Goal: Task Accomplishment & Management: Use online tool/utility

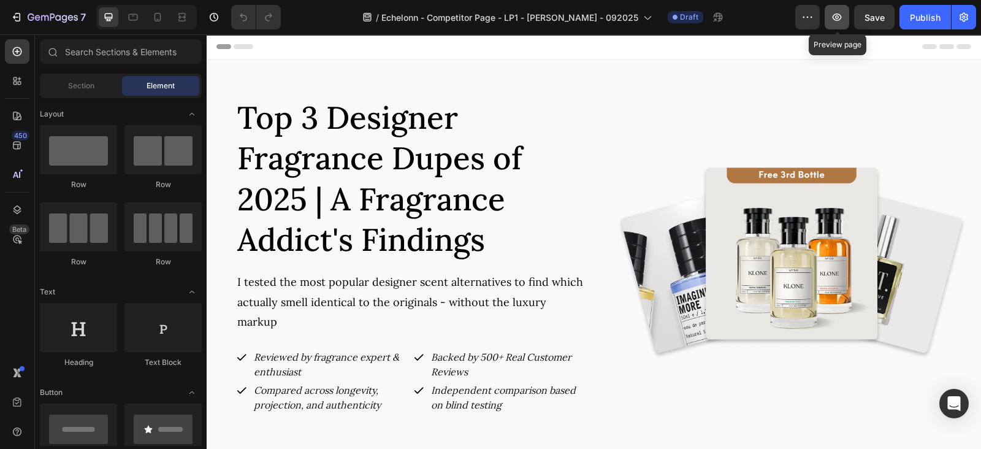
click at [840, 23] on icon "button" at bounding box center [836, 17] width 12 height 12
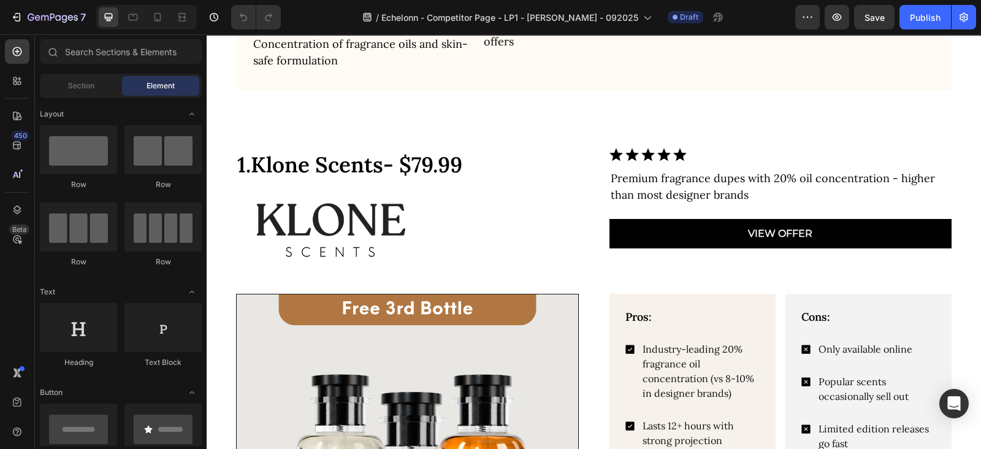
scroll to position [894, 0]
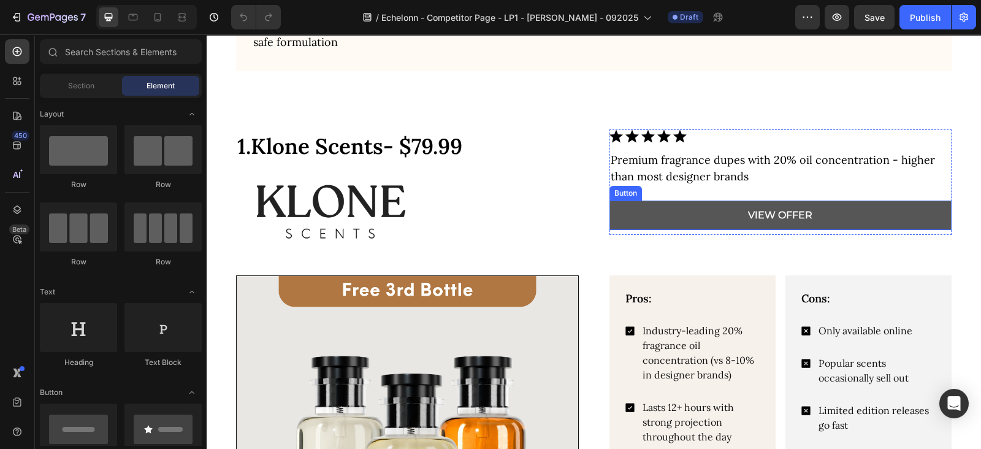
drag, startPoint x: 650, startPoint y: 215, endPoint x: 650, endPoint y: 208, distance: 7.4
click at [650, 215] on link "VIEW OFFER" at bounding box center [780, 214] width 343 height 29
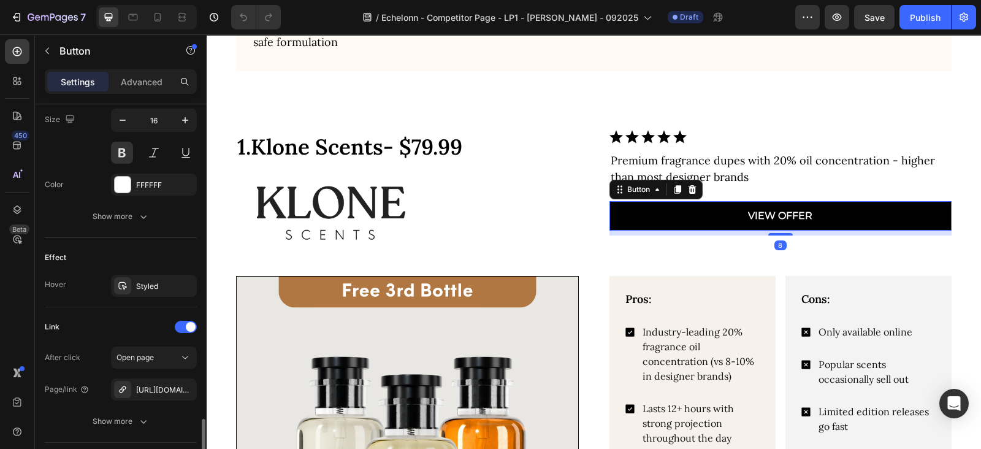
scroll to position [593, 0]
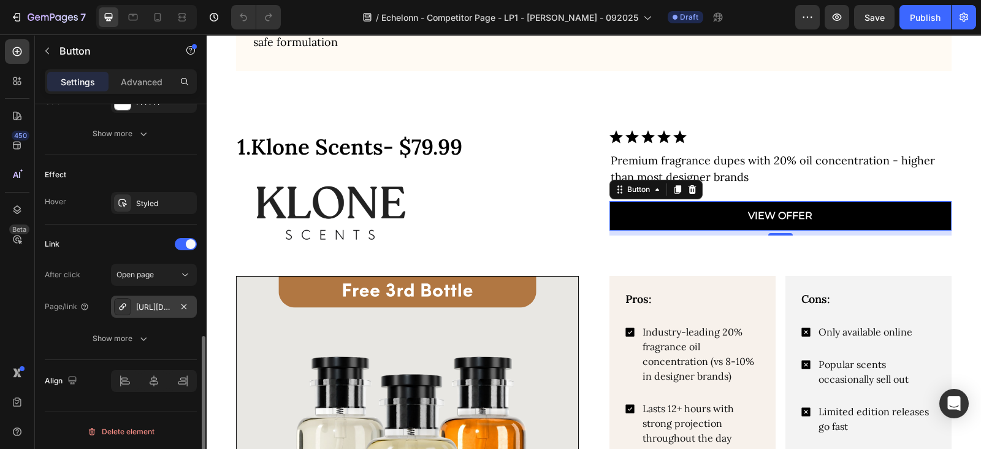
click at [153, 305] on div "https://shophealnaturally.com/heal-naturally-fitted-grounding-bedsheet-2?varian…" at bounding box center [154, 307] width 36 height 11
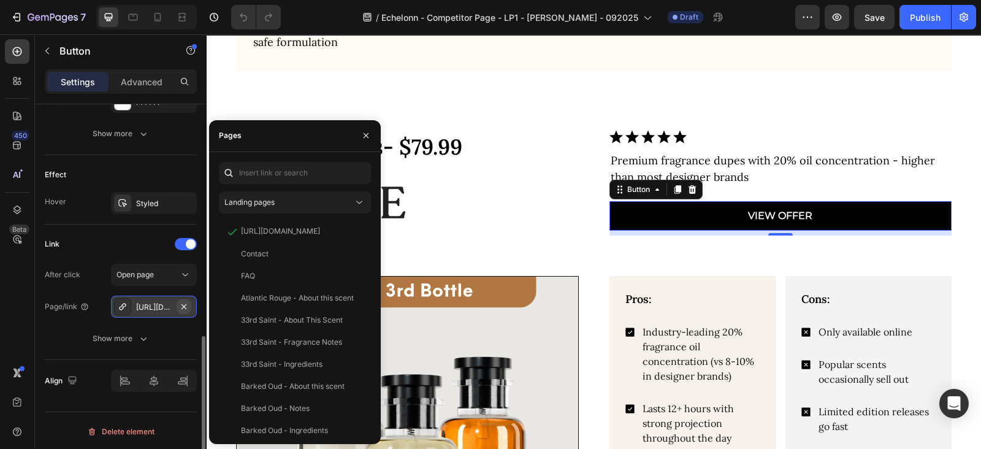
click at [187, 302] on icon "button" at bounding box center [184, 307] width 10 height 10
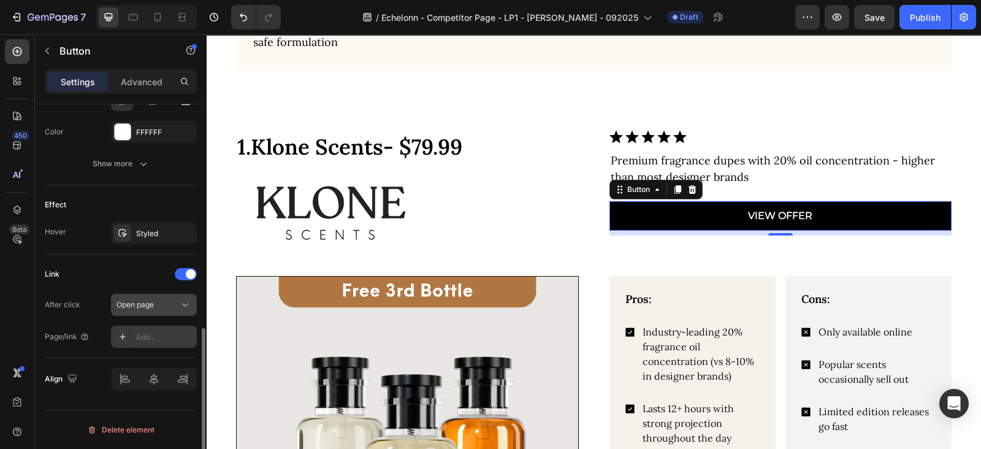
scroll to position [561, 0]
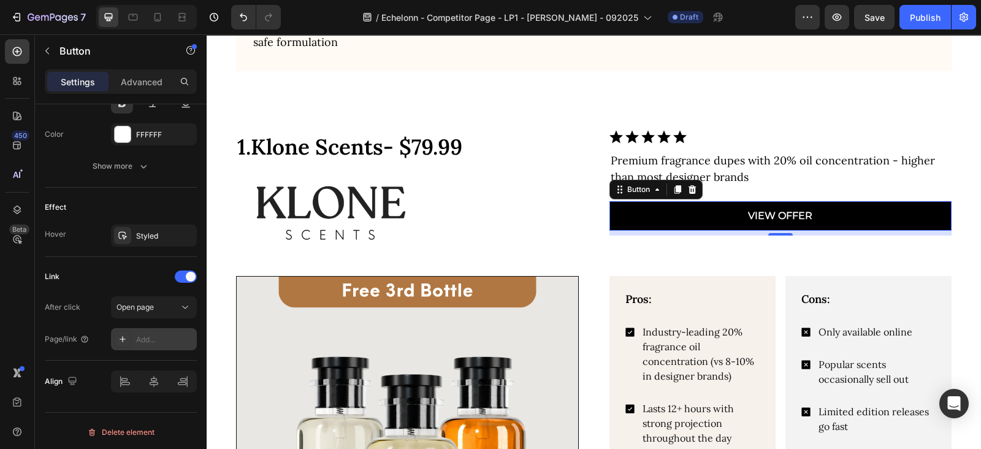
click at [150, 338] on div "Add..." at bounding box center [165, 339] width 58 height 11
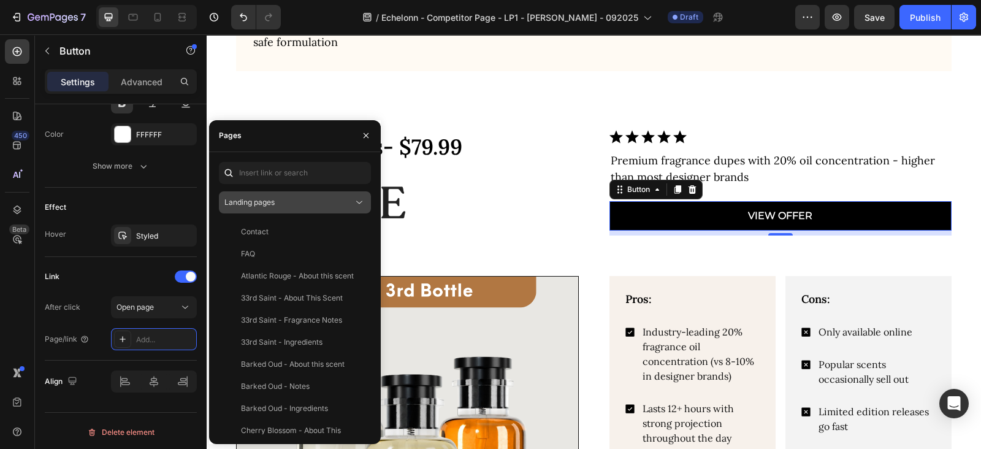
click at [268, 205] on span "Landing pages" at bounding box center [249, 201] width 50 height 9
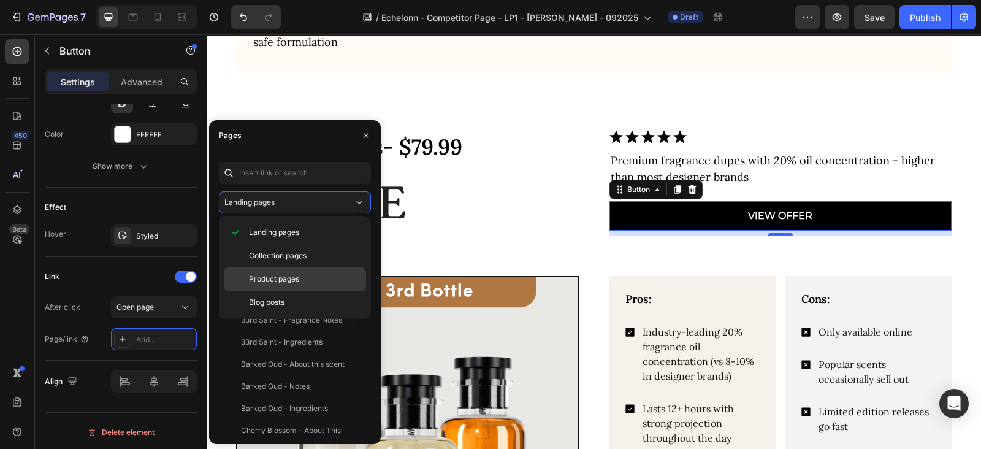
click at [260, 284] on div "Product pages" at bounding box center [295, 278] width 142 height 23
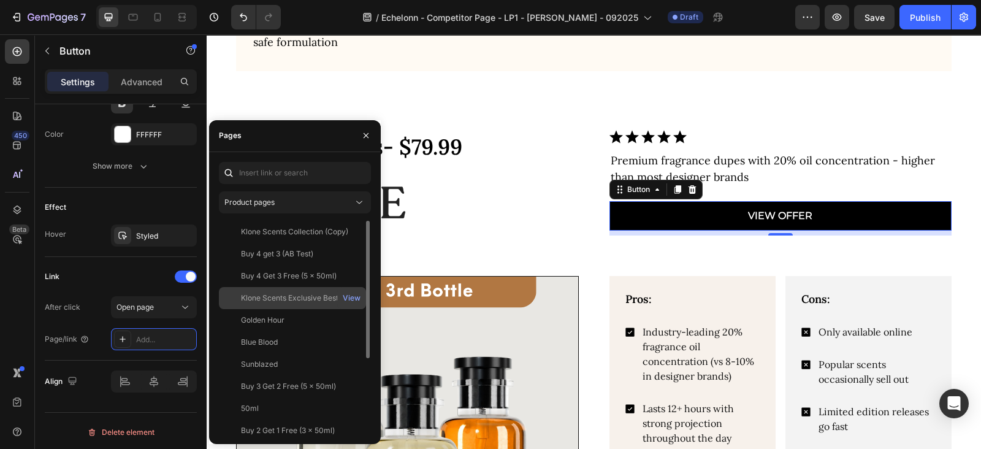
scroll to position [149, 0]
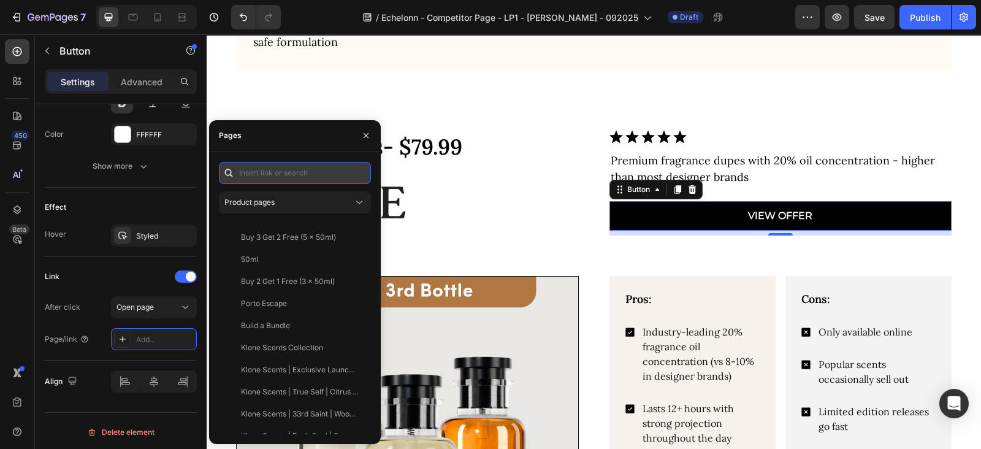
click at [277, 170] on input "text" at bounding box center [295, 173] width 152 height 22
paste input "https://klonescents.com/products/buy-2-get-1-free"
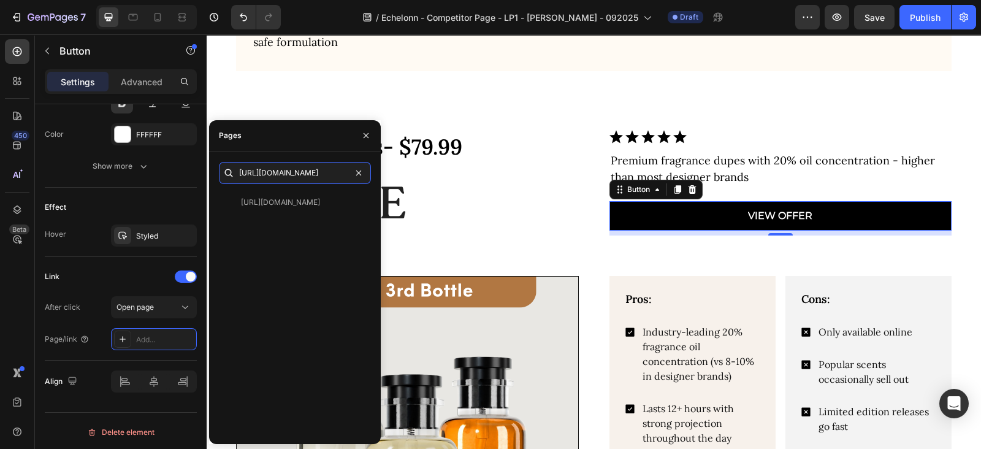
type input "https://klonescents.com/products/buy-2-get-1-free"
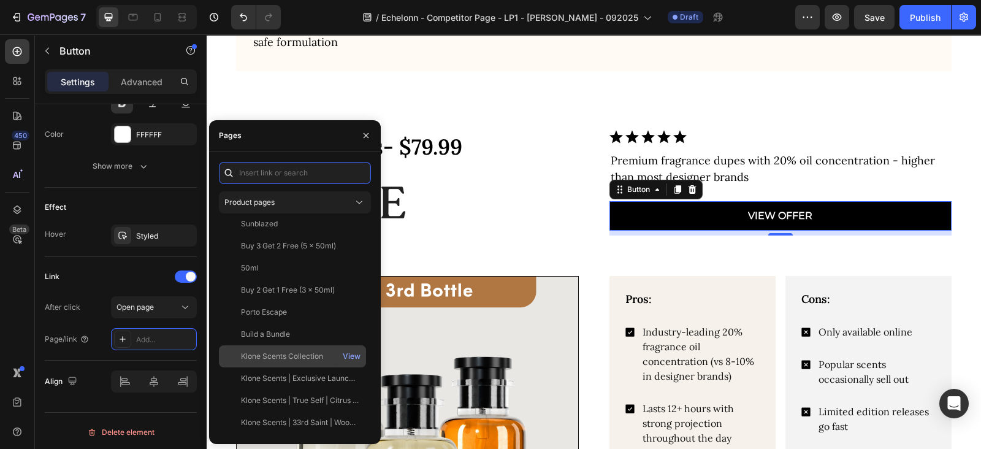
scroll to position [12, 0]
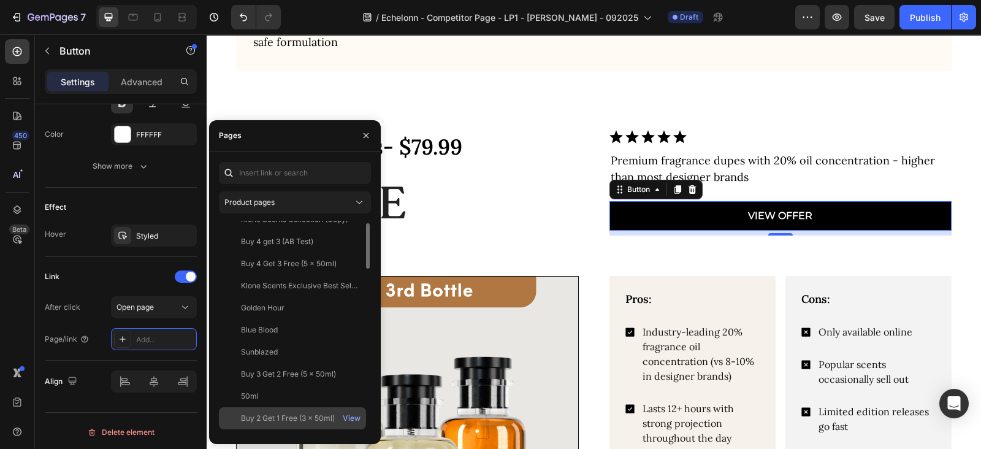
click at [291, 416] on div "Buy 2 Get 1 Free (3 x 50ml)" at bounding box center [288, 417] width 94 height 11
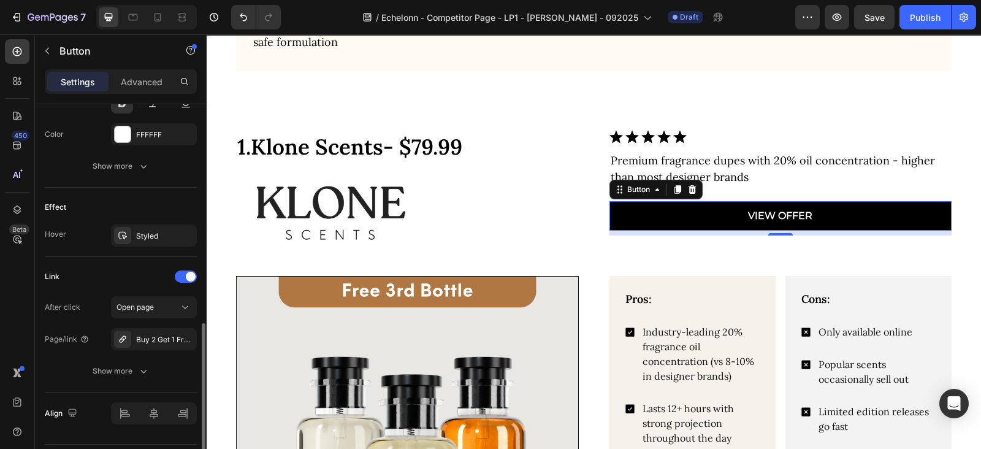
click at [99, 270] on div "Link" at bounding box center [121, 277] width 152 height 20
click at [129, 366] on div "Show more" at bounding box center [121, 371] width 57 height 12
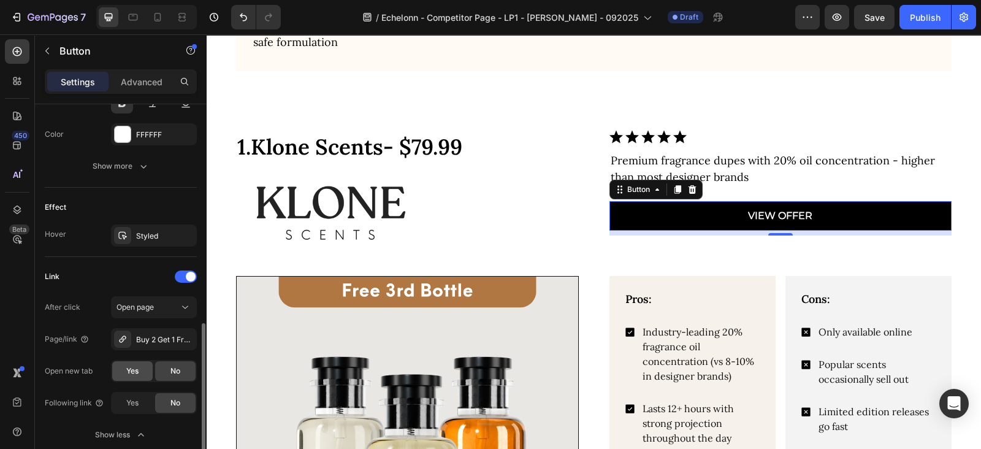
click at [129, 368] on span "Yes" at bounding box center [132, 370] width 12 height 11
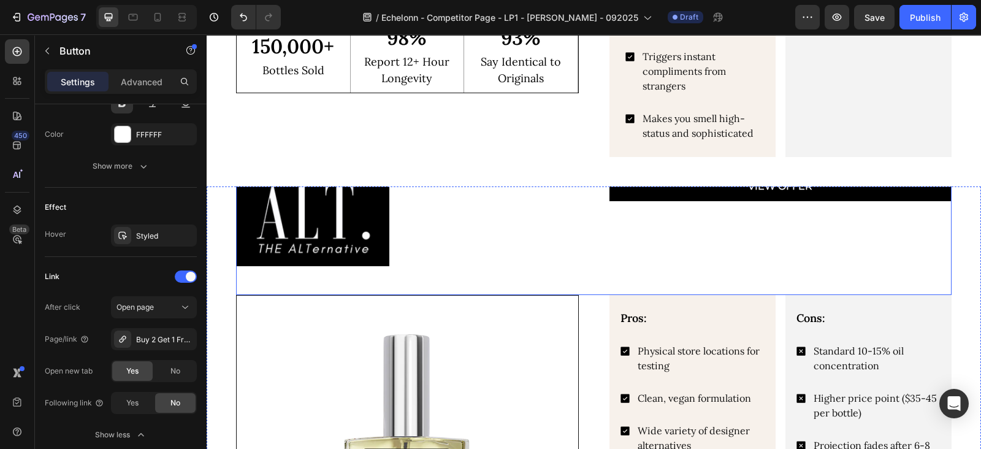
scroll to position [1532, 0]
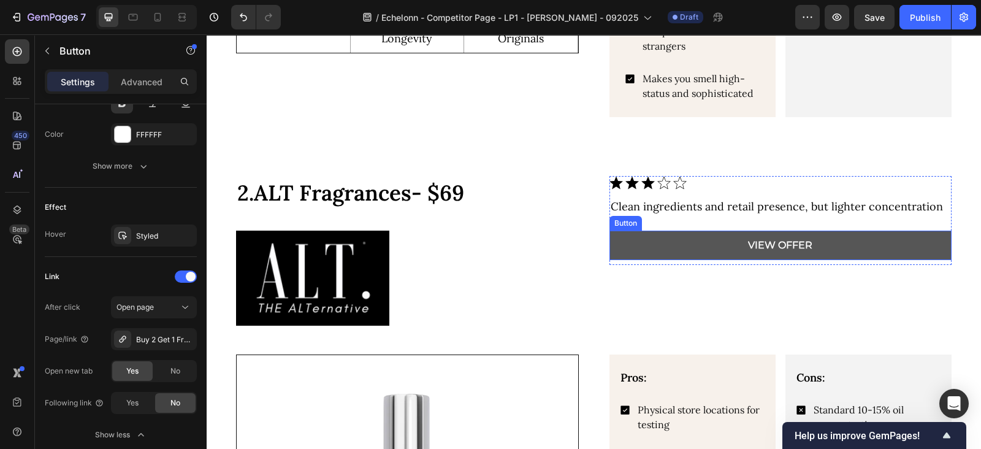
click at [619, 245] on link "VIEW OFFER" at bounding box center [780, 244] width 343 height 29
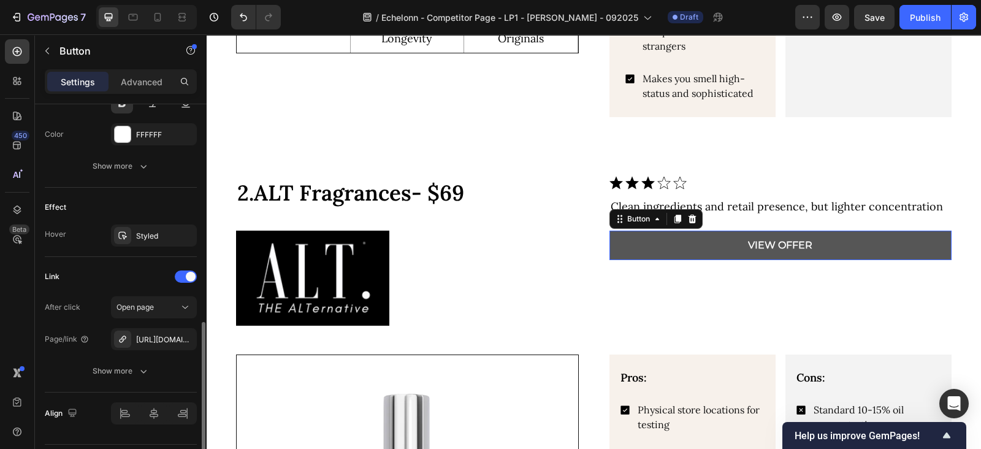
scroll to position [560, 0]
click at [628, 240] on link "VIEW OFFER" at bounding box center [780, 244] width 343 height 29
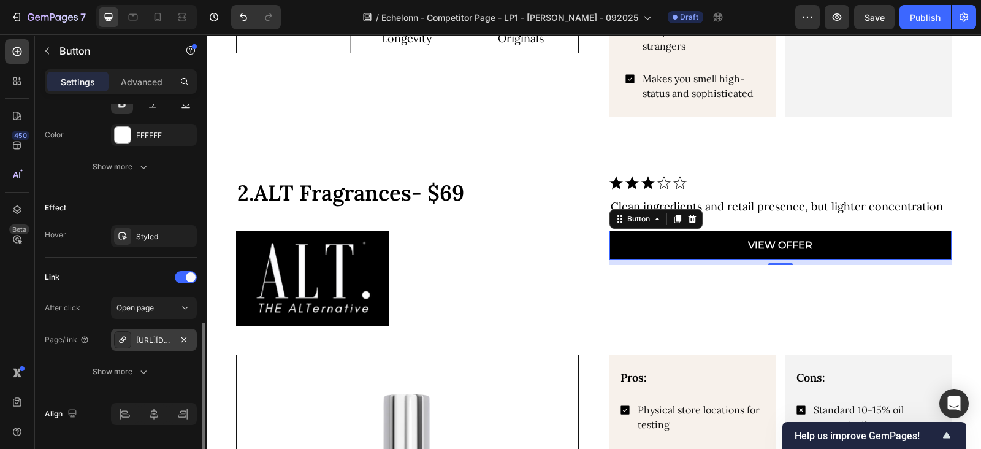
click at [134, 336] on div "https://altfragrances.com/alternative-to-aventus?variant=40940390285382" at bounding box center [154, 340] width 86 height 22
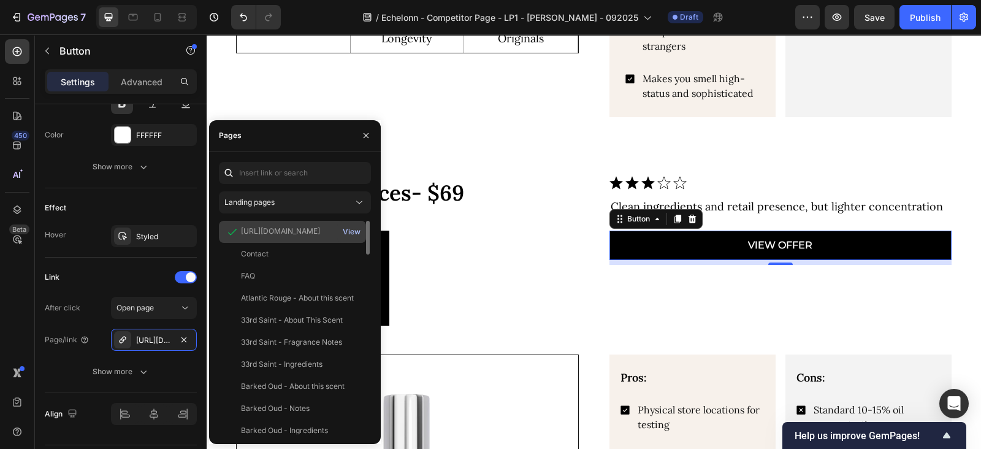
click at [355, 229] on div "View" at bounding box center [352, 231] width 18 height 11
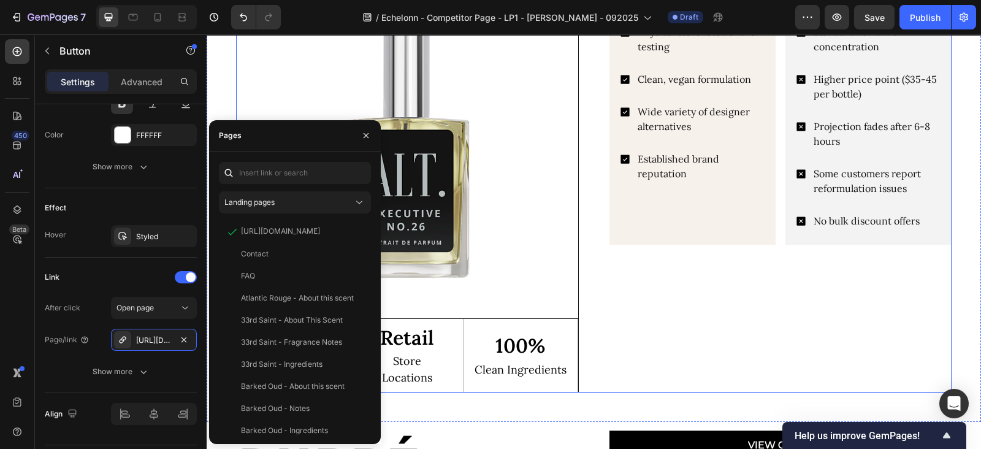
scroll to position [2170, 0]
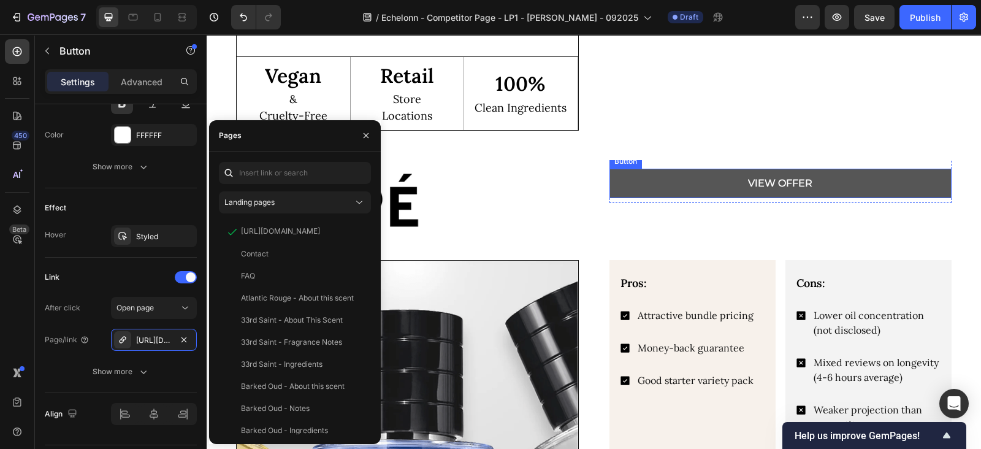
click at [610, 188] on link "VIEW OFFER" at bounding box center [780, 183] width 343 height 29
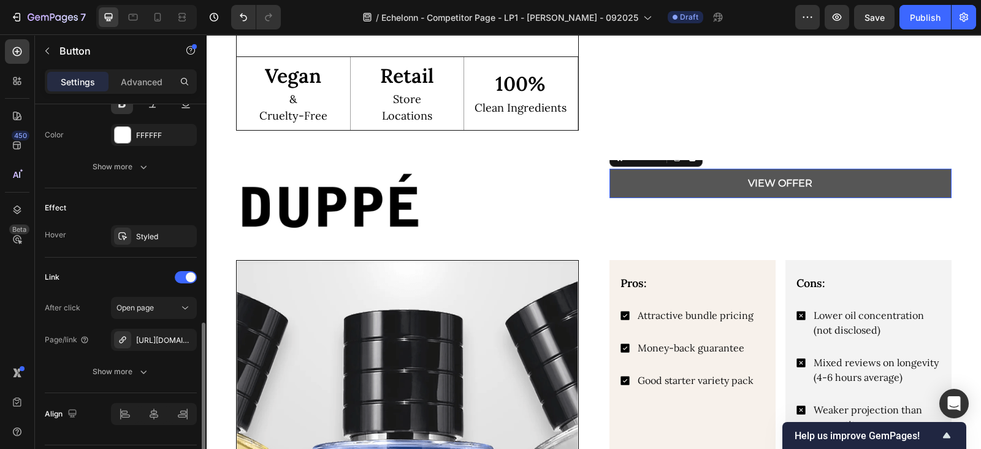
scroll to position [560, 0]
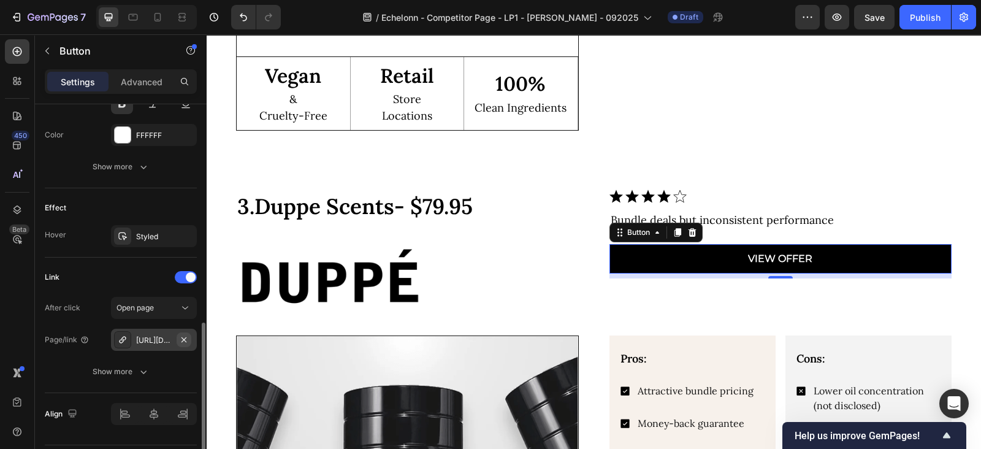
click at [187, 336] on icon "button" at bounding box center [184, 340] width 10 height 10
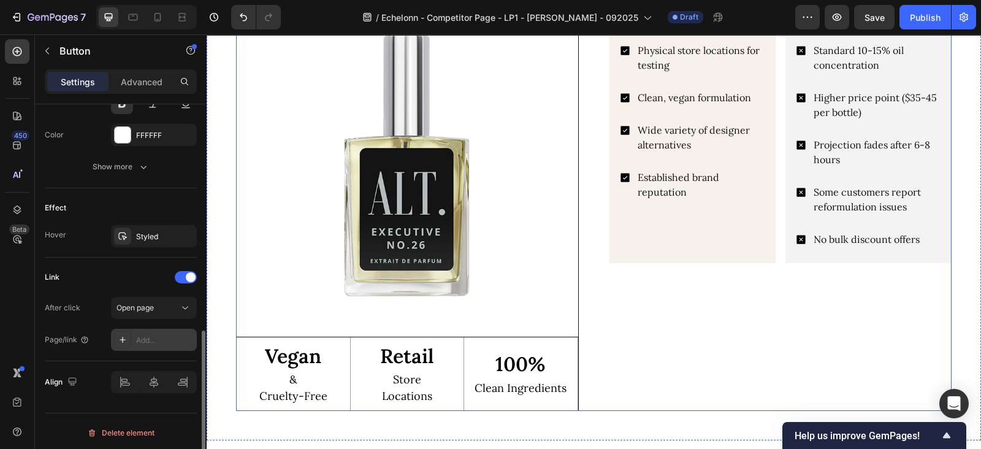
scroll to position [1660, 0]
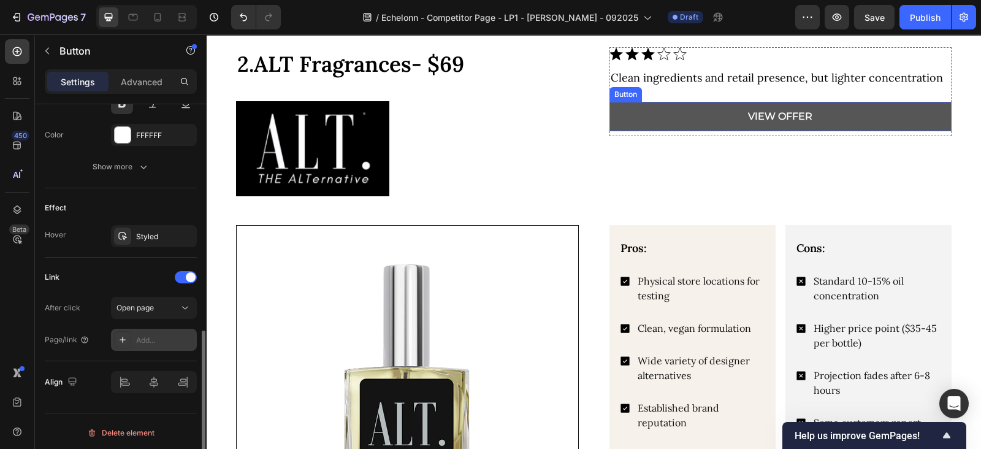
click at [623, 116] on link "VIEW OFFER" at bounding box center [780, 116] width 343 height 29
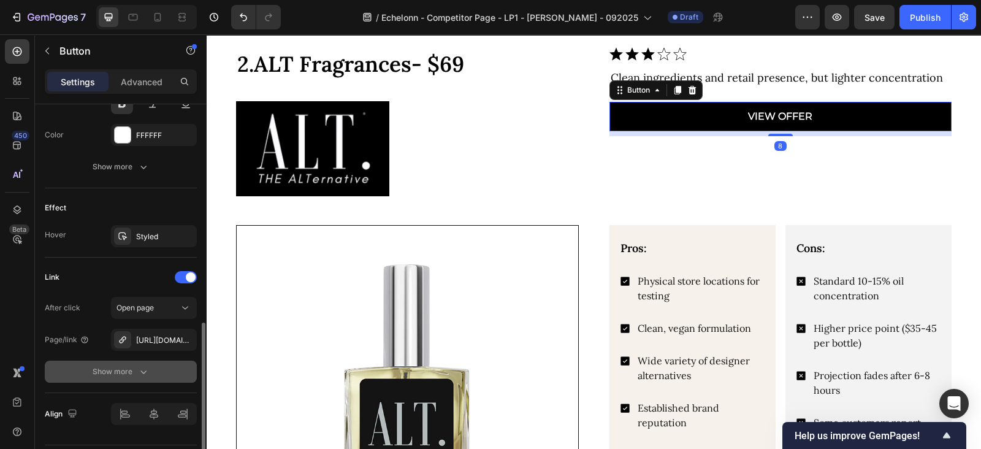
click at [101, 369] on div "Show more" at bounding box center [121, 371] width 57 height 12
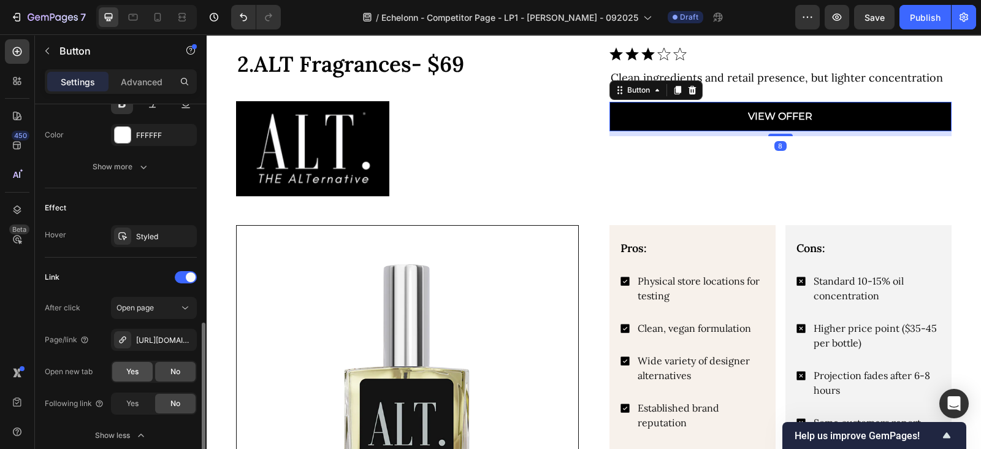
click at [128, 369] on span "Yes" at bounding box center [132, 371] width 12 height 11
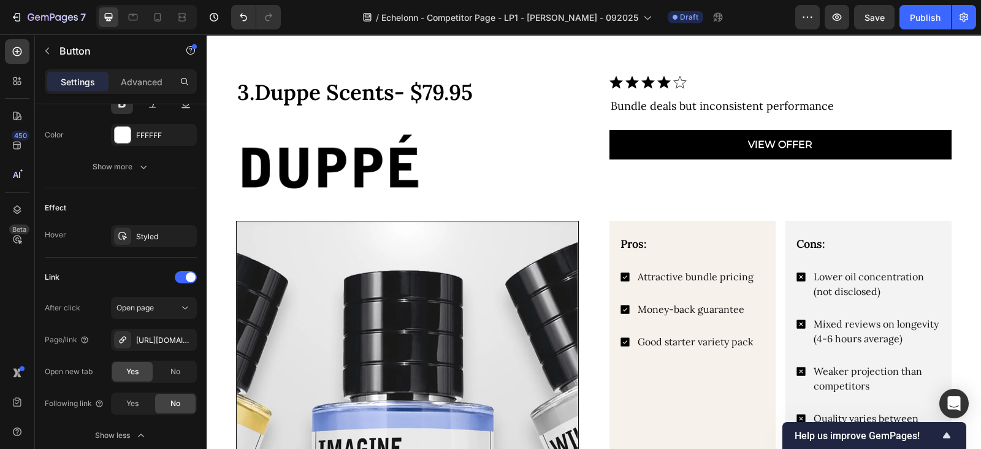
scroll to position [2298, 0]
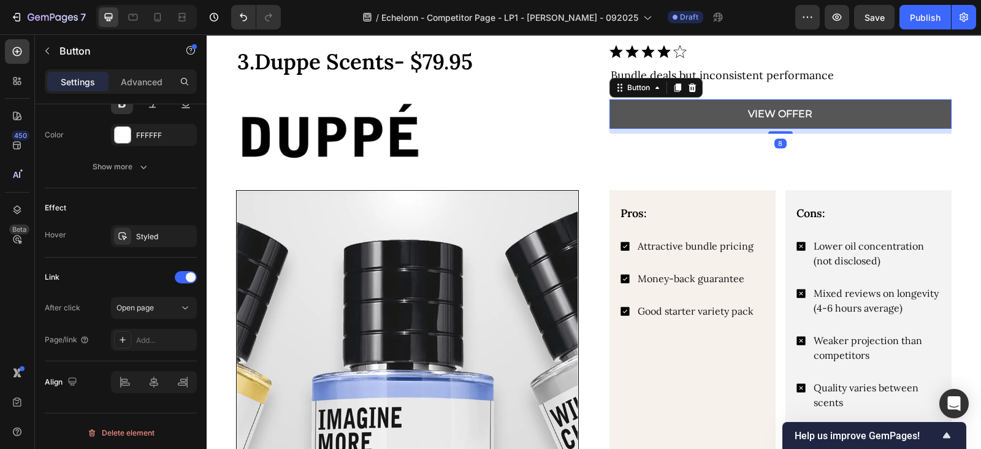
click at [621, 115] on button "VIEW OFFER" at bounding box center [780, 113] width 343 height 29
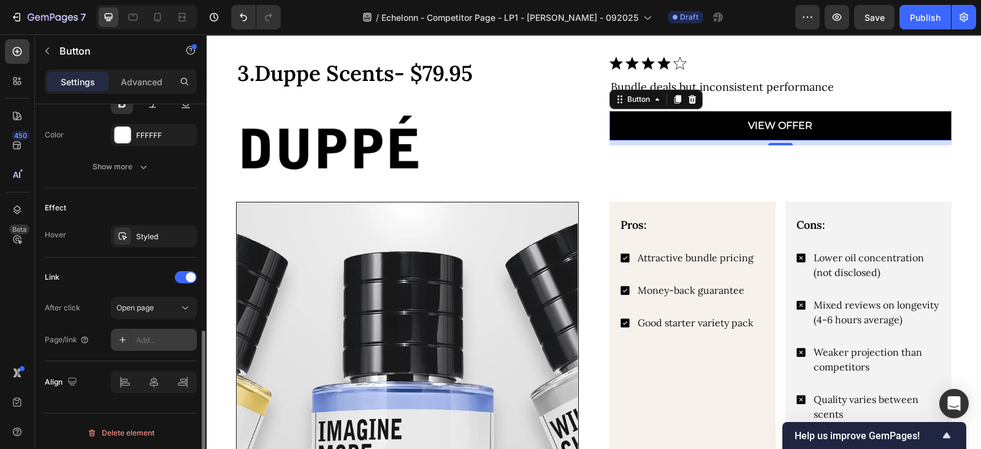
click at [154, 344] on div "Add..." at bounding box center [154, 340] width 86 height 22
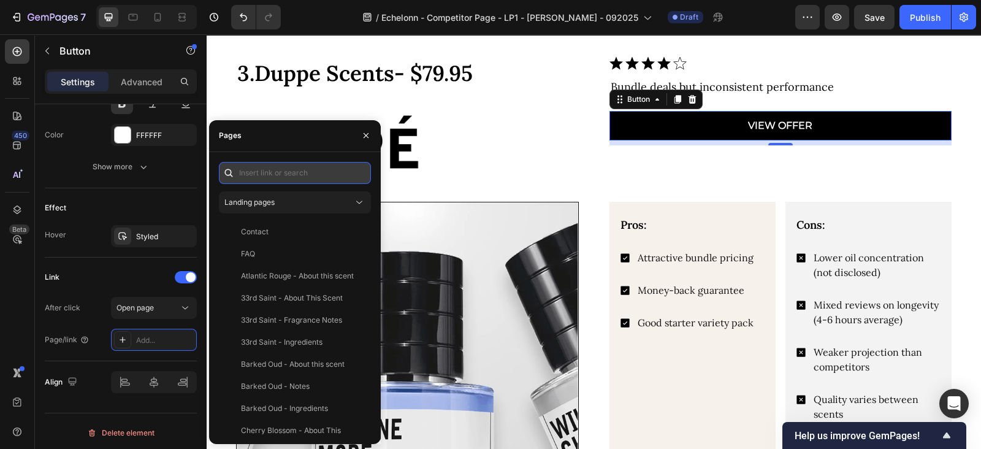
click at [270, 173] on input "text" at bounding box center [295, 173] width 152 height 22
paste input "https://duppescents.com/products/6-scents-1-affordable-price"
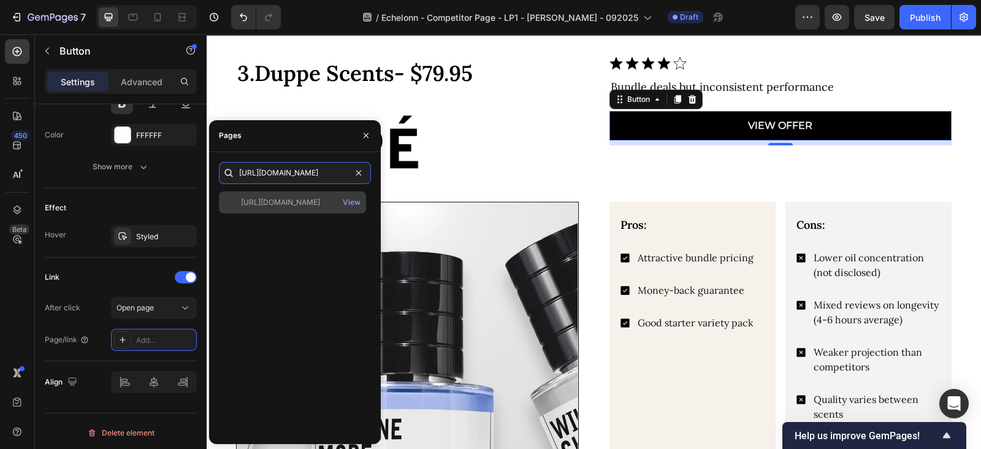
type input "https://duppescents.com/products/6-scents-1-affordable-price"
click at [291, 197] on div "https://duppescents.com/products/6-scents-1-affordable-price" at bounding box center [280, 202] width 79 height 11
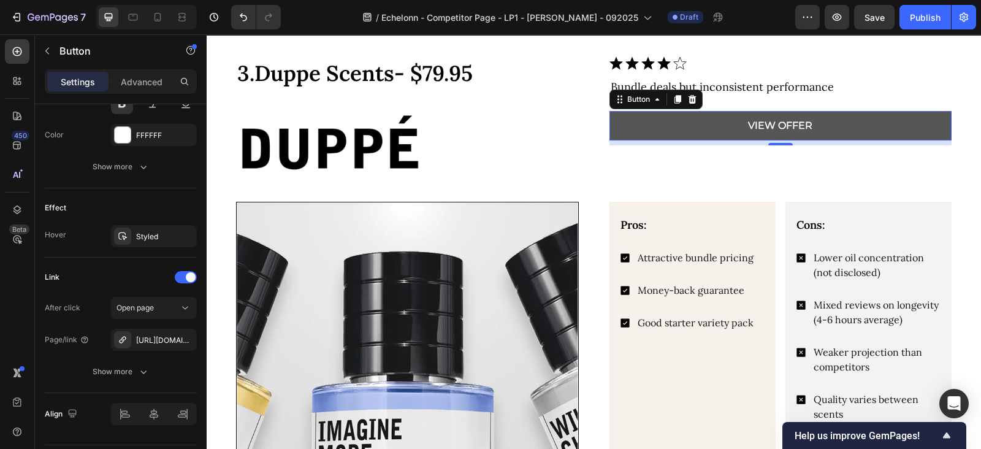
click at [622, 131] on link "VIEW OFFER" at bounding box center [780, 125] width 343 height 29
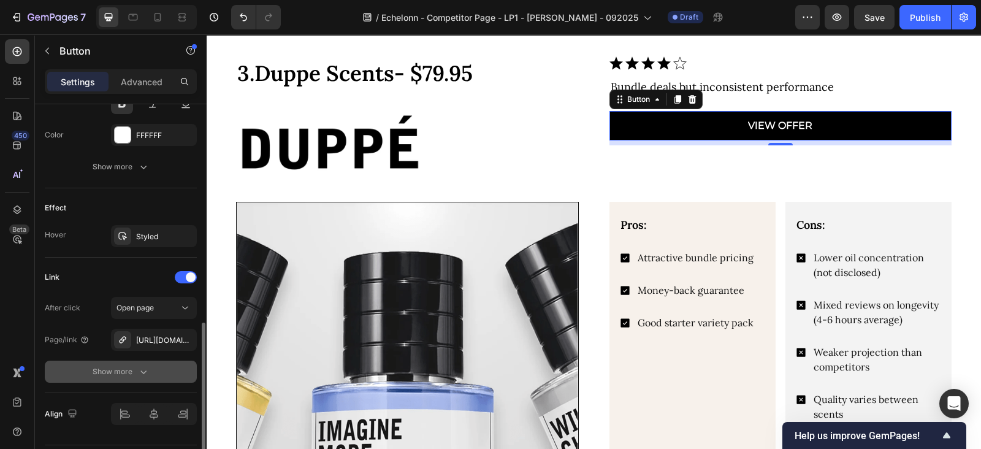
click at [115, 378] on button "Show more" at bounding box center [121, 371] width 152 height 22
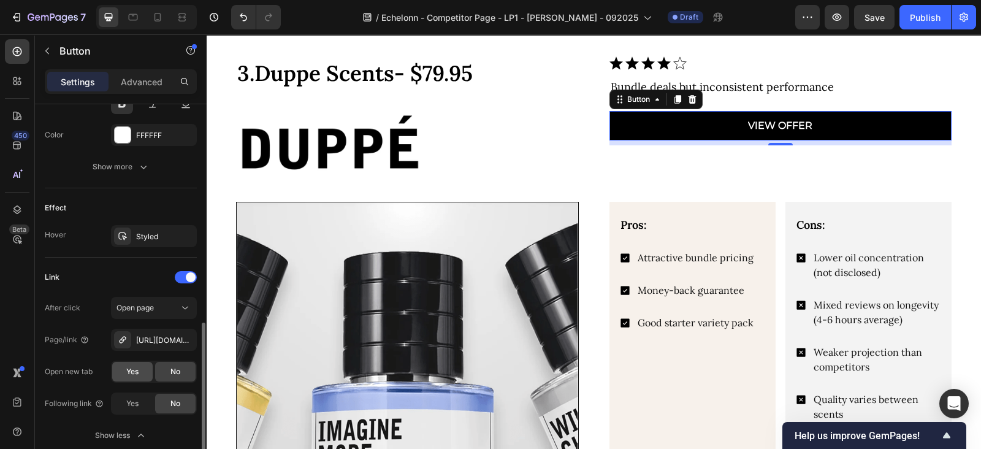
click at [139, 373] on div "Yes" at bounding box center [132, 372] width 40 height 20
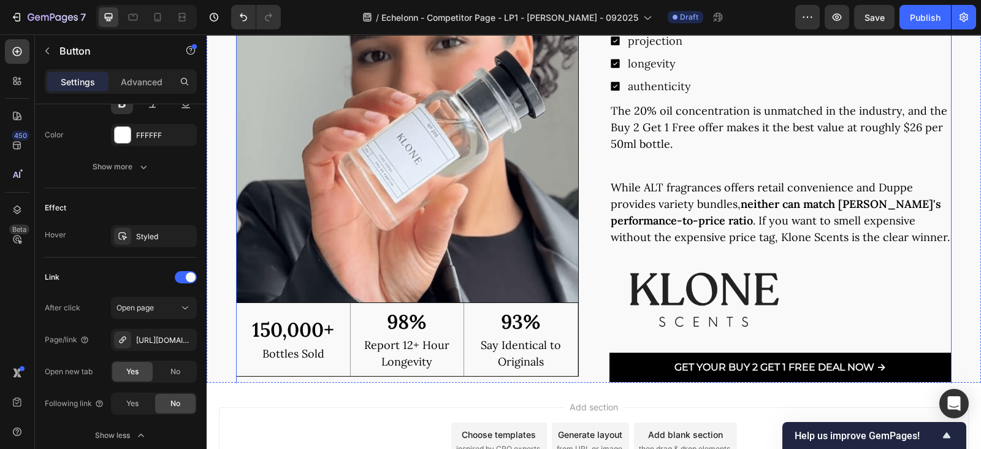
scroll to position [4188, 0]
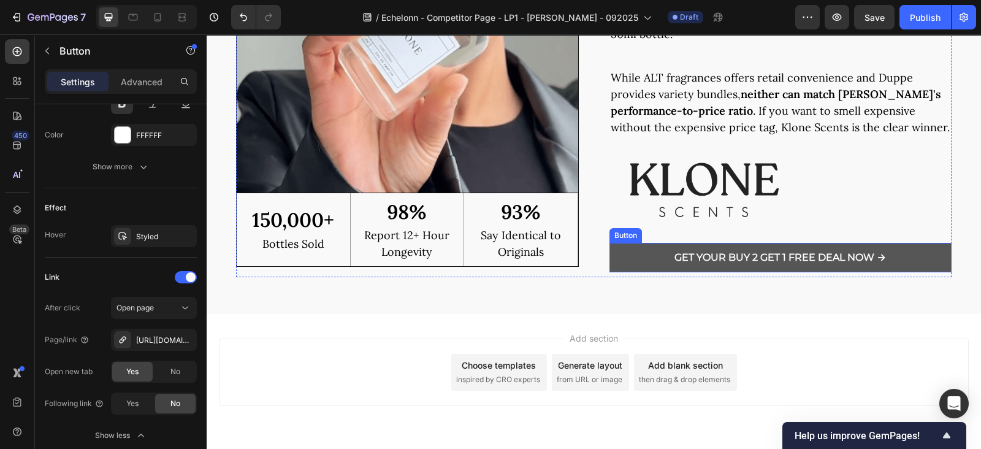
click at [612, 264] on link "Get Your Buy 2 Get 1 Free Deal Now →" at bounding box center [780, 257] width 343 height 29
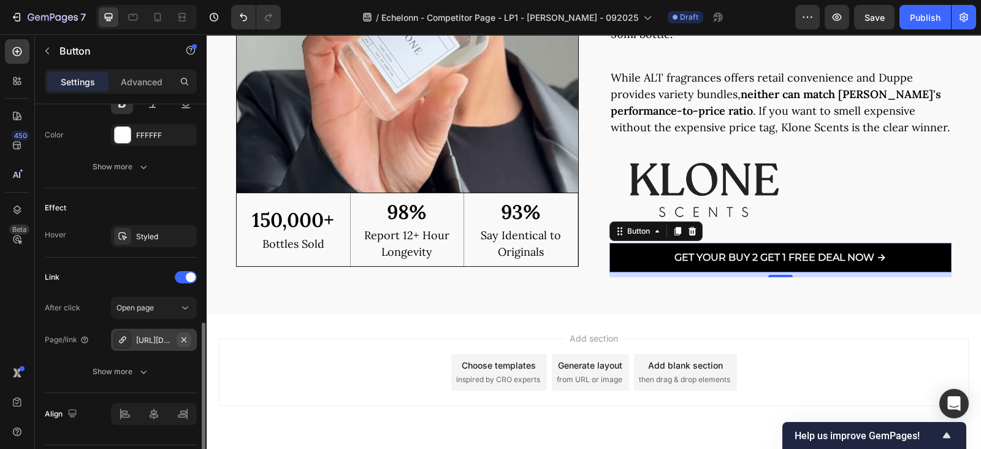
click at [184, 336] on icon "button" at bounding box center [183, 338] width 5 height 5
click at [130, 343] on div at bounding box center [122, 339] width 17 height 17
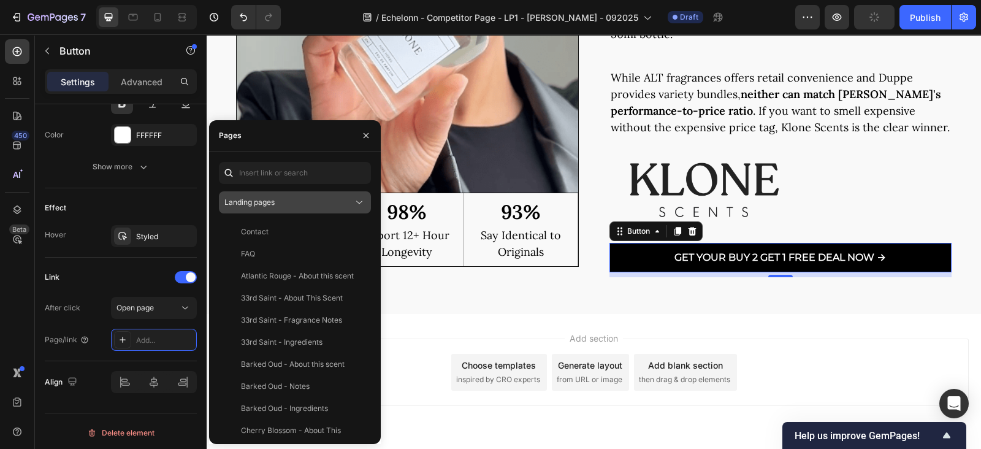
click at [338, 202] on div "Landing pages" at bounding box center [288, 202] width 129 height 11
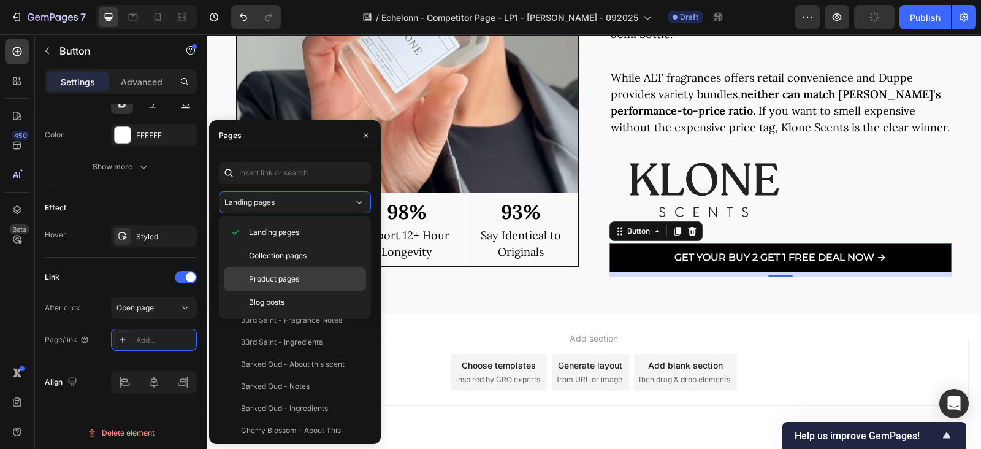
click at [247, 271] on div "Product pages" at bounding box center [295, 278] width 142 height 23
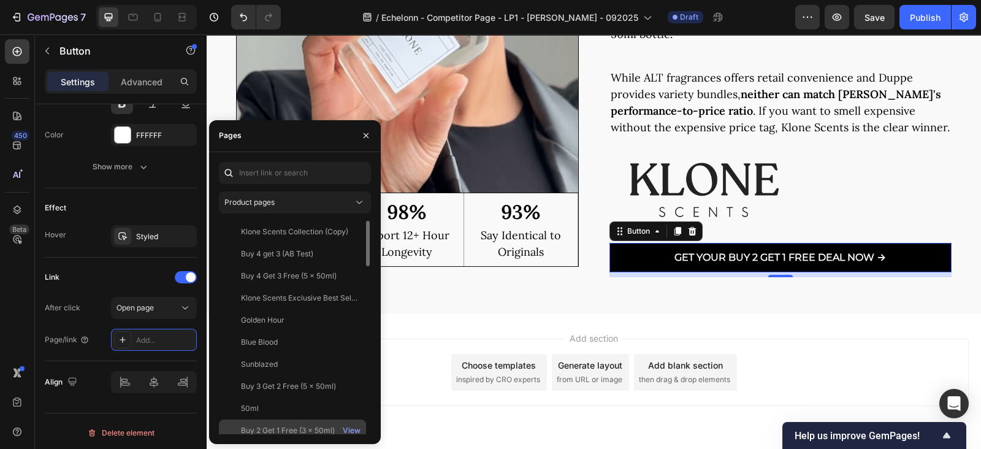
click at [266, 427] on div "Buy 2 Get 1 Free (3 x 50ml)" at bounding box center [288, 430] width 94 height 11
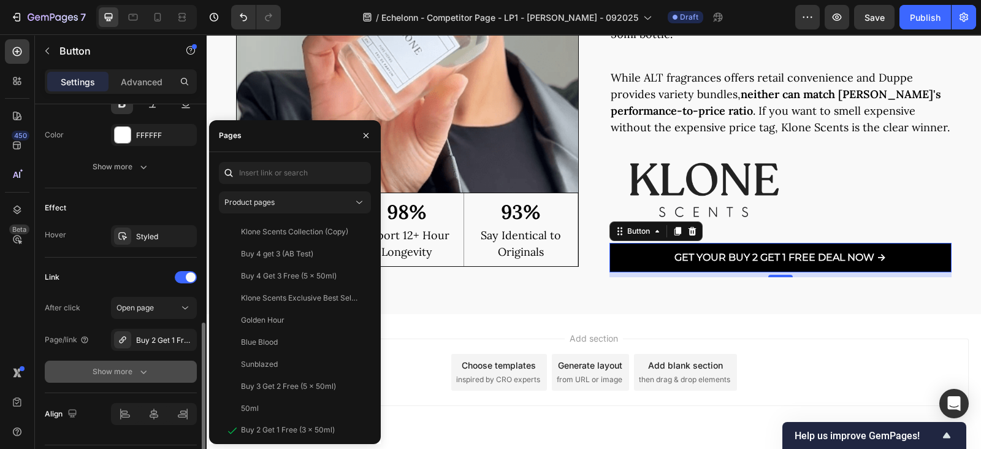
click at [140, 376] on button "Show more" at bounding box center [121, 371] width 152 height 22
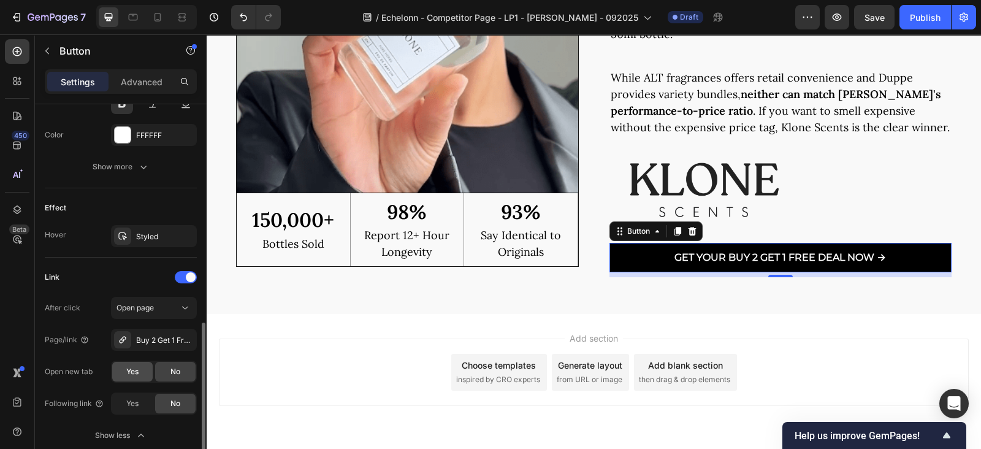
click at [137, 374] on span "Yes" at bounding box center [132, 371] width 12 height 11
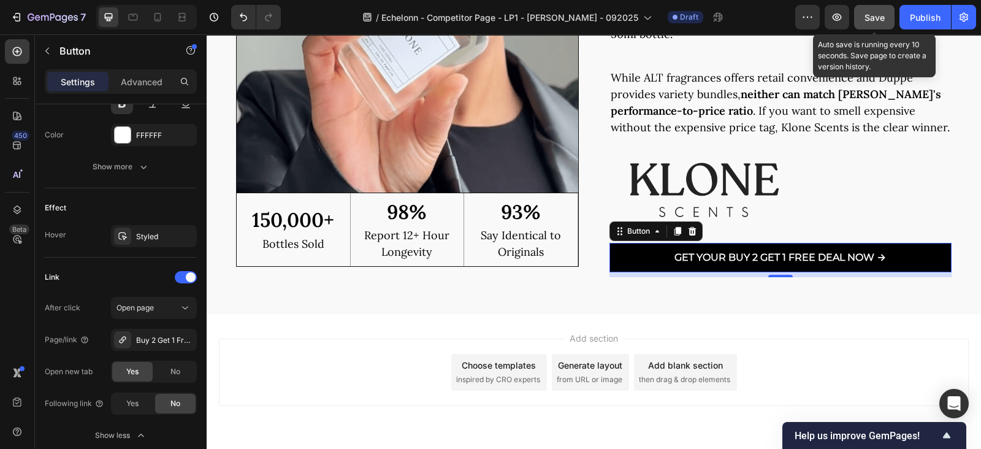
click at [867, 16] on span "Save" at bounding box center [874, 17] width 20 height 10
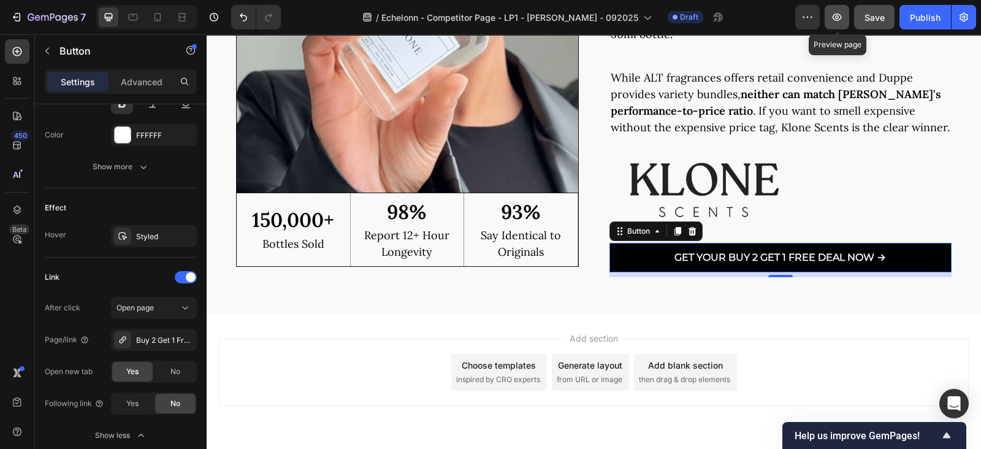
click at [843, 18] on button "button" at bounding box center [836, 17] width 25 height 25
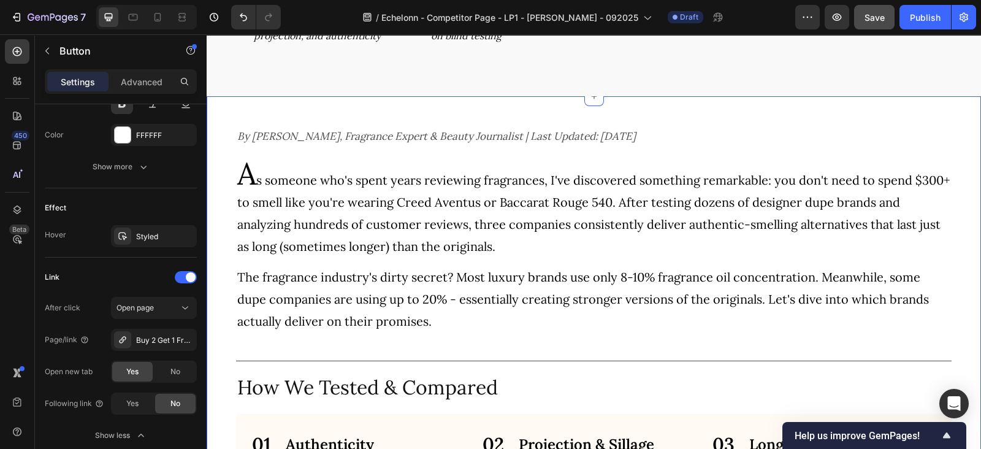
scroll to position [0, 0]
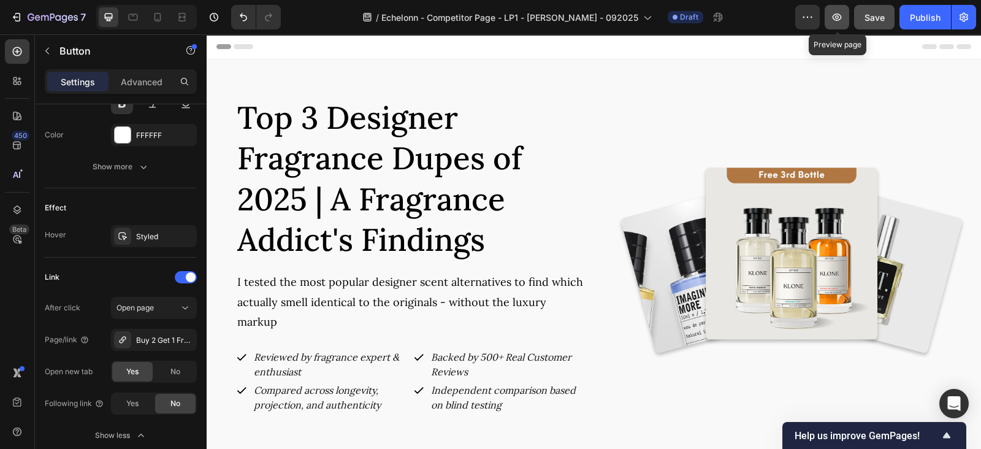
click at [843, 15] on icon "button" at bounding box center [836, 17] width 12 height 12
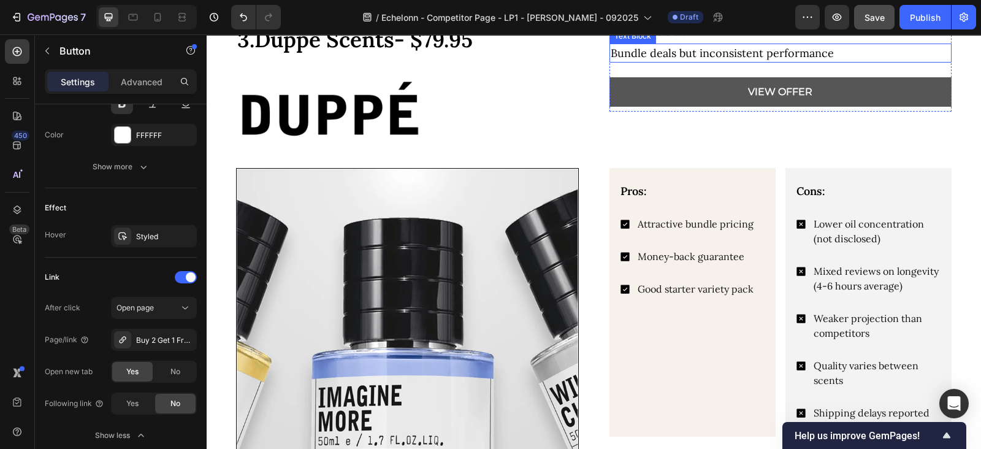
scroll to position [2298, 0]
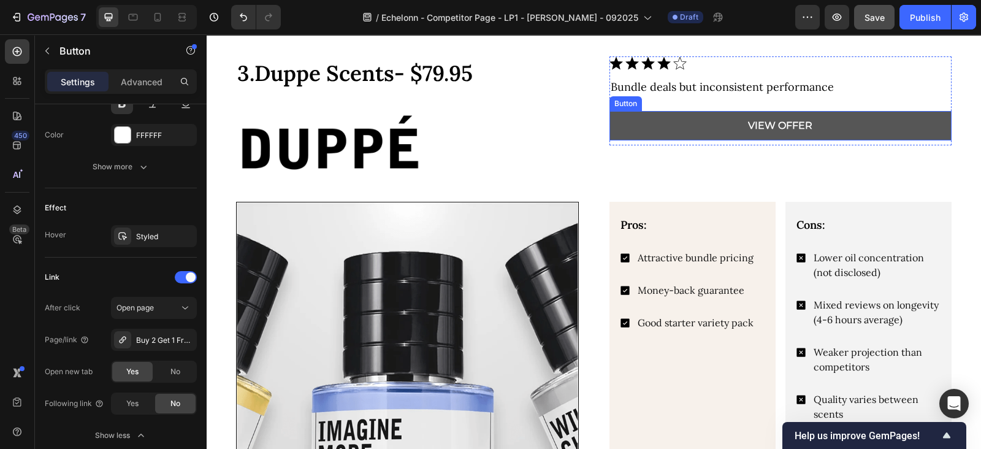
click at [614, 133] on link "VIEW OFFER" at bounding box center [780, 125] width 343 height 29
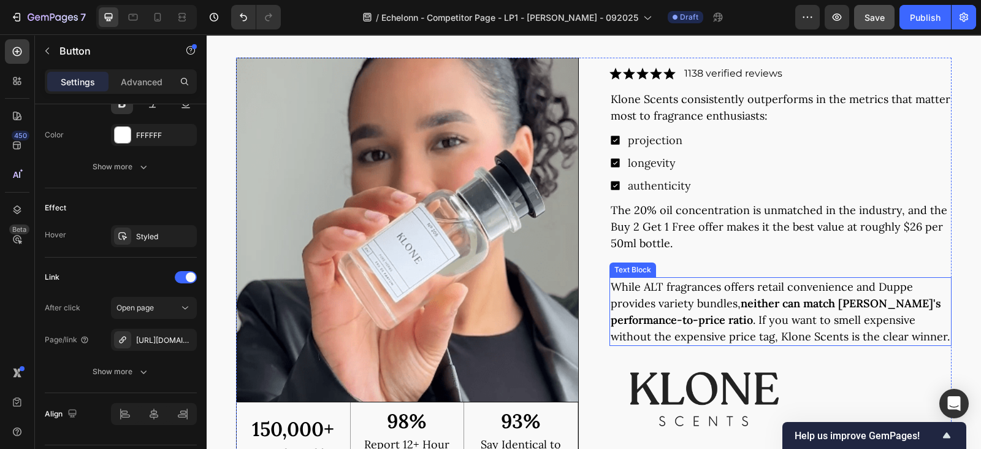
scroll to position [3958, 0]
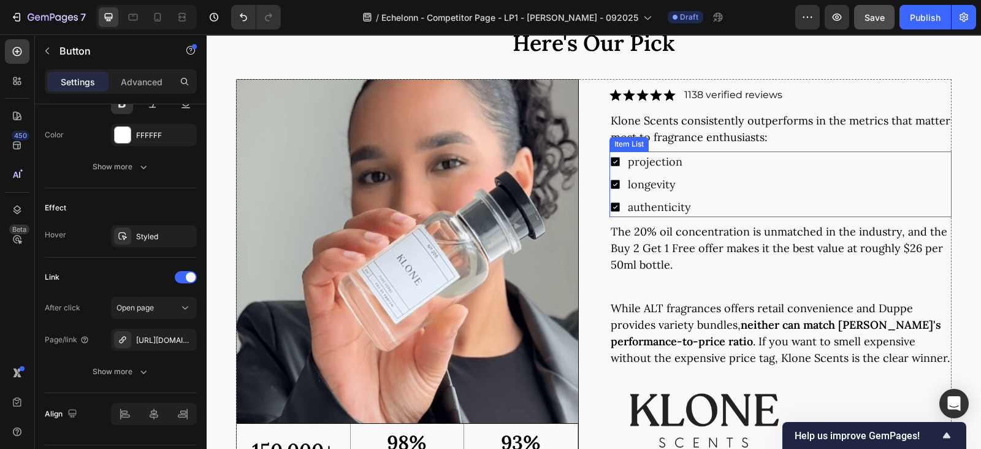
click at [718, 167] on div "projection longevity authenticity" at bounding box center [780, 184] width 343 height 66
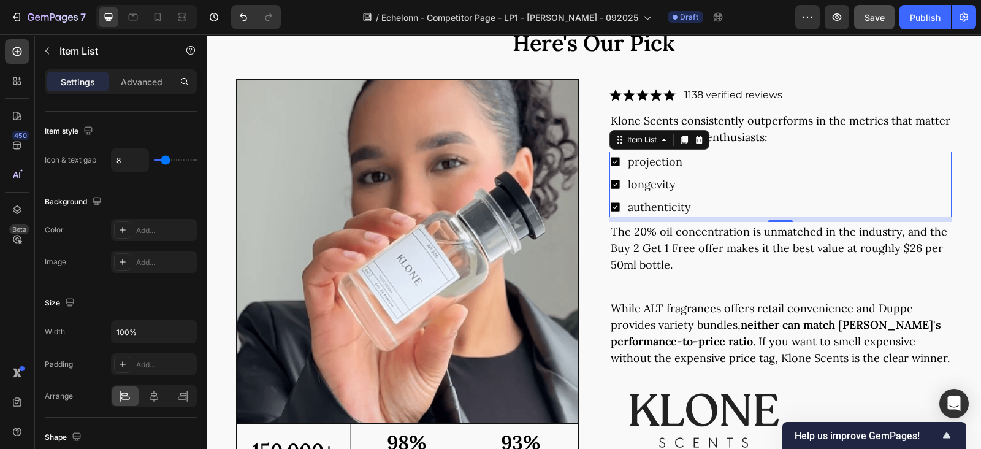
scroll to position [0, 0]
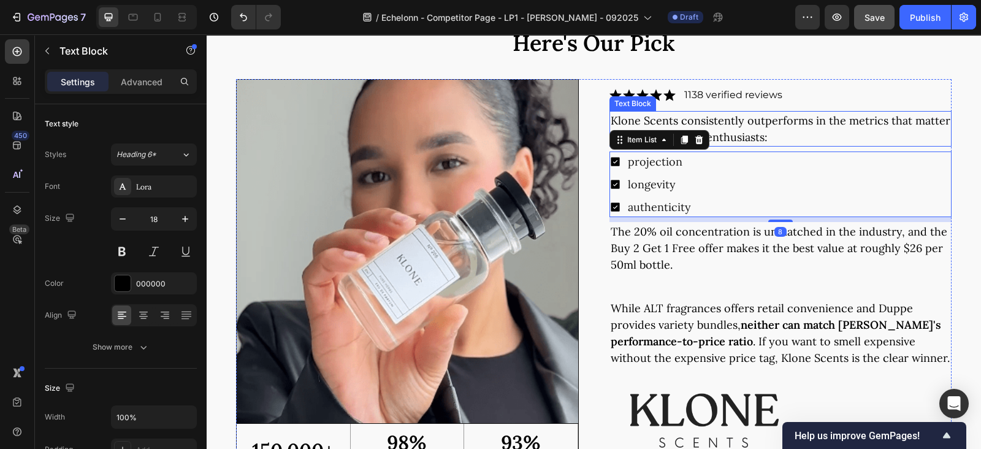
click at [724, 126] on p "Klone Scents consistently outperforms in the metrics that matter most to fragra…" at bounding box center [780, 128] width 340 height 33
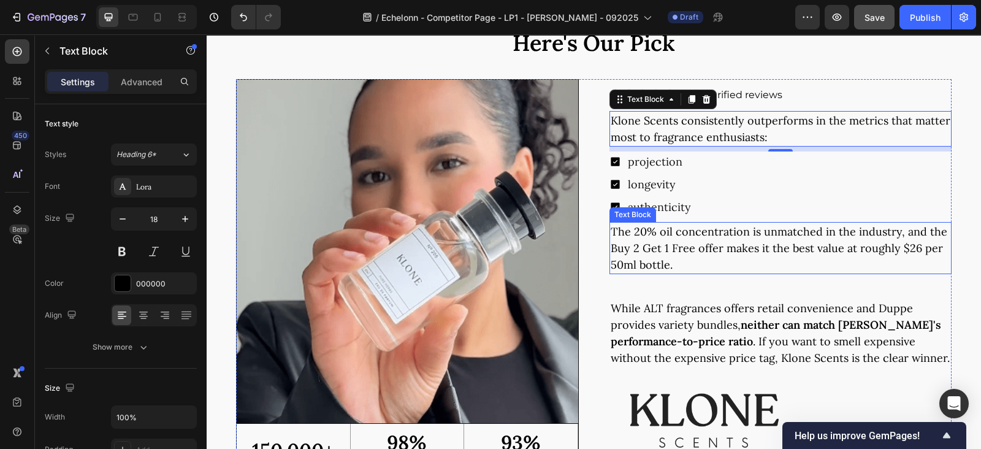
click at [723, 196] on div "projection longevity authenticity" at bounding box center [780, 184] width 343 height 66
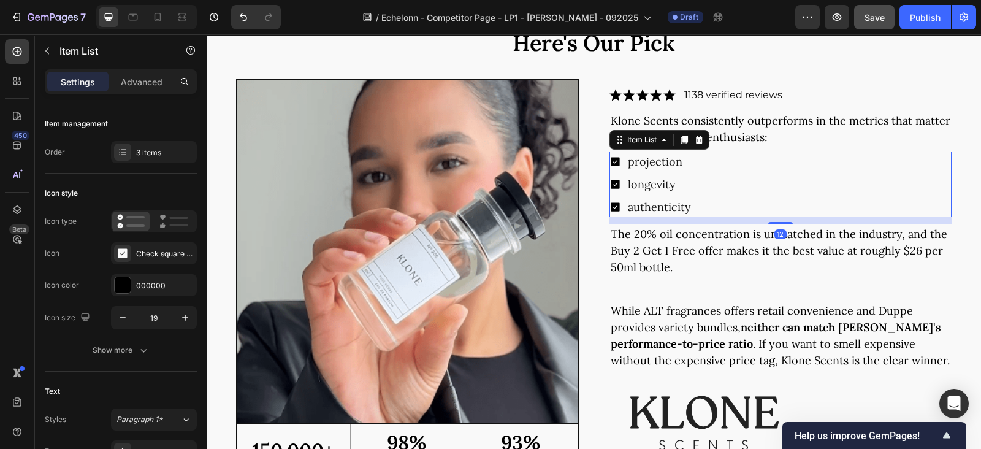
click at [775, 223] on div at bounding box center [780, 223] width 25 height 2
type input "100%"
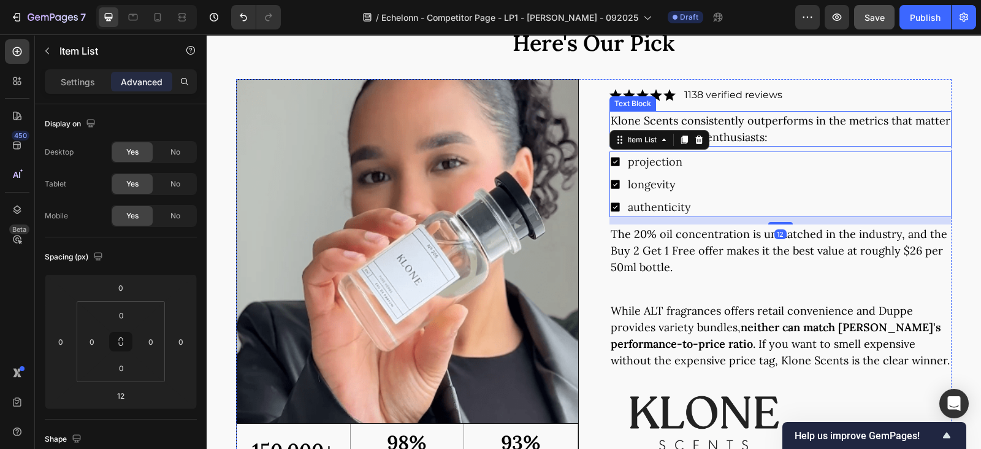
click at [781, 134] on p "Klone Scents consistently outperforms in the metrics that matter most to fragra…" at bounding box center [780, 128] width 340 height 33
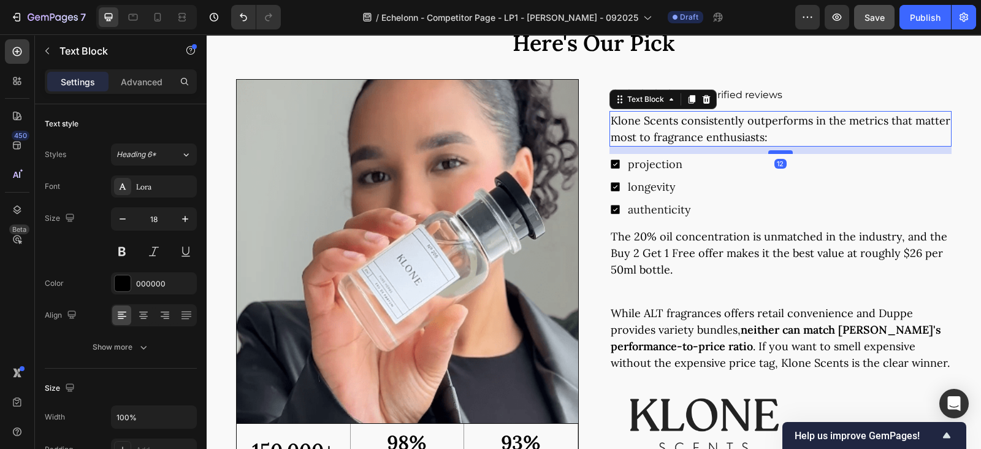
click at [773, 151] on div at bounding box center [780, 152] width 25 height 4
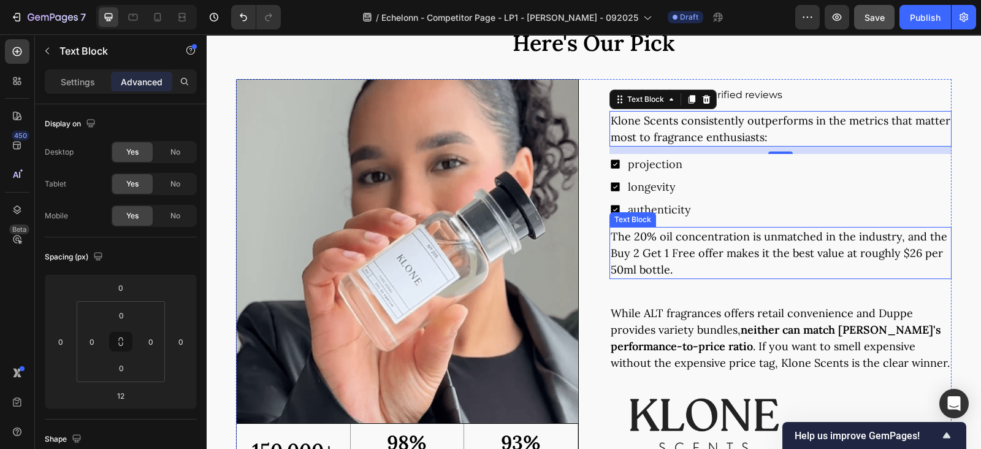
click at [628, 266] on p "The 20% oil concentration is unmatched in the industry, and the Buy 2 Get 1 Fre…" at bounding box center [780, 253] width 340 height 50
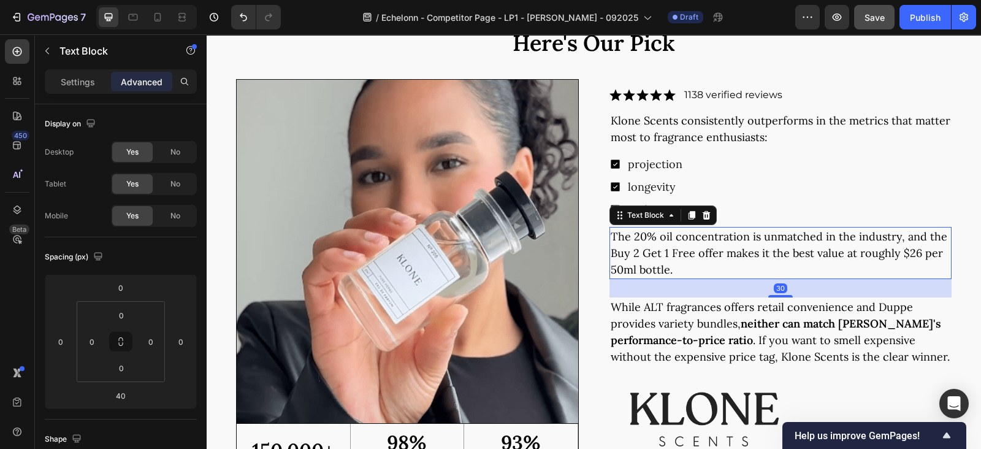
drag, startPoint x: 765, startPoint y: 302, endPoint x: 740, endPoint y: 347, distance: 52.4
click at [768, 295] on div at bounding box center [780, 296] width 25 height 2
type input "30"
click at [682, 347] on p "While ALT fragrances offers retail convenience and Duppe provides variety bundl…" at bounding box center [780, 331] width 340 height 66
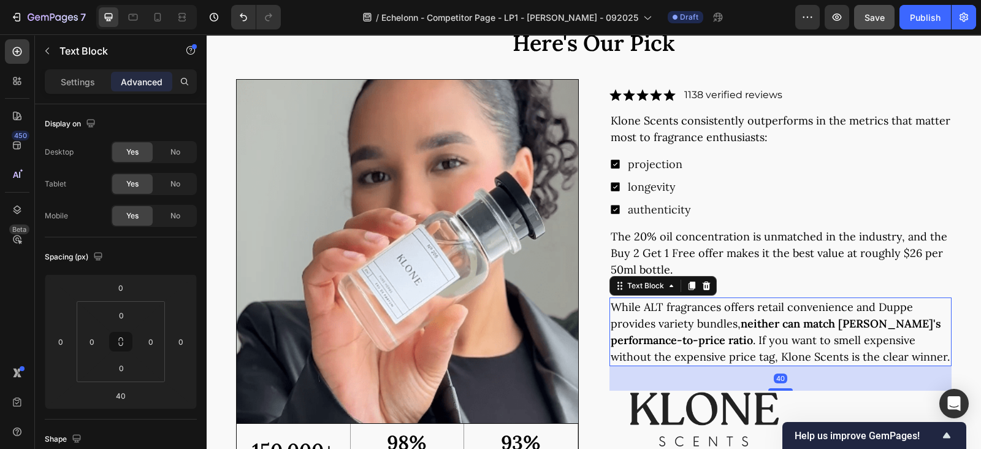
scroll to position [4085, 0]
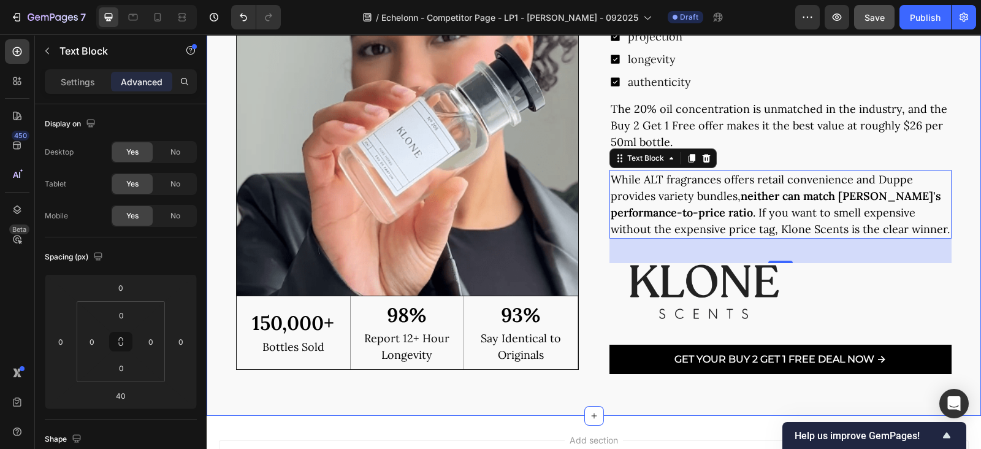
click at [674, 403] on div "after testing 30+ fragrance dupe brands, here's our pick Heading Image 150,000+…" at bounding box center [594, 121] width 774 height 587
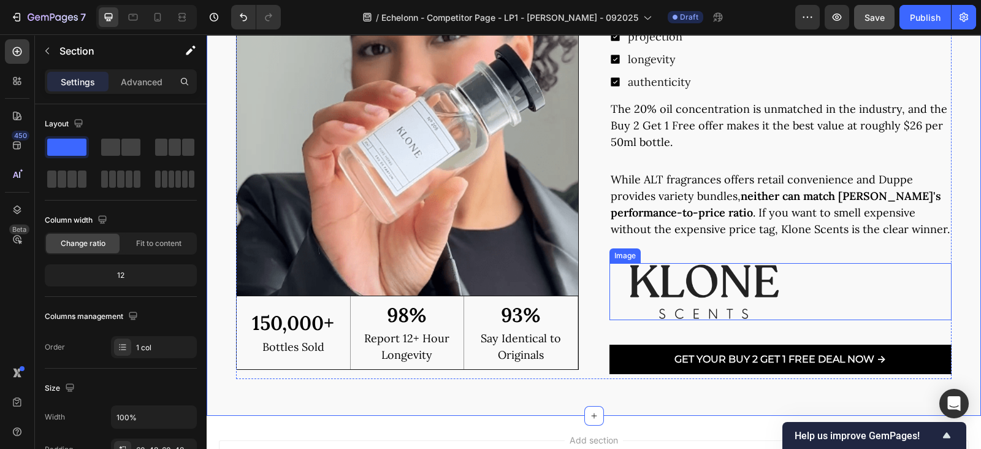
scroll to position [3958, 0]
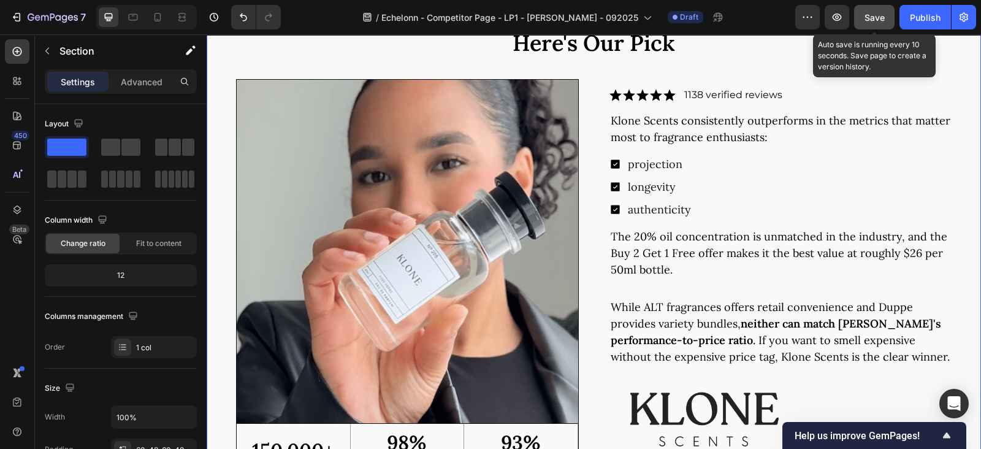
click at [873, 21] on span "Save" at bounding box center [874, 17] width 20 height 10
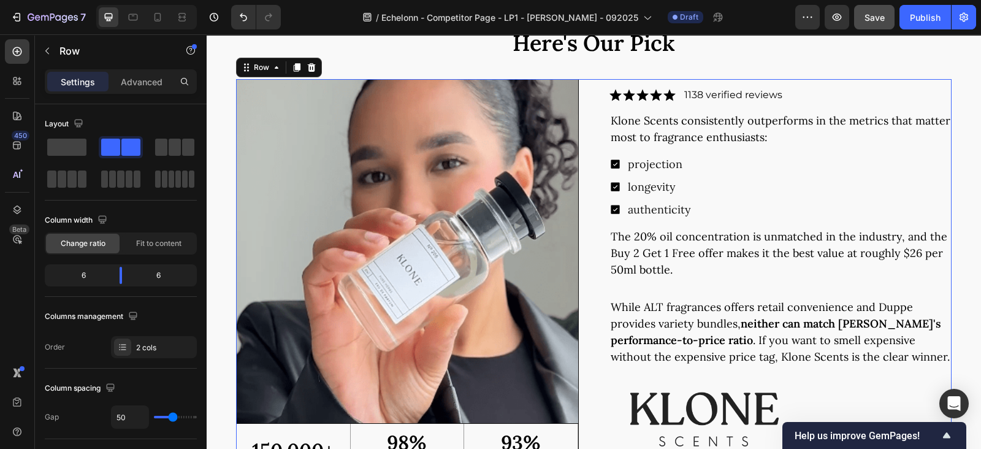
click at [583, 224] on div "Image 150,000+ Text Block Bottles Sold Text Block Row 98% Text Block Report 12+…" at bounding box center [593, 292] width 715 height 427
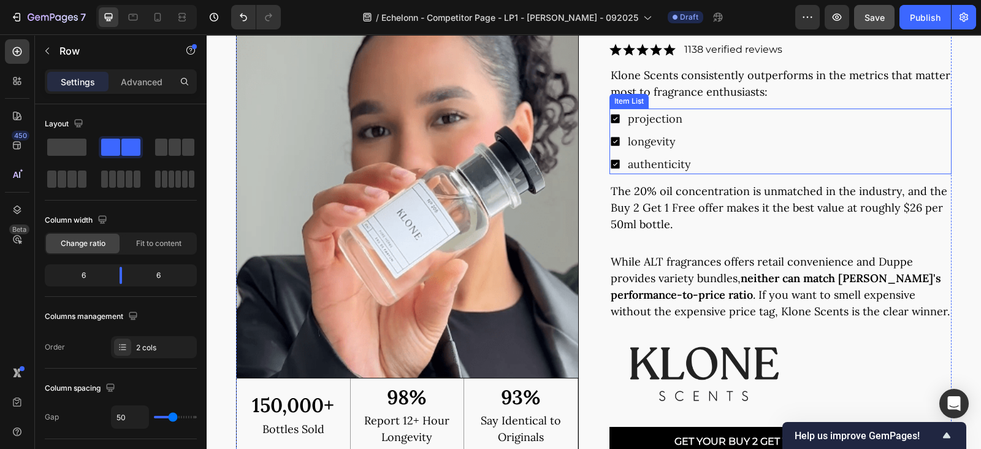
scroll to position [4085, 0]
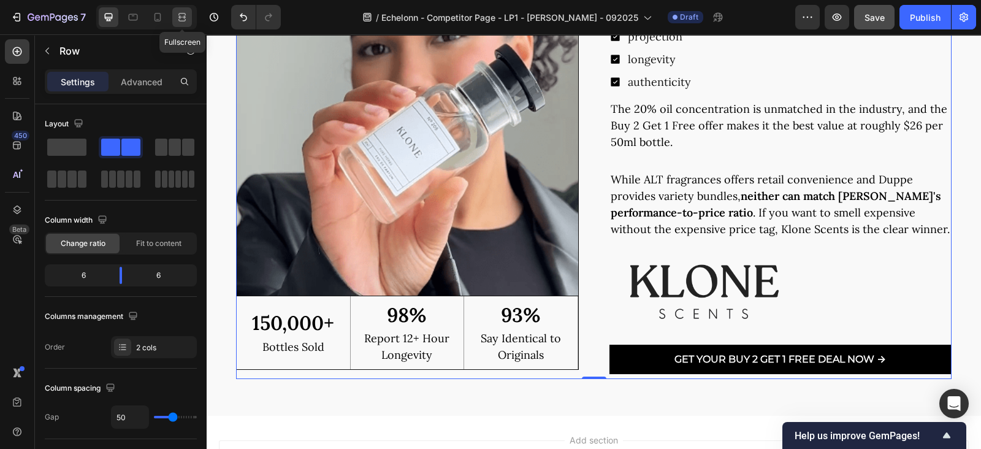
click at [181, 13] on icon at bounding box center [181, 14] width 7 height 2
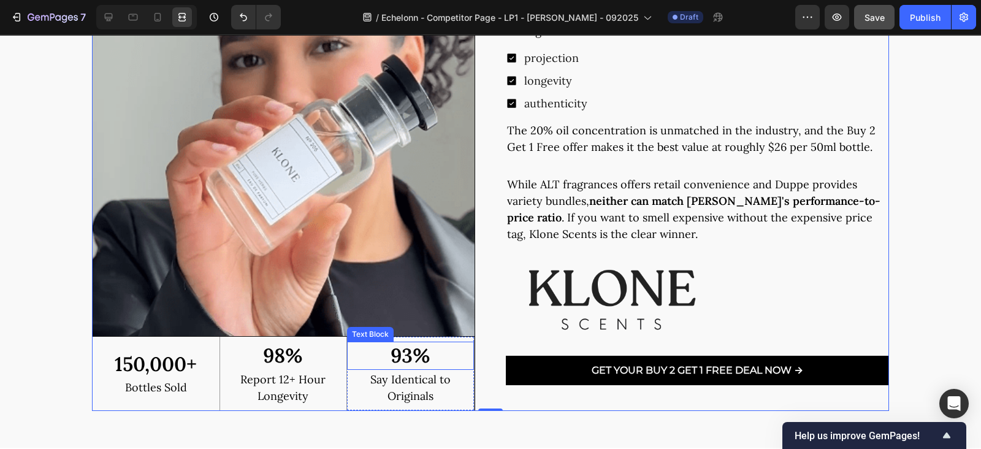
click at [457, 352] on p "93%" at bounding box center [410, 356] width 124 height 26
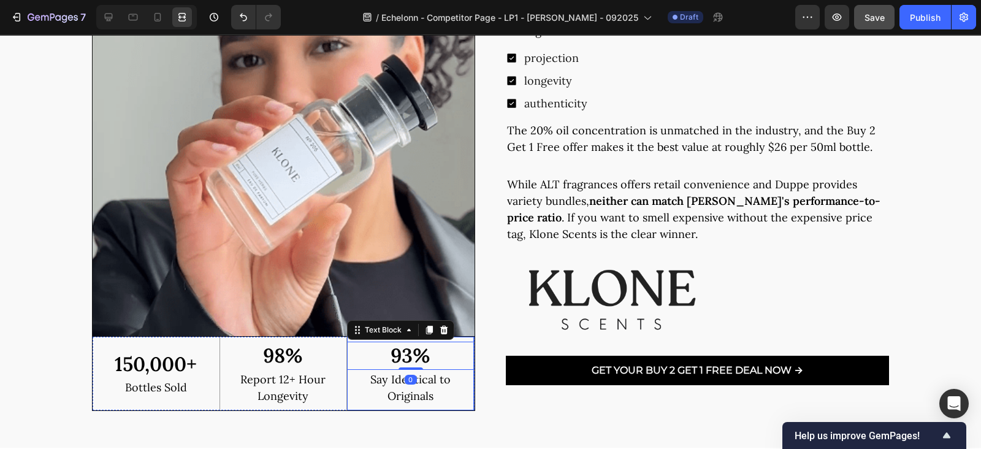
click at [459, 337] on div "93% Text Block 0 Say Identical to Originals Text Block Row" at bounding box center [410, 373] width 127 height 74
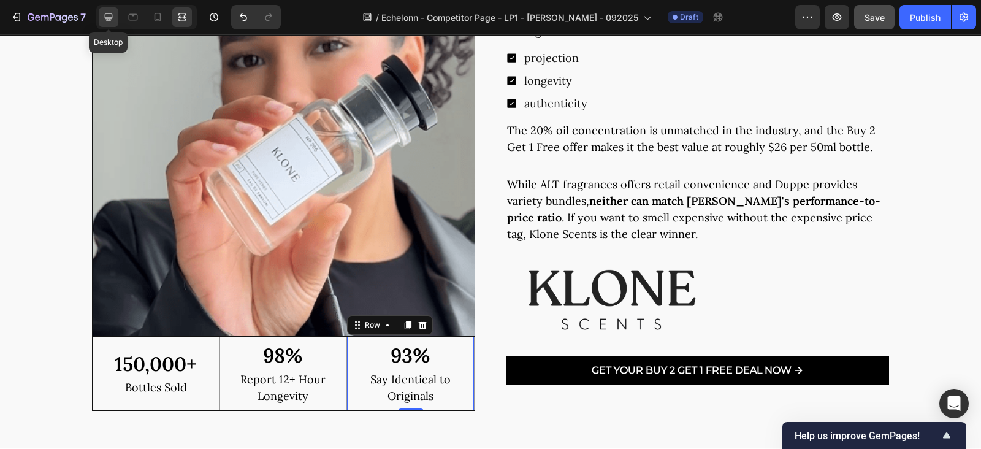
click at [104, 11] on icon at bounding box center [108, 17] width 12 height 12
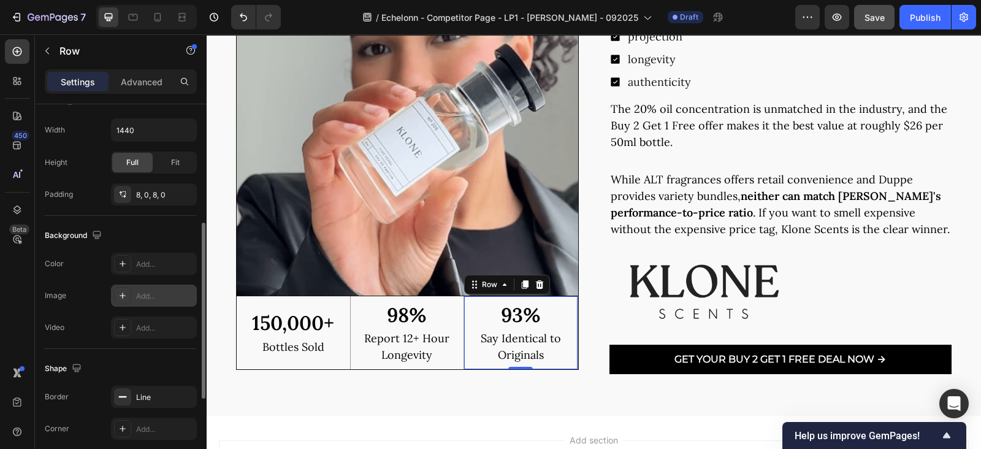
scroll to position [383, 0]
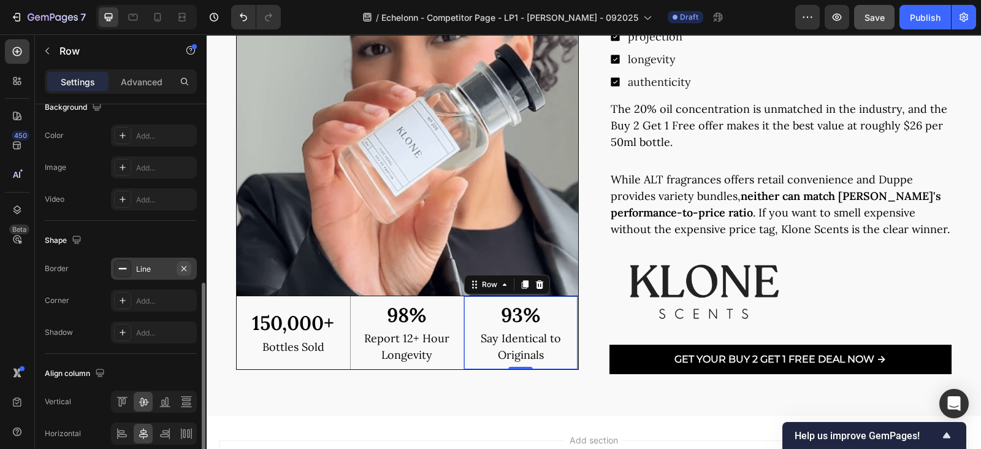
click at [189, 265] on button "button" at bounding box center [184, 268] width 15 height 15
click at [153, 12] on icon at bounding box center [157, 17] width 12 height 12
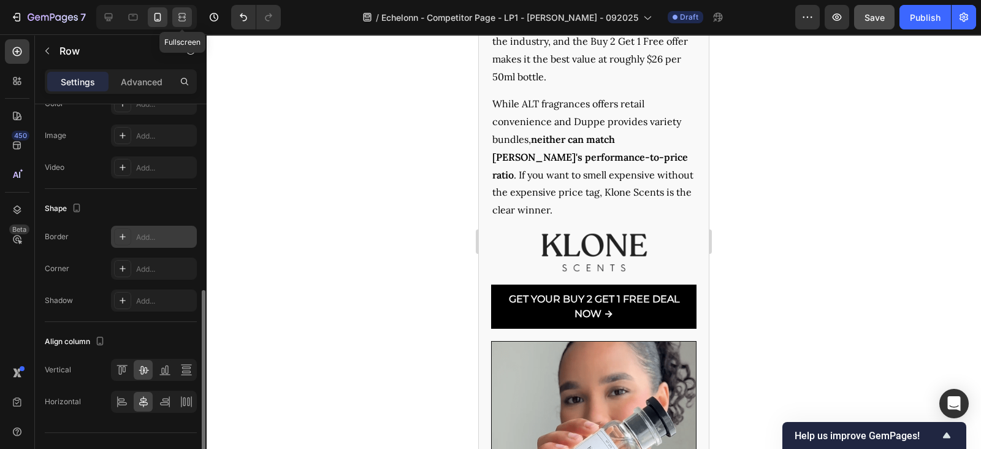
click at [174, 15] on div at bounding box center [182, 17] width 20 height 20
type input "1440"
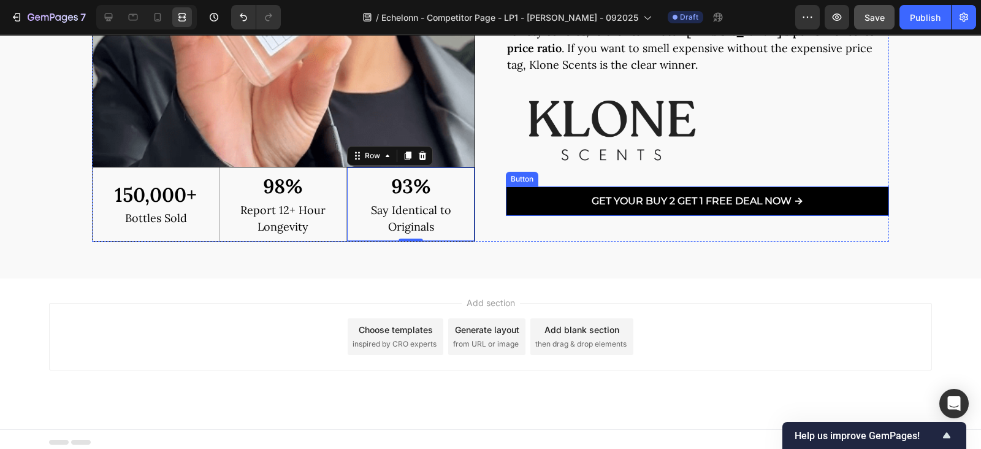
scroll to position [4259, 0]
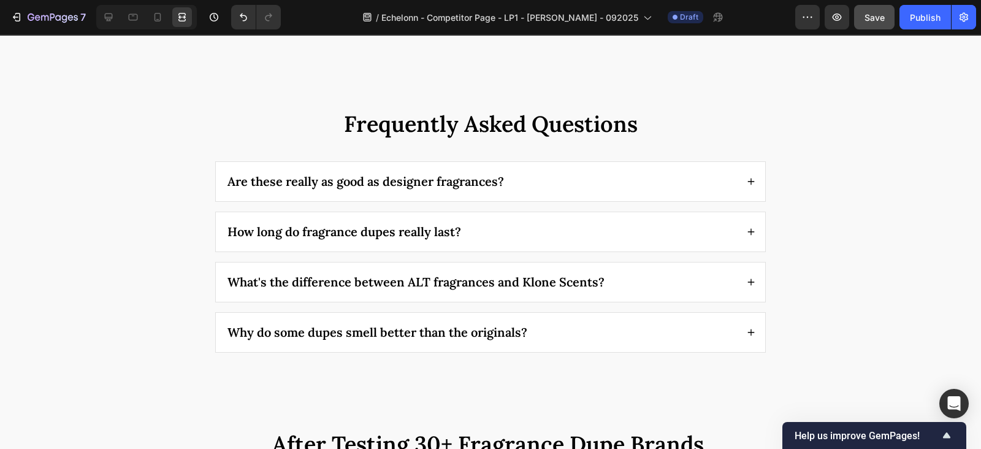
scroll to position [3938, 0]
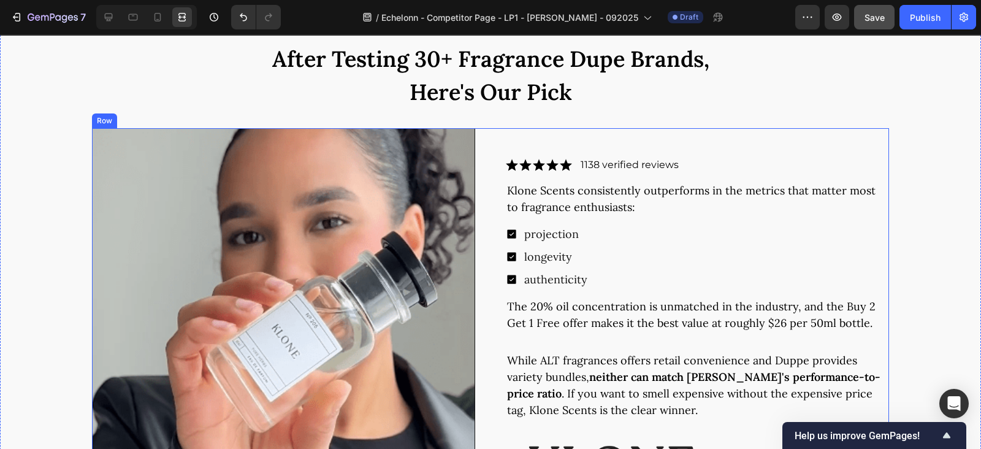
click at [487, 159] on div "Image 150,000+ Text Block Bottles Sold Text Block Row 98% Text Block Report 12+…" at bounding box center [490, 357] width 797 height 459
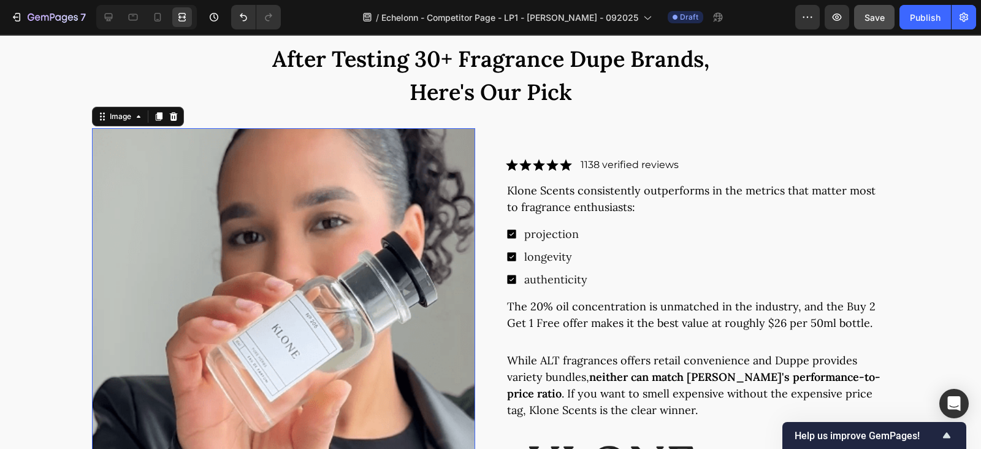
click at [398, 187] on img at bounding box center [283, 320] width 383 height 385
click at [105, 17] on icon at bounding box center [109, 17] width 8 height 8
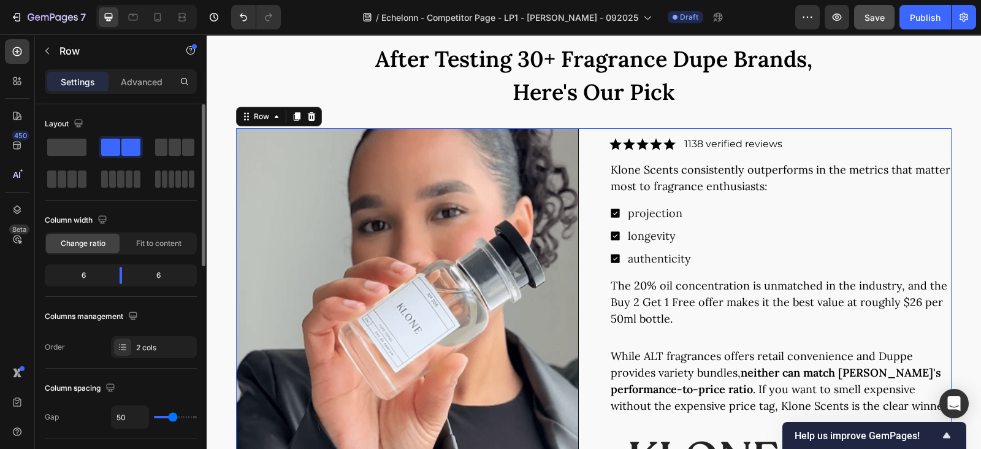
click at [585, 167] on div "Image 150,000+ Text Block Bottles Sold Text Block Row 98% Text Block Report 12+…" at bounding box center [593, 341] width 715 height 427
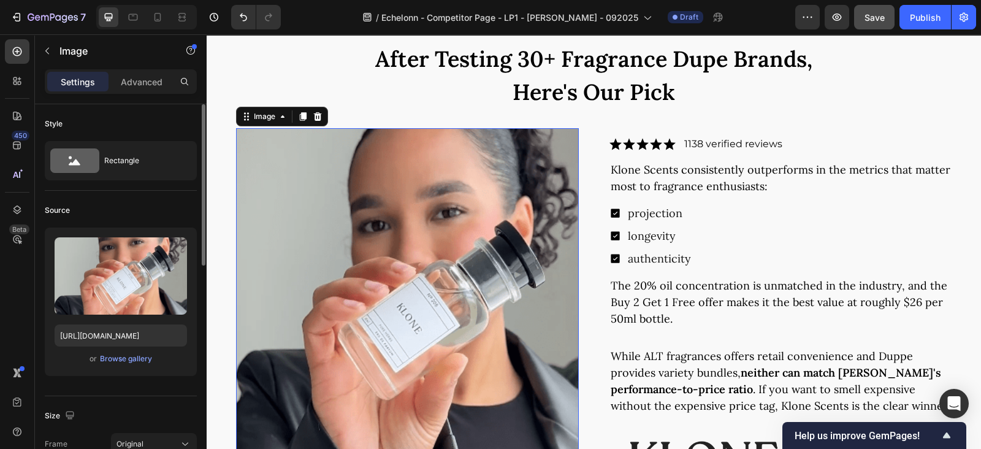
click at [439, 216] on img at bounding box center [407, 300] width 343 height 344
click at [266, 119] on div "Image" at bounding box center [264, 116] width 26 height 11
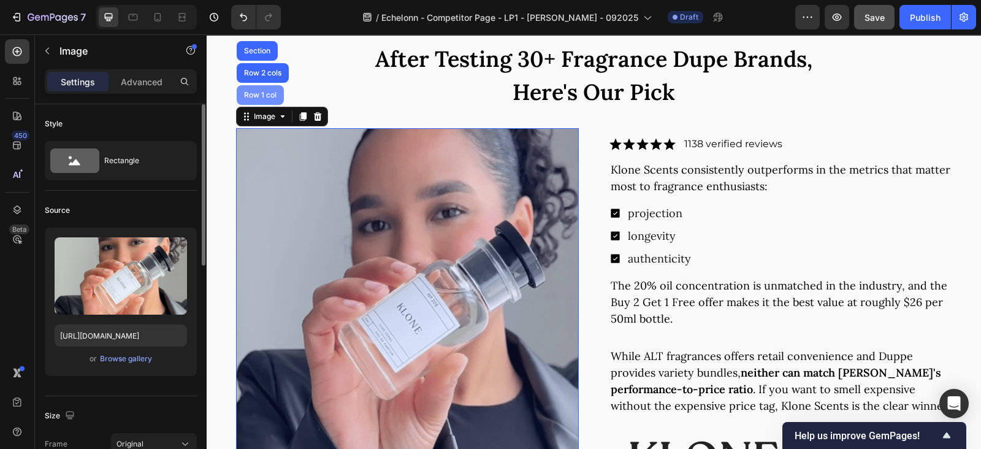
click at [267, 97] on div "Row 1 col" at bounding box center [259, 94] width 37 height 7
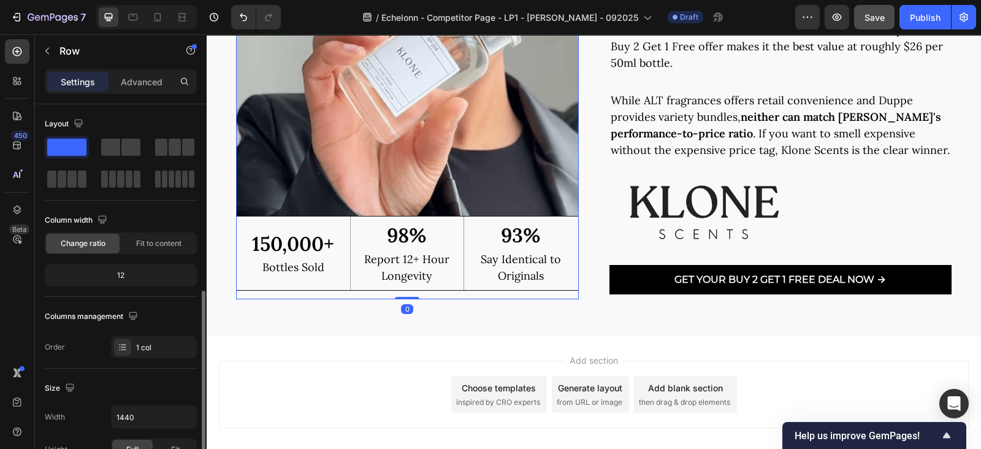
scroll to position [127, 0]
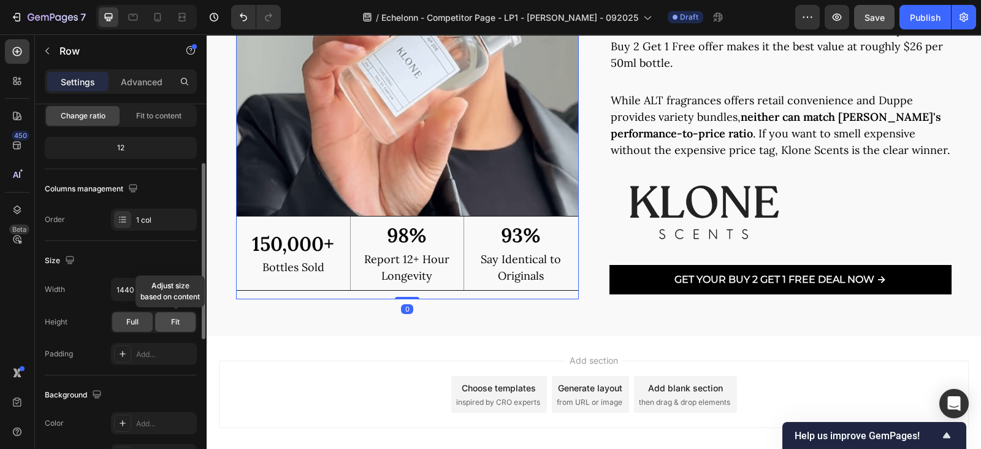
click at [163, 314] on div "Fit" at bounding box center [175, 322] width 40 height 20
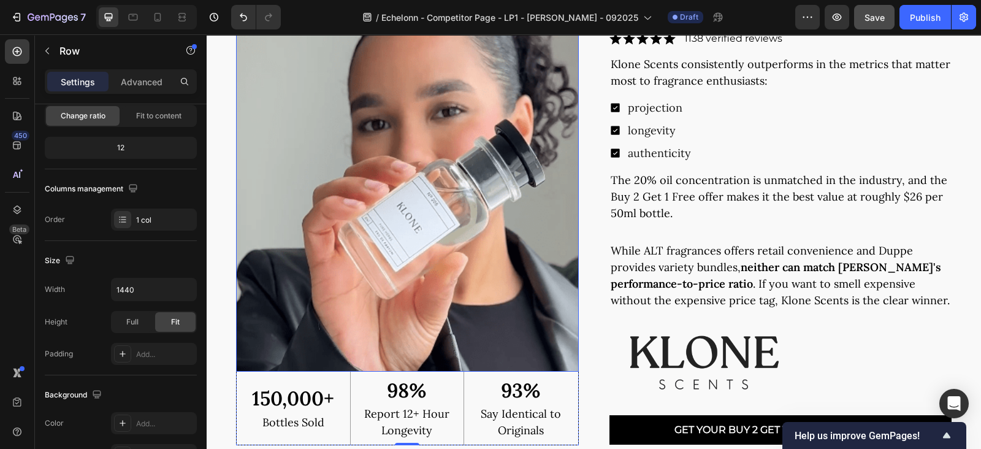
scroll to position [3938, 0]
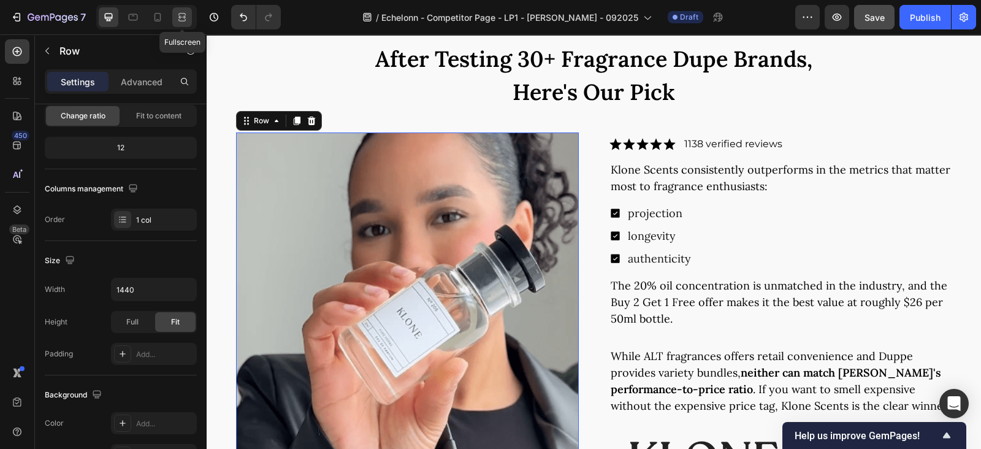
click at [184, 21] on icon at bounding box center [182, 17] width 12 height 12
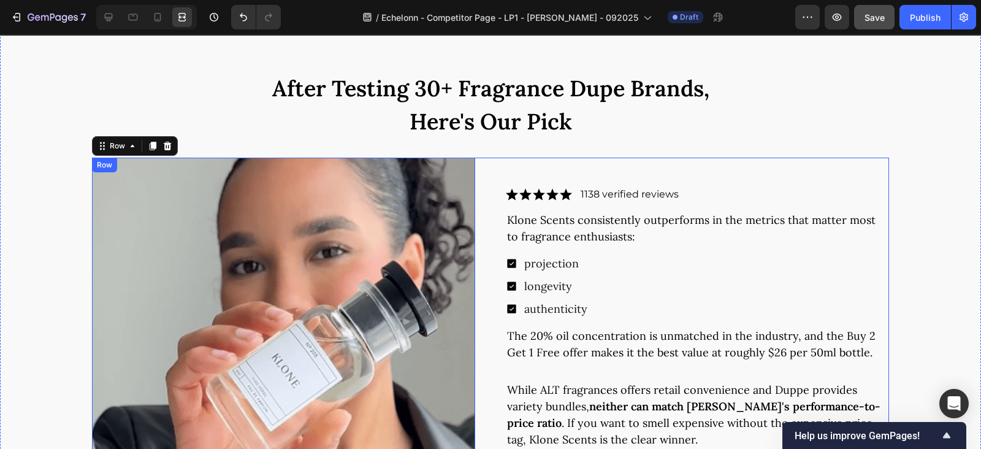
scroll to position [3906, 0]
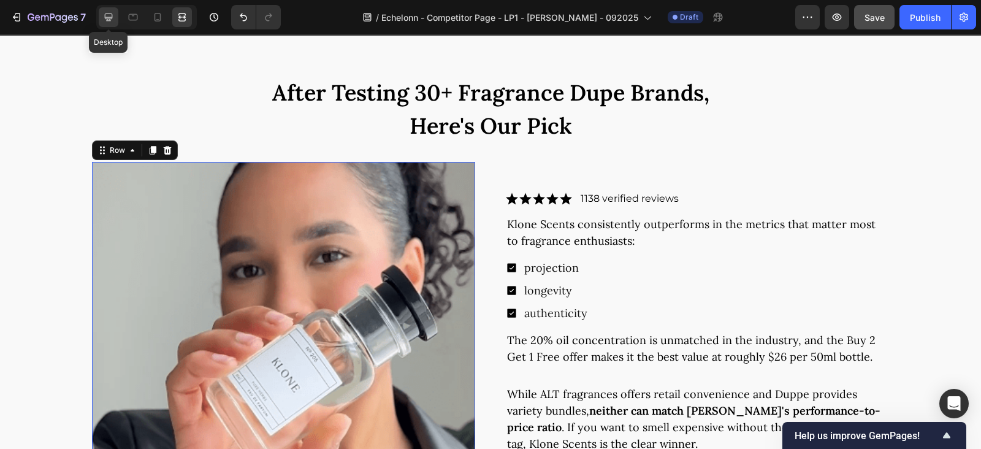
click at [104, 16] on icon at bounding box center [108, 17] width 12 height 12
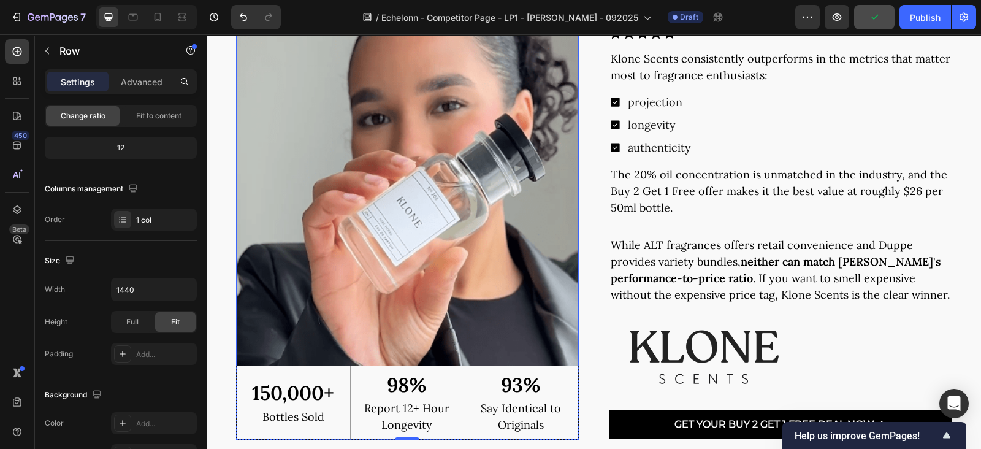
scroll to position [4017, 0]
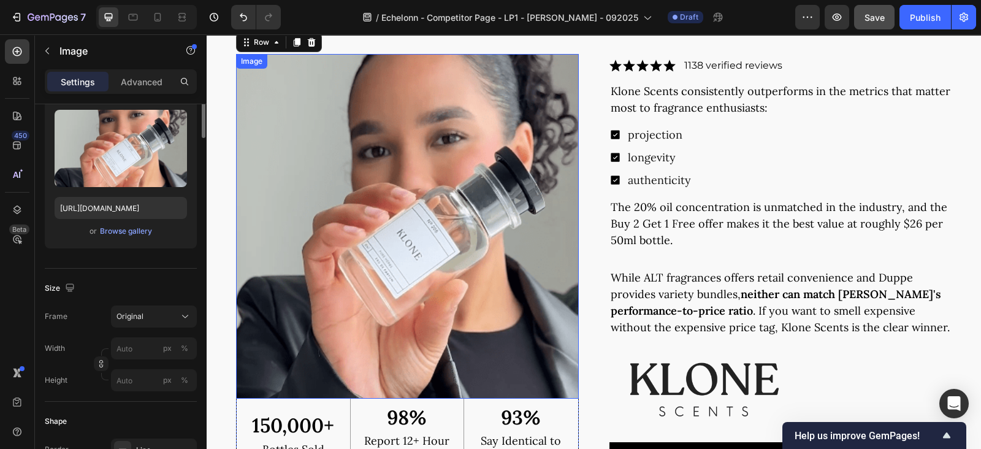
click at [367, 227] on img at bounding box center [407, 226] width 343 height 344
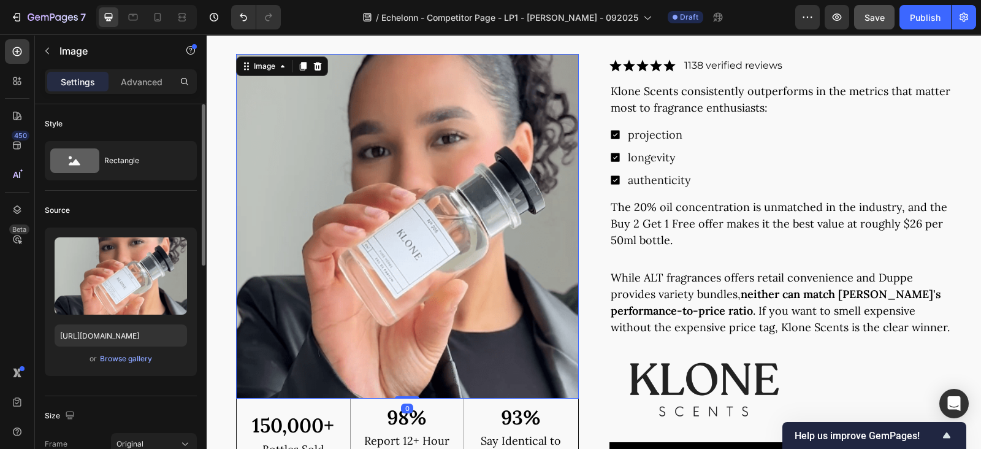
drag, startPoint x: 0, startPoint y: 308, endPoint x: 96, endPoint y: 210, distance: 137.8
drag, startPoint x: 207, startPoint y: 343, endPoint x: 442, endPoint y: 140, distance: 311.2
click at [442, 140] on img at bounding box center [407, 226] width 343 height 344
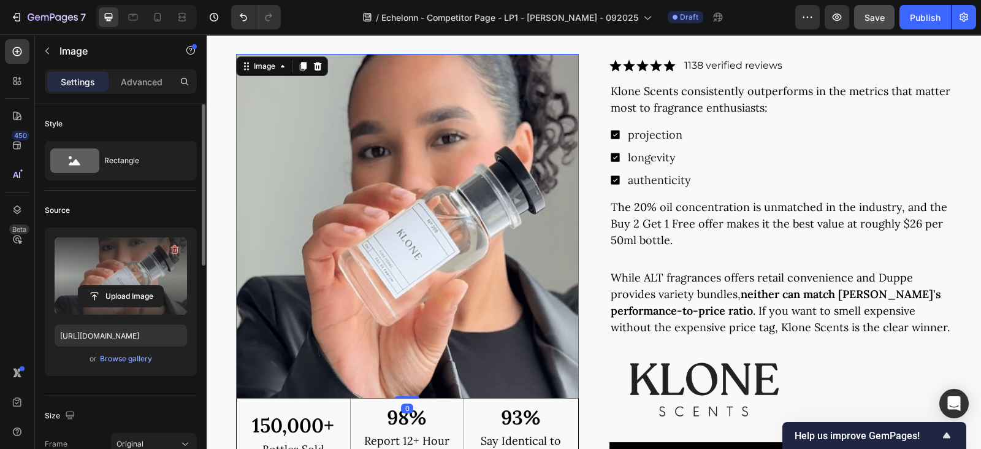
scroll to position [127, 0]
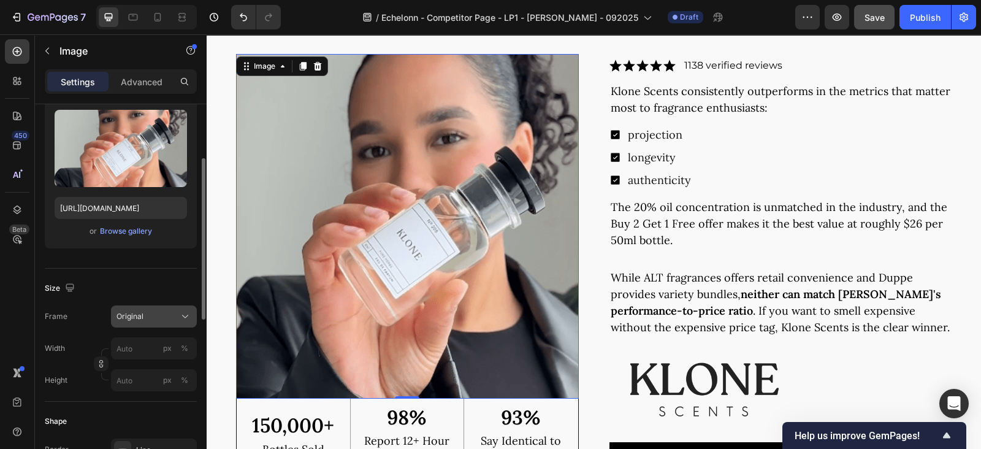
click at [174, 317] on div "Original" at bounding box center [146, 316] width 60 height 11
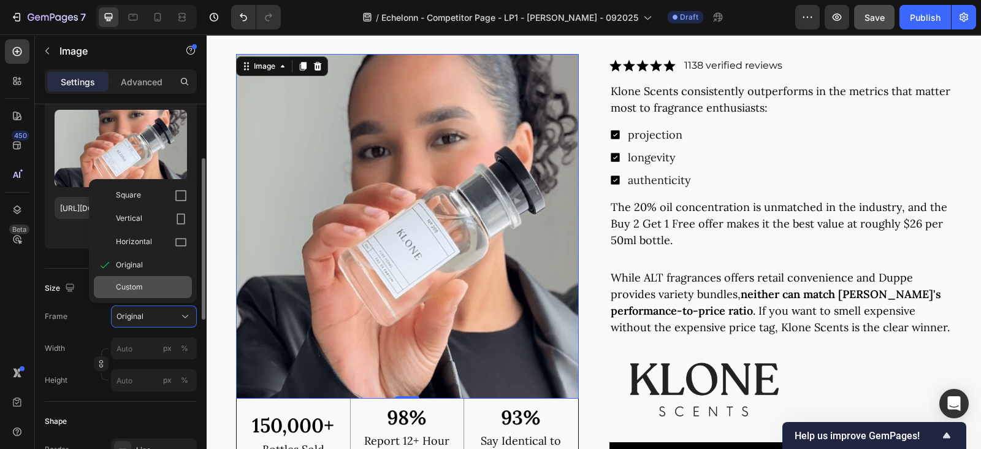
click at [134, 281] on span "Custom" at bounding box center [129, 286] width 27 height 11
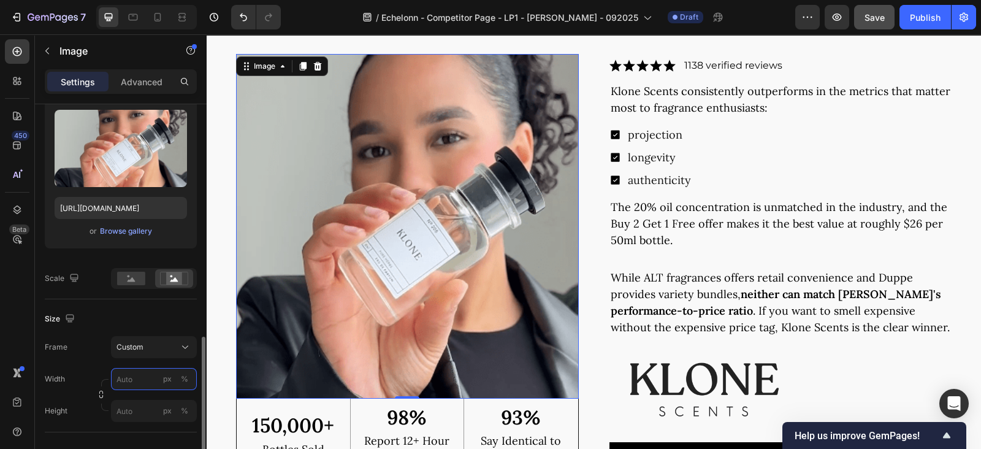
scroll to position [255, 0]
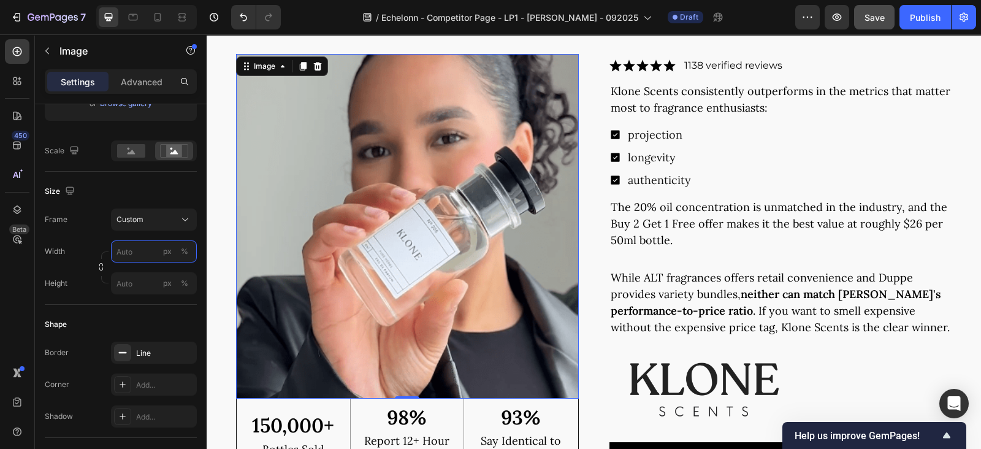
click at [123, 246] on input "px %" at bounding box center [154, 251] width 86 height 22
click at [123, 250] on input "px %" at bounding box center [154, 251] width 86 height 22
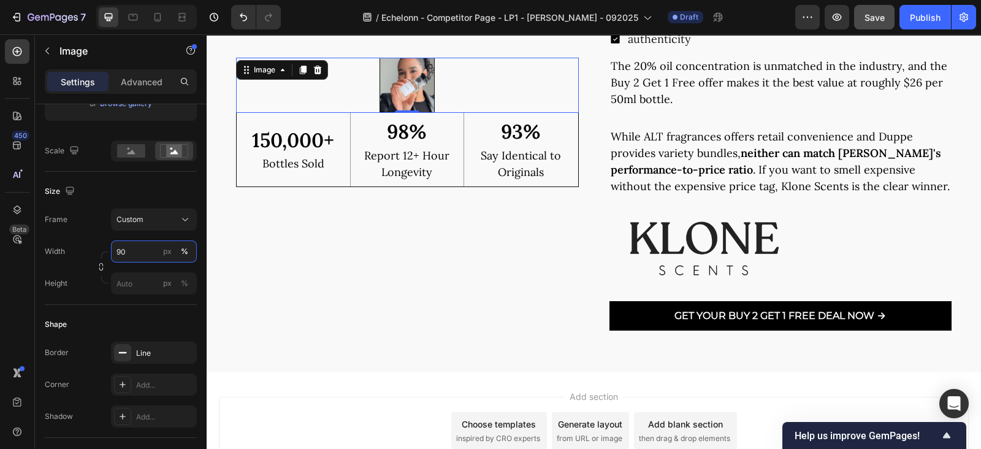
scroll to position [4033, 0]
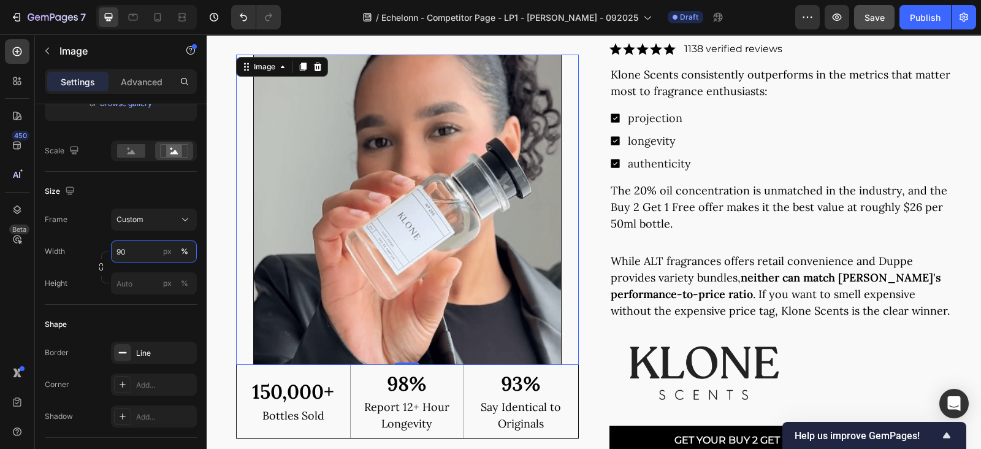
drag, startPoint x: 128, startPoint y: 250, endPoint x: 83, endPoint y: 249, distance: 45.4
click at [83, 249] on div "Width 90 px %" at bounding box center [121, 251] width 152 height 22
click at [132, 248] on input "90" at bounding box center [154, 251] width 86 height 22
click at [156, 280] on p "Full 100%" at bounding box center [151, 279] width 71 height 11
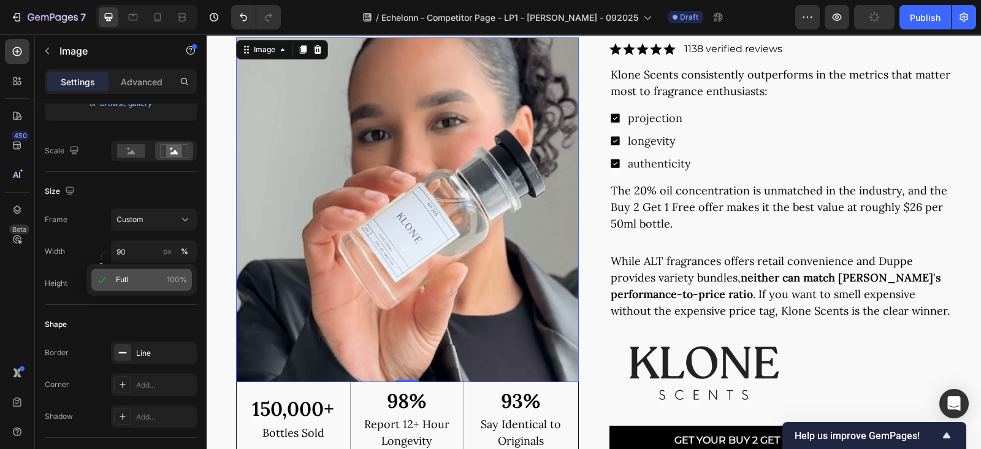
type input "100"
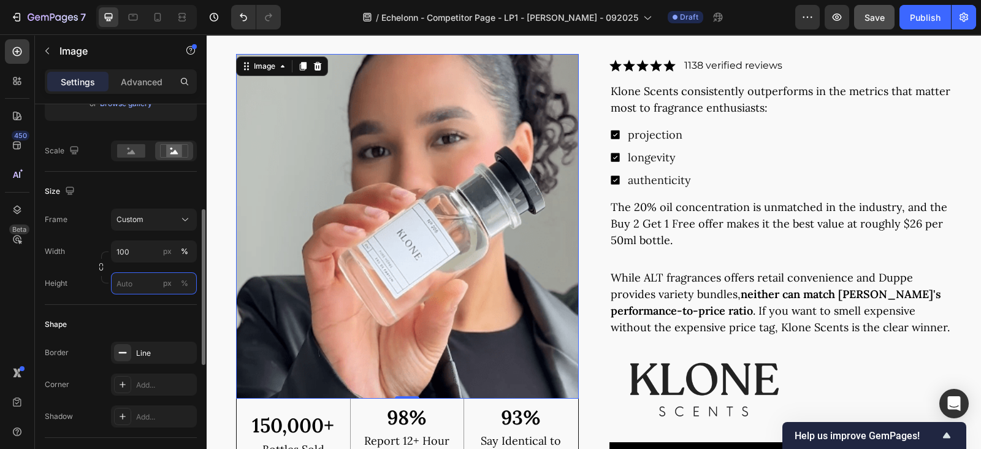
click at [142, 285] on input "px %" at bounding box center [154, 283] width 86 height 22
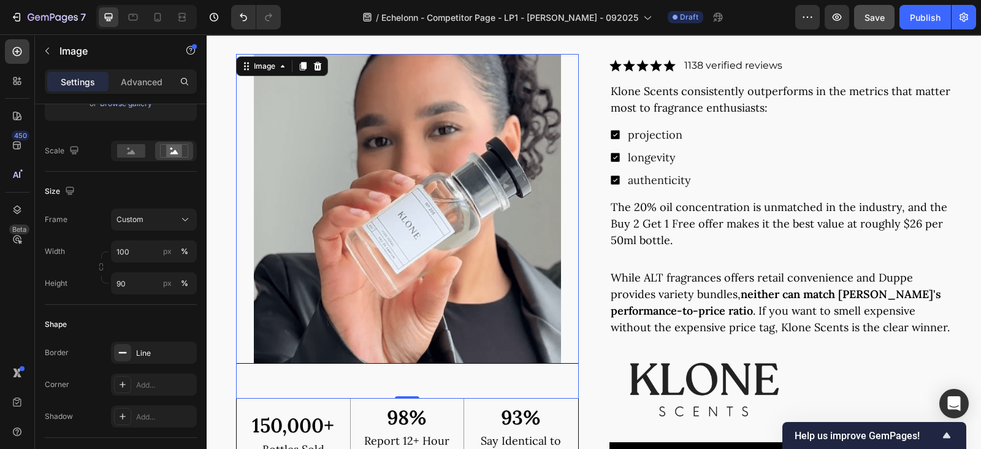
click at [463, 274] on img at bounding box center [407, 209] width 343 height 310
click at [137, 284] on input "90" at bounding box center [154, 283] width 86 height 22
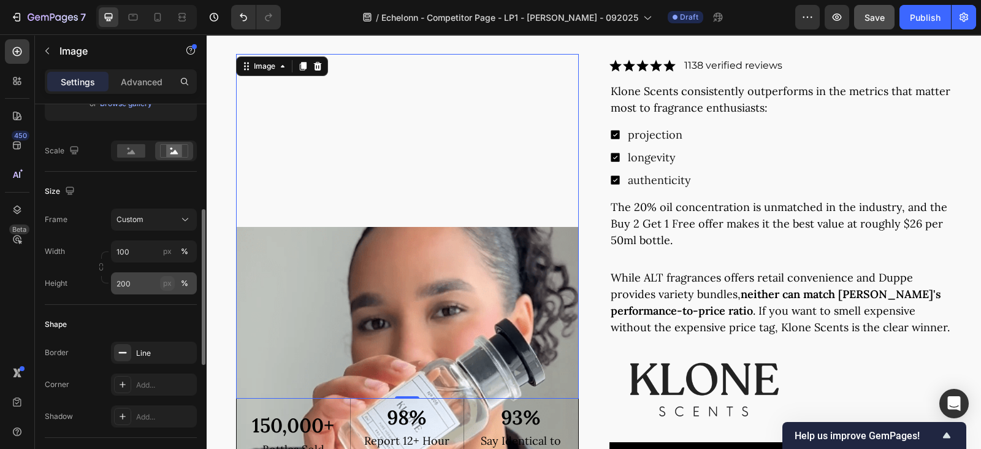
click at [161, 283] on button "px" at bounding box center [167, 283] width 15 height 15
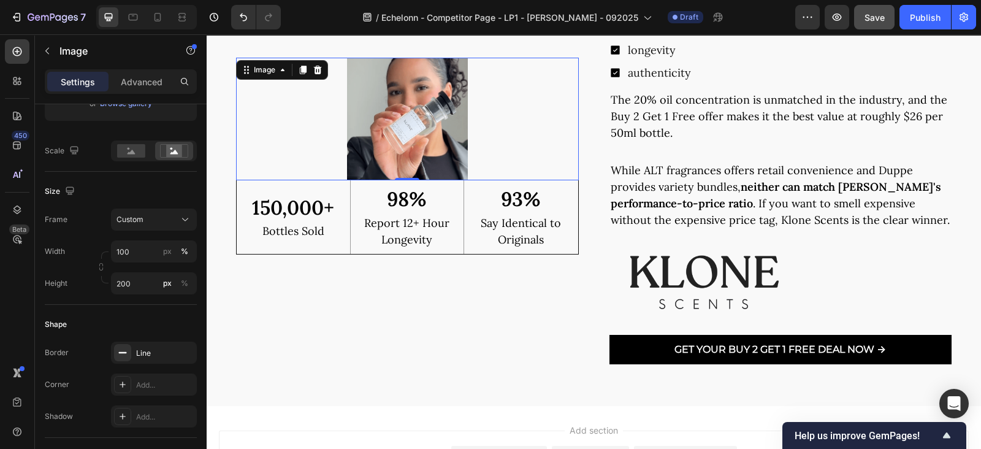
click at [371, 104] on img at bounding box center [407, 119] width 343 height 123
click at [146, 281] on input "200" at bounding box center [154, 283] width 86 height 22
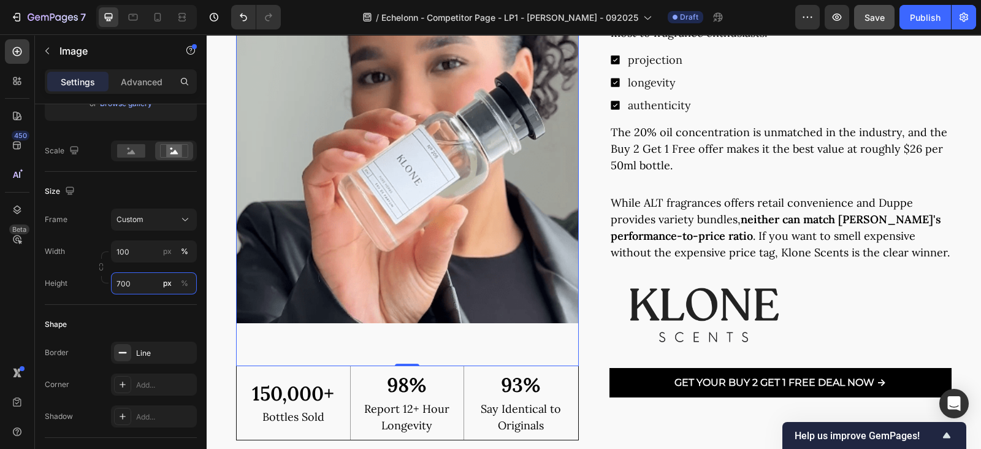
scroll to position [4001, 0]
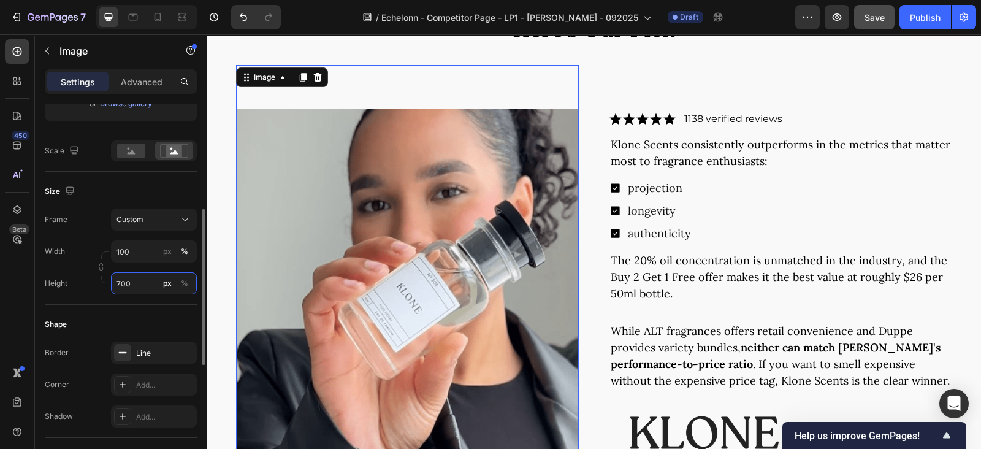
click at [134, 284] on input "700" at bounding box center [154, 283] width 86 height 22
drag, startPoint x: 134, startPoint y: 283, endPoint x: 111, endPoint y: 285, distance: 22.8
click at [111, 285] on input "700" at bounding box center [154, 283] width 86 height 22
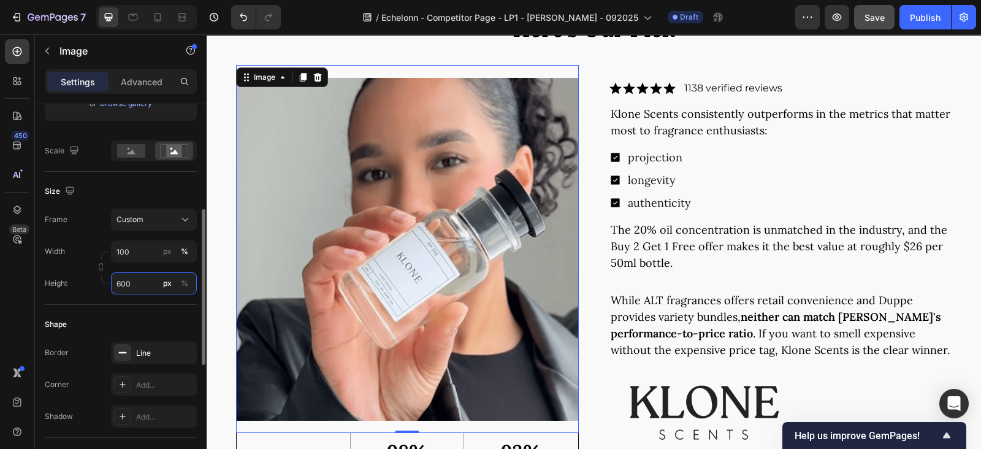
drag, startPoint x: 145, startPoint y: 284, endPoint x: 106, endPoint y: 281, distance: 38.7
click at [106, 281] on div "Width 100 px % Height 600 px %" at bounding box center [121, 267] width 152 height 54
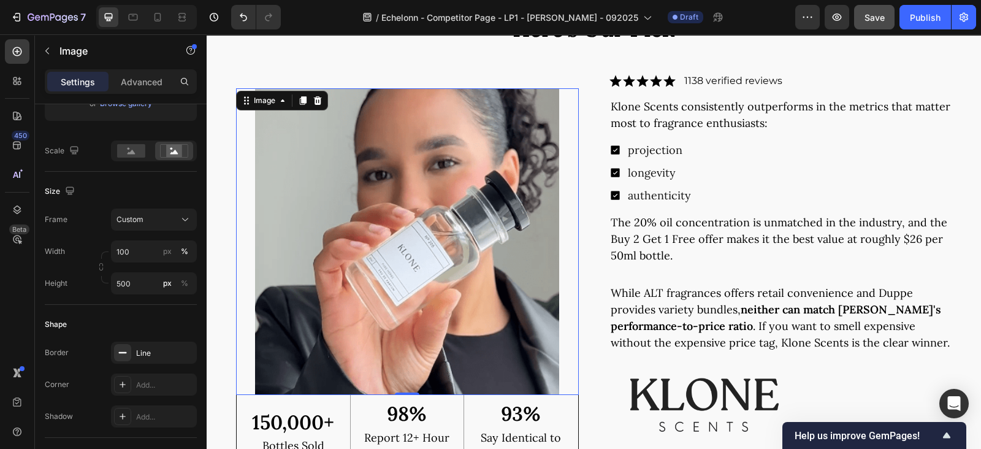
click at [515, 259] on img at bounding box center [407, 241] width 343 height 306
click at [135, 154] on rect at bounding box center [131, 150] width 28 height 13
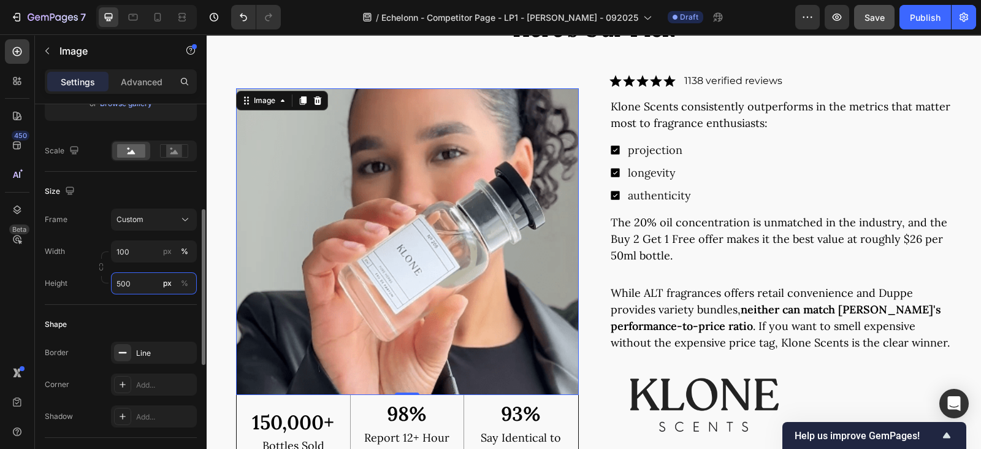
click at [137, 282] on input "500" at bounding box center [154, 283] width 86 height 22
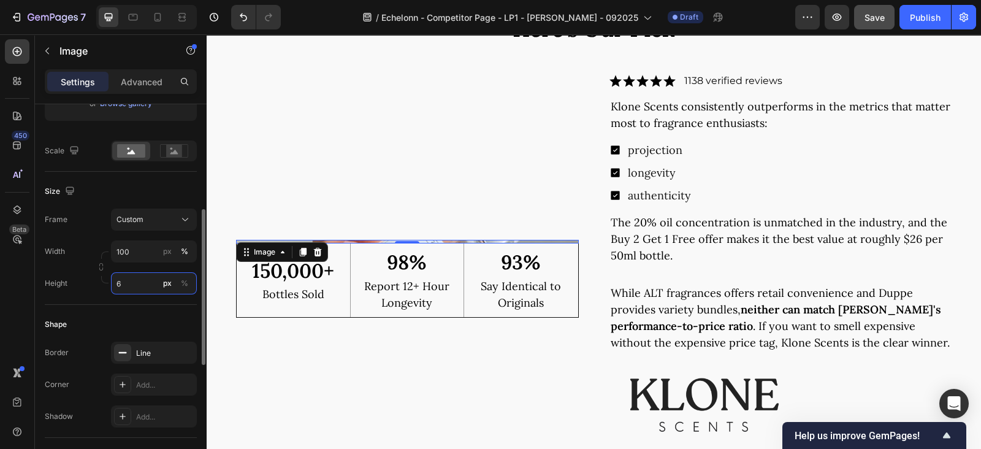
type input "6"
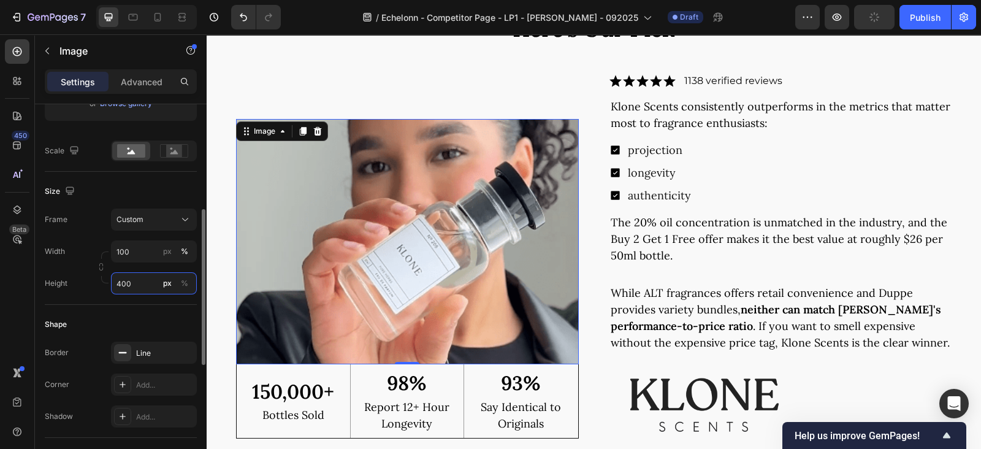
drag, startPoint x: 137, startPoint y: 282, endPoint x: 99, endPoint y: 283, distance: 38.0
click at [99, 283] on div "Height 400 px %" at bounding box center [121, 283] width 152 height 22
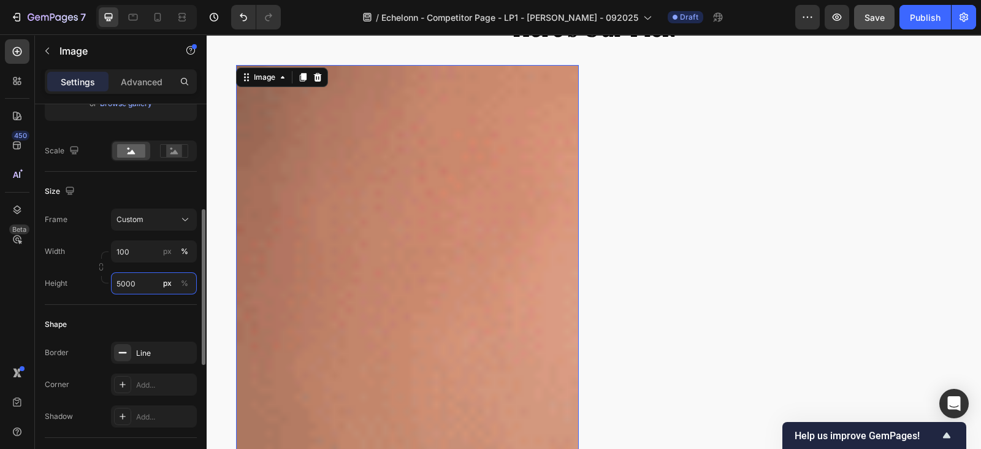
click at [141, 281] on input "5000" at bounding box center [154, 283] width 86 height 22
click at [137, 282] on input "5000" at bounding box center [154, 283] width 86 height 22
type input "5000"
click at [117, 283] on input "5000" at bounding box center [154, 283] width 86 height 22
click at [138, 283] on input "5000" at bounding box center [154, 283] width 86 height 22
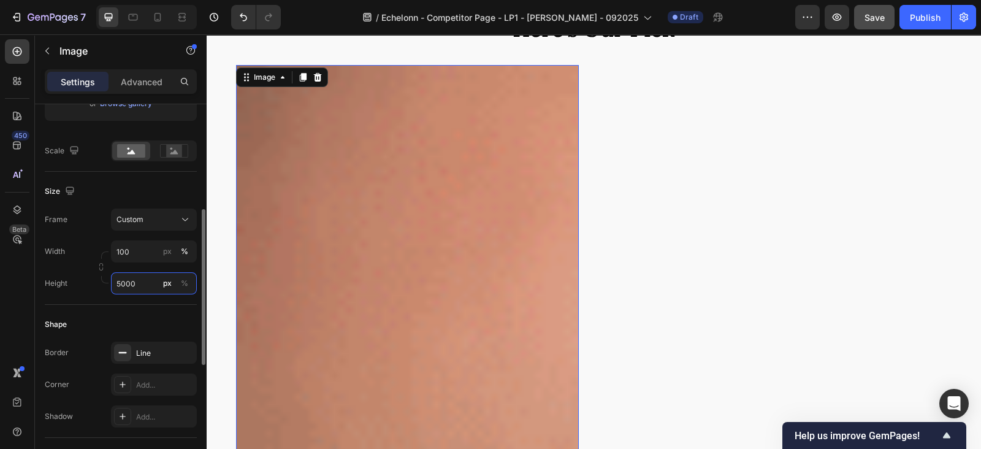
click at [138, 283] on input "5000" at bounding box center [154, 283] width 86 height 22
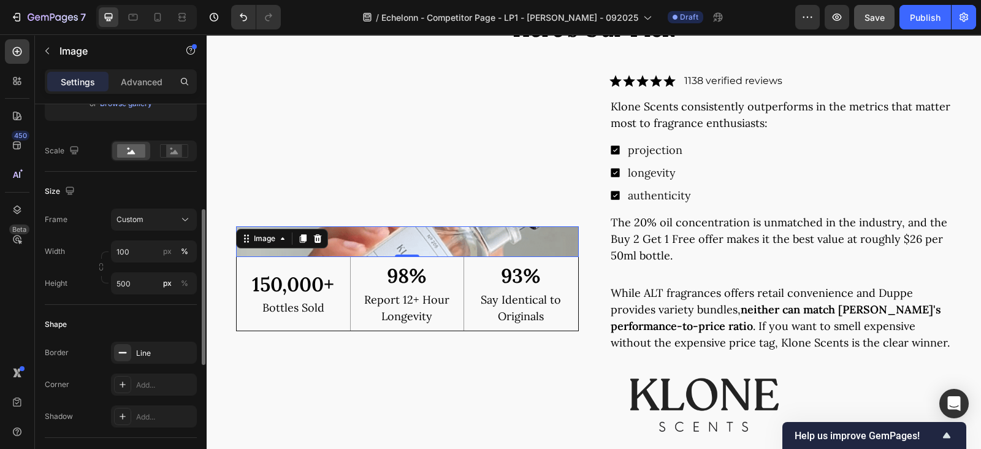
click at [95, 311] on div "Shape Border Line Corner Add... Shadow Add..." at bounding box center [121, 371] width 152 height 133
click at [144, 251] on input "100" at bounding box center [154, 251] width 86 height 22
click at [128, 281] on p "Full 100%" at bounding box center [151, 279] width 71 height 11
click at [142, 281] on input "50" at bounding box center [154, 283] width 86 height 22
click at [137, 286] on input "50" at bounding box center [154, 283] width 86 height 22
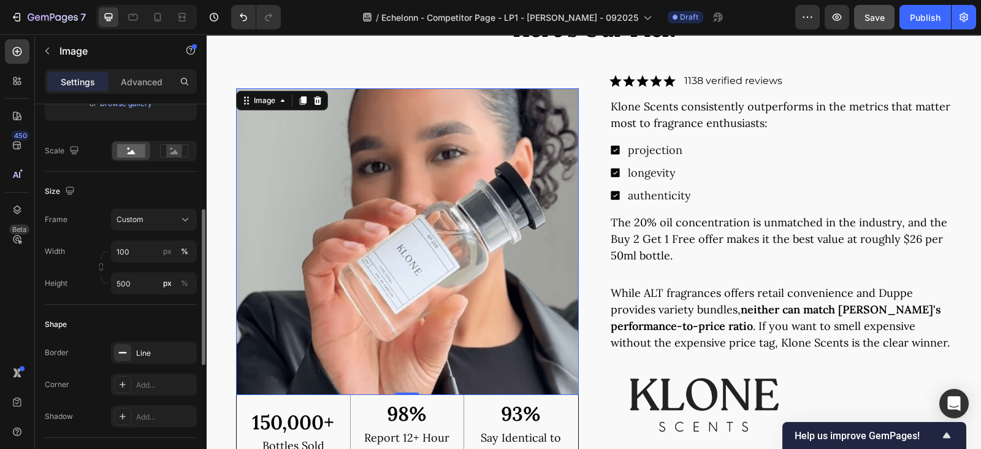
click at [122, 311] on div "Shape Border Line Corner Add... Shadow Add..." at bounding box center [121, 371] width 152 height 133
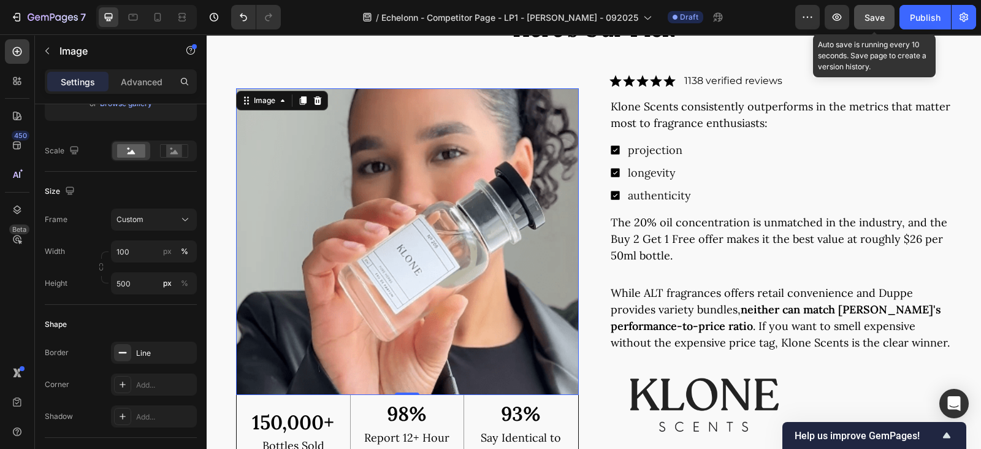
click at [874, 16] on span "Save" at bounding box center [874, 17] width 20 height 10
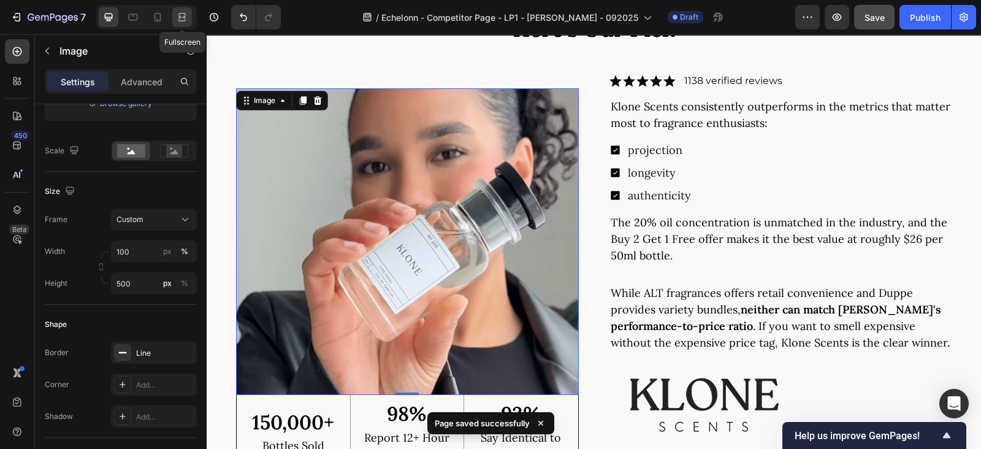
click at [180, 15] on icon at bounding box center [182, 17] width 12 height 12
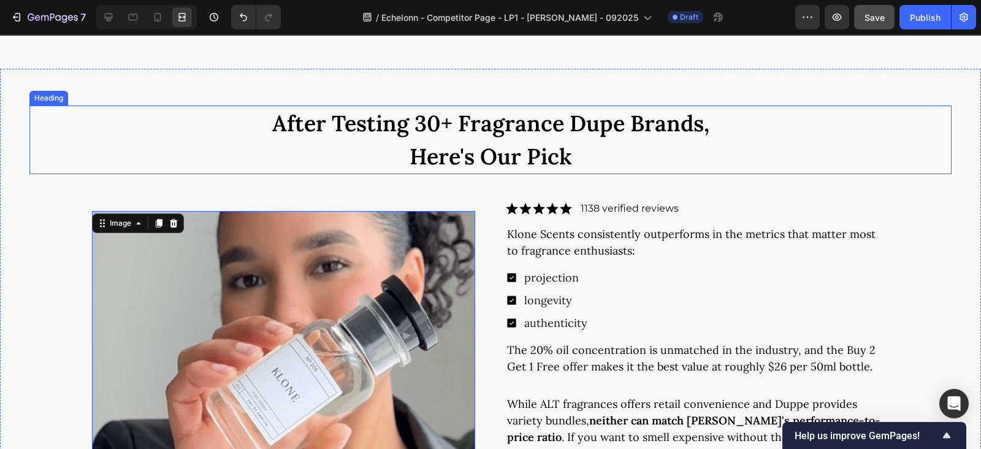
scroll to position [4001, 0]
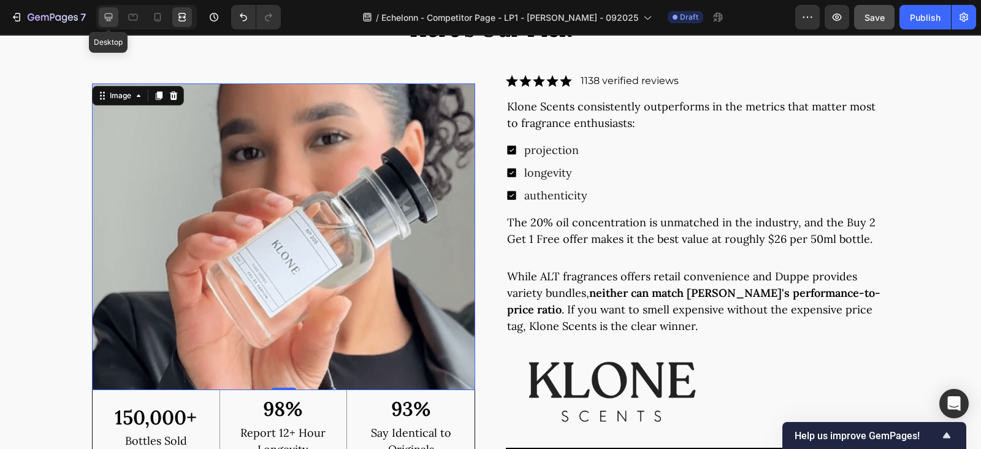
click at [105, 18] on icon at bounding box center [108, 17] width 12 height 12
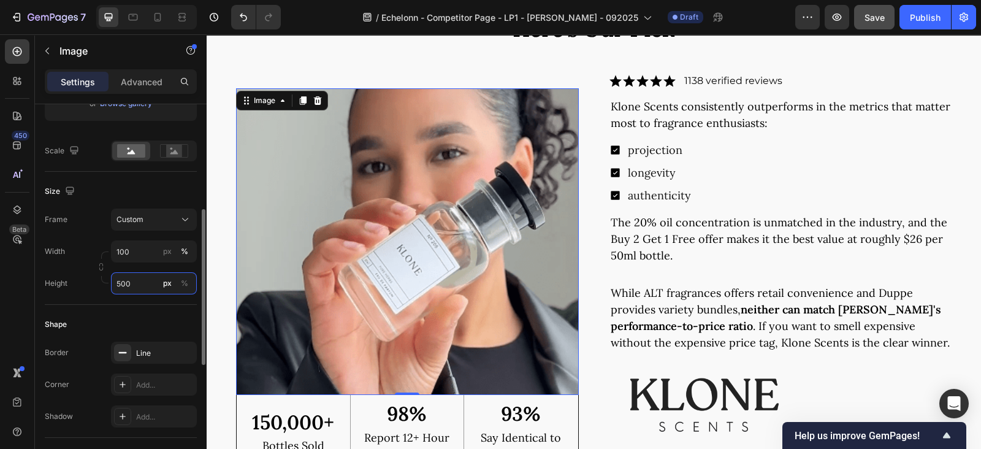
click at [140, 287] on input "500" at bounding box center [154, 283] width 86 height 22
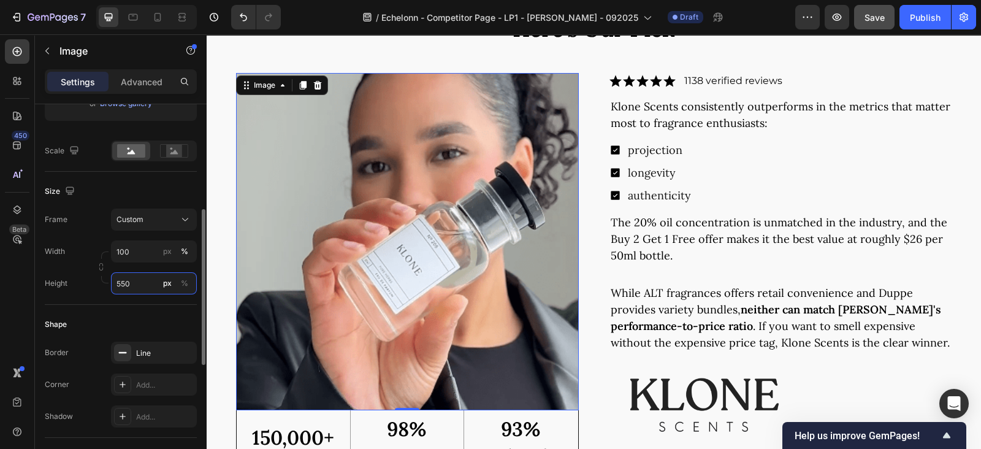
type input "550"
click at [189, 14] on div at bounding box center [182, 17] width 20 height 20
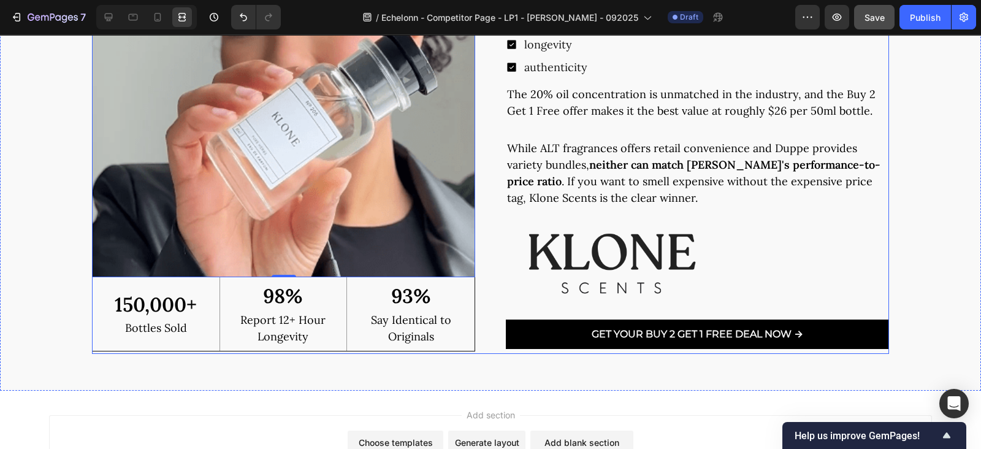
scroll to position [3874, 0]
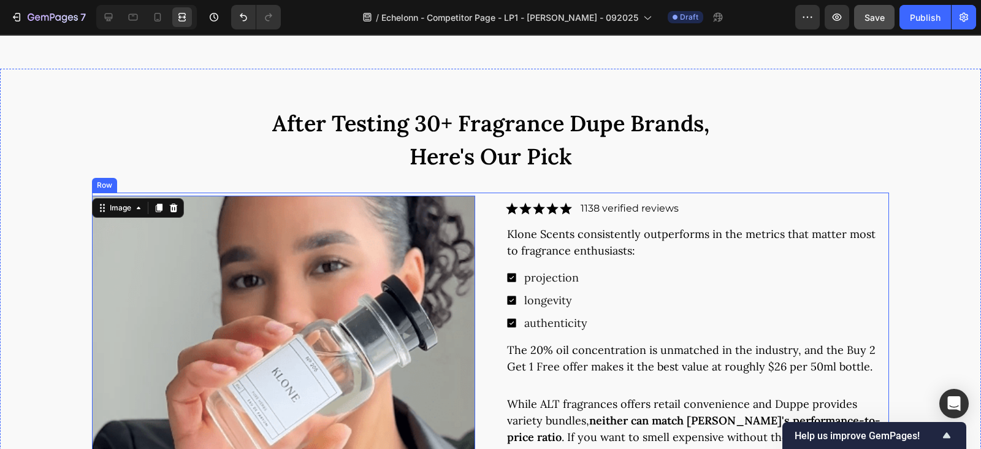
click at [484, 194] on div "Image 0 150,000+ Text Block Bottles Sold Text Block Row 98% Text Block Report 1…" at bounding box center [490, 400] width 797 height 417
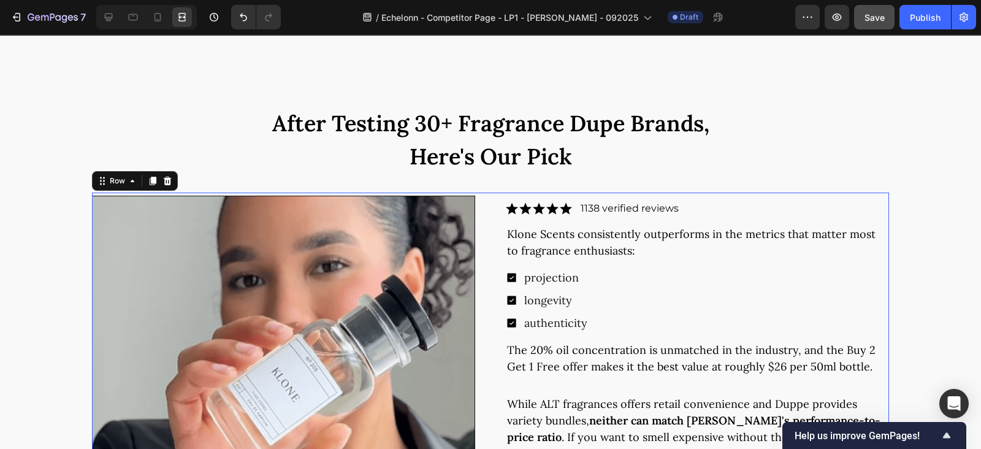
scroll to position [0, 0]
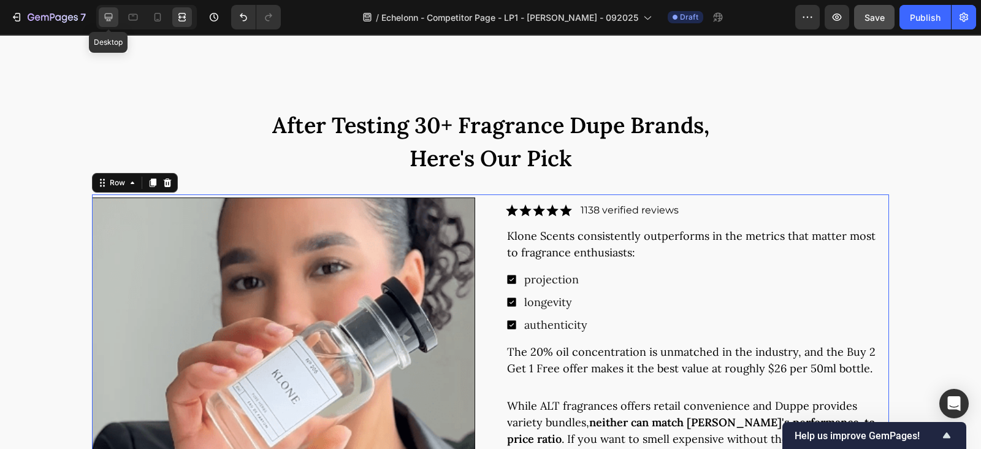
click at [104, 17] on icon at bounding box center [108, 17] width 12 height 12
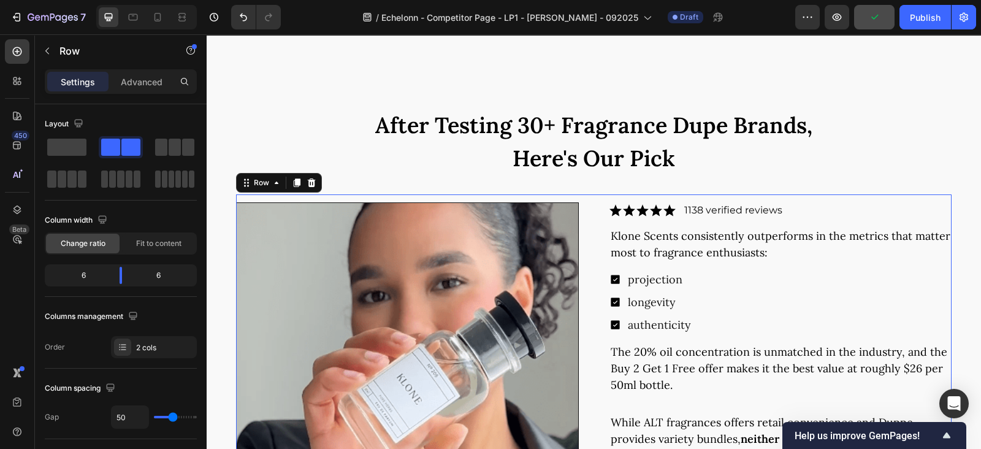
click at [585, 227] on div "Image 150,000+ Text Block Bottles Sold Text Block Row 98% Text Block Report 12+…" at bounding box center [593, 407] width 715 height 427
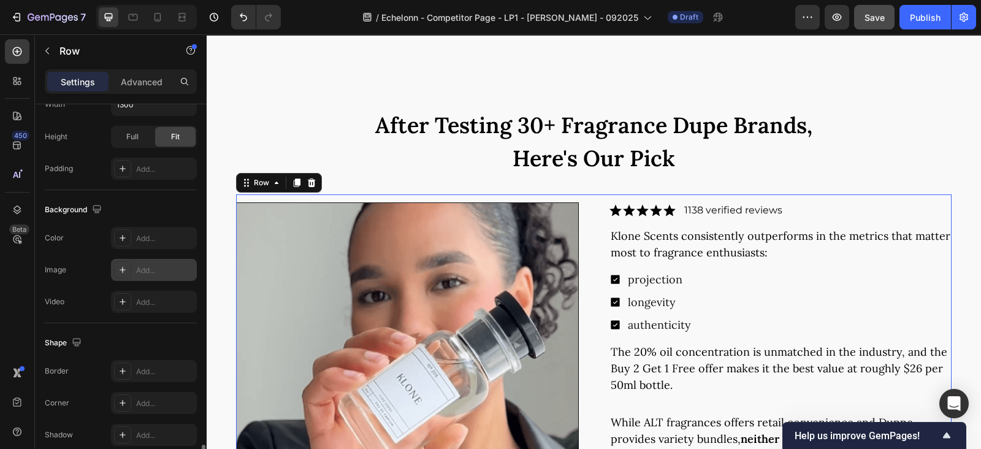
scroll to position [506, 0]
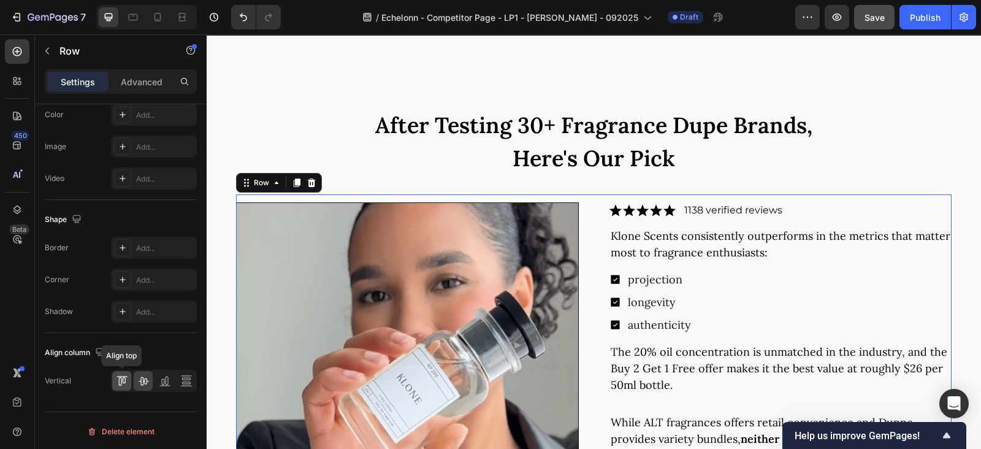
click at [121, 379] on icon at bounding box center [119, 381] width 3 height 9
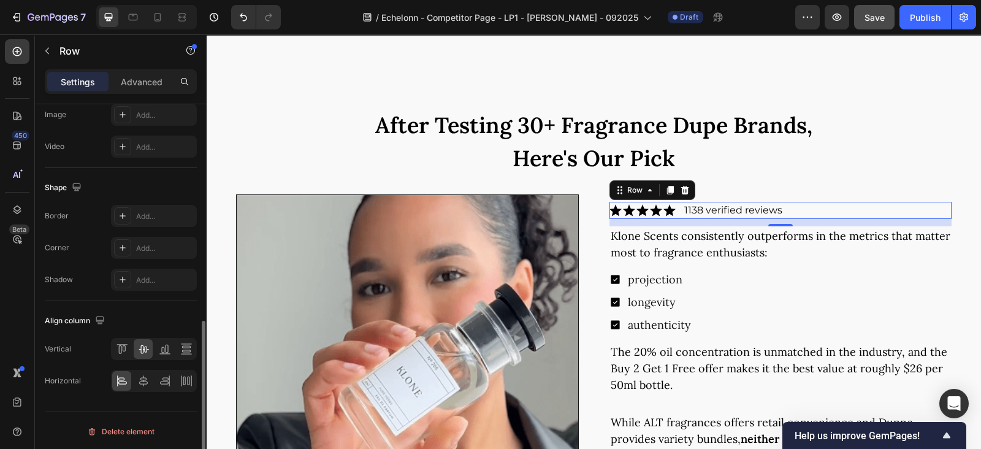
click at [675, 207] on div "Icon Icon Icon Icon Icon Icon List 1138 verified reviews Text block Row 0" at bounding box center [780, 210] width 343 height 17
click at [137, 85] on p "Advanced" at bounding box center [142, 81] width 42 height 13
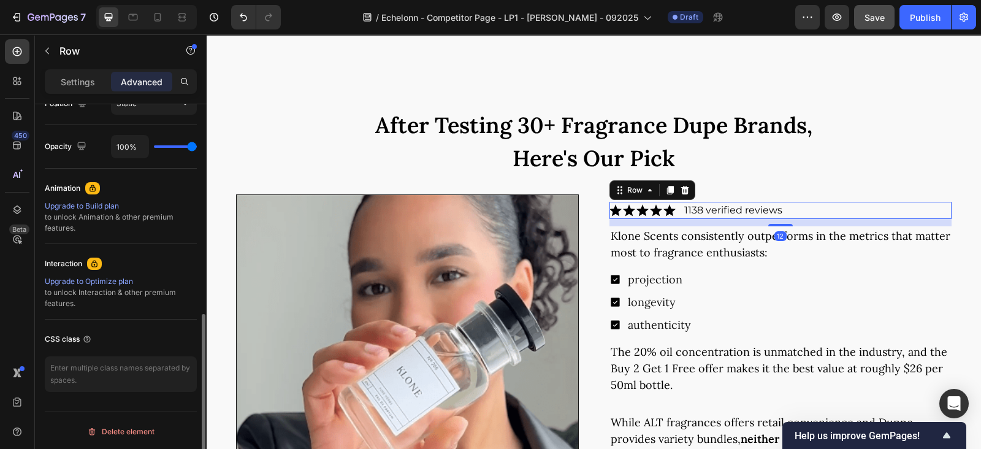
scroll to position [0, 0]
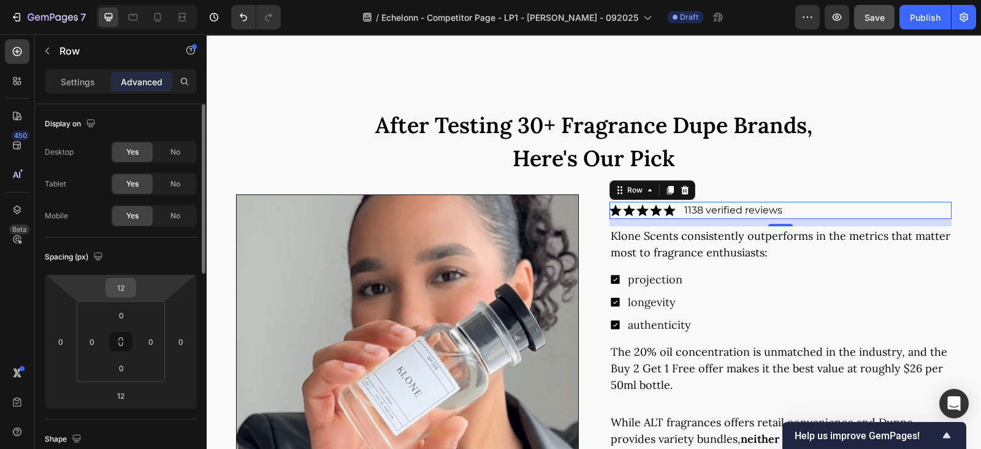
click at [120, 293] on input "12" at bounding box center [120, 287] width 25 height 18
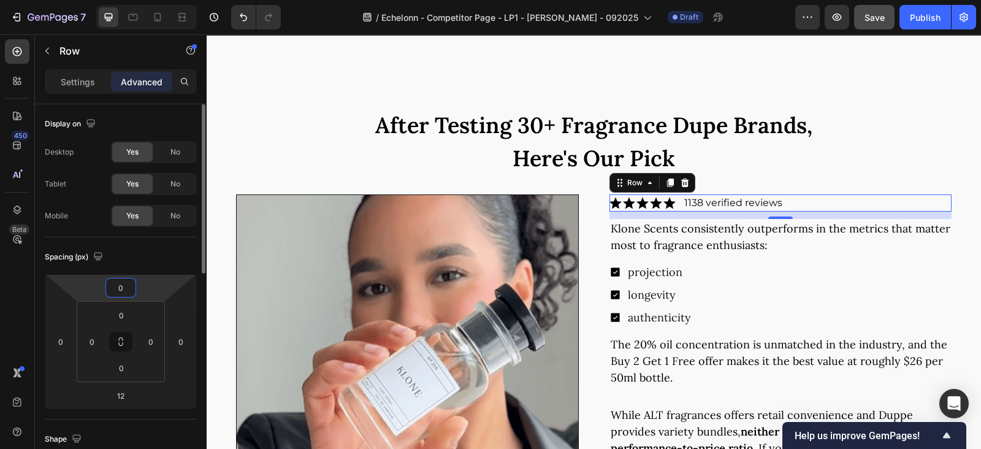
type input "0"
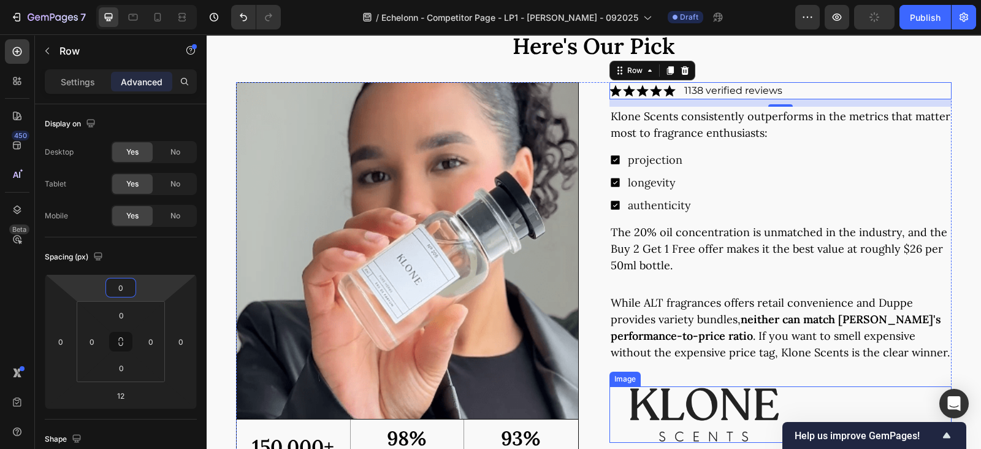
scroll to position [4130, 0]
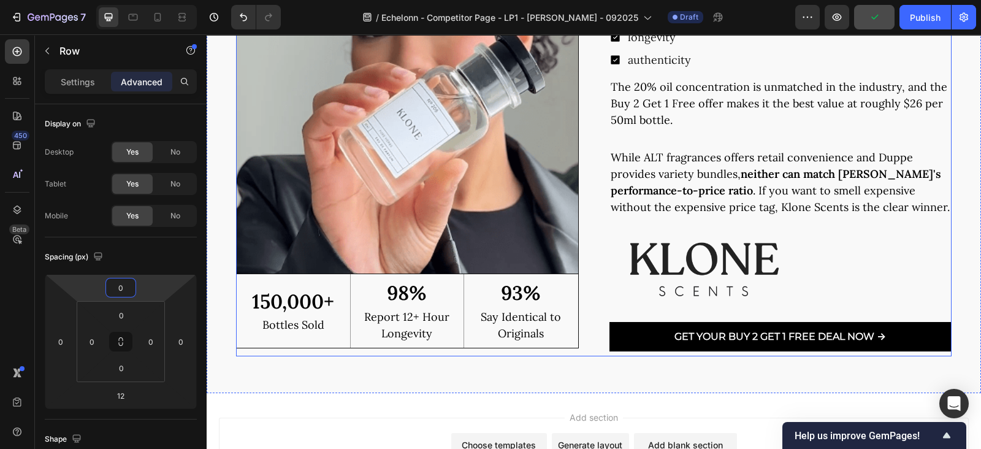
click at [634, 240] on div "Icon Icon Icon Icon Icon Icon List 1138 verified reviews Text block Row 12 Klon…" at bounding box center [780, 146] width 343 height 419
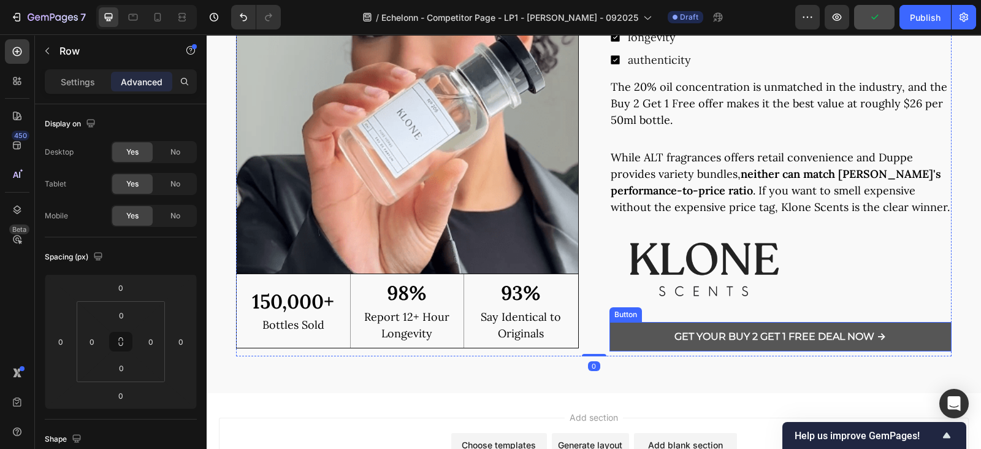
click at [634, 351] on link "Get Your Buy 2 Get 1 Free Deal Now →" at bounding box center [780, 336] width 343 height 29
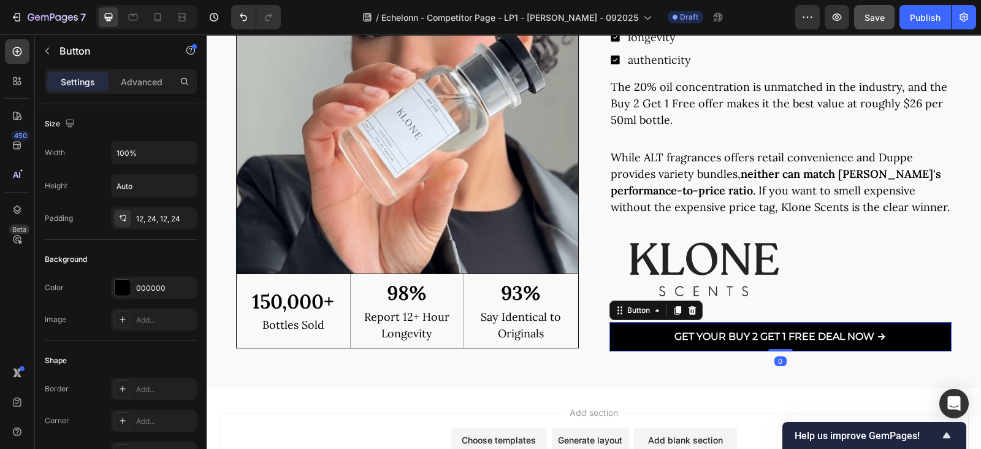
drag, startPoint x: 769, startPoint y: 368, endPoint x: 577, endPoint y: 338, distance: 194.2
click at [766, 351] on div "Get Your Buy 2 Get 1 Free Deal Now → Button 0" at bounding box center [780, 336] width 343 height 29
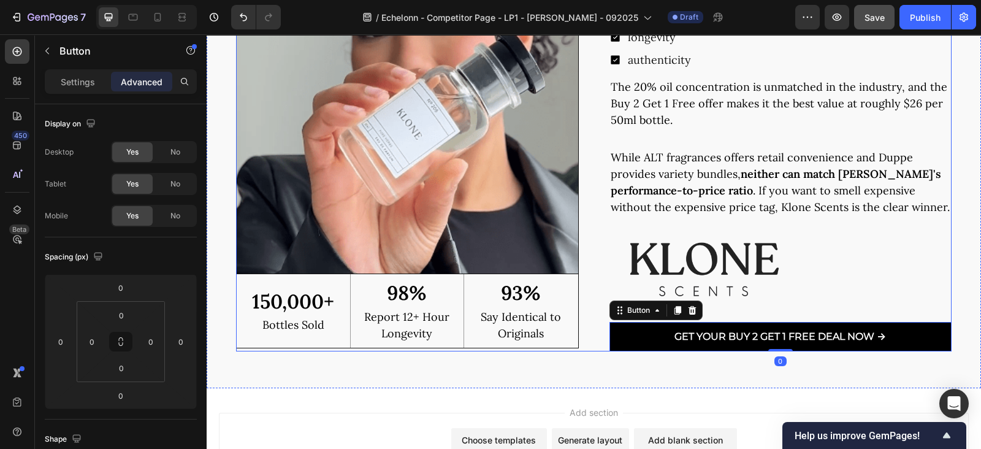
click at [590, 291] on div "Image 150,000+ Text Block Bottles Sold Text Block Row 98% Text Block Report 12+…" at bounding box center [593, 144] width 715 height 414
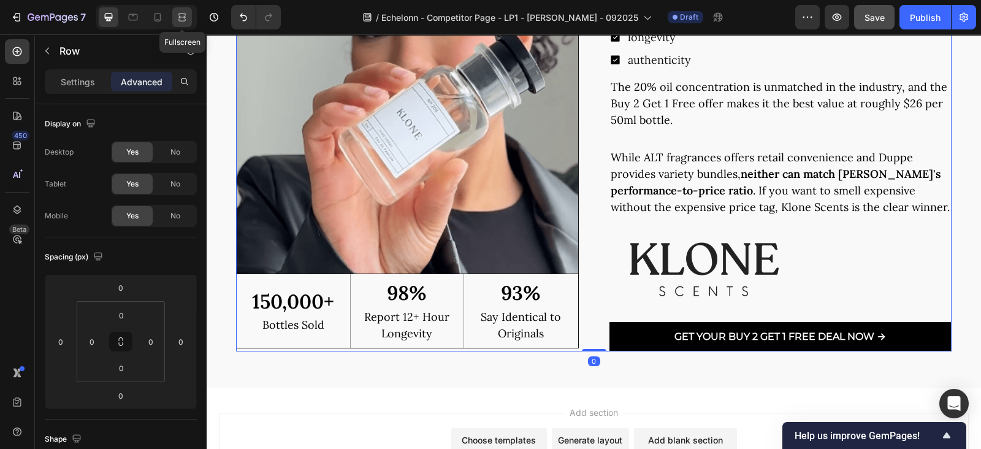
click at [174, 17] on div at bounding box center [182, 17] width 20 height 20
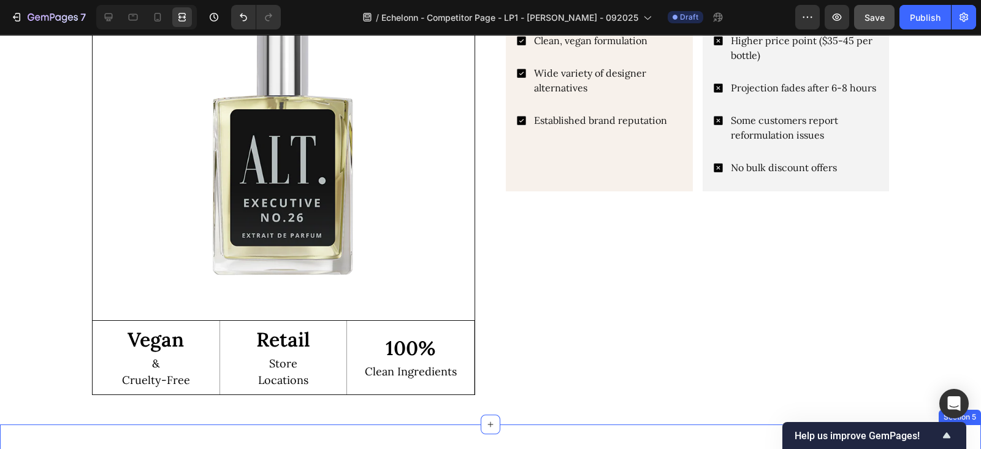
scroll to position [1926, 0]
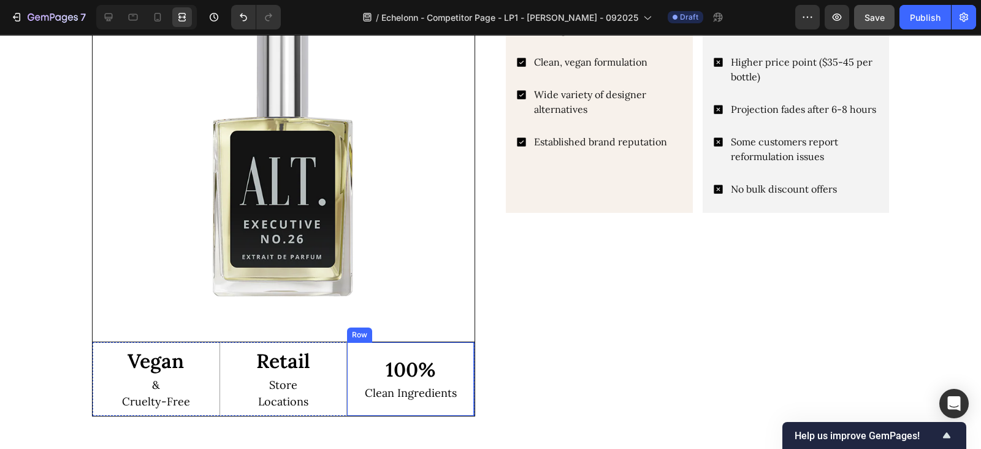
click at [462, 342] on div "100% Text Block Clean Ingredients Text Block Row" at bounding box center [410, 379] width 127 height 74
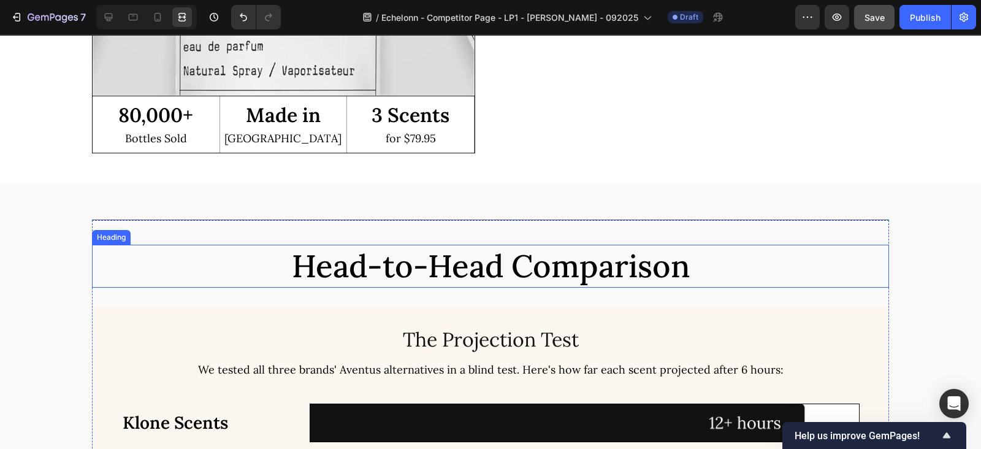
scroll to position [2819, 0]
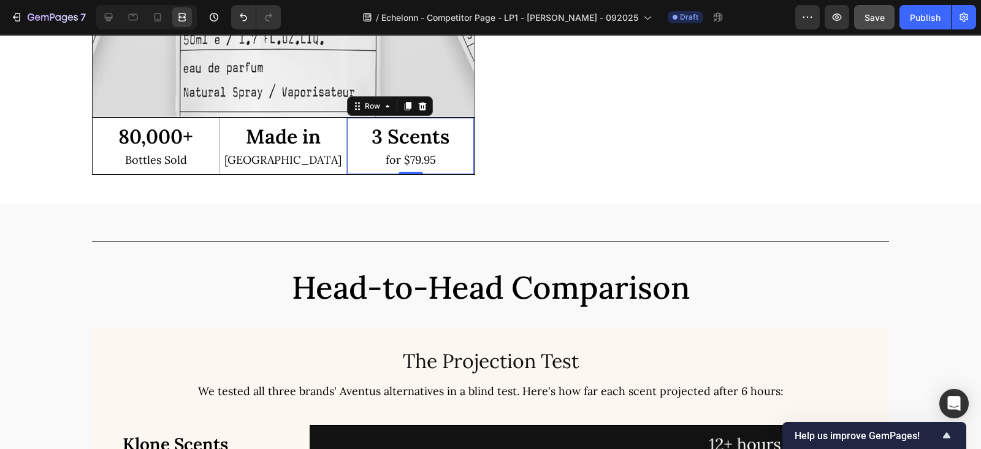
click at [347, 148] on div "3 Scents Text Block for $79.95 Text Block Row 0" at bounding box center [410, 146] width 127 height 57
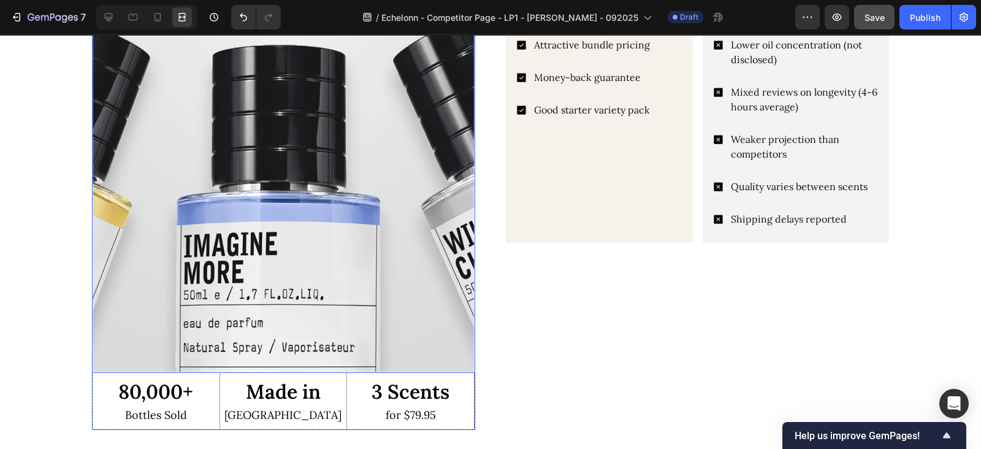
scroll to position [2692, 0]
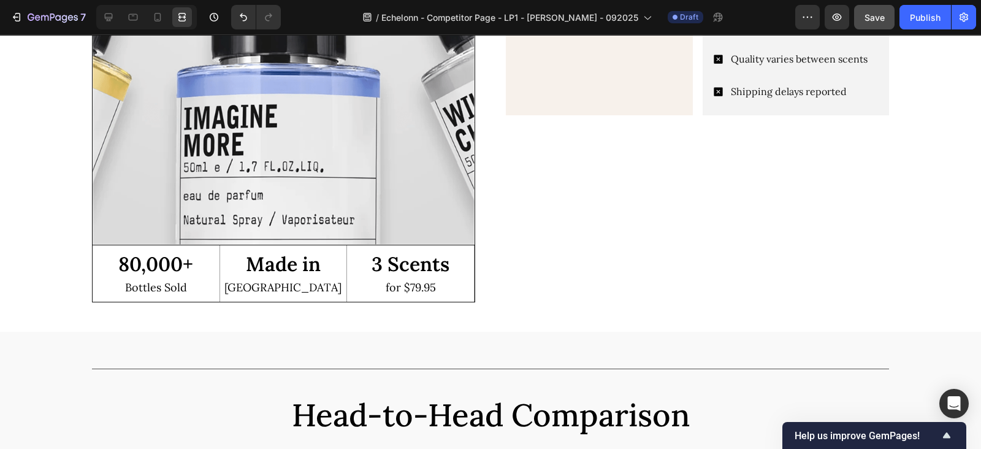
click at [349, 259] on div "3 Scents Text Block for $79.95 Text Block Row" at bounding box center [410, 273] width 127 height 57
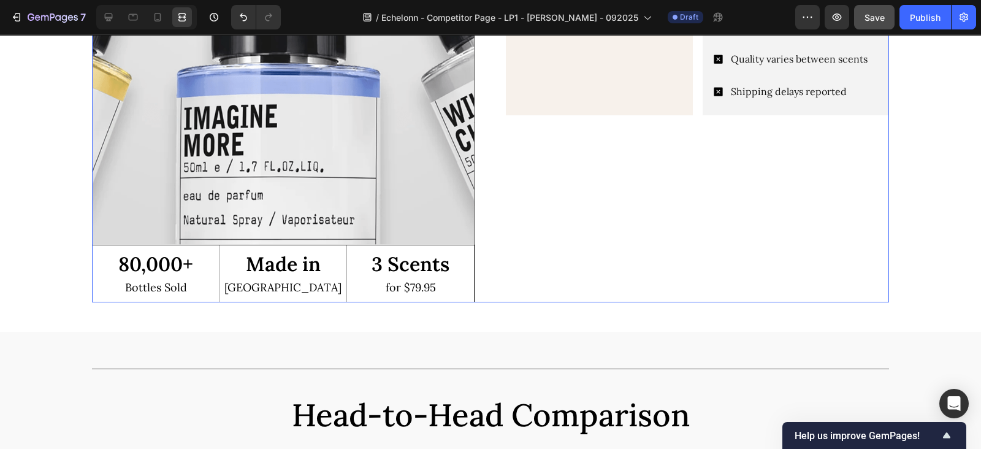
click at [533, 233] on div "Pros: Text Block Attractive bundle pricing Money-back guarantee Good starter va…" at bounding box center [697, 82] width 383 height 441
click at [455, 254] on div "3 Scents Text Block for $79.95 Text Block Row" at bounding box center [410, 273] width 127 height 57
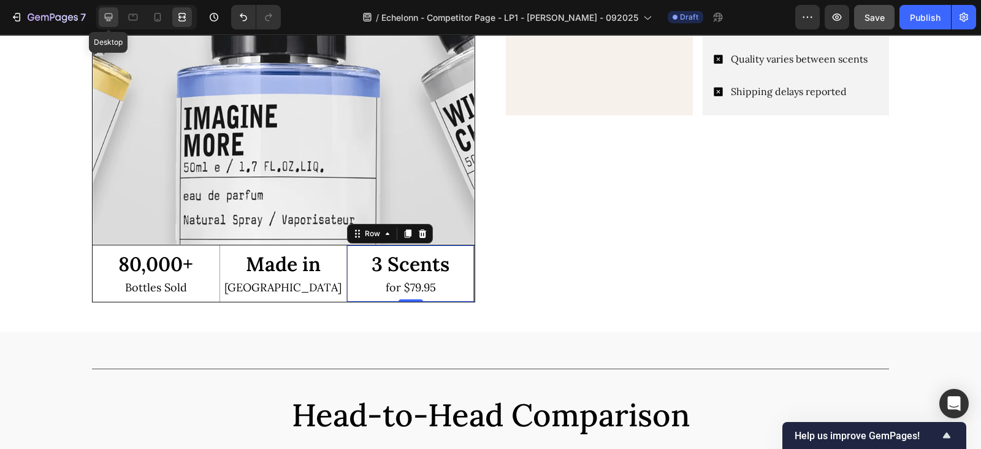
click at [103, 13] on icon at bounding box center [108, 17] width 12 height 12
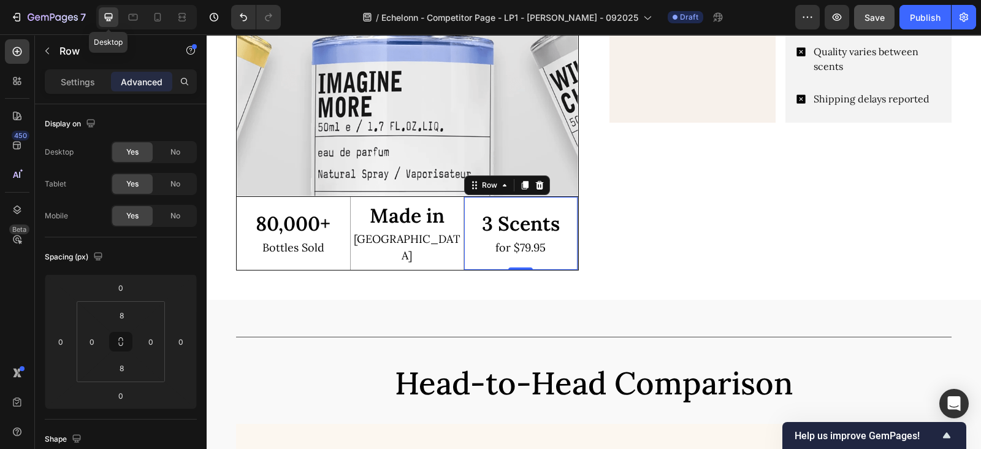
scroll to position [2684, 0]
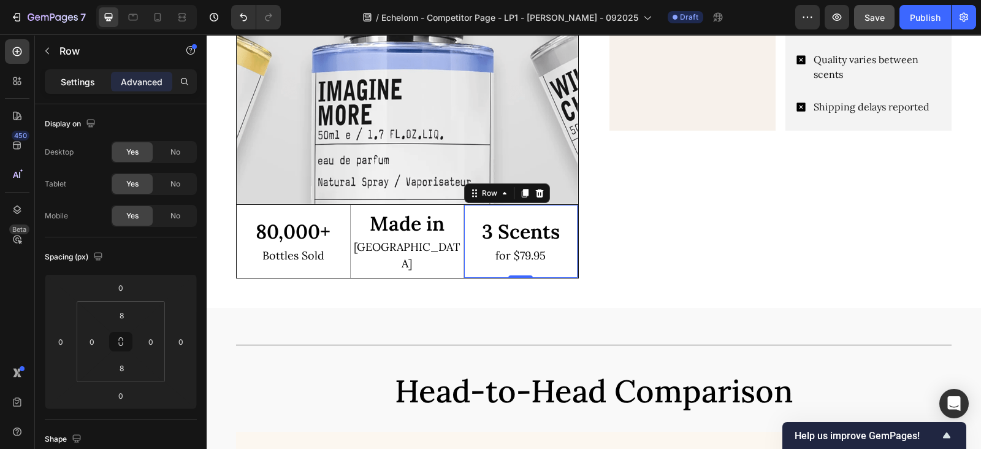
click at [91, 90] on div "Settings" at bounding box center [77, 82] width 61 height 20
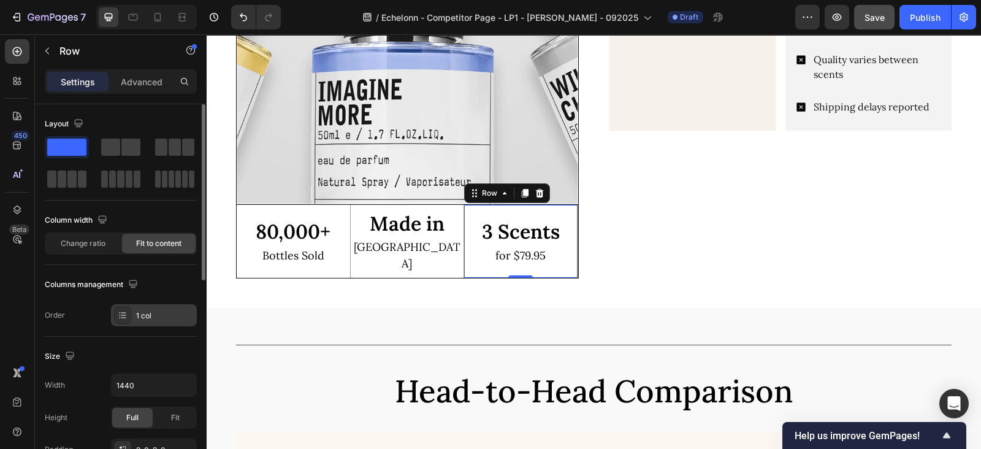
scroll to position [436, 0]
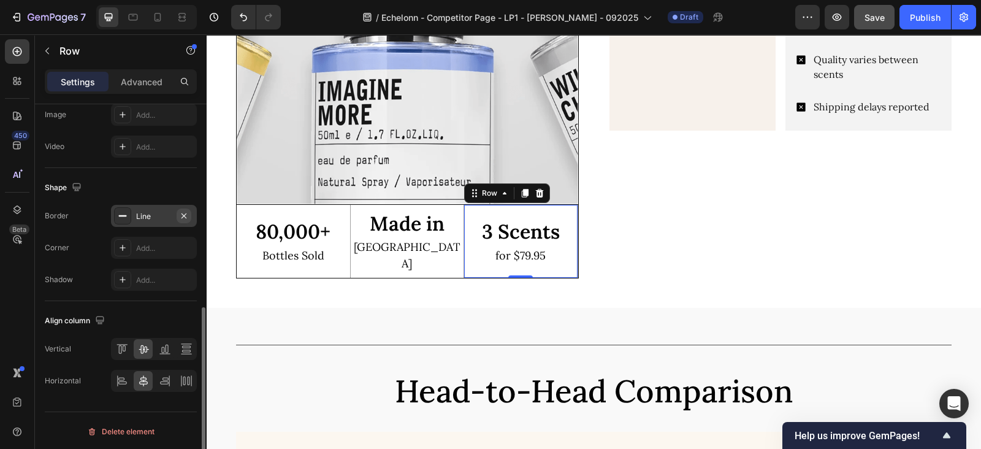
click at [189, 210] on button "button" at bounding box center [184, 215] width 15 height 15
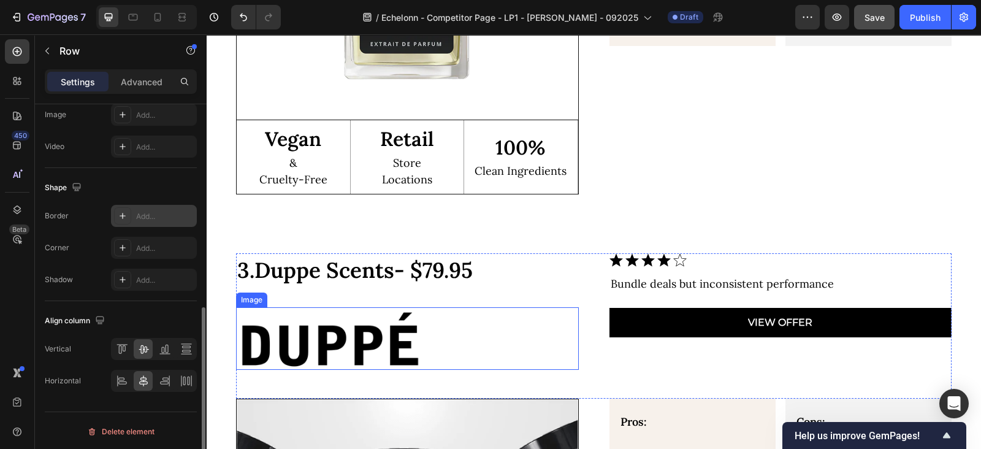
scroll to position [2045, 0]
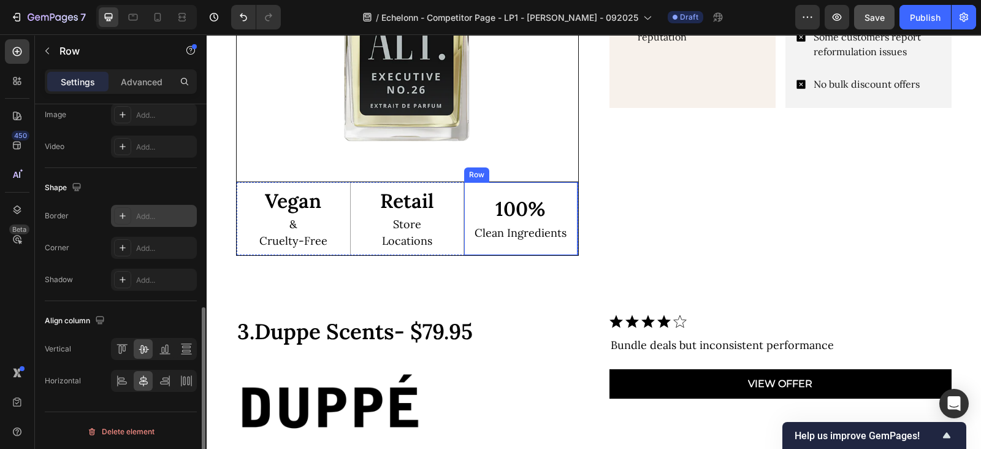
click at [464, 228] on div "100% Text Block Clean Ingredients Text Block Row" at bounding box center [521, 219] width 114 height 74
click at [182, 217] on icon "button" at bounding box center [184, 216] width 10 height 10
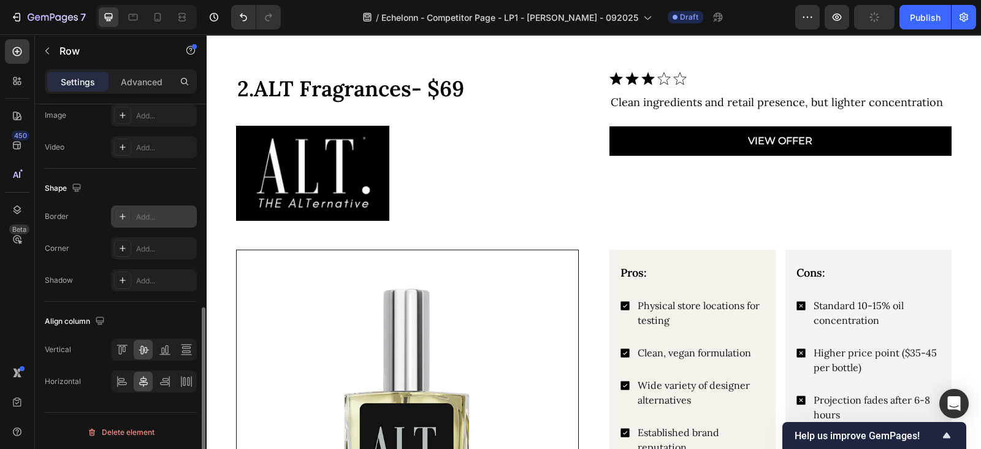
scroll to position [1279, 0]
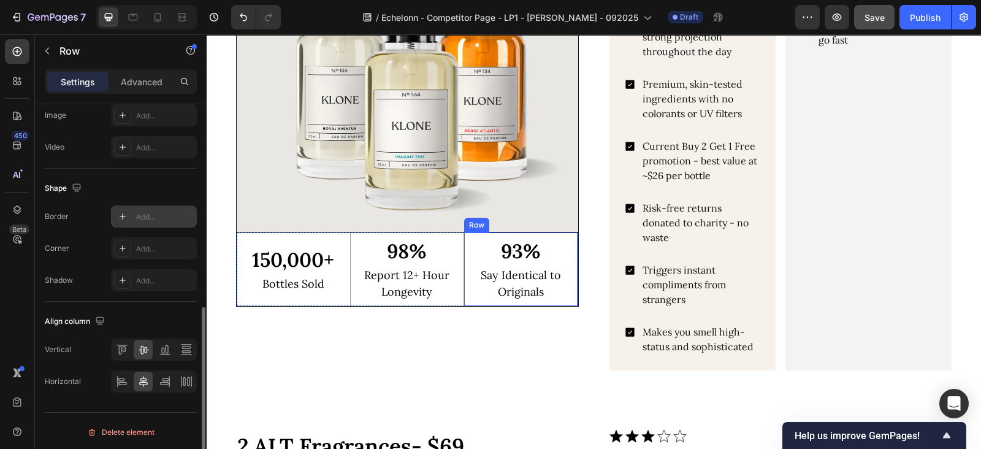
click at [560, 232] on div "93% Text Block Say Identical to Originals Text Block Row" at bounding box center [521, 269] width 114 height 74
click at [186, 213] on icon "button" at bounding box center [184, 216] width 10 height 10
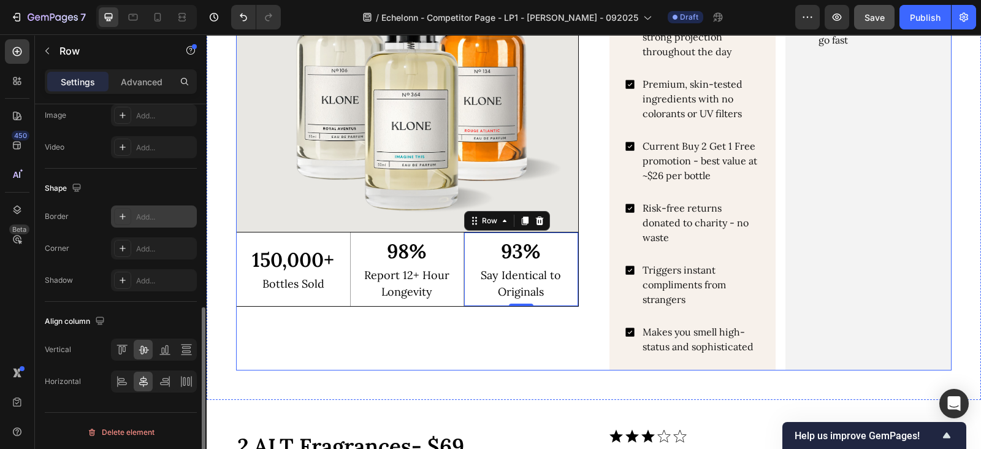
click at [594, 219] on div "Image 150,000+ Text Block Bottles Sold Text Block Row 98% Text Block Report 12+…" at bounding box center [593, 130] width 715 height 480
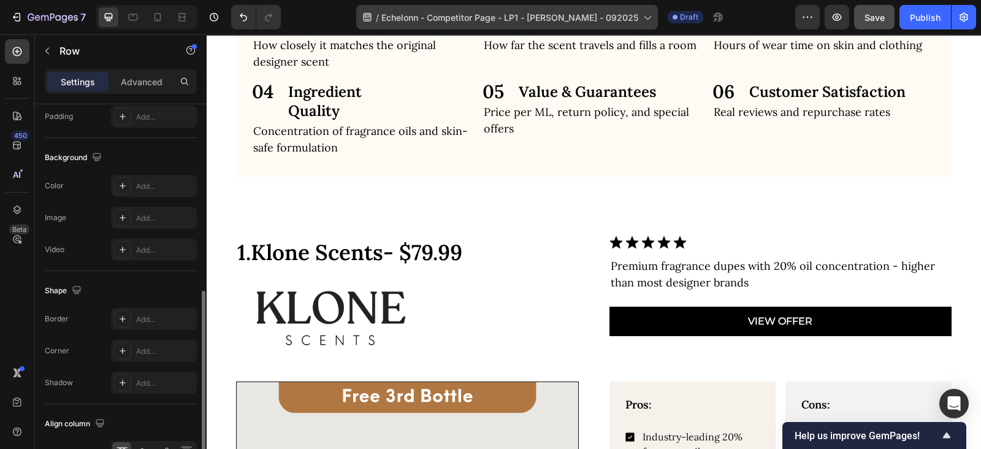
scroll to position [769, 0]
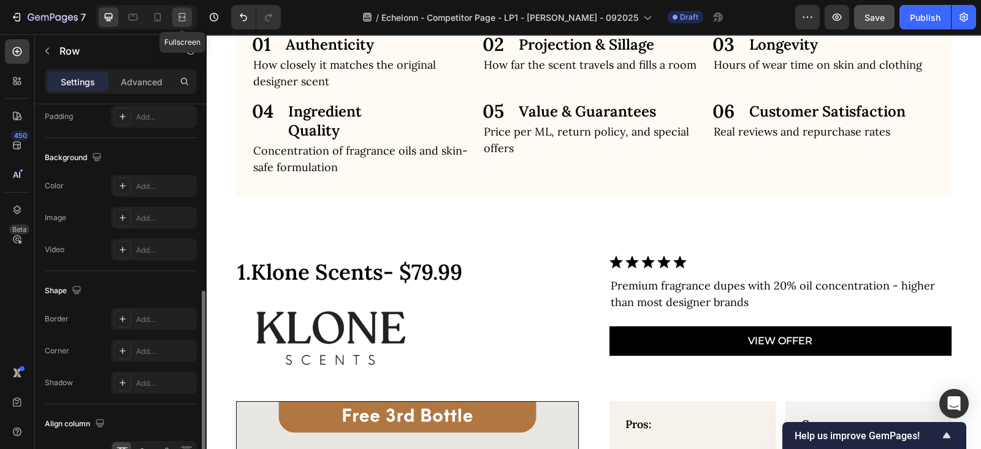
click at [177, 22] on icon at bounding box center [182, 17] width 12 height 12
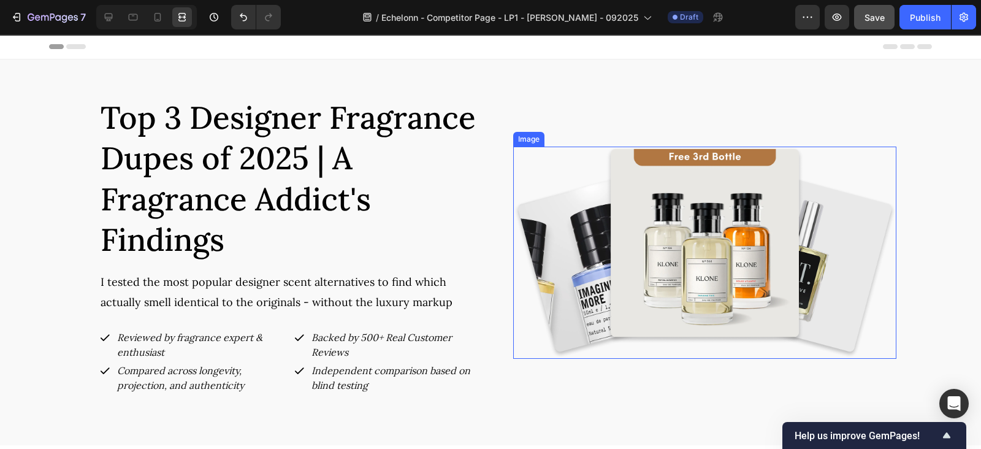
click at [612, 228] on img at bounding box center [704, 252] width 383 height 213
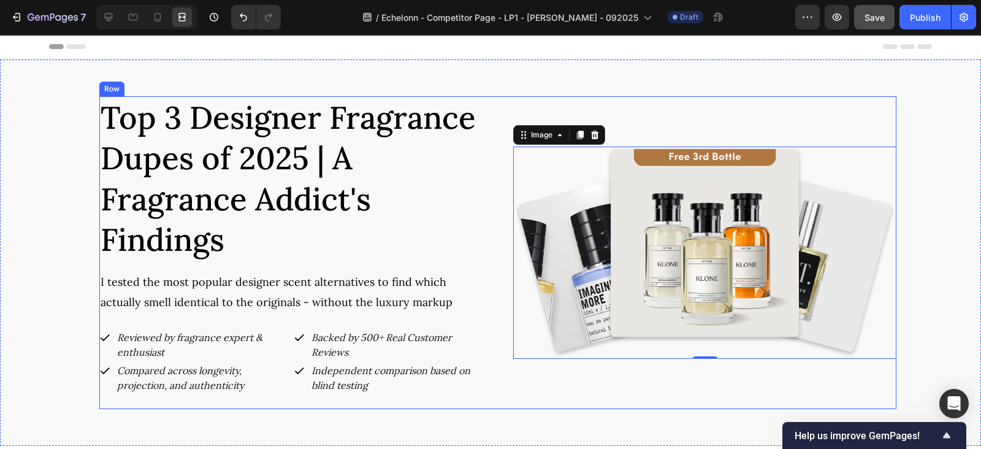
click at [481, 259] on div "Top 3 Designer Fragrance Dupes of 2025 | A Fragrance Addict's Findings Heading …" at bounding box center [497, 252] width 797 height 313
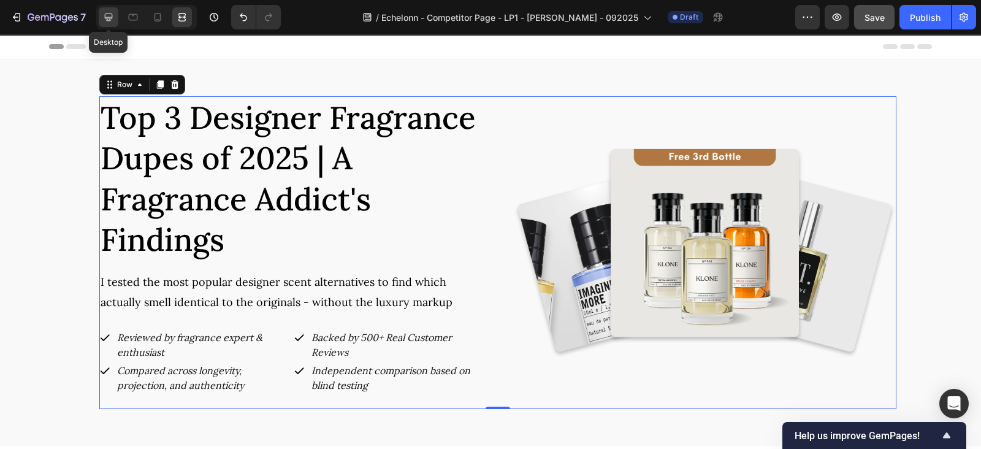
click at [103, 15] on icon at bounding box center [108, 17] width 12 height 12
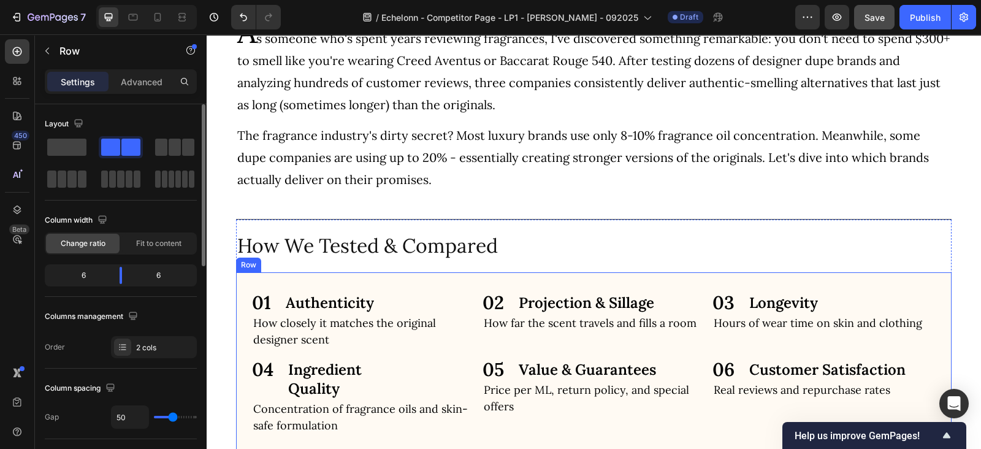
scroll to position [638, 0]
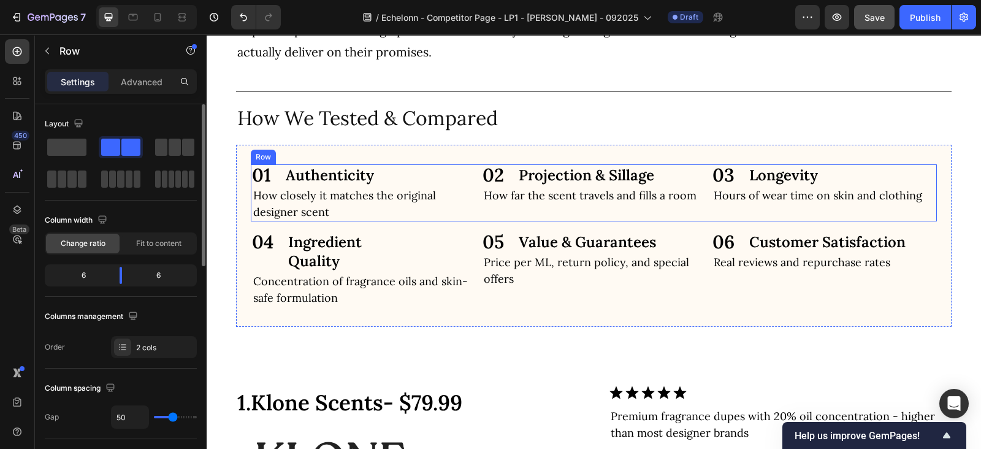
click at [482, 212] on div "02 Text Block Projection & Sillage Text Block Projection Text Block Row How far…" at bounding box center [594, 192] width 226 height 57
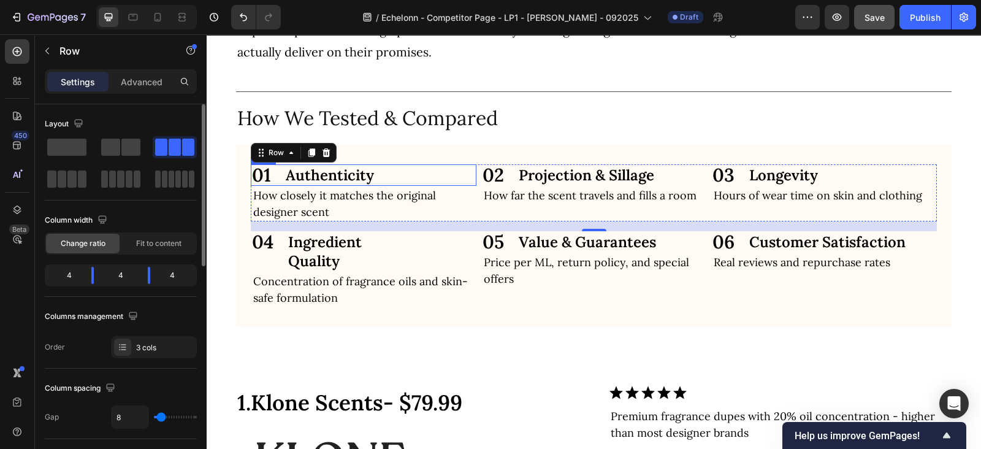
click at [400, 179] on div "01 Text Block Authenticity Text Block Row" at bounding box center [364, 174] width 226 height 21
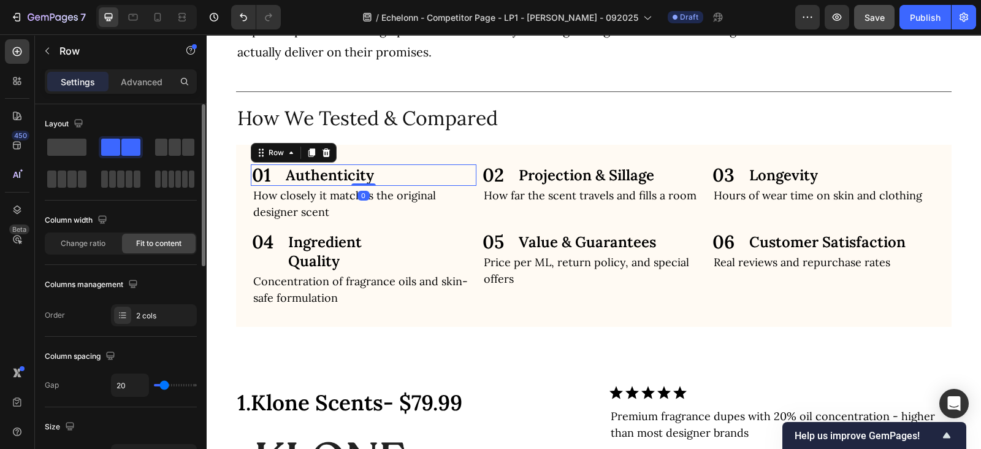
click at [468, 180] on div "01 Text Block Authenticity Text Block Row 0" at bounding box center [364, 174] width 226 height 21
click at [463, 224] on div "01 Text Block Authenticity Text Block Row 0 How closely it matches the original…" at bounding box center [594, 235] width 686 height 143
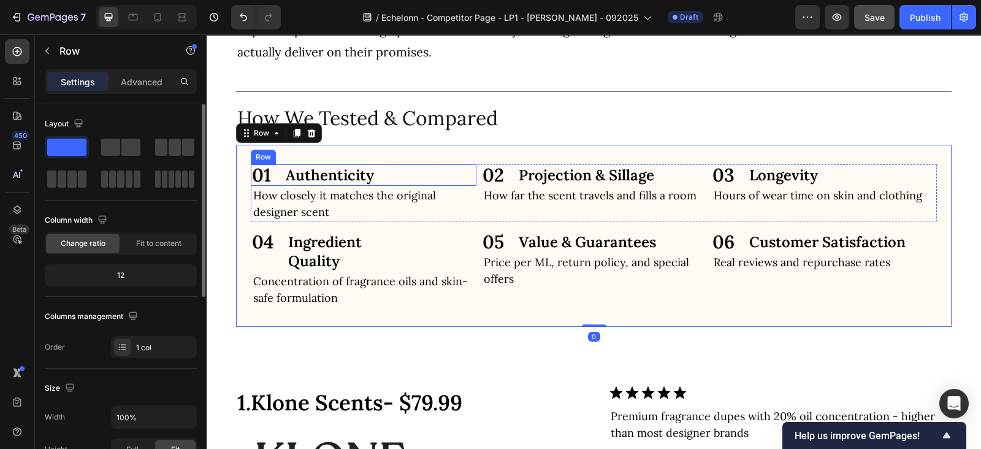
click at [464, 181] on div "01 Text Block Authenticity Text Block Row" at bounding box center [364, 174] width 226 height 21
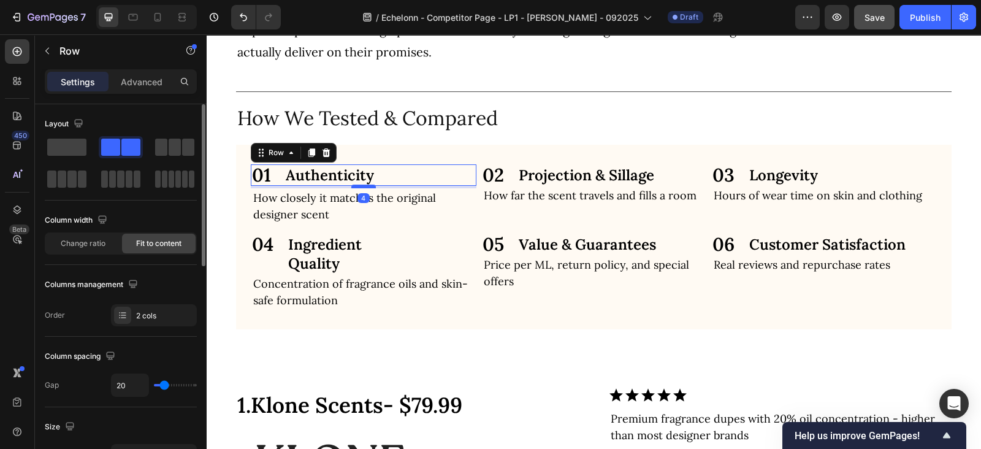
click at [362, 186] on div at bounding box center [363, 186] width 25 height 4
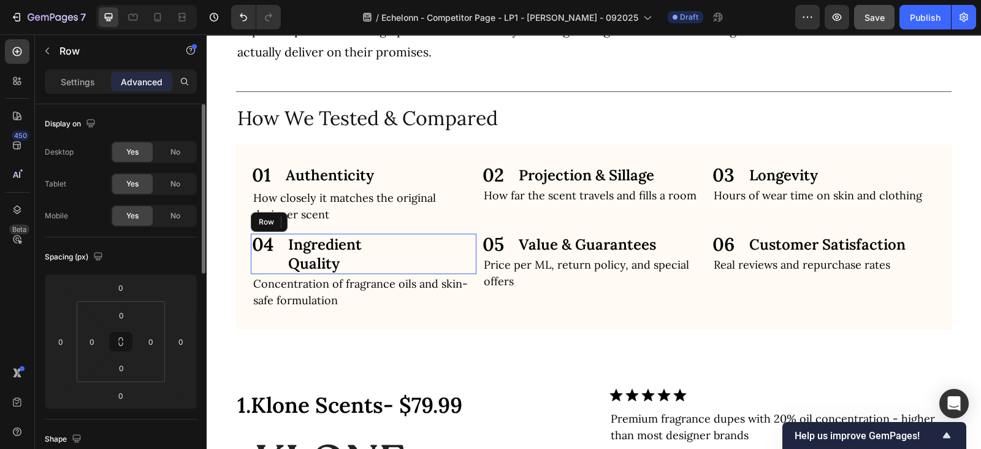
click at [392, 238] on div "04 Text Block Ingredient Quality Text Block Row" at bounding box center [364, 254] width 226 height 40
click at [673, 172] on div "02 Text Block Projection & Sillage Text Block Projection Text Block Row" at bounding box center [594, 174] width 226 height 21
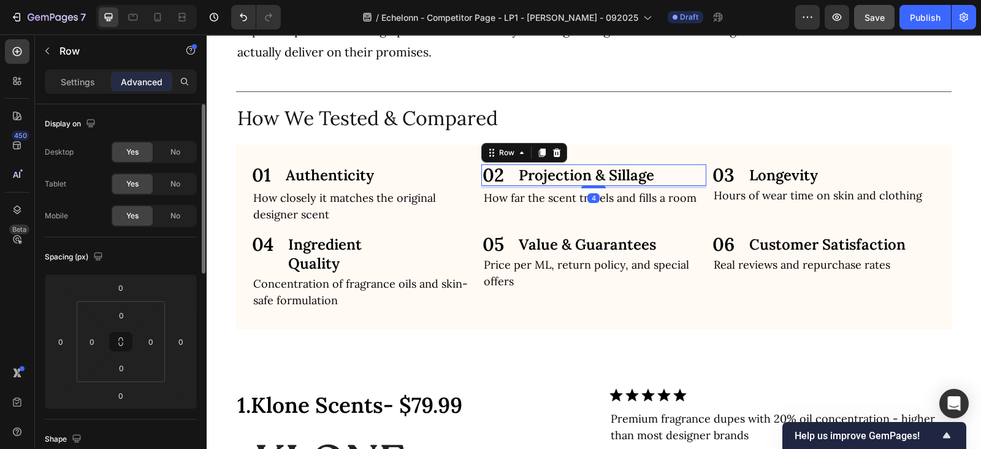
click at [591, 187] on div at bounding box center [593, 187] width 25 height 2
type input "4"
click at [908, 175] on div "03 Text Block Longevity Text Block Row" at bounding box center [824, 174] width 226 height 21
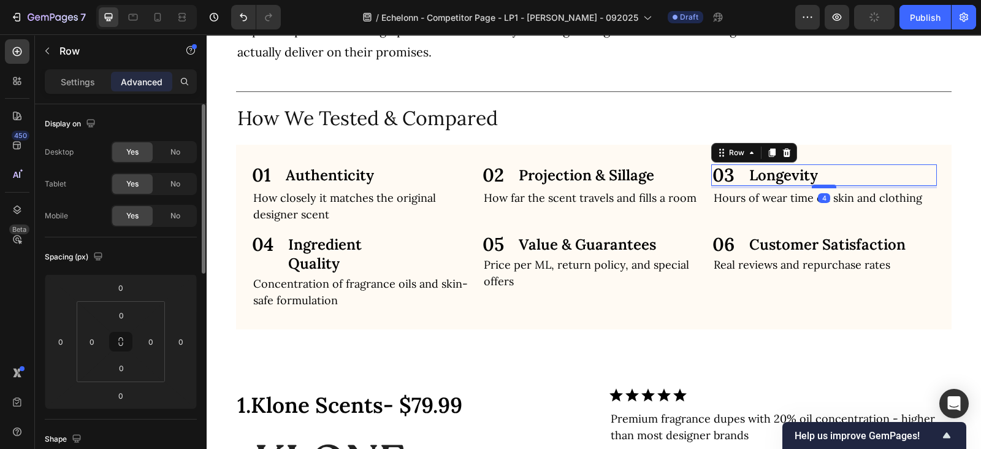
click at [818, 185] on div at bounding box center [823, 186] width 25 height 4
type input "4"
click at [456, 248] on div "04 Text Block Ingredient Quality Text Block Row" at bounding box center [364, 254] width 226 height 40
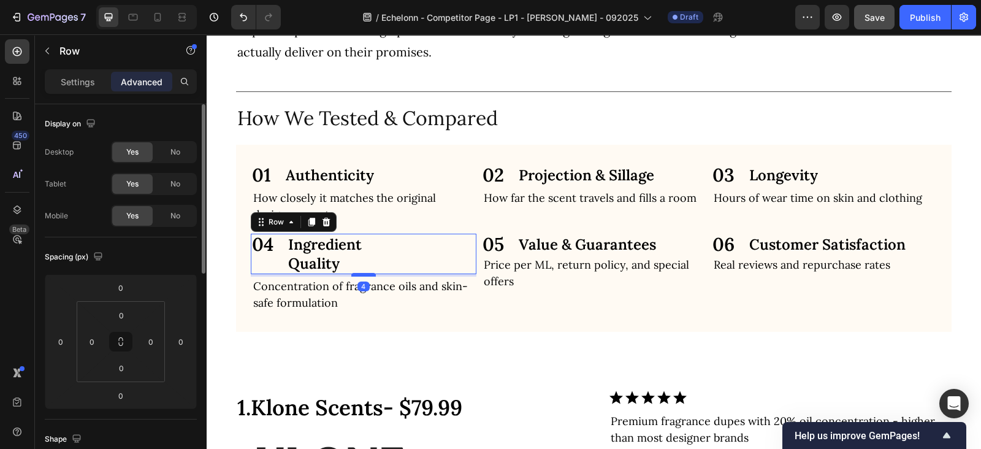
click at [356, 273] on div at bounding box center [363, 275] width 25 height 4
click at [135, 14] on icon at bounding box center [133, 17] width 9 height 7
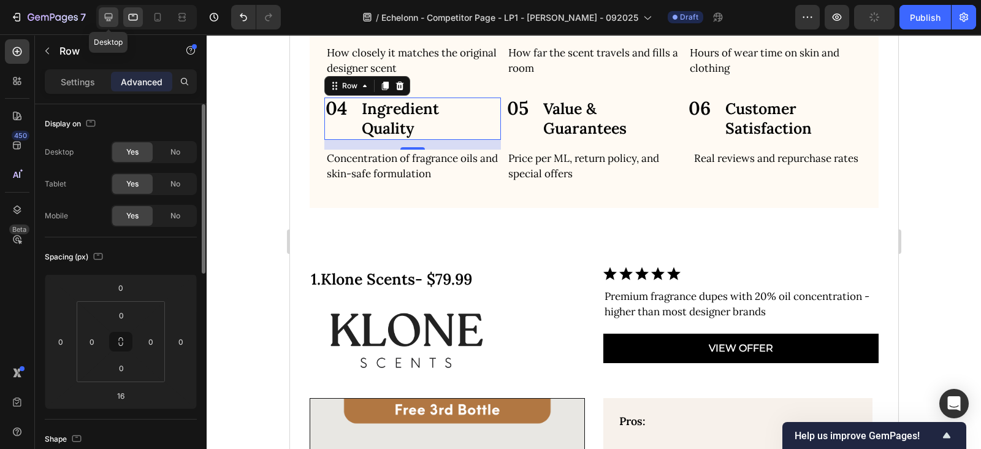
click at [113, 14] on icon at bounding box center [108, 17] width 12 height 12
type input "4"
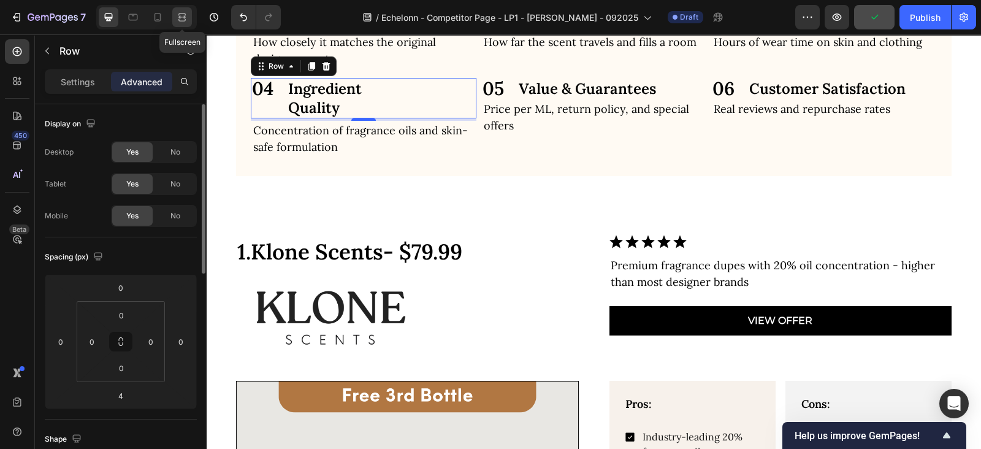
click at [181, 18] on icon at bounding box center [182, 17] width 12 height 12
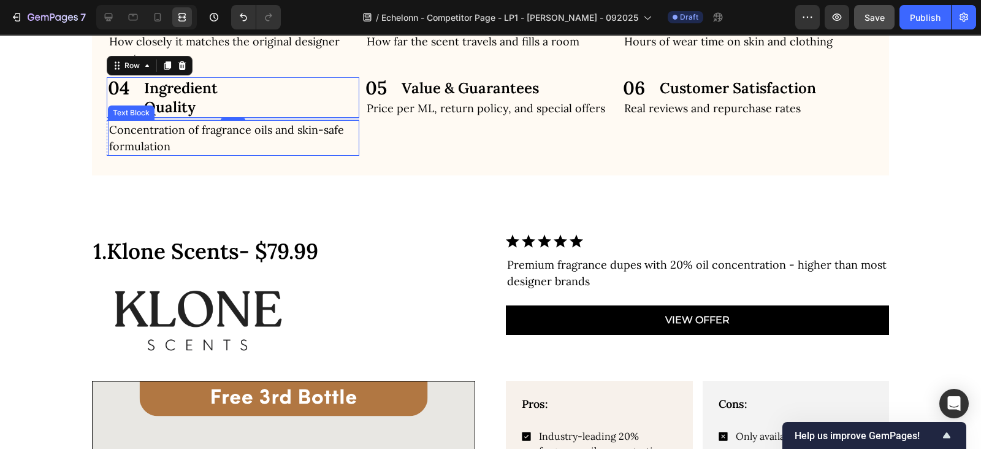
scroll to position [622, 0]
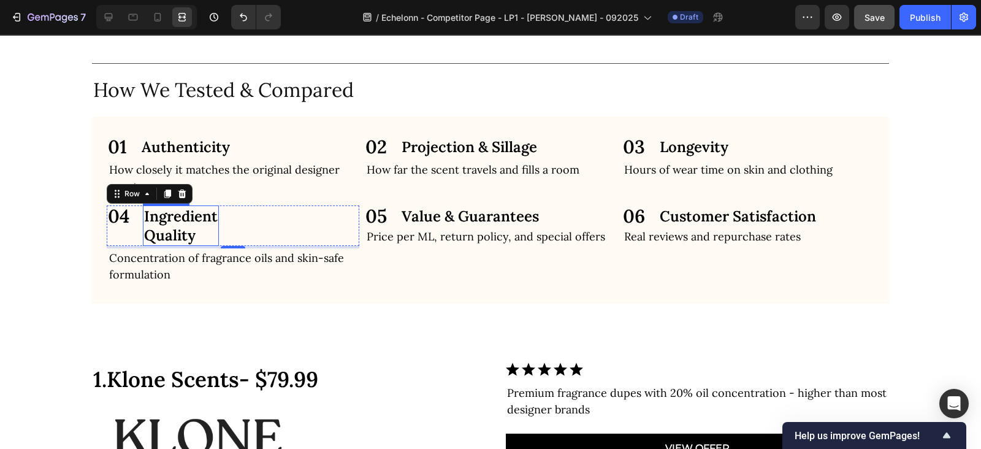
click at [144, 232] on strong "Quality" at bounding box center [169, 235] width 51 height 19
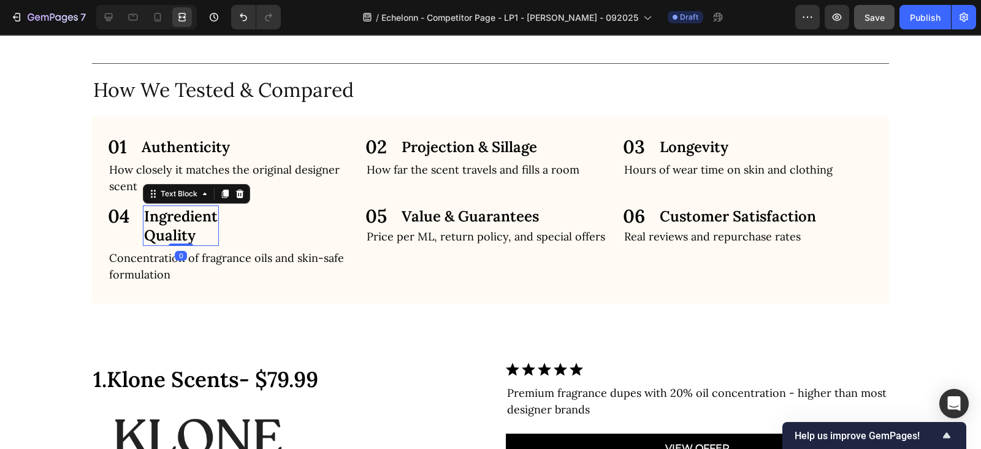
click at [144, 235] on strong "Quality" at bounding box center [169, 235] width 51 height 19
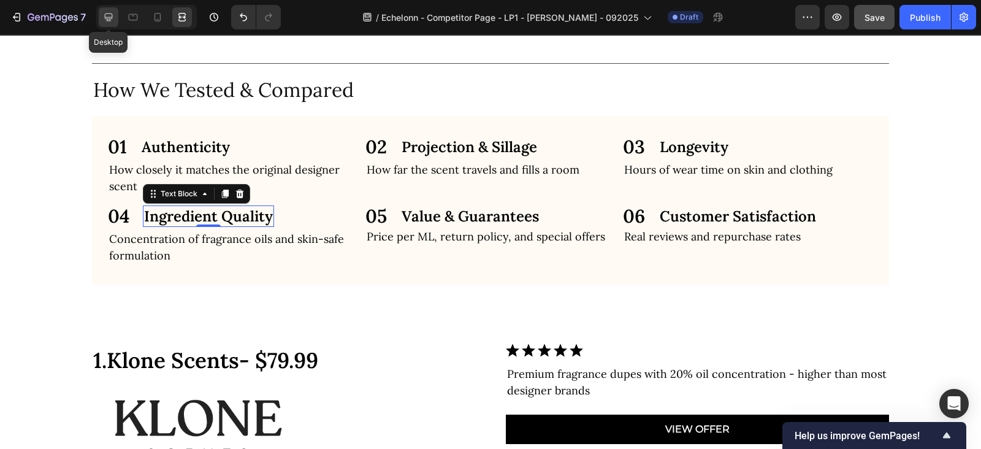
click at [108, 11] on icon at bounding box center [108, 17] width 12 height 12
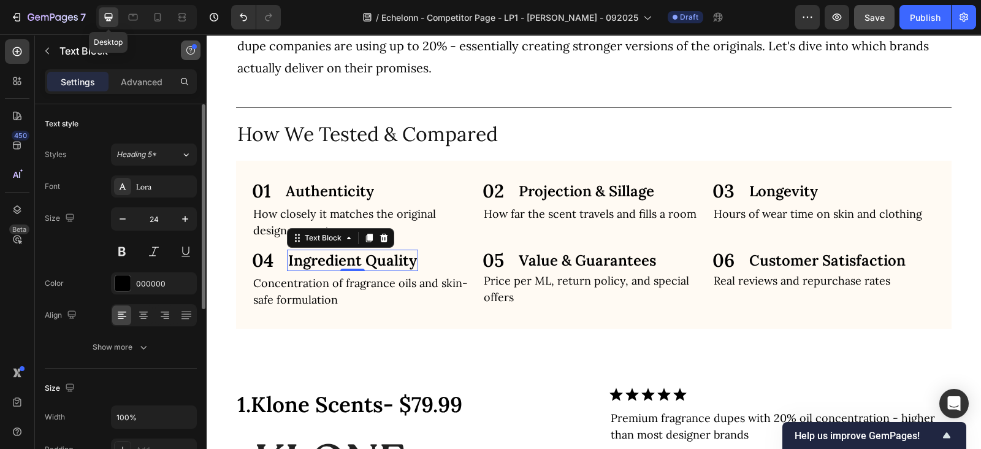
scroll to position [644, 0]
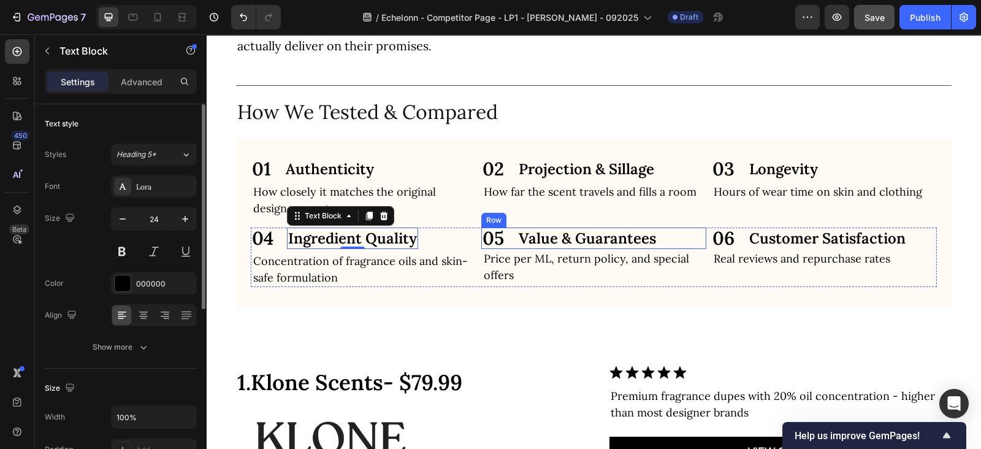
click at [668, 237] on div "05 Text Block Value & Guarantees Text Block Row" at bounding box center [594, 237] width 226 height 21
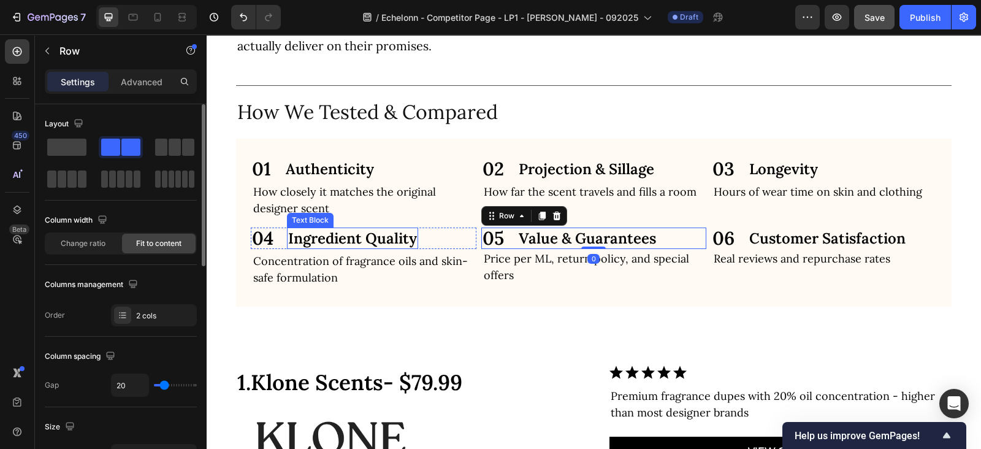
click at [453, 241] on div "04 Text Block Ingredient Quality Text Block Row" at bounding box center [364, 237] width 226 height 21
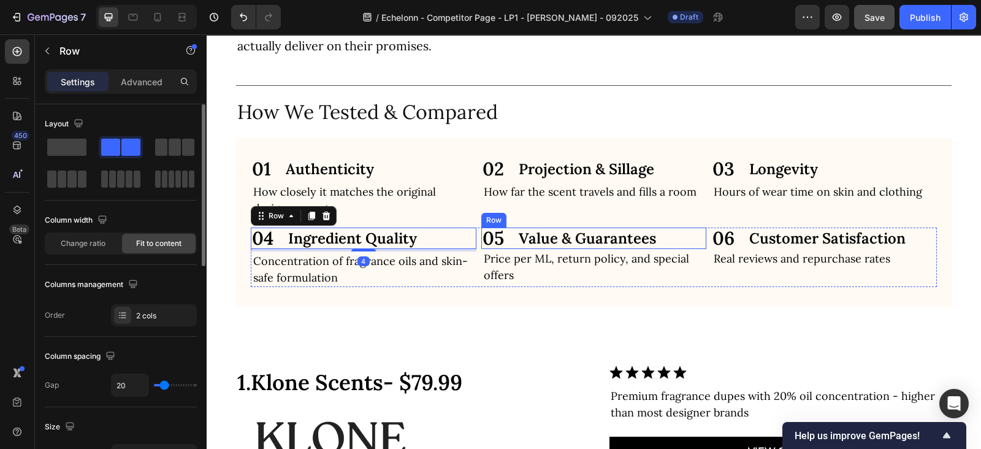
click at [680, 234] on div "05 Text Block Value & Guarantees Text Block Row" at bounding box center [594, 237] width 226 height 21
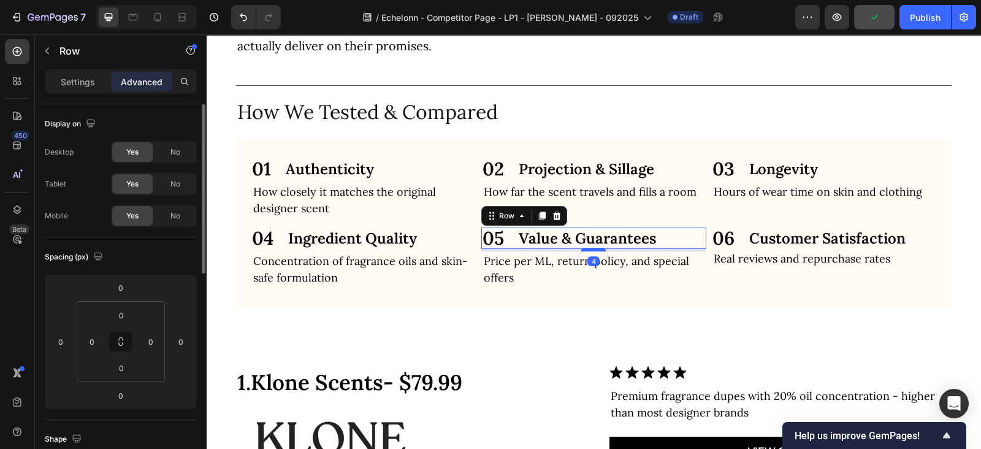
click at [586, 249] on div at bounding box center [593, 250] width 25 height 4
type input "4"
click at [919, 240] on div "06 Text Block Customer Satisfaction Text Block Row" at bounding box center [824, 237] width 226 height 21
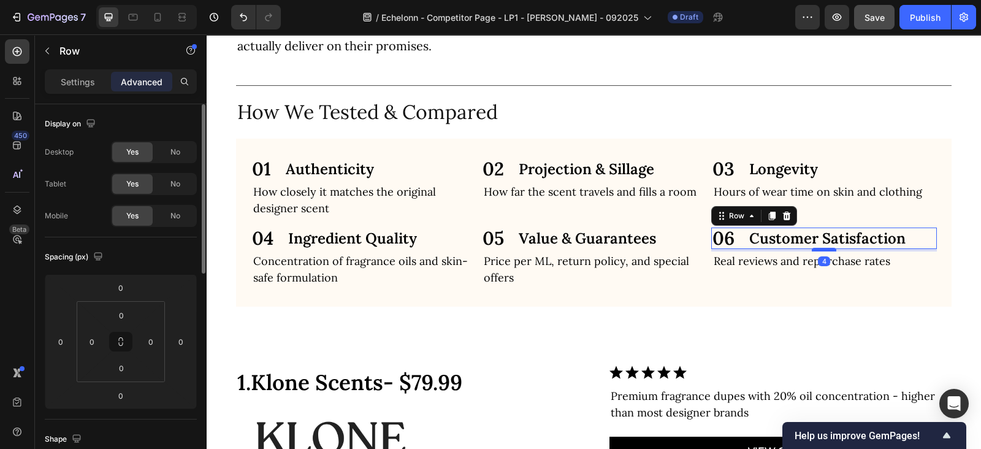
click at [815, 249] on div at bounding box center [823, 250] width 25 height 4
type input "4"
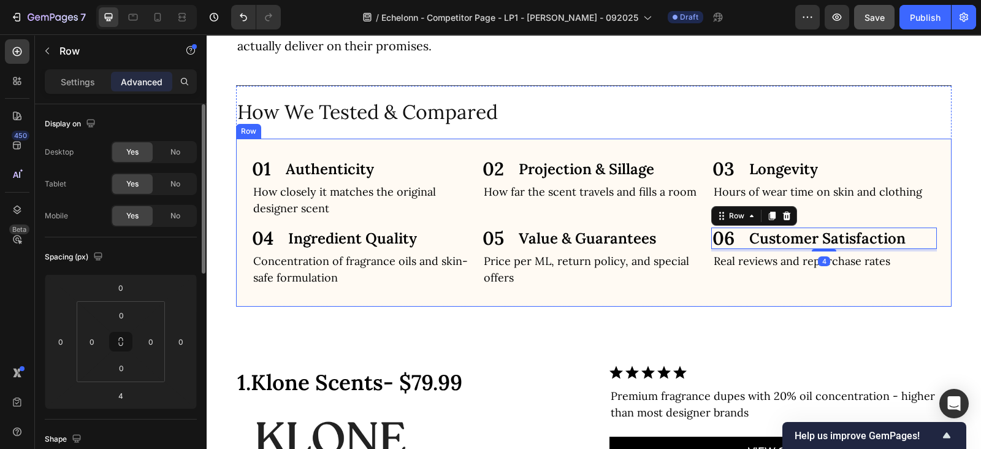
click at [685, 297] on div "01 Text Block Authenticity Text Block Row How closely it matches the original d…" at bounding box center [593, 223] width 715 height 168
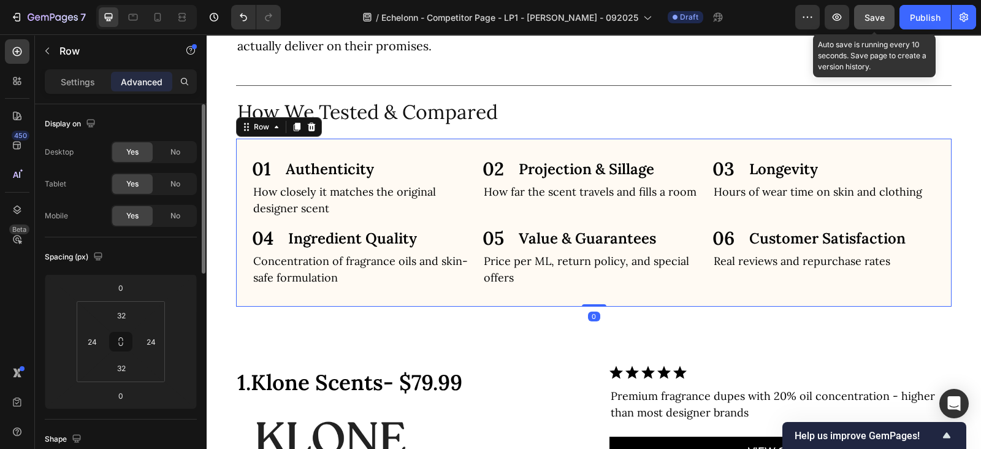
click at [877, 23] on div "Save" at bounding box center [874, 17] width 20 height 13
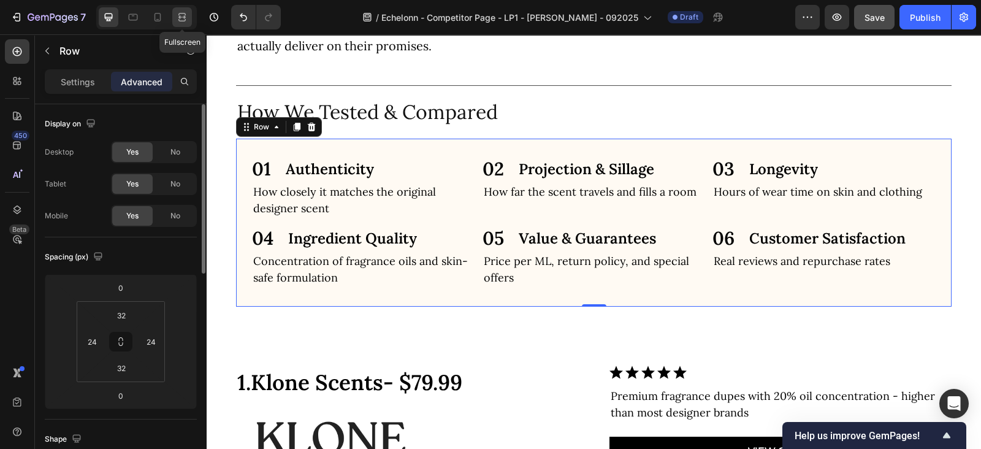
click at [190, 18] on div at bounding box center [182, 17] width 20 height 20
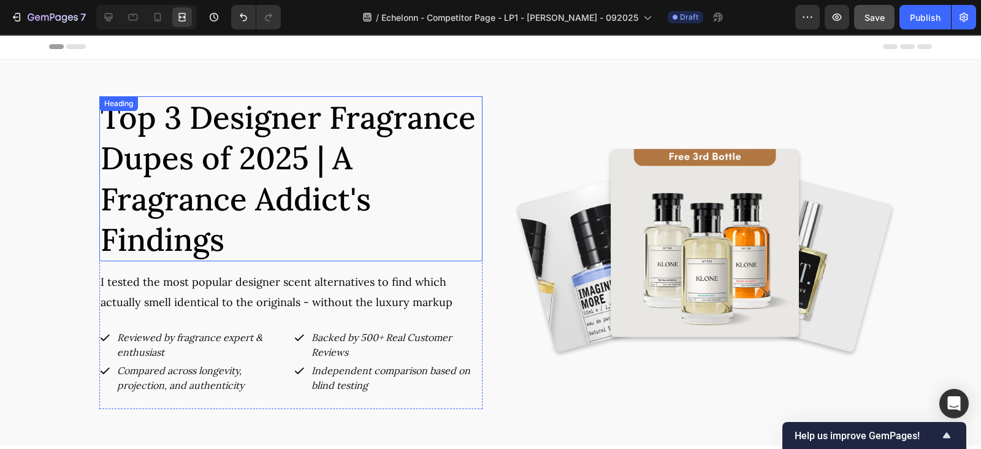
click at [270, 150] on span "Top 3 Designer Fragrance Dupes of 2025 | A Fragrance Addict's Findings" at bounding box center [288, 178] width 375 height 162
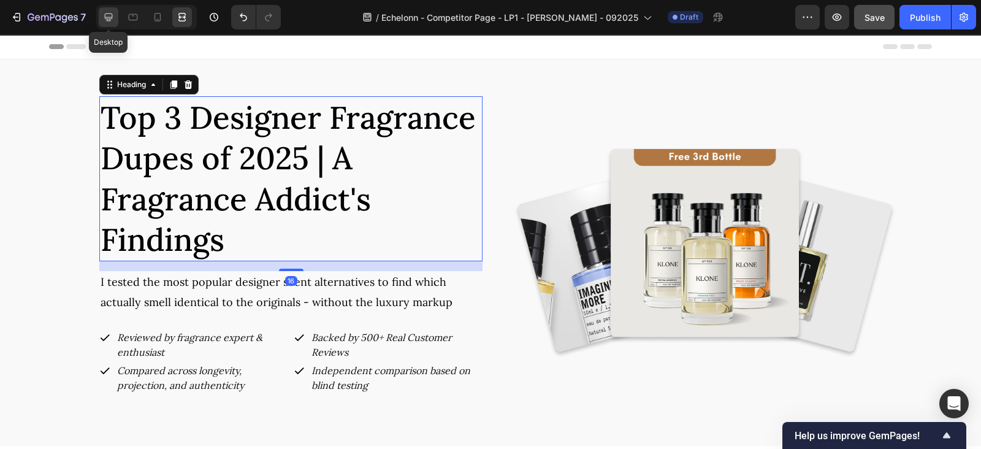
click at [116, 13] on div at bounding box center [109, 17] width 20 height 20
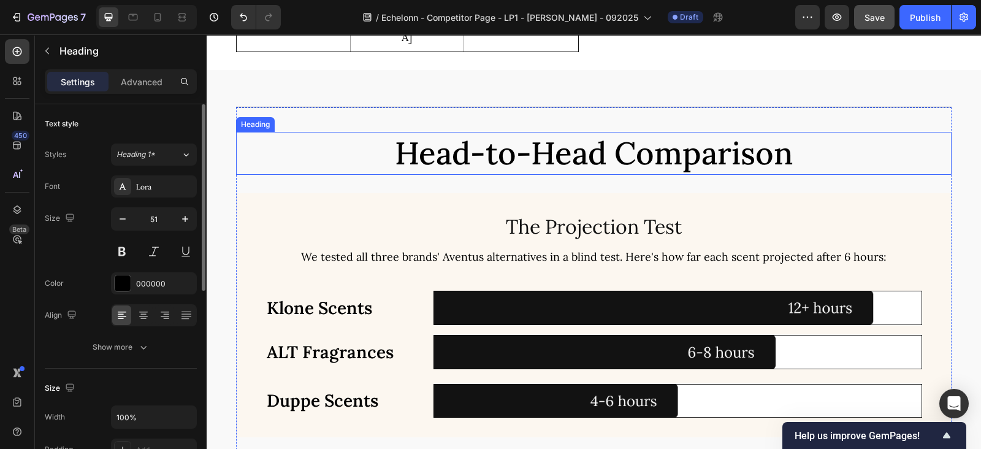
scroll to position [2809, 0]
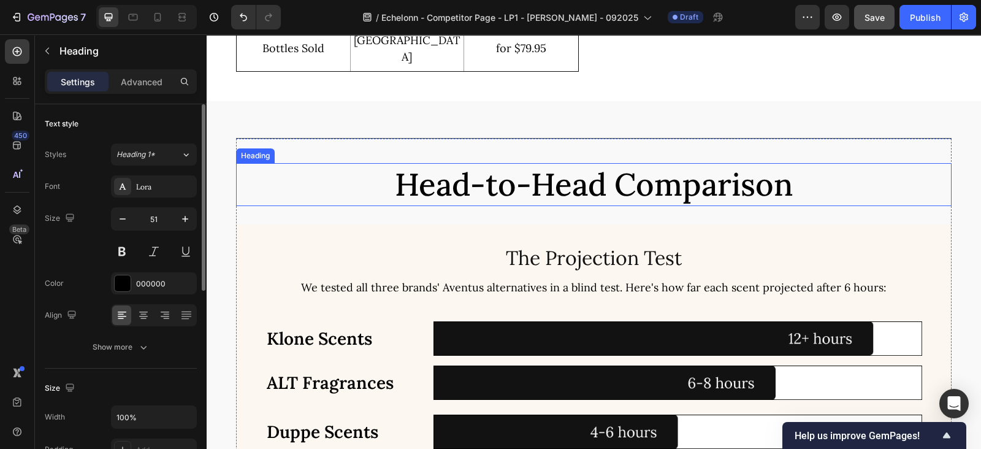
click at [555, 170] on h2 "Head-to-Head Comparison" at bounding box center [593, 184] width 715 height 43
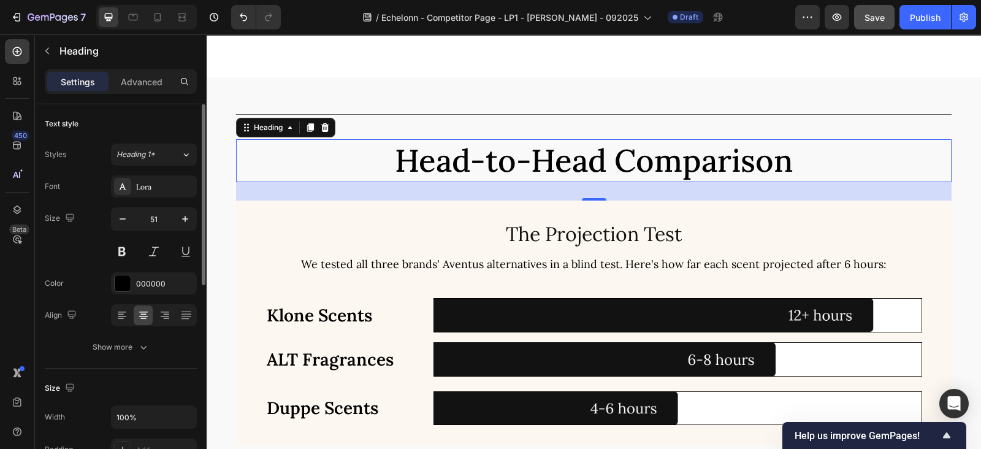
scroll to position [3447, 0]
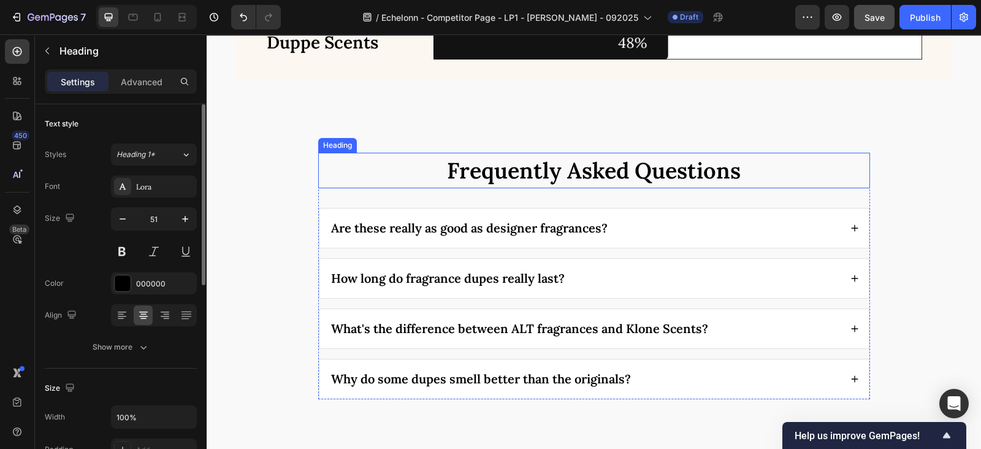
click at [538, 174] on h2 "Frequently Asked Questions" at bounding box center [594, 171] width 552 height 36
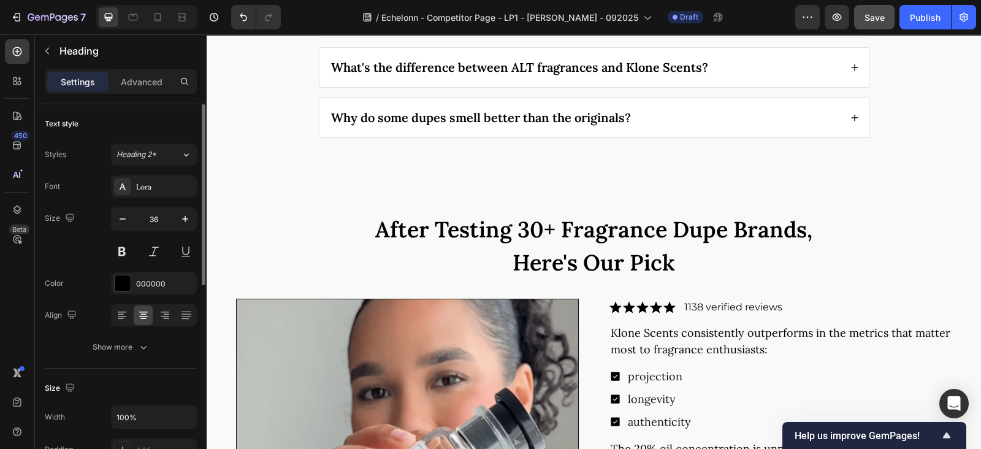
scroll to position [3830, 0]
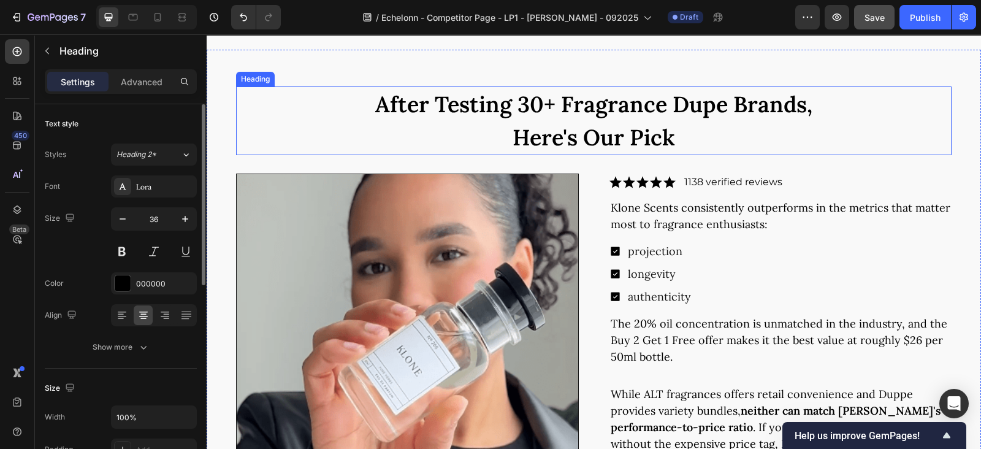
click at [535, 130] on h2 "after testing 30+ fragrance dupe brands, here's our pick" at bounding box center [593, 120] width 715 height 69
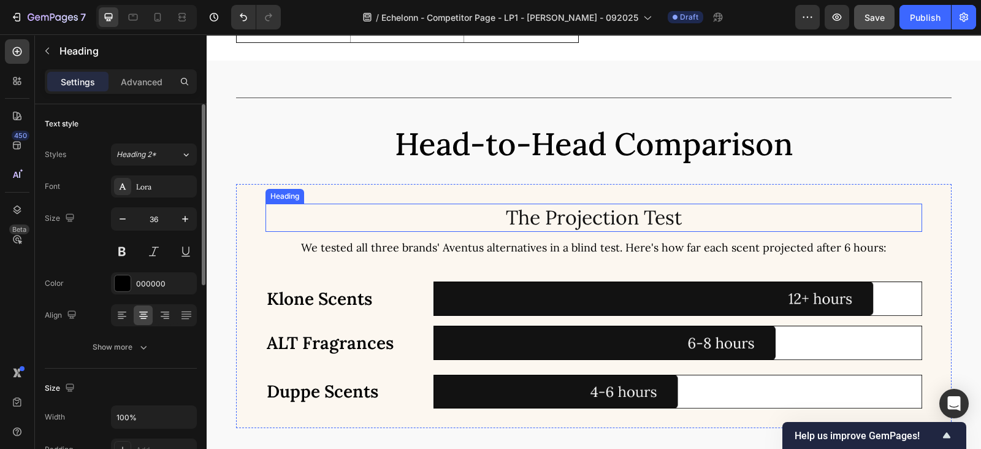
scroll to position [2809, 0]
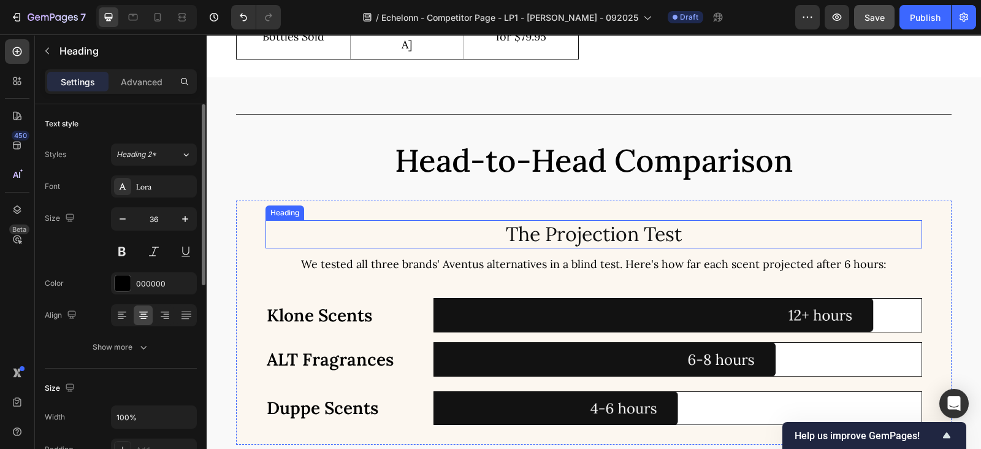
click at [511, 232] on h2 "The Projection Test" at bounding box center [593, 234] width 656 height 28
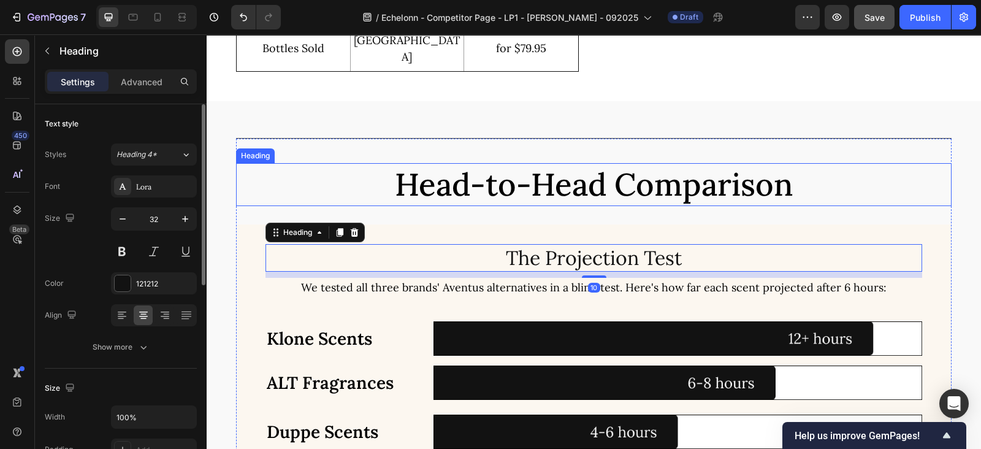
click at [518, 163] on h2 "Head-to-Head Comparison" at bounding box center [593, 184] width 715 height 43
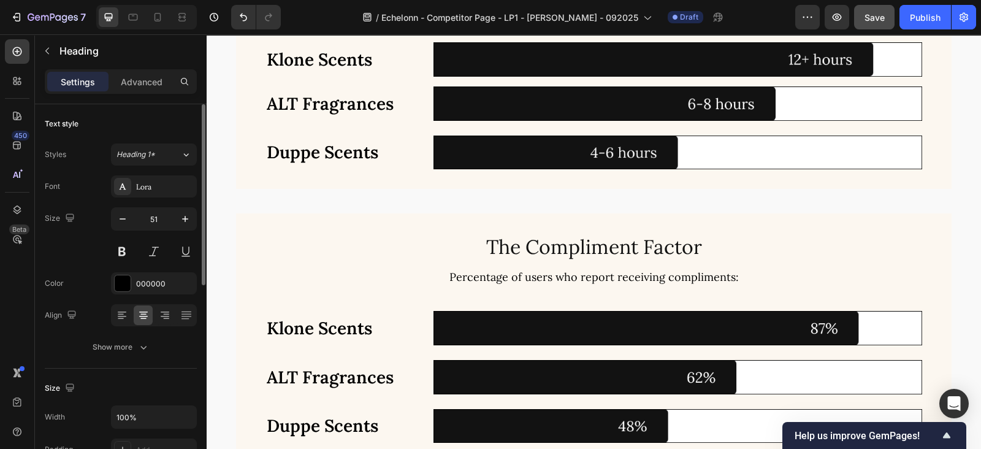
scroll to position [2991, 0]
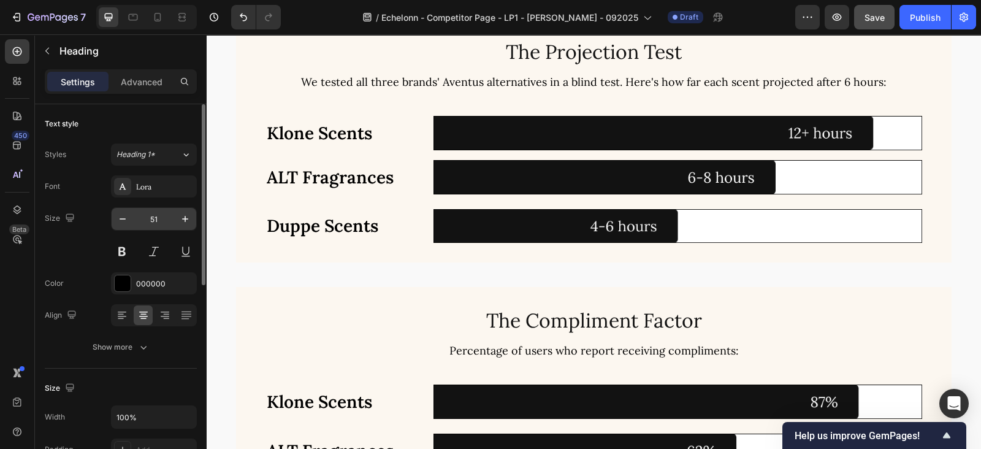
click at [156, 221] on input "51" at bounding box center [154, 219] width 40 height 22
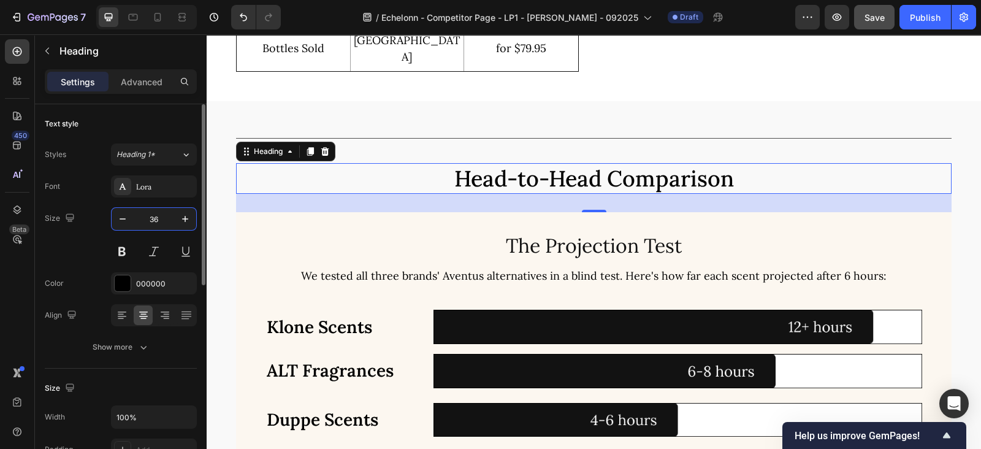
type input "36"
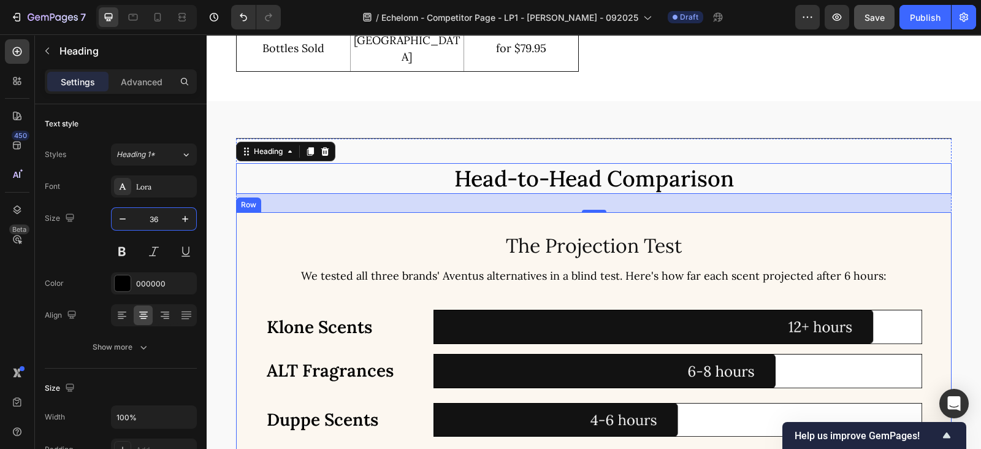
click at [472, 264] on div "The Projection Test Heading We tested all three brands' Aventus alternatives in…" at bounding box center [593, 334] width 656 height 205
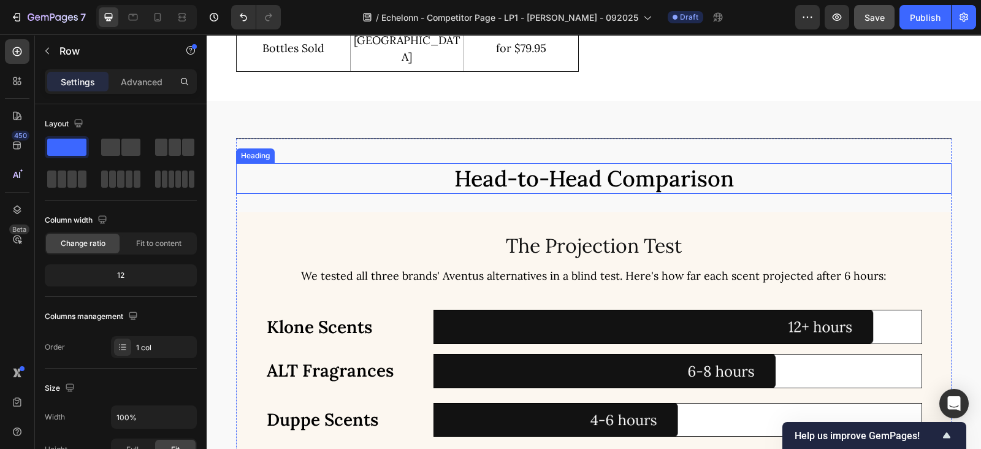
click at [522, 163] on h2 "Head-to-Head Comparison" at bounding box center [593, 178] width 715 height 31
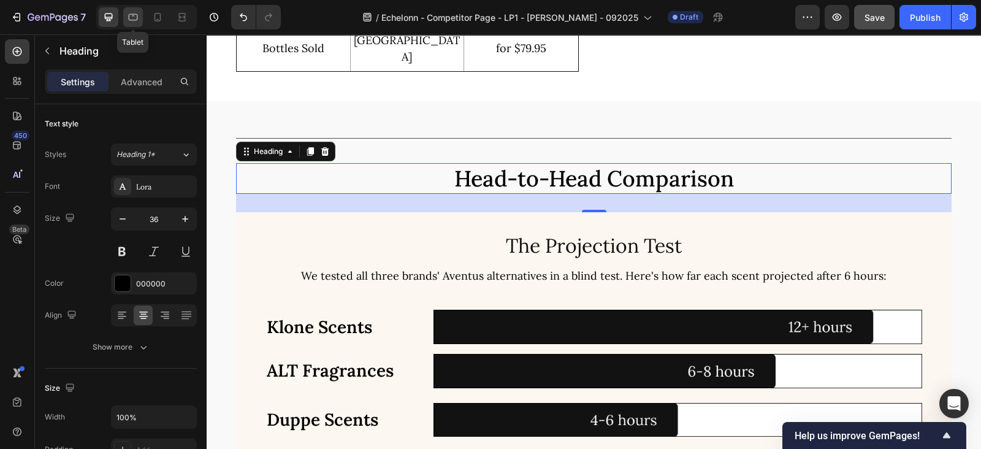
click at [137, 20] on icon at bounding box center [133, 17] width 12 height 12
type input "44"
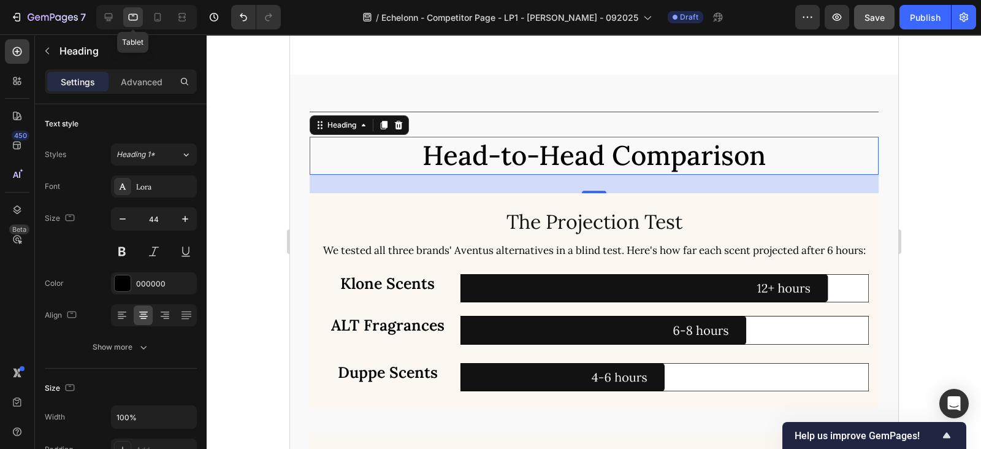
scroll to position [2791, 0]
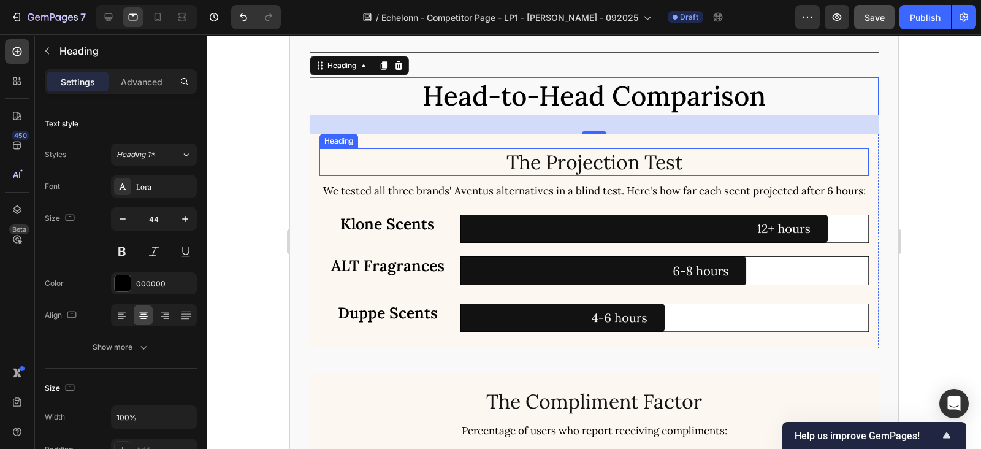
click at [515, 158] on h2 "The Projection Test" at bounding box center [593, 162] width 549 height 28
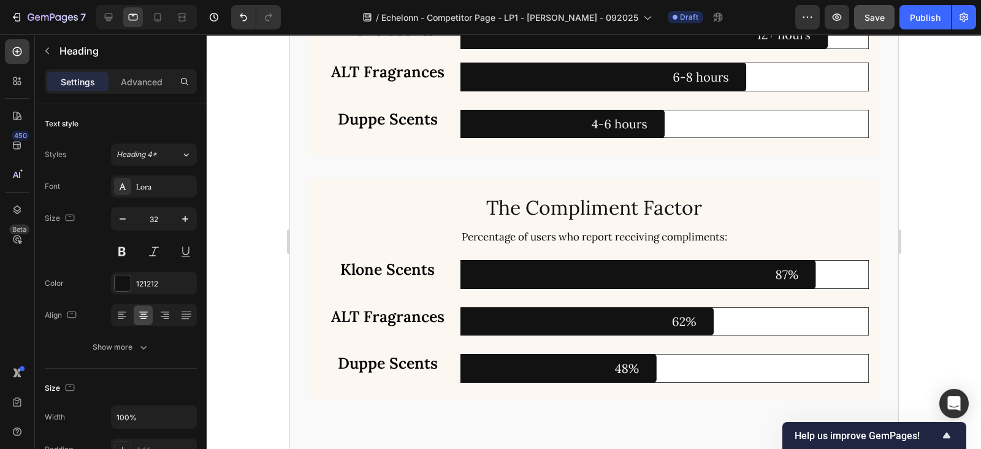
scroll to position [3302, 0]
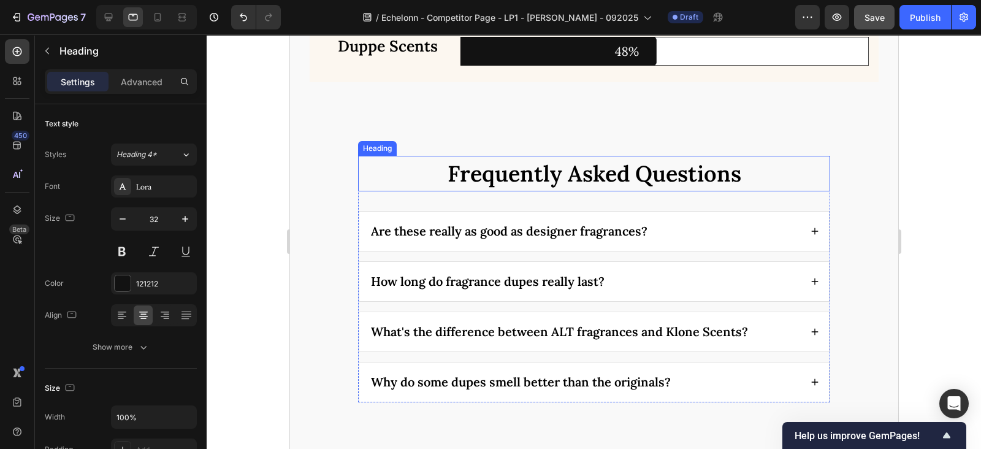
click at [491, 191] on h2 "Frequently Asked Questions" at bounding box center [593, 174] width 472 height 36
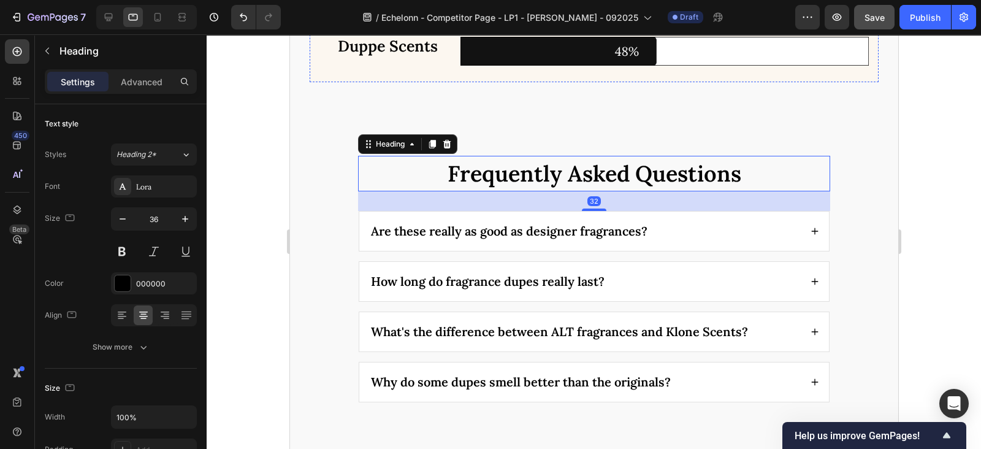
scroll to position [2791, 0]
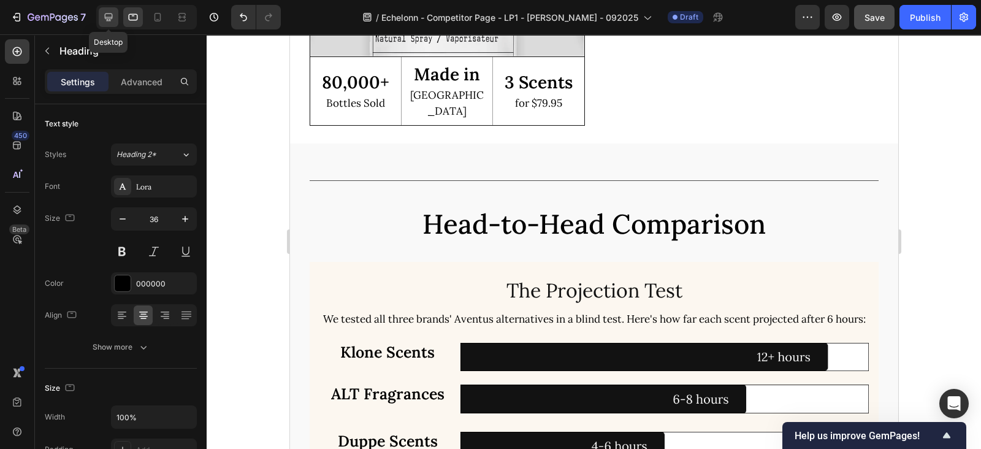
click at [113, 17] on icon at bounding box center [108, 17] width 12 height 12
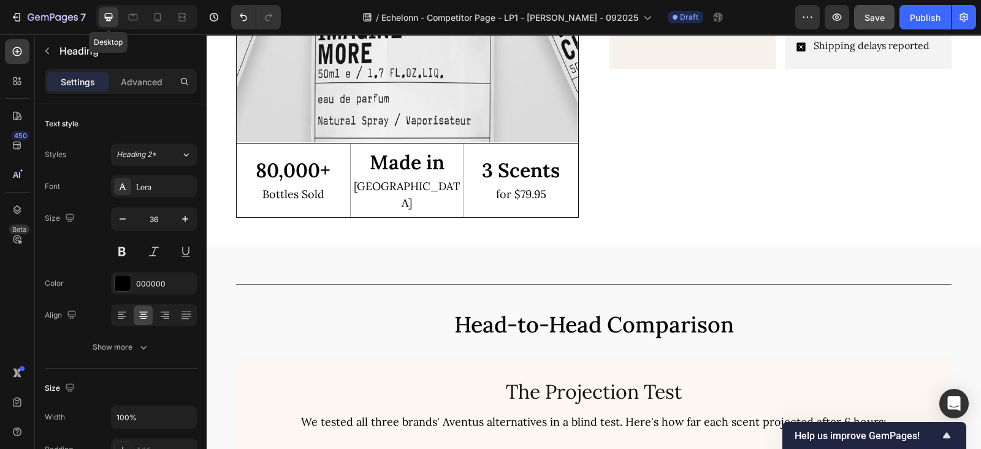
scroll to position [2668, 0]
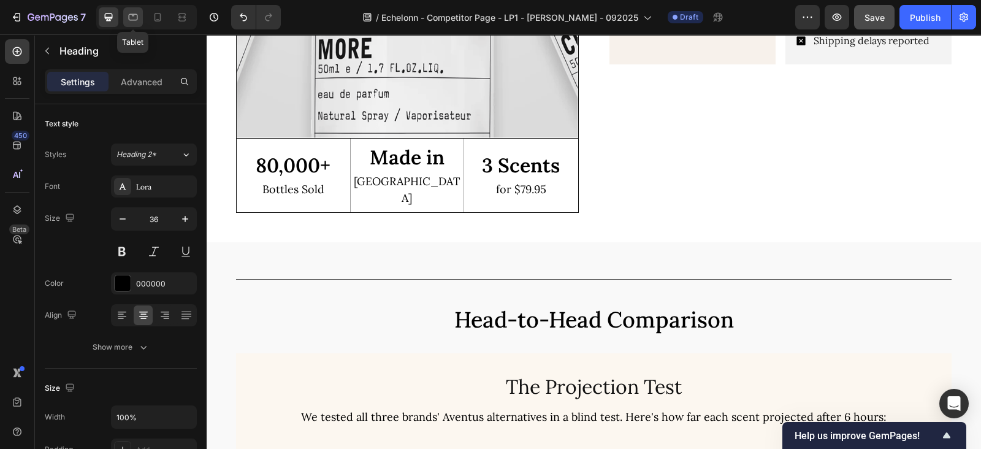
click at [135, 18] on icon at bounding box center [133, 17] width 12 height 12
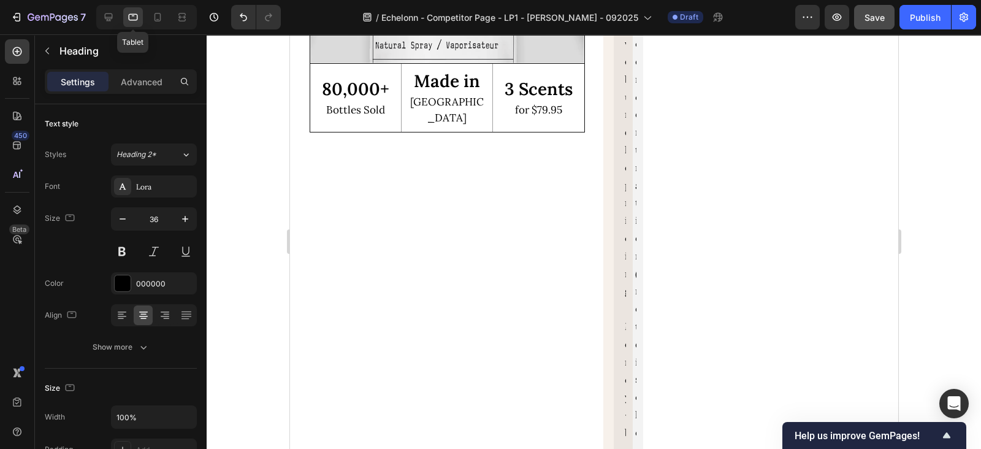
scroll to position [2656, 0]
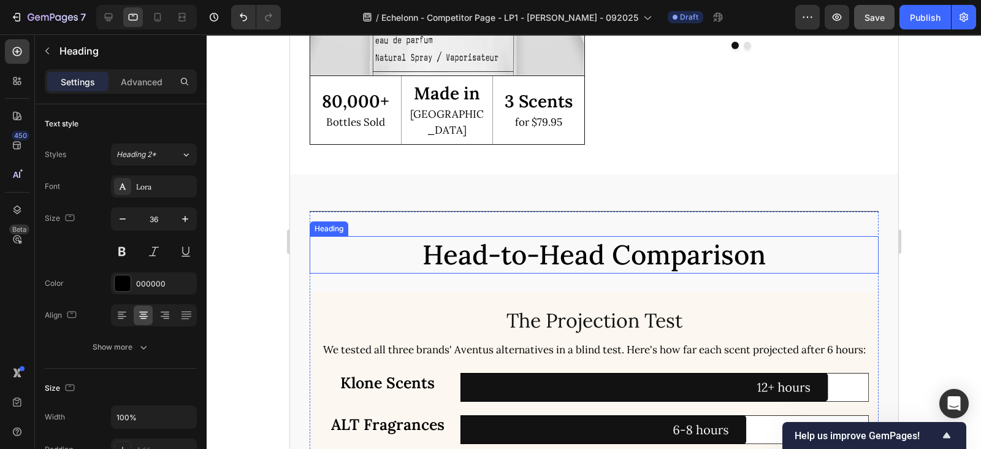
click at [614, 236] on h2 "Head-to-Head Comparison" at bounding box center [593, 254] width 569 height 37
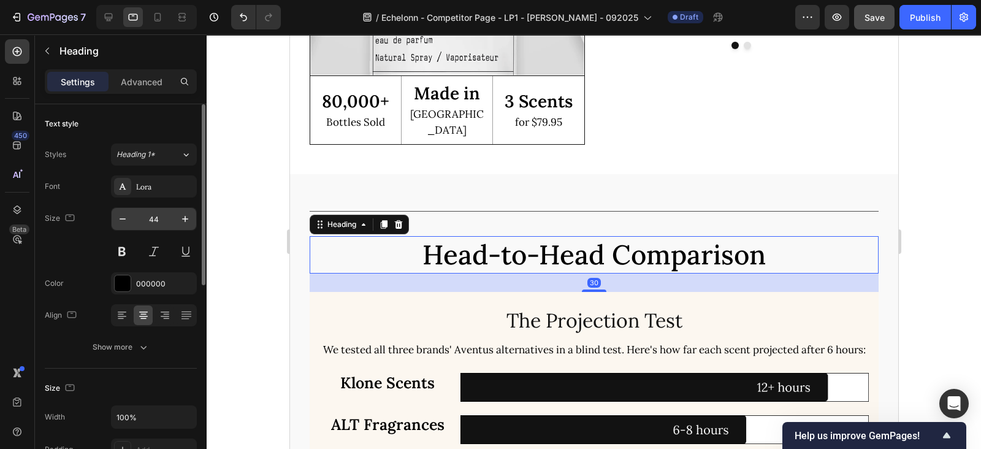
click at [159, 222] on input "44" at bounding box center [154, 219] width 40 height 22
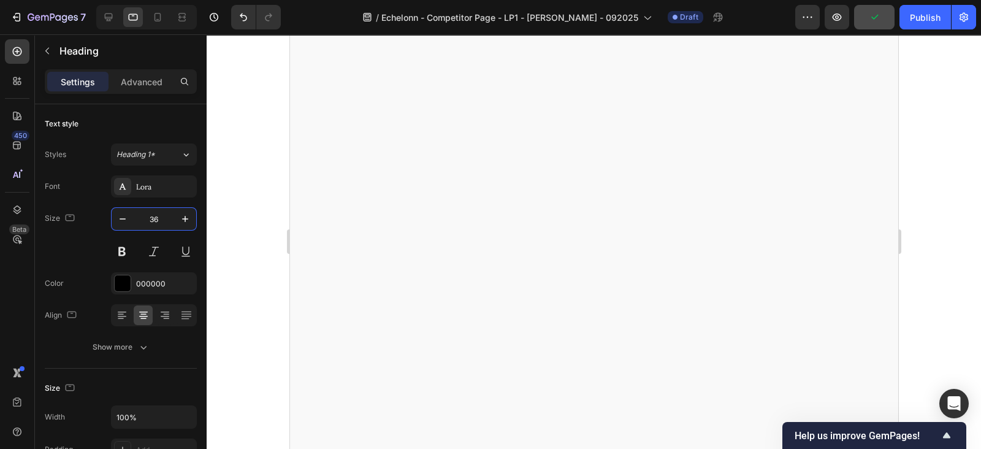
scroll to position [1361, 0]
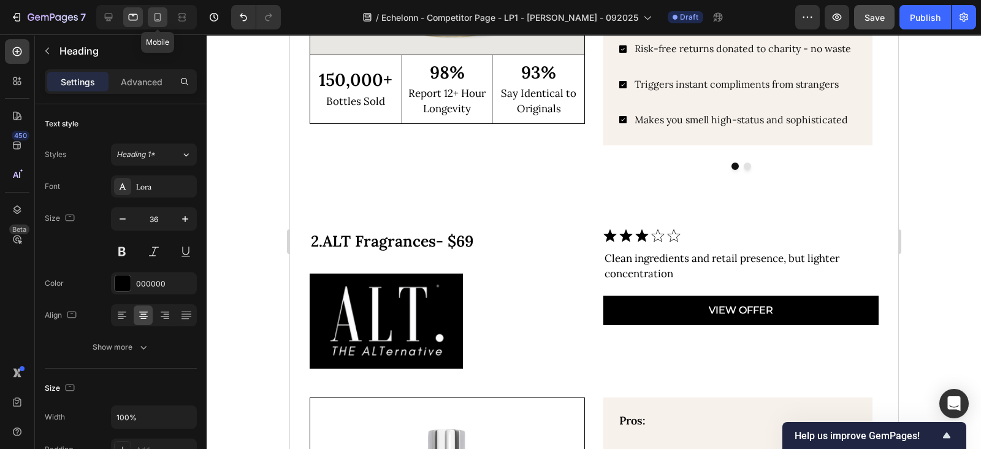
click at [161, 19] on icon at bounding box center [157, 17] width 12 height 12
type input "35"
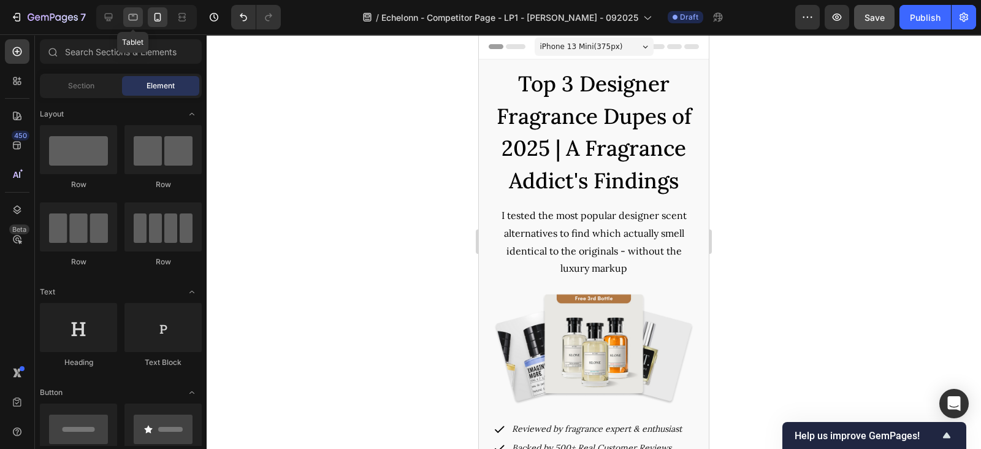
drag, startPoint x: 135, startPoint y: 17, endPoint x: 31, endPoint y: 274, distance: 277.1
click at [135, 17] on icon at bounding box center [133, 17] width 12 height 12
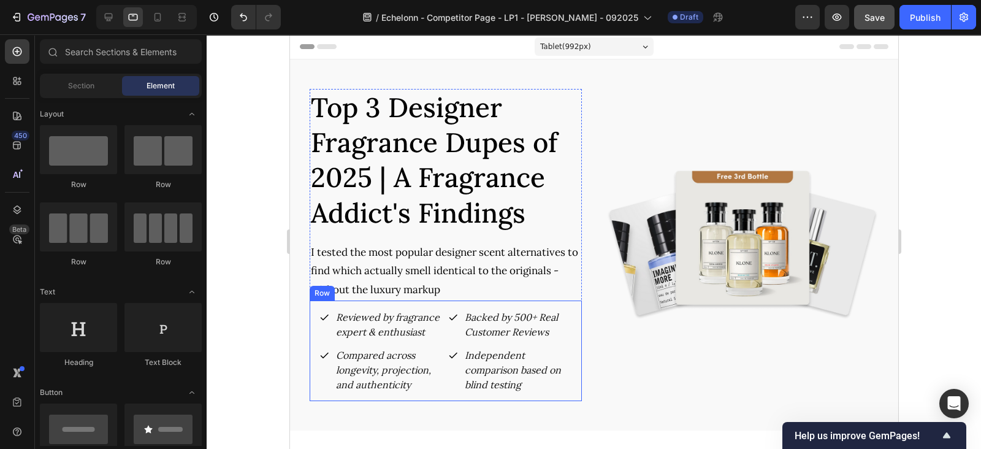
click at [311, 325] on div "Reviewed by fragrance expert & enthusiast Item List Backed by 500+ Real Custome…" at bounding box center [445, 350] width 272 height 101
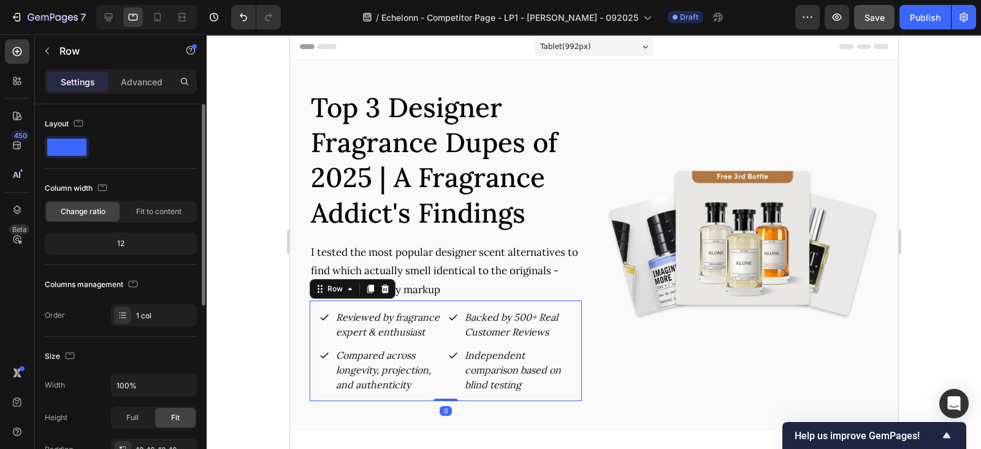
scroll to position [127, 0]
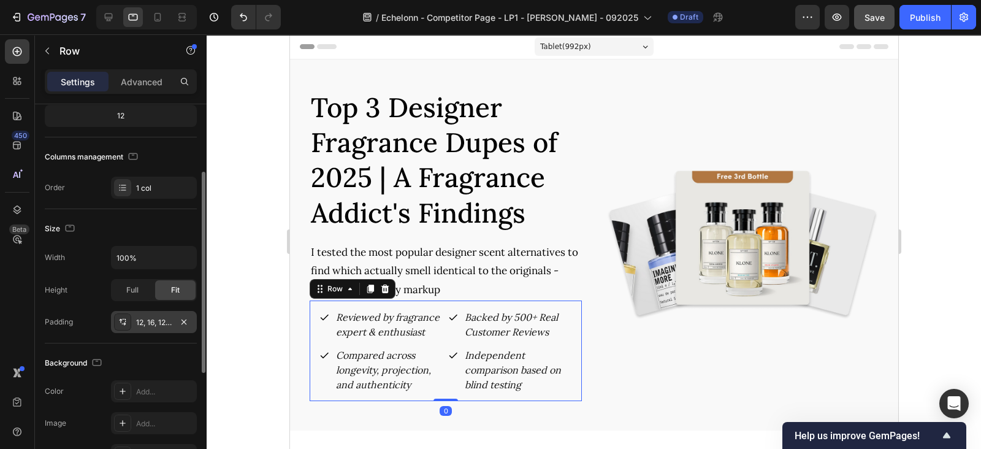
click at [174, 316] on div "12, 16, 12, 16" at bounding box center [154, 322] width 86 height 22
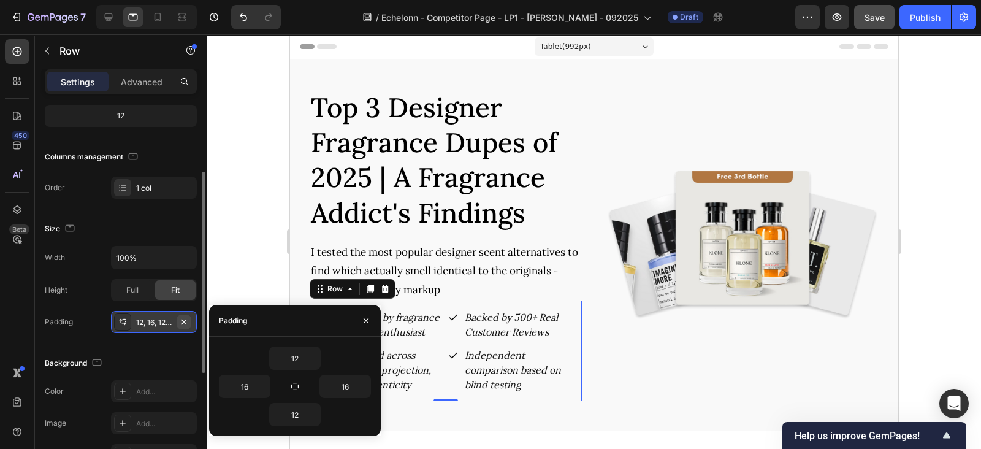
click at [181, 320] on icon "button" at bounding box center [184, 322] width 10 height 10
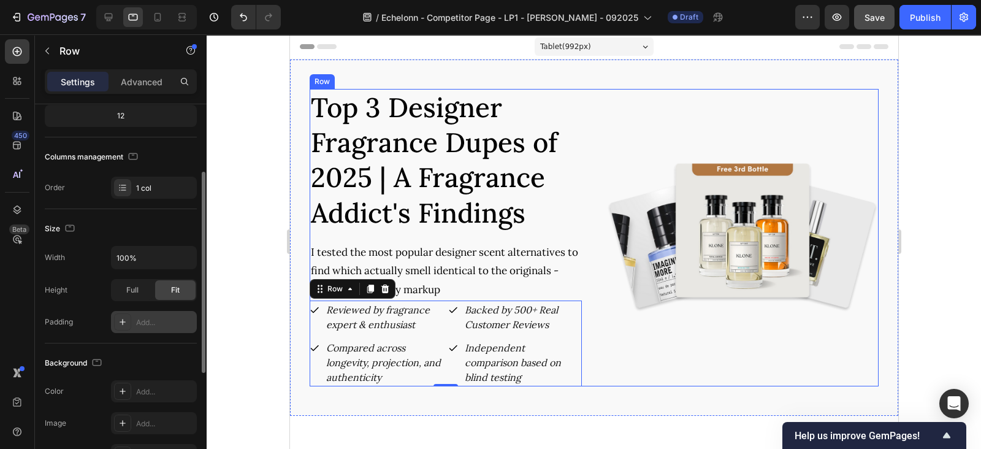
click at [587, 246] on div "Top 3 Designer Fragrance Dupes of 2025 | A Fragrance Addict's Findings Heading …" at bounding box center [593, 237] width 569 height 297
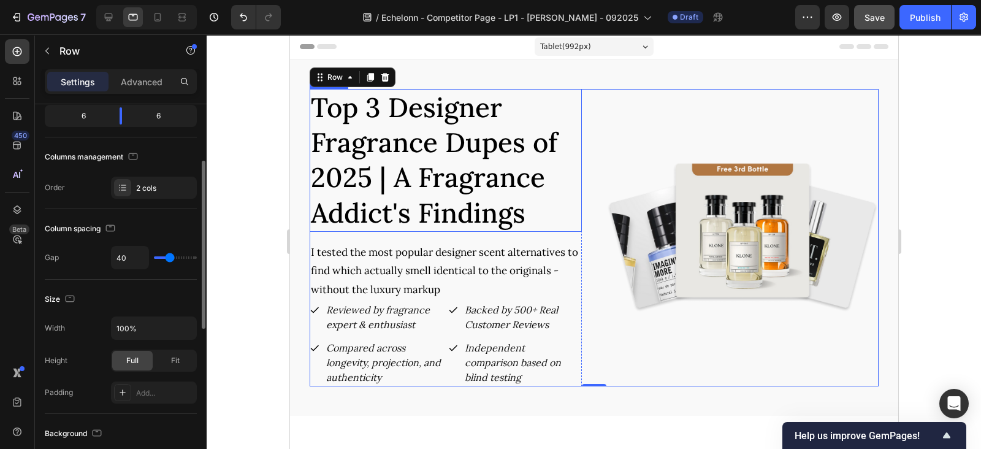
click at [452, 202] on span "Top 3 Designer Fragrance Dupes of 2025 | A Fragrance Addict's Findings" at bounding box center [433, 160] width 246 height 140
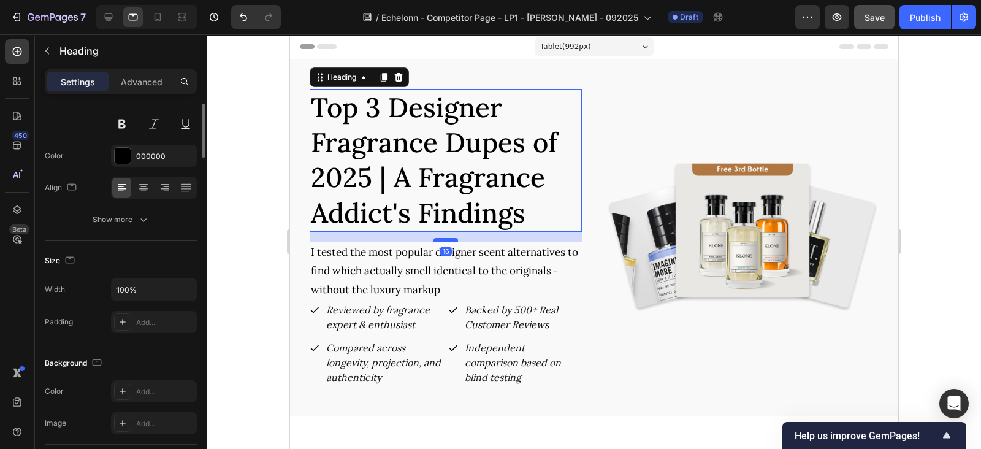
scroll to position [0, 0]
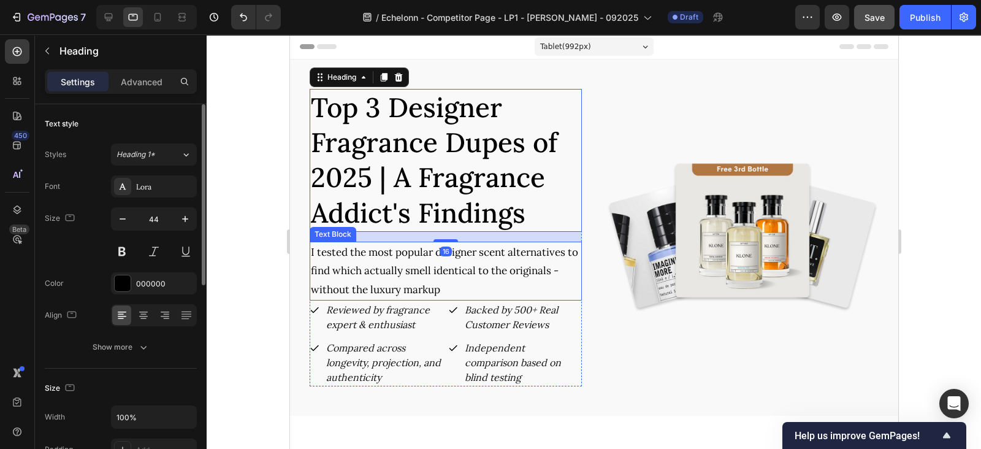
click at [439, 278] on p "I tested the most popular designer scent alternatives to find which actually sm…" at bounding box center [445, 271] width 270 height 56
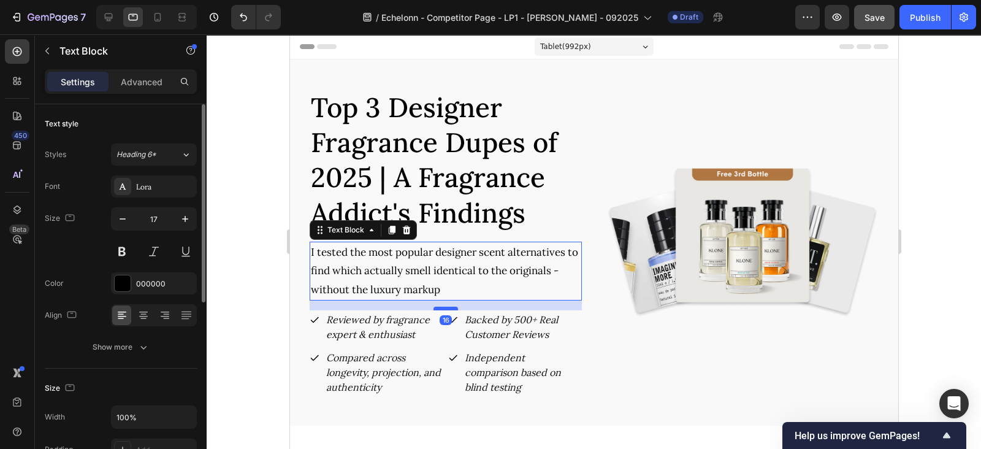
drag, startPoint x: 447, startPoint y: 298, endPoint x: 446, endPoint y: 308, distance: 9.8
click at [446, 308] on div at bounding box center [445, 308] width 25 height 4
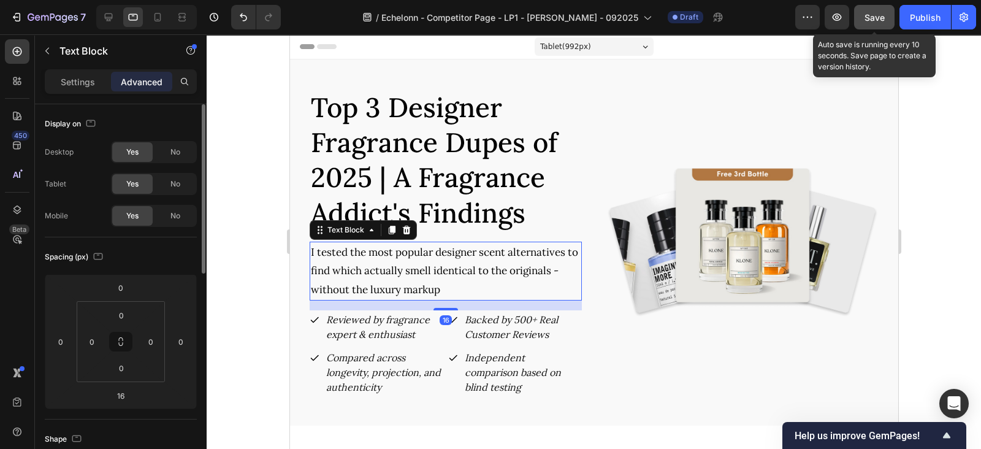
click at [870, 28] on button "Save" at bounding box center [874, 17] width 40 height 25
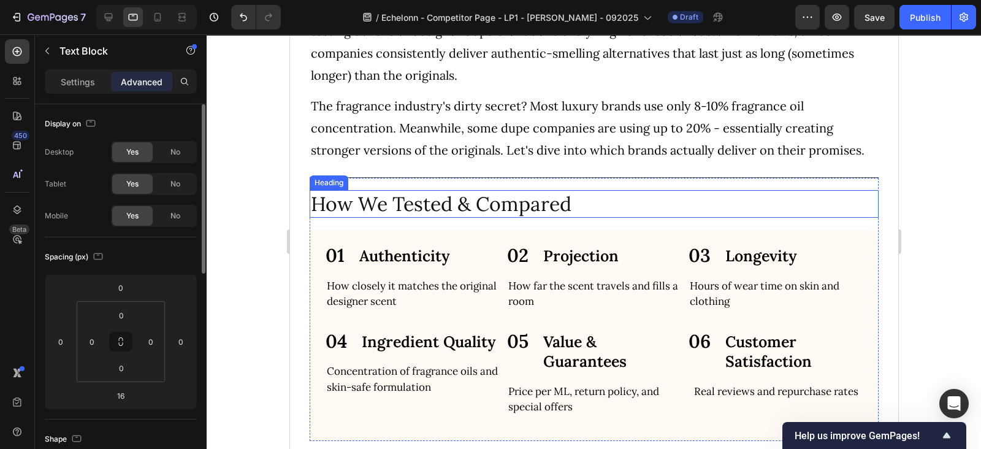
scroll to position [766, 0]
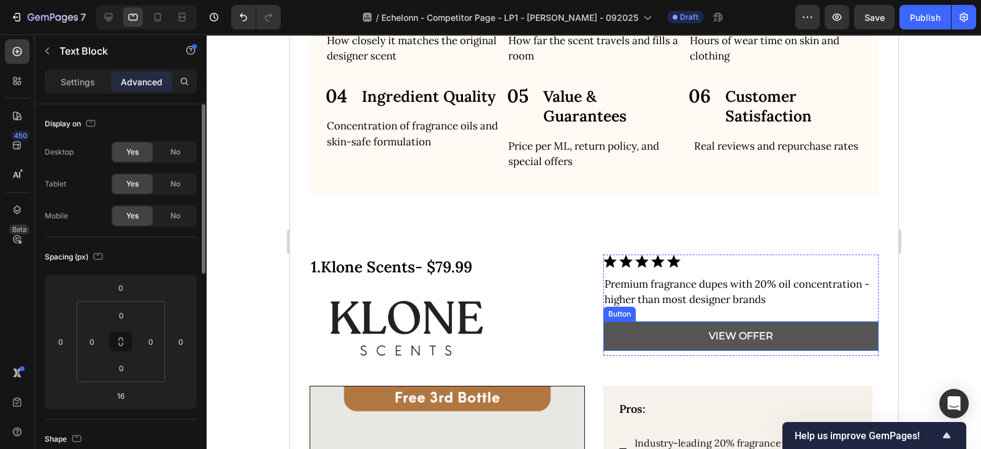
drag, startPoint x: 610, startPoint y: 334, endPoint x: 613, endPoint y: 321, distance: 13.8
click at [610, 334] on link "VIEW OFFER" at bounding box center [739, 335] width 275 height 29
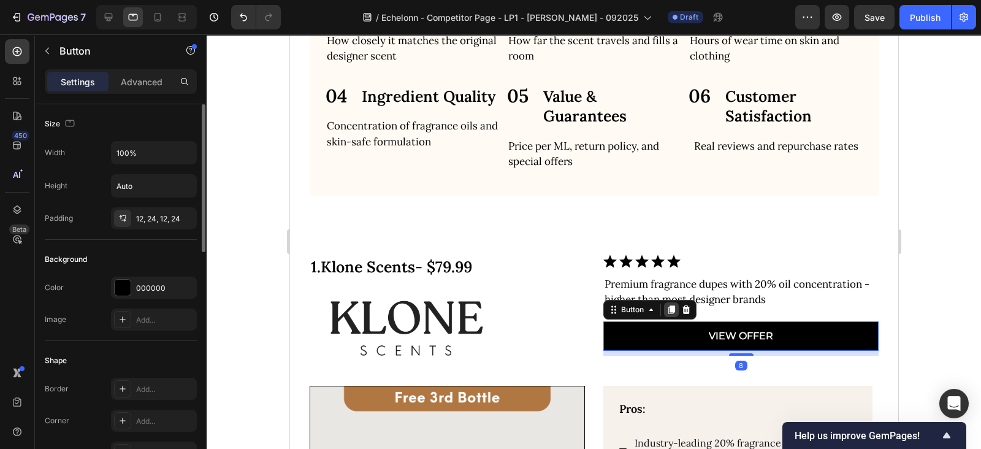
click at [669, 311] on div at bounding box center [670, 309] width 15 height 15
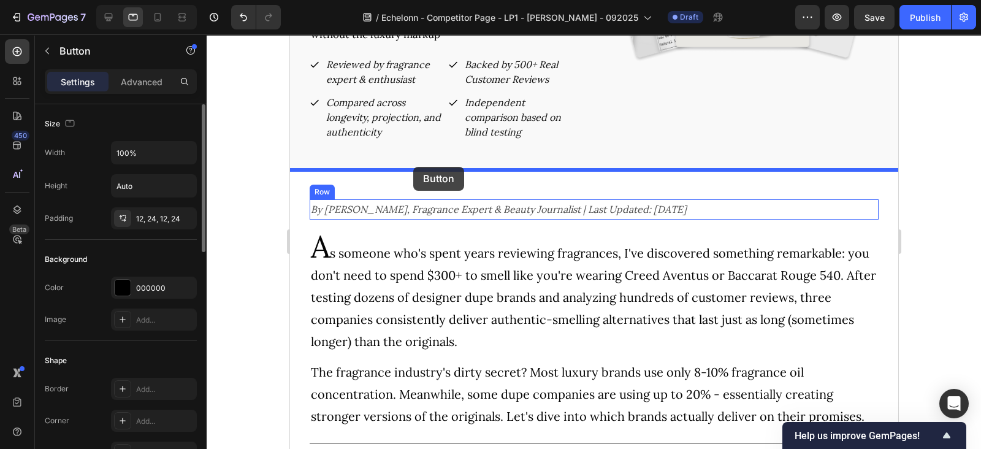
scroll to position [0, 0]
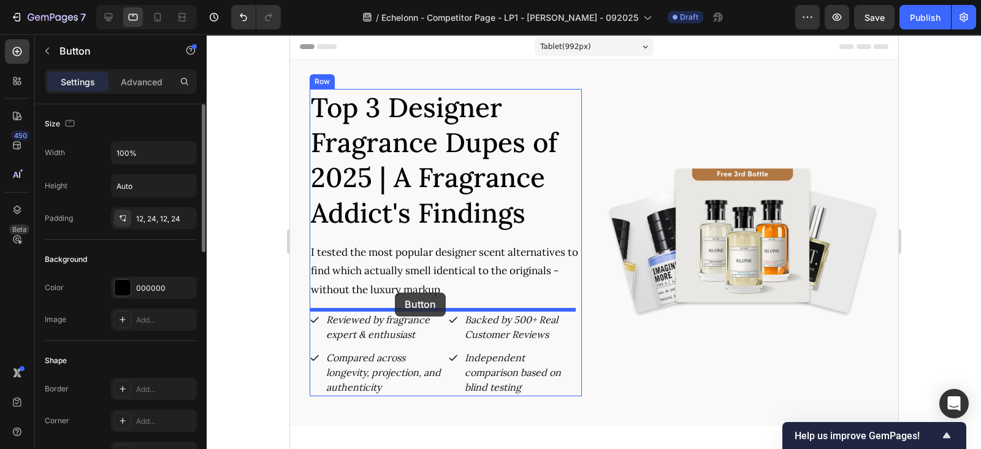
drag, startPoint x: 621, startPoint y: 344, endPoint x: 395, endPoint y: 292, distance: 231.9
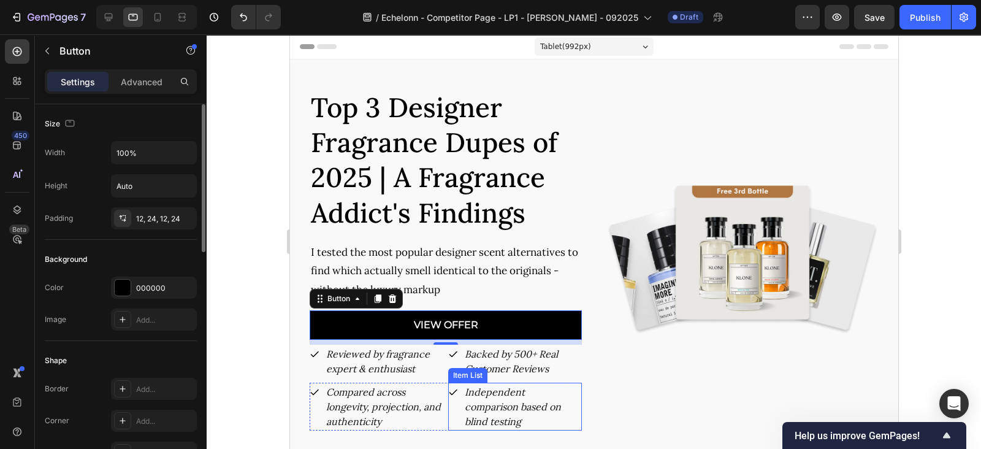
click at [449, 398] on div "Independent comparison based on blind testing" at bounding box center [514, 406] width 134 height 48
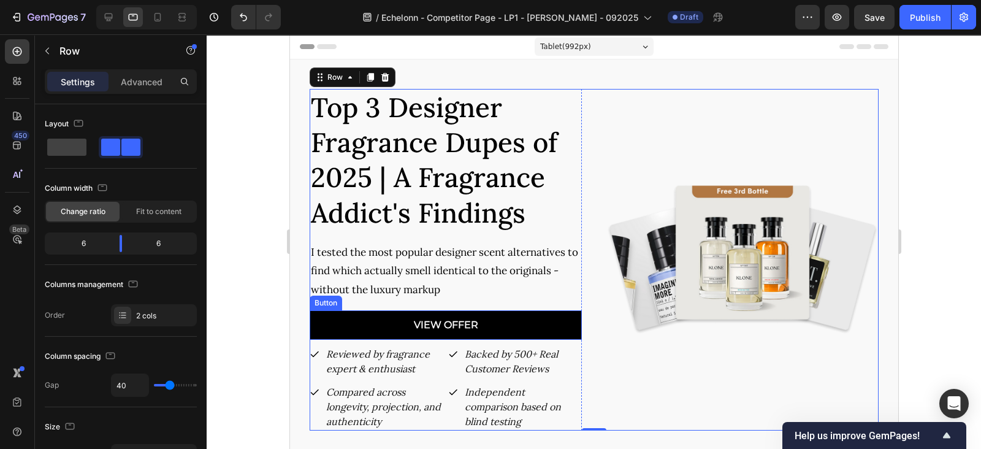
click at [441, 327] on span "VIEW OFFER" at bounding box center [445, 325] width 64 height 12
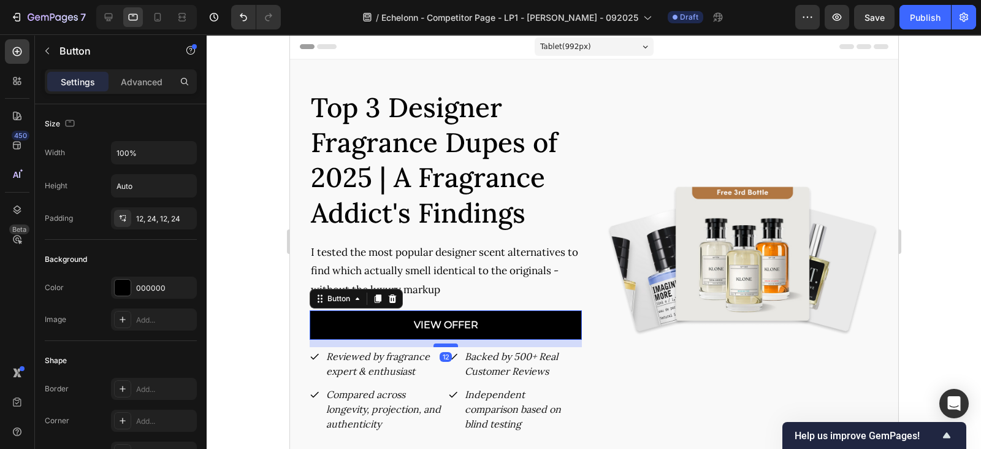
click at [442, 344] on div at bounding box center [445, 345] width 25 height 4
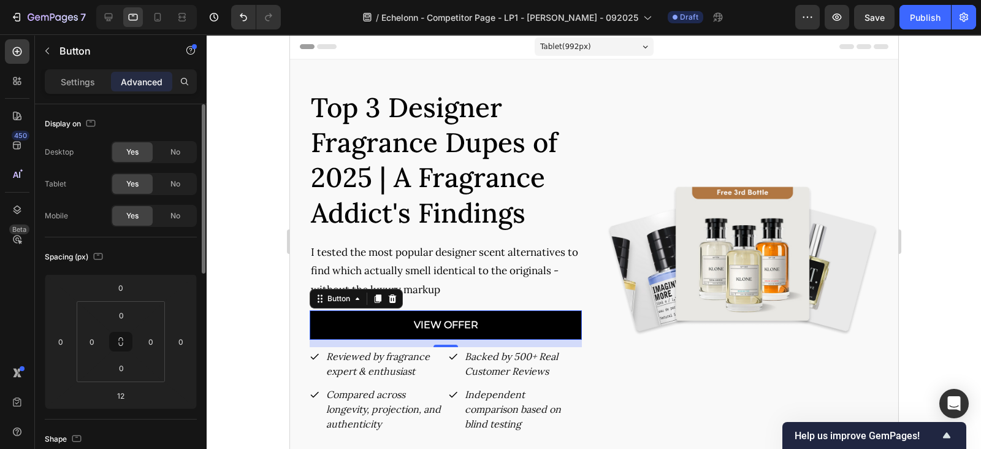
click at [77, 70] on div "Settings Advanced" at bounding box center [121, 81] width 152 height 25
click at [77, 72] on div "Settings" at bounding box center [77, 82] width 61 height 20
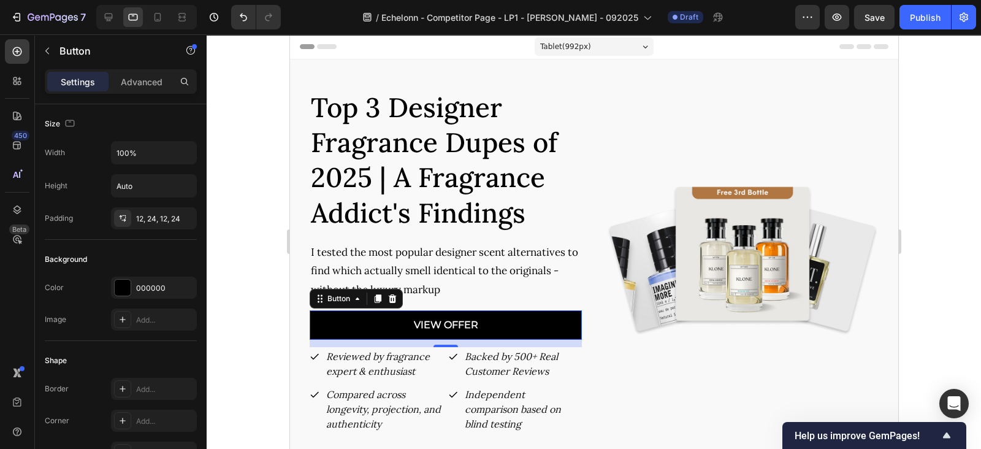
scroll to position [593, 0]
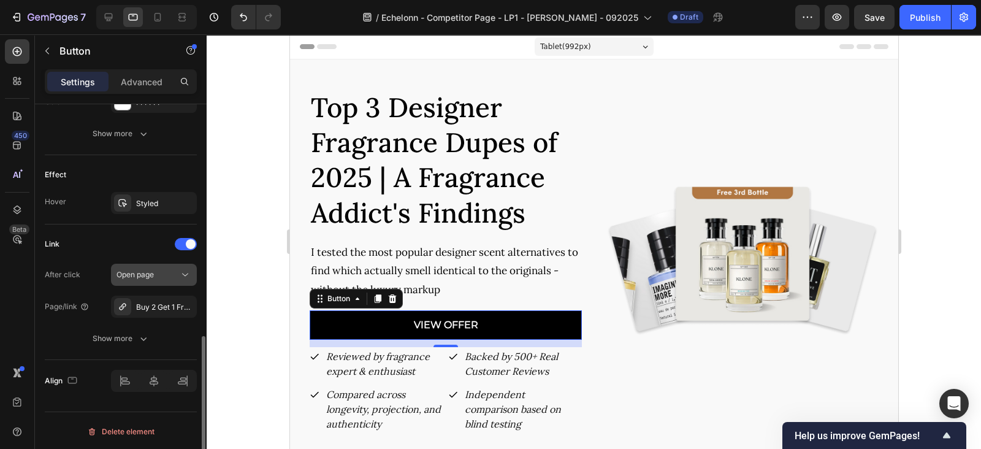
click at [159, 274] on div "Open page" at bounding box center [147, 274] width 63 height 11
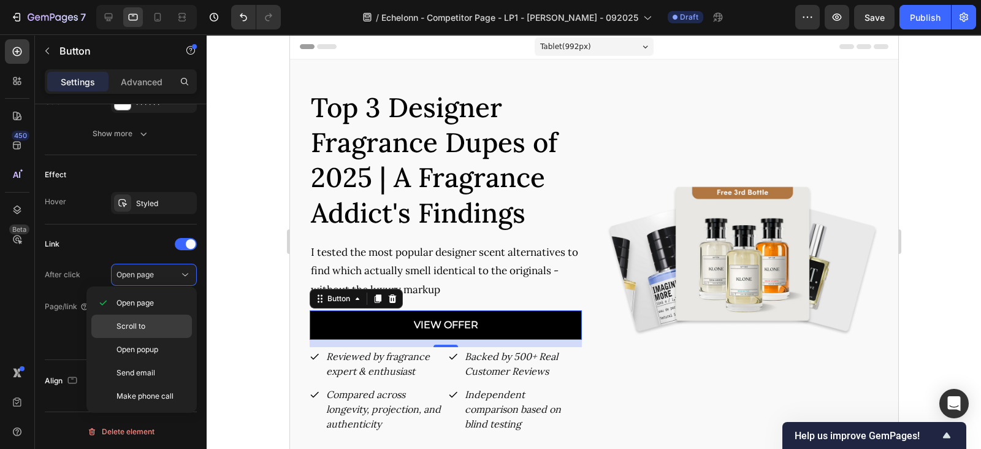
click at [141, 324] on span "Scroll to" at bounding box center [130, 326] width 29 height 11
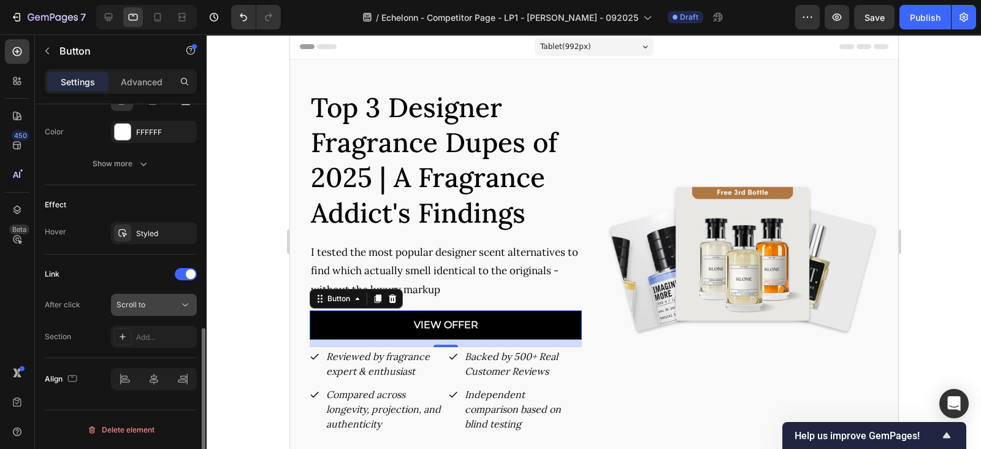
scroll to position [561, 0]
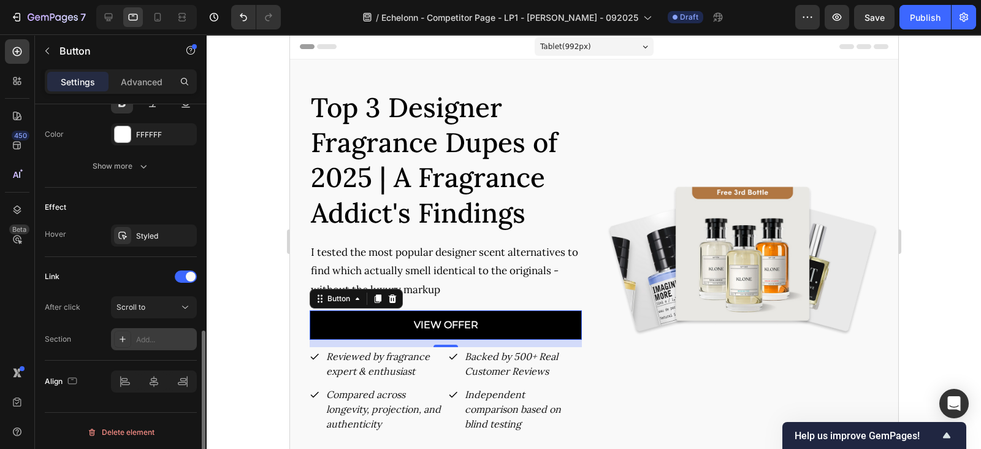
click at [125, 336] on icon at bounding box center [123, 339] width 6 height 6
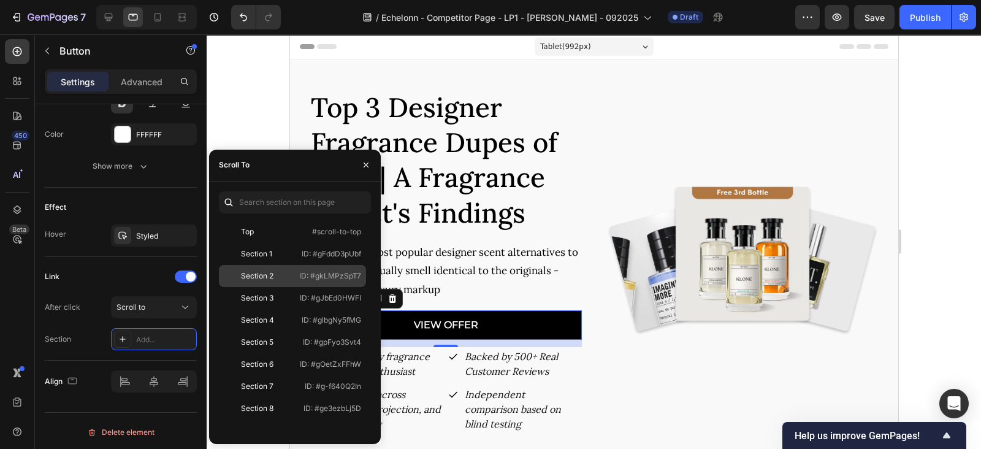
click at [294, 277] on div "Section 2" at bounding box center [259, 275] width 70 height 11
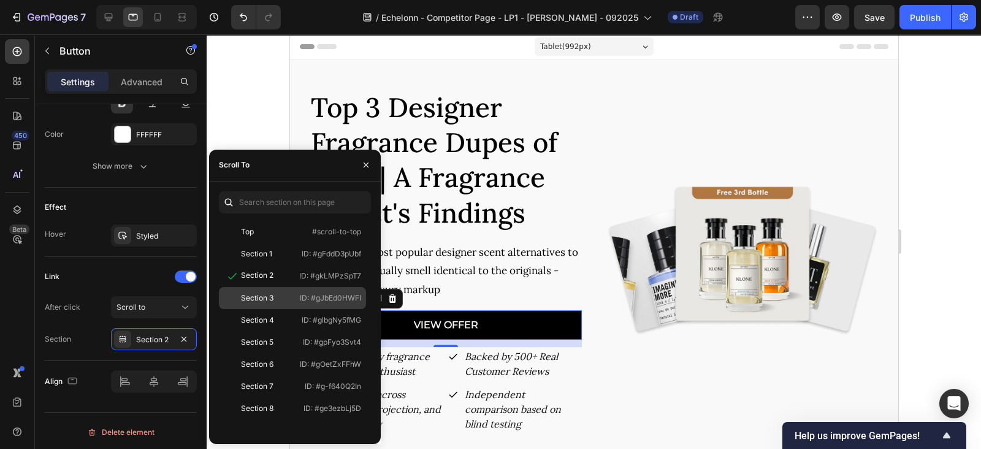
click at [252, 295] on div "Section 3" at bounding box center [257, 297] width 32 height 11
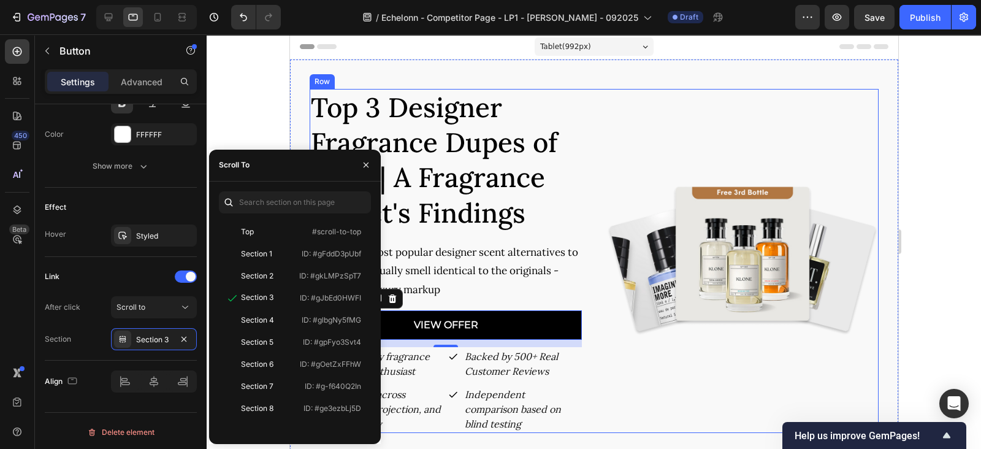
click at [629, 371] on div "Image Row" at bounding box center [742, 261] width 272 height 344
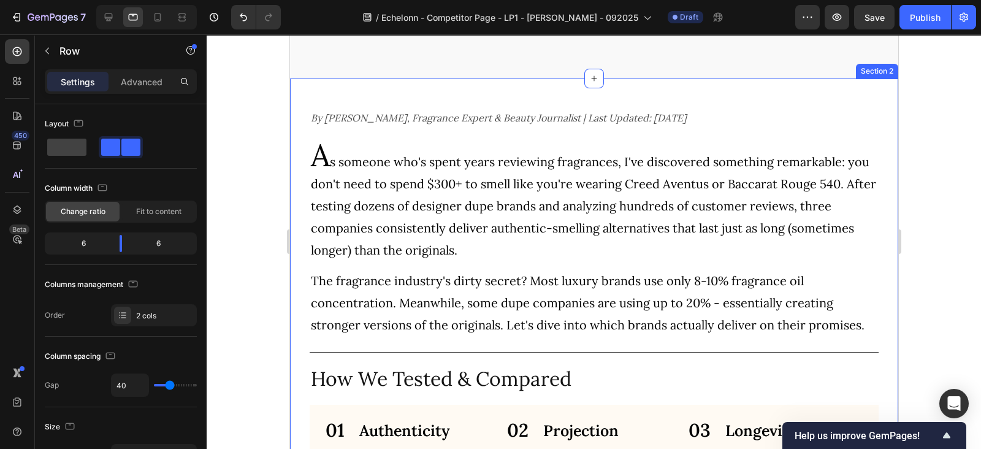
scroll to position [766, 0]
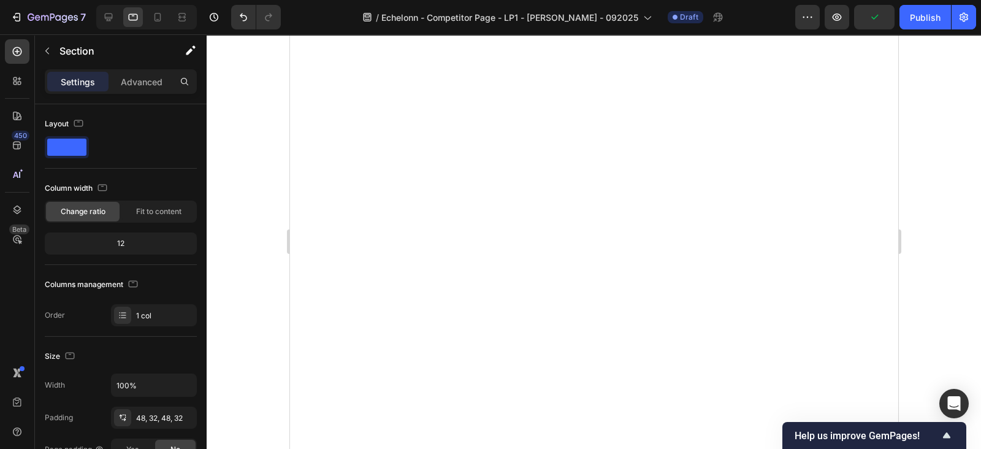
scroll to position [0, 0]
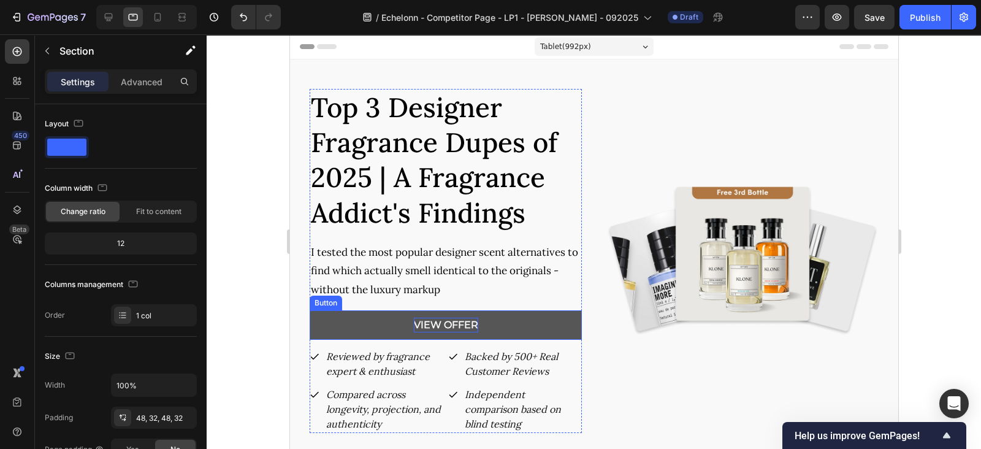
click at [430, 321] on span "VIEW OFFER" at bounding box center [445, 325] width 64 height 12
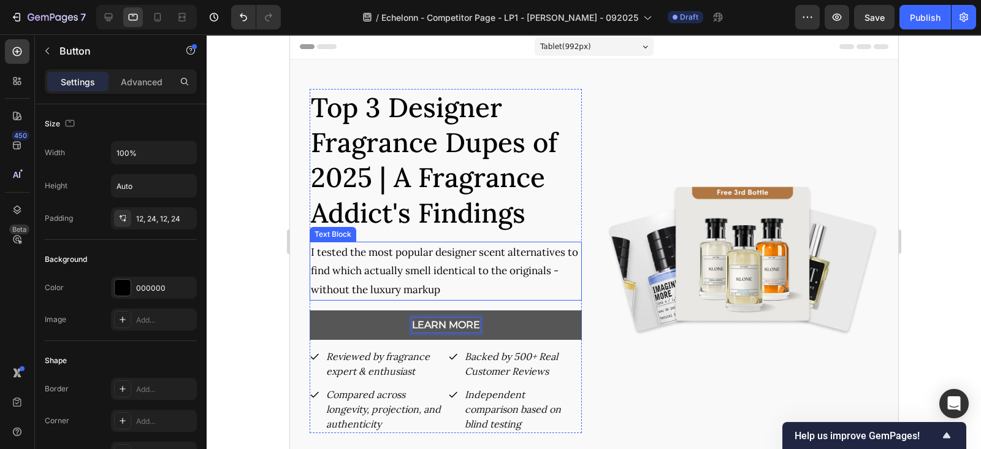
drag, startPoint x: 547, startPoint y: 270, endPoint x: 562, endPoint y: 266, distance: 15.9
click at [547, 270] on p "I tested the most popular designer scent alternatives to find which actually sm…" at bounding box center [445, 271] width 270 height 56
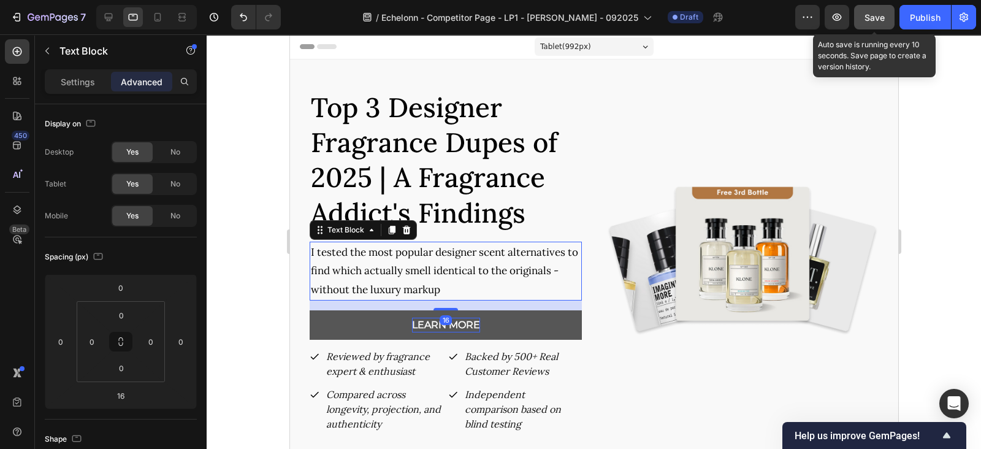
click at [866, 14] on span "Save" at bounding box center [874, 17] width 20 height 10
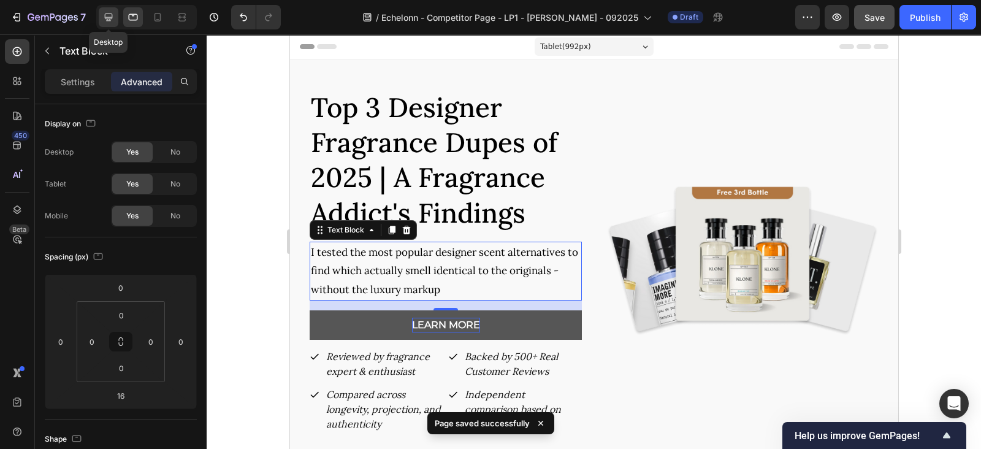
click at [110, 16] on icon at bounding box center [108, 17] width 12 height 12
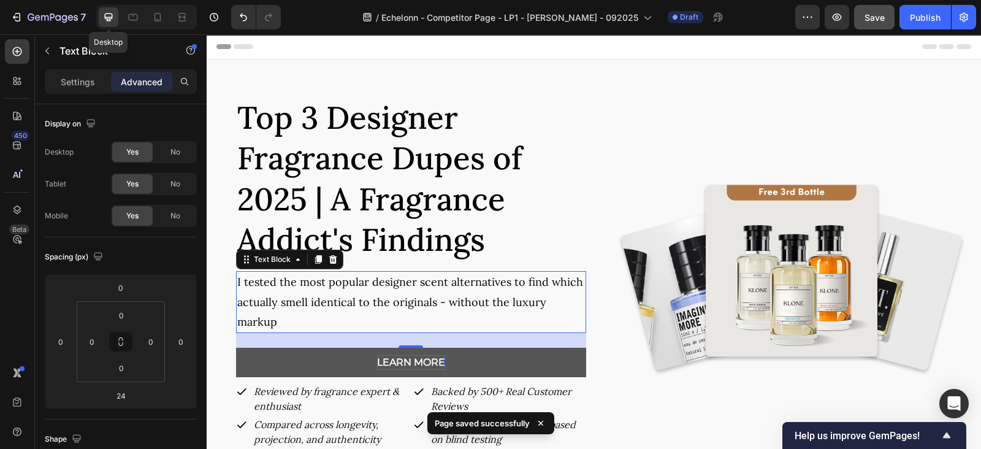
scroll to position [193, 0]
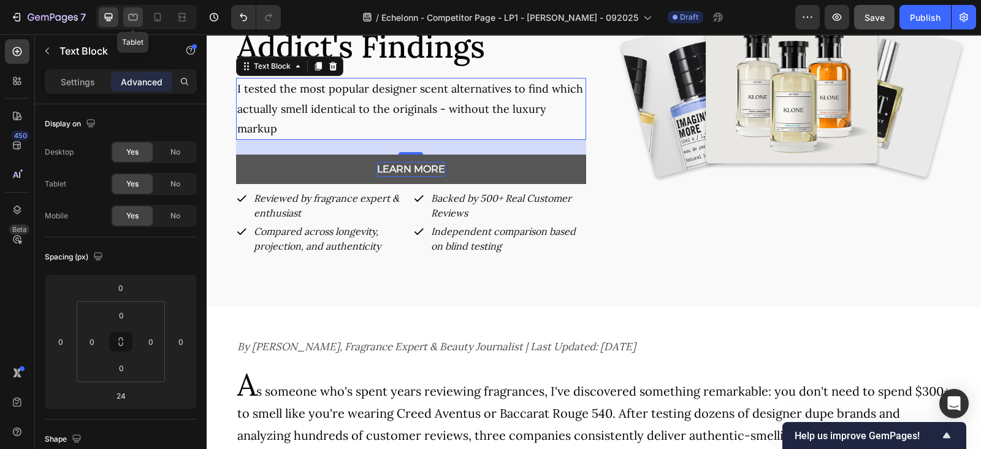
click at [129, 16] on icon at bounding box center [133, 17] width 12 height 12
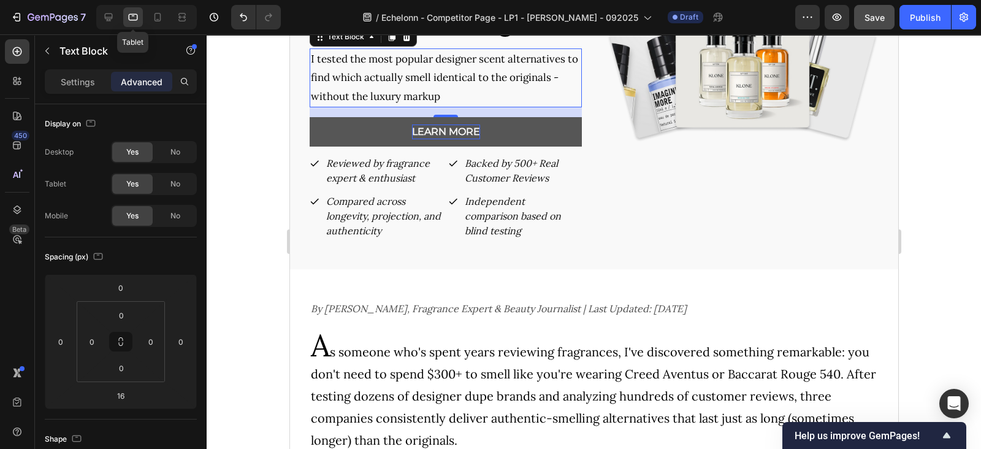
scroll to position [164, 0]
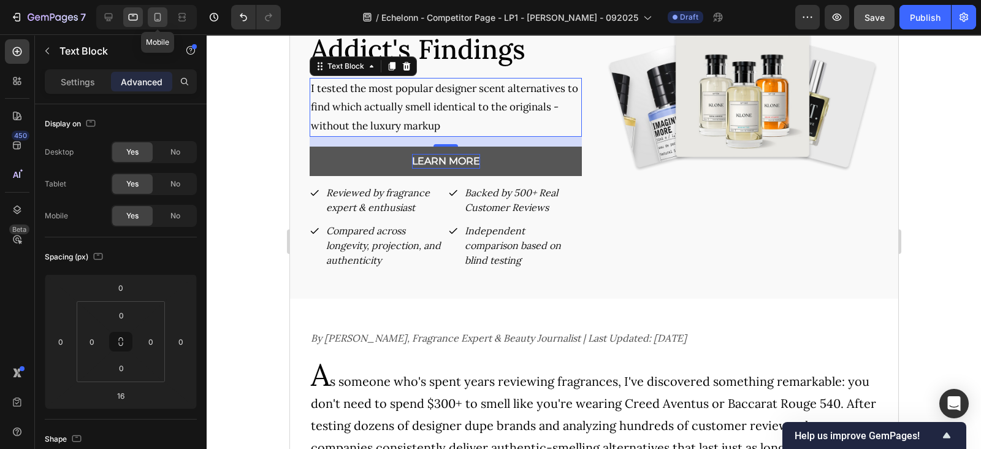
click at [158, 17] on icon at bounding box center [157, 17] width 12 height 12
type input "0"
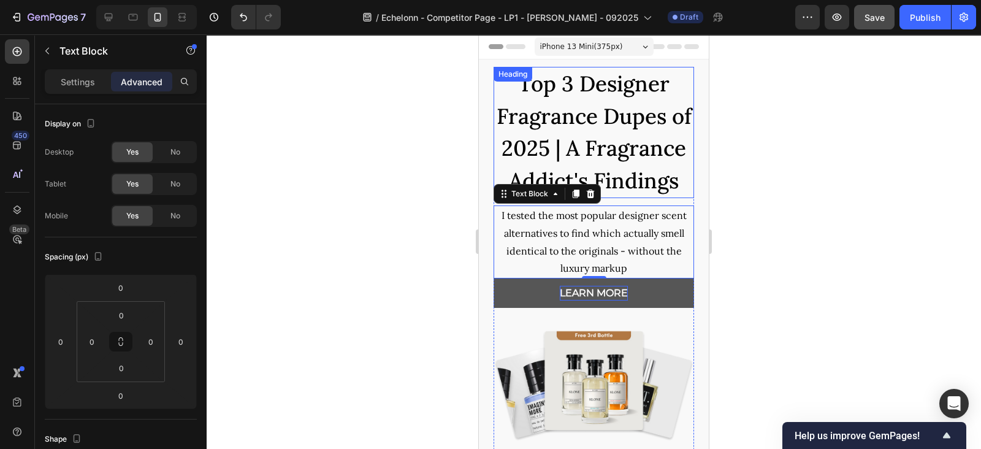
click at [610, 175] on span "Top 3 Designer Fragrance Dupes of 2025 | A Fragrance Addict's Findings" at bounding box center [593, 132] width 195 height 124
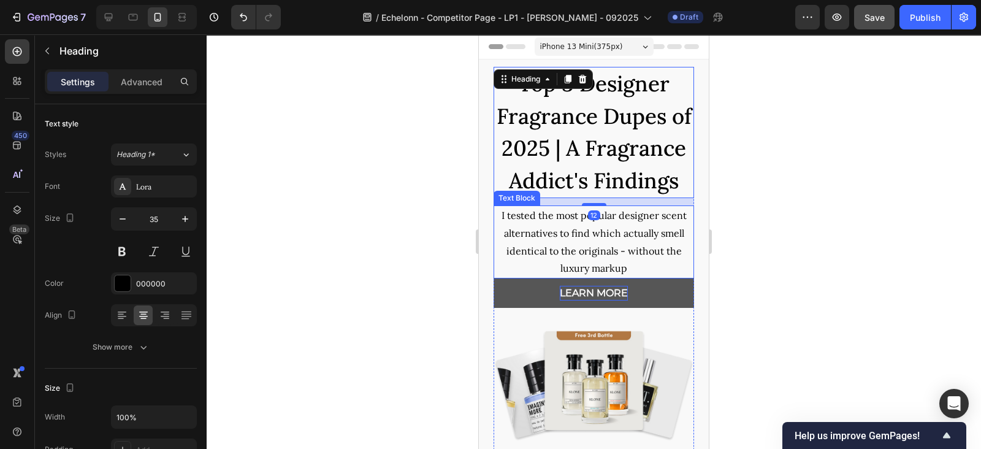
click at [588, 273] on p "I tested the most popular designer scent alternatives to find which actually sm…" at bounding box center [594, 242] width 198 height 70
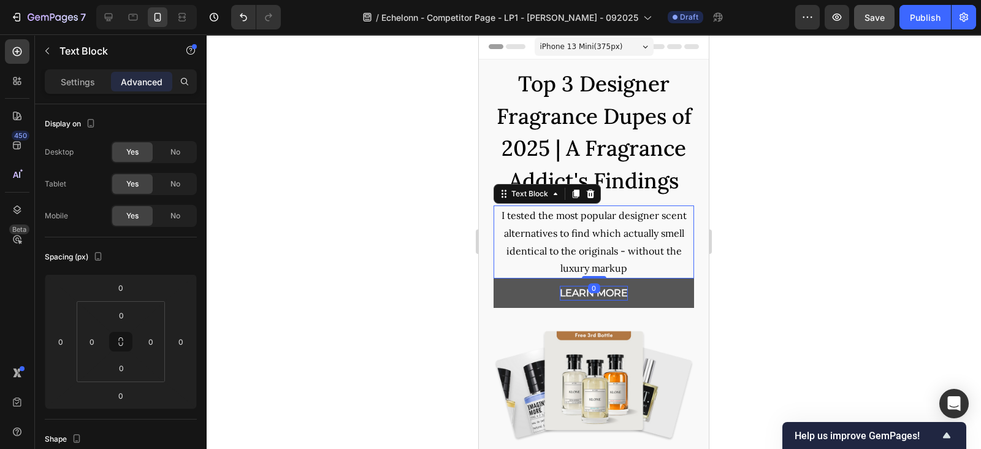
scroll to position [127, 0]
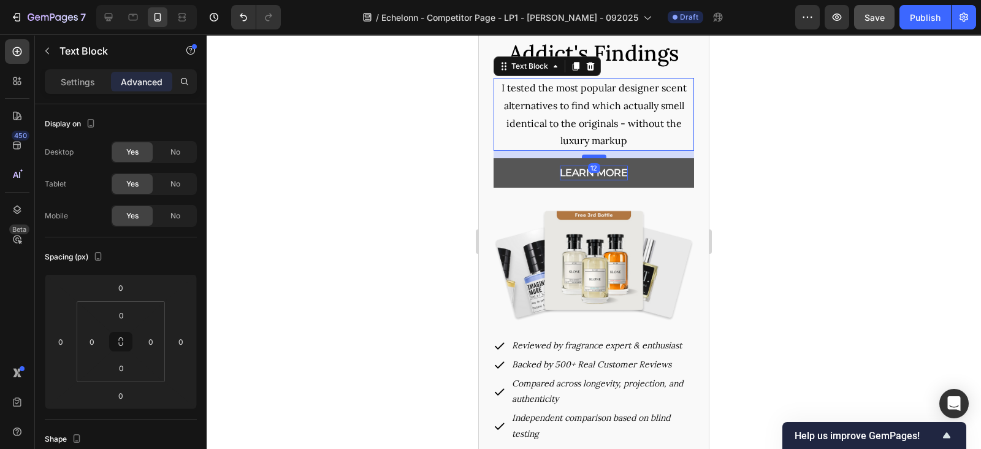
drag, startPoint x: 588, startPoint y: 180, endPoint x: 587, endPoint y: 188, distance: 7.5
click at [587, 158] on div at bounding box center [594, 156] width 25 height 4
type input "12"
click at [674, 298] on img at bounding box center [593, 265] width 200 height 111
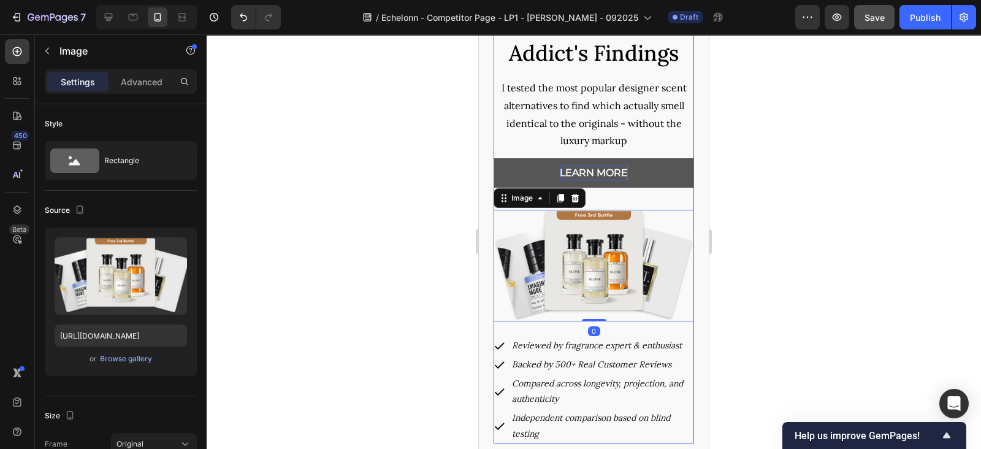
click at [640, 234] on div "Top 3 Designer Fragrance Dupes of 2025 | A Fragrance Addict's Findings Heading …" at bounding box center [593, 191] width 200 height 504
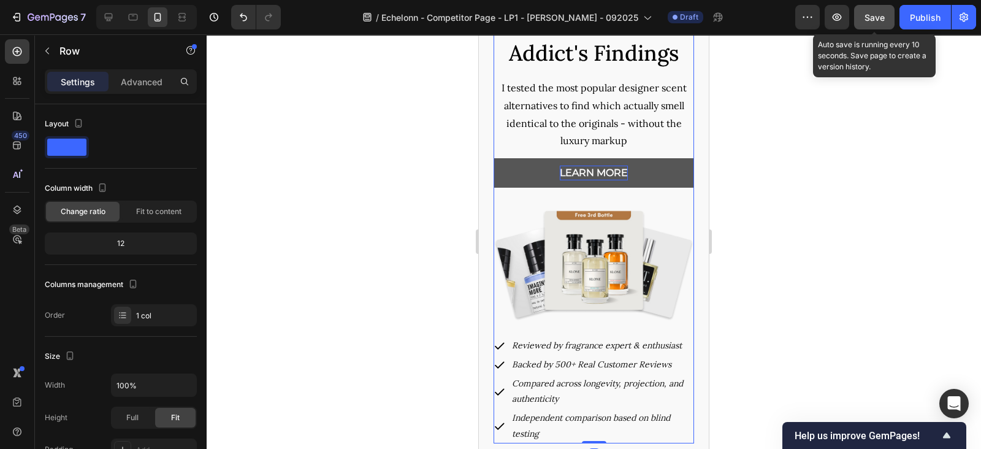
click at [873, 20] on span "Save" at bounding box center [874, 17] width 20 height 10
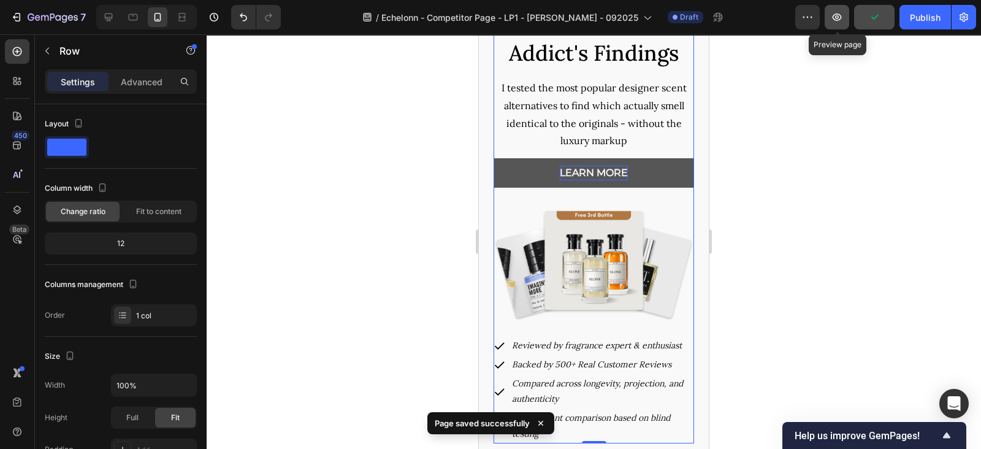
click at [840, 20] on icon "button" at bounding box center [836, 17] width 12 height 12
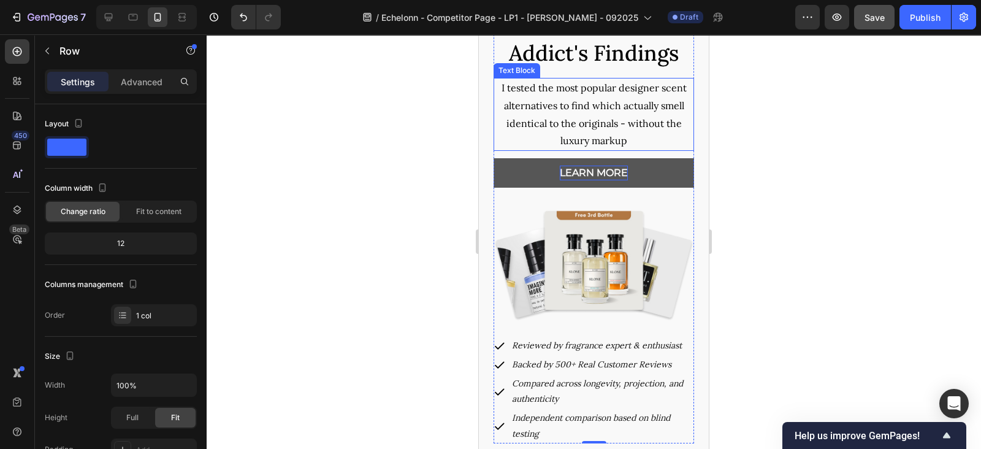
scroll to position [0, 0]
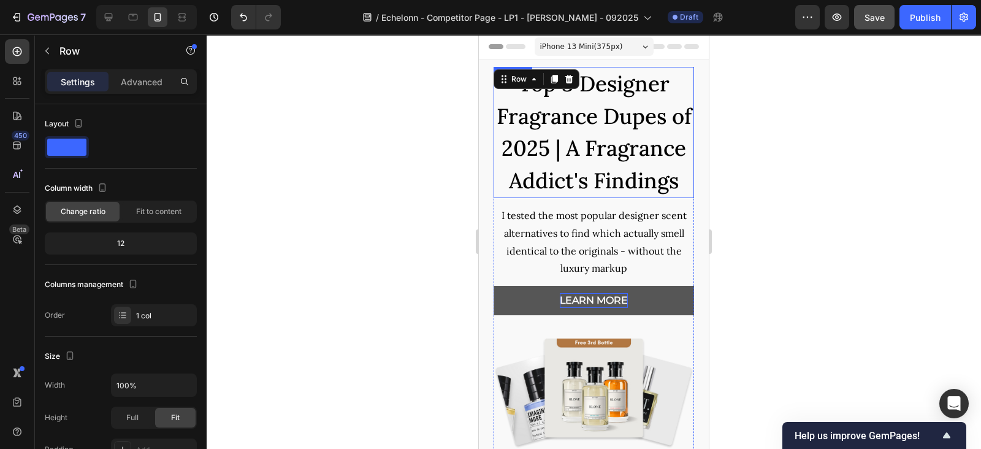
click at [572, 191] on span "Top 3 Designer Fragrance Dupes of 2025 | A Fragrance Addict's Findings" at bounding box center [593, 132] width 195 height 124
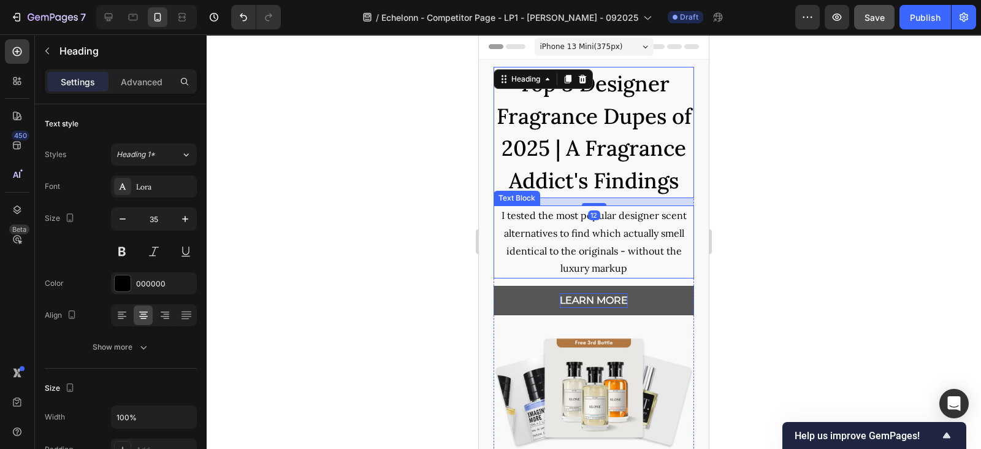
click at [553, 277] on p "I tested the most popular designer scent alternatives to find which actually sm…" at bounding box center [594, 242] width 198 height 70
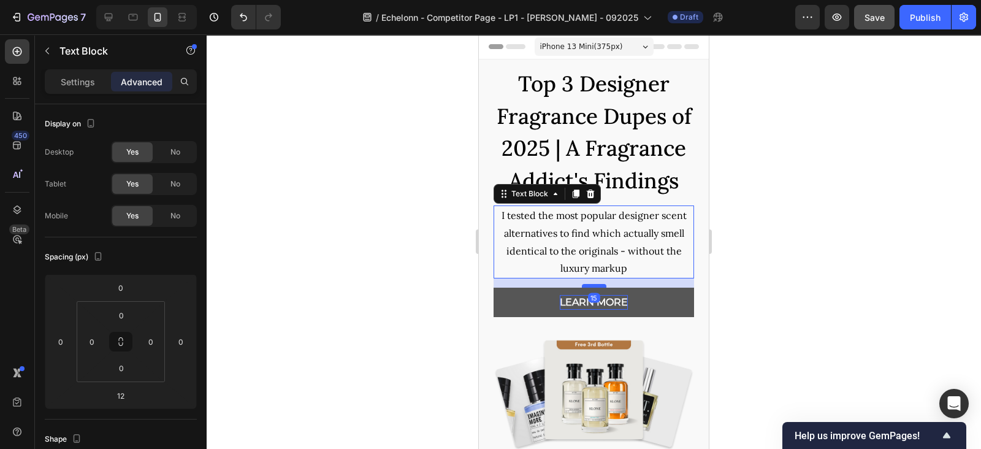
click at [587, 287] on div at bounding box center [594, 286] width 25 height 4
click at [587, 288] on div at bounding box center [594, 286] width 25 height 4
type input "16"
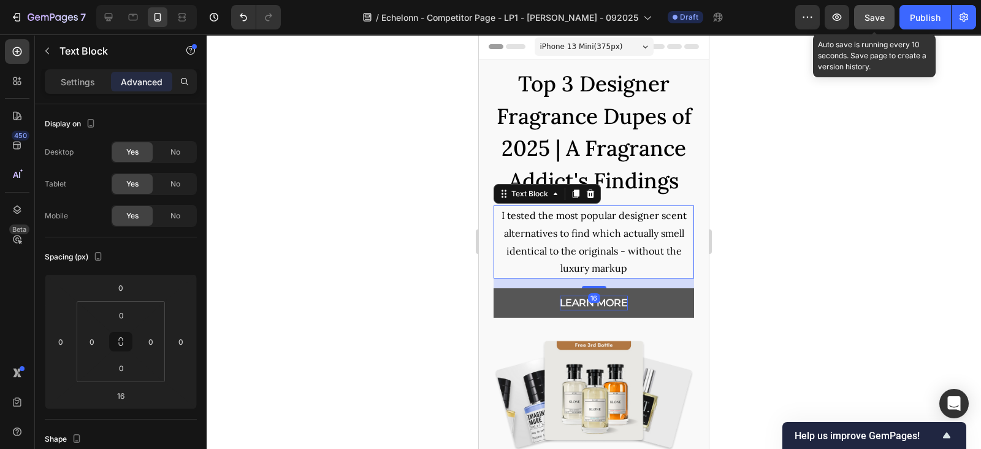
click at [870, 23] on button "Save" at bounding box center [874, 17] width 40 height 25
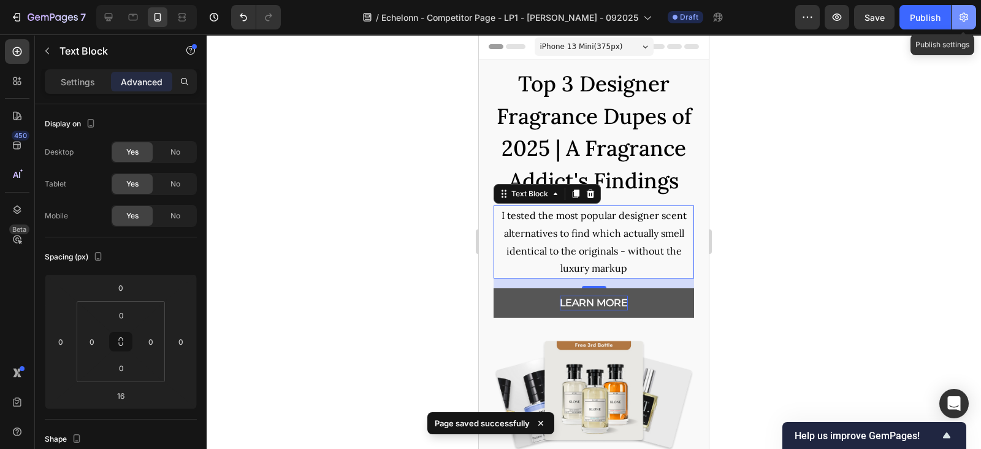
click at [960, 23] on button "button" at bounding box center [963, 17] width 25 height 25
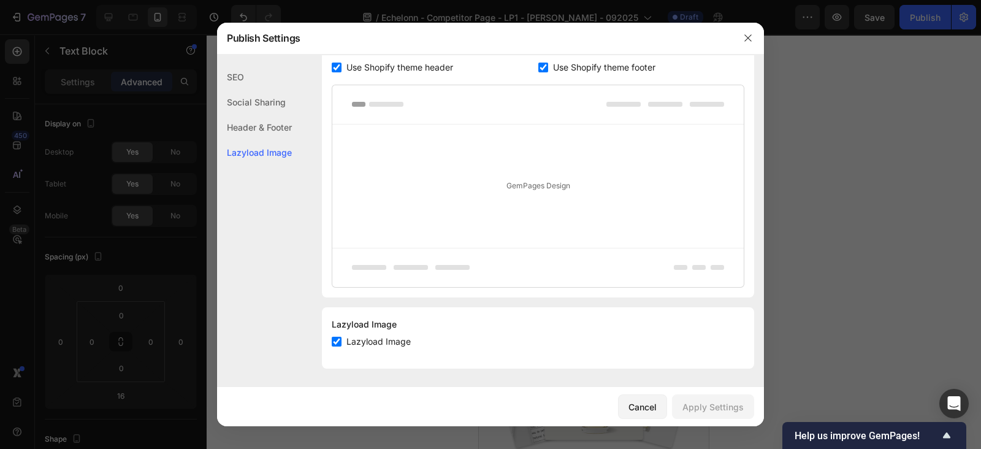
scroll to position [511, 0]
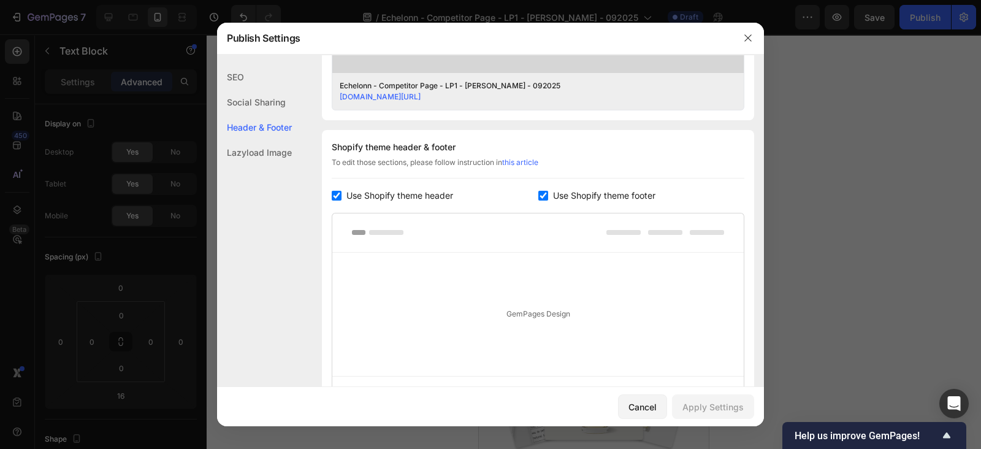
click at [337, 196] on input "checkbox" at bounding box center [337, 196] width 10 height 10
checkbox input "false"
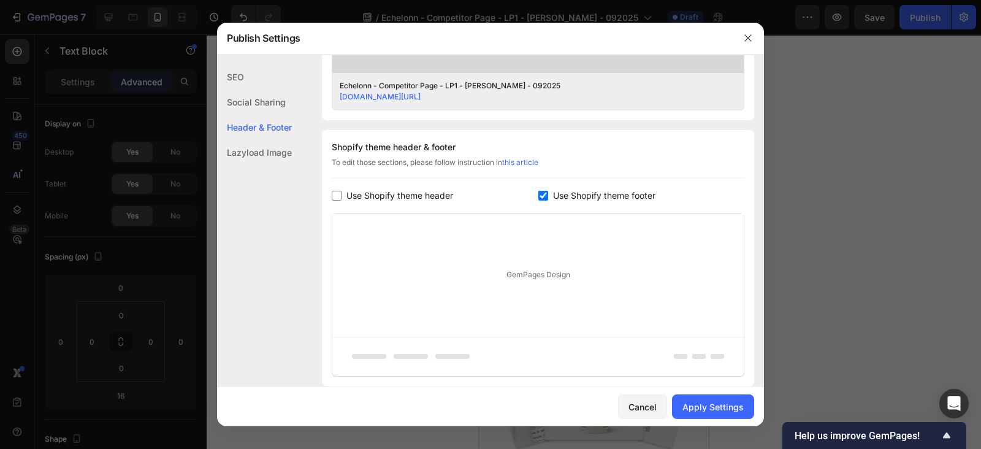
click at [538, 194] on input "checkbox" at bounding box center [543, 196] width 10 height 10
checkbox input "false"
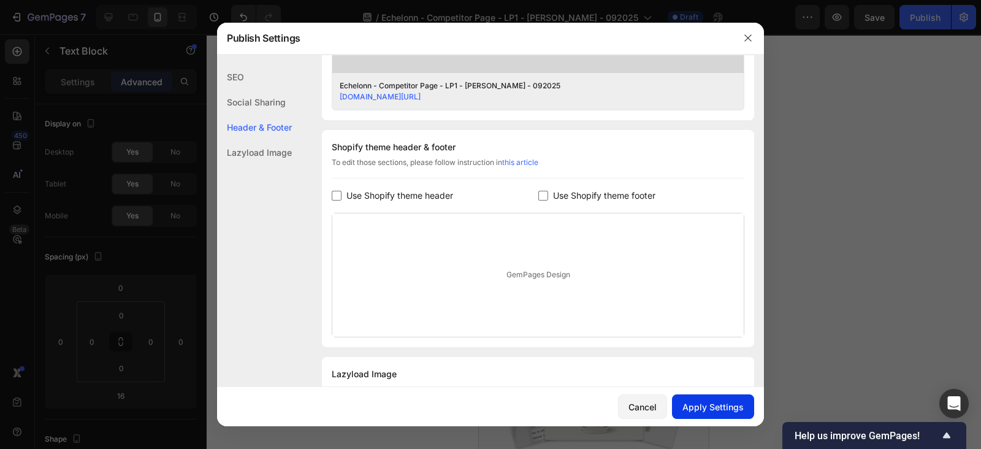
click at [715, 406] on div "Apply Settings" at bounding box center [712, 406] width 61 height 13
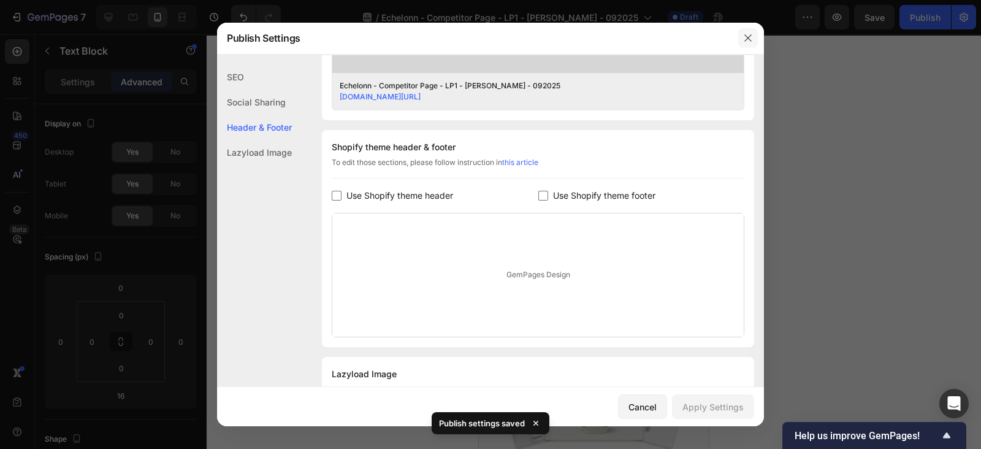
click at [743, 40] on icon "button" at bounding box center [748, 38] width 10 height 10
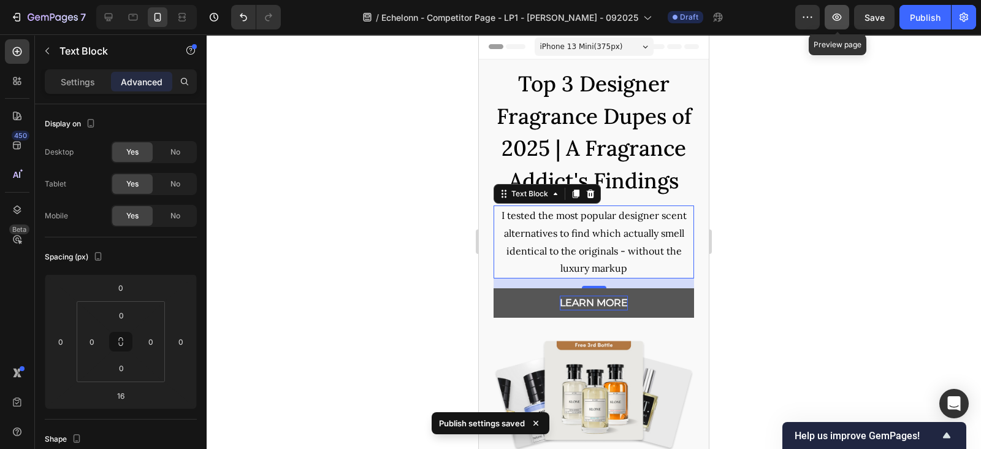
click at [840, 18] on icon "button" at bounding box center [836, 17] width 12 height 12
click at [837, 20] on icon "button" at bounding box center [836, 17] width 12 height 12
click at [845, 14] on button "button" at bounding box center [836, 17] width 25 height 25
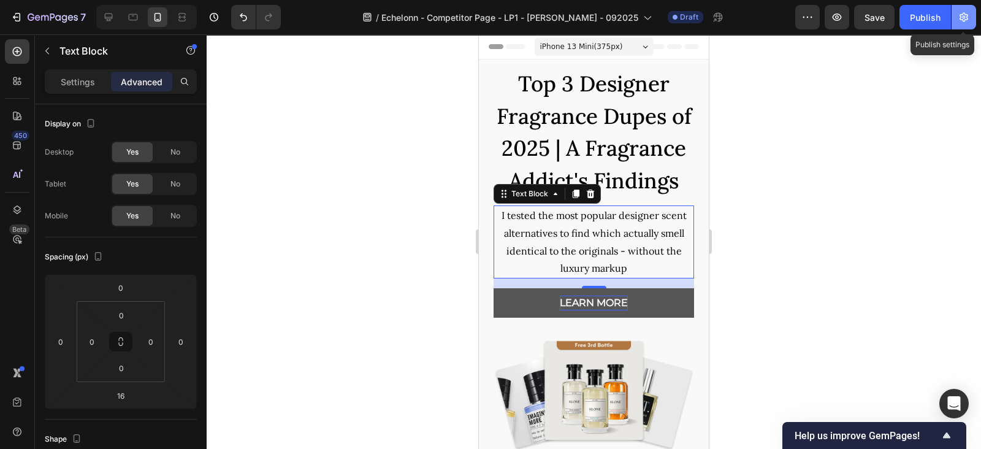
click at [971, 20] on button "button" at bounding box center [963, 17] width 25 height 25
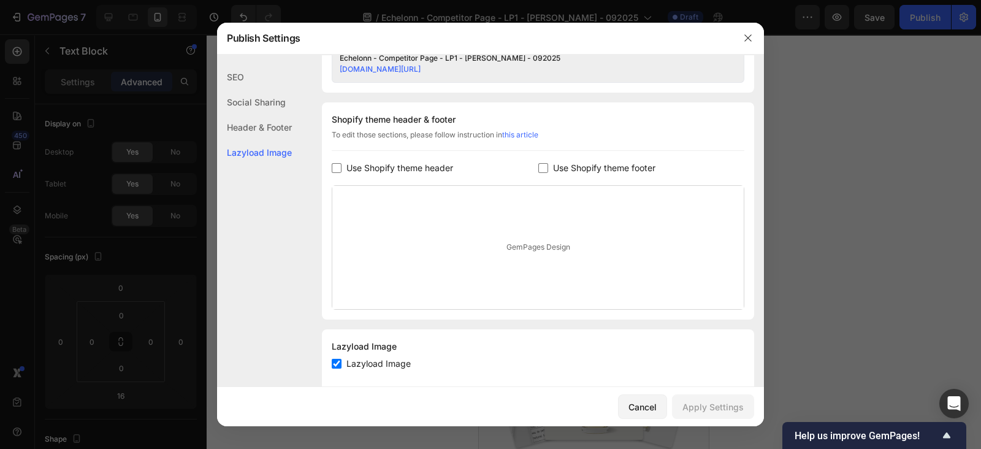
scroll to position [560, 0]
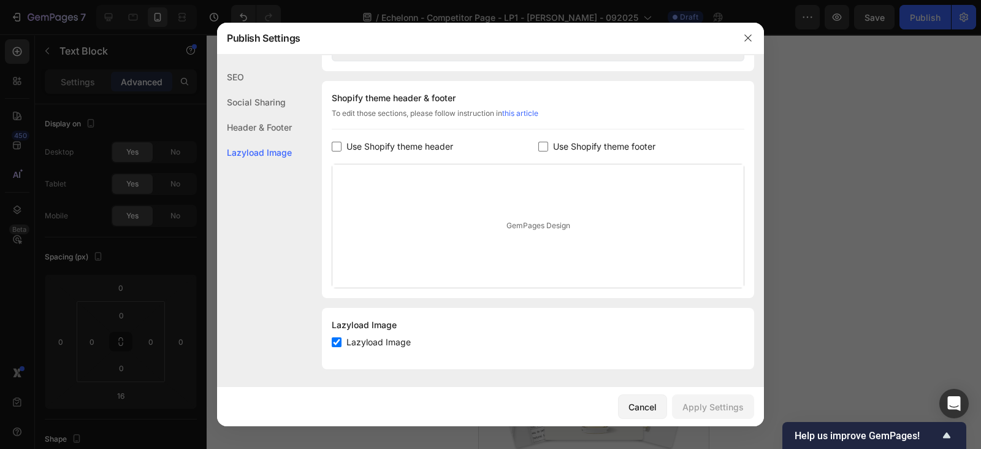
click at [338, 142] on input "checkbox" at bounding box center [337, 147] width 10 height 10
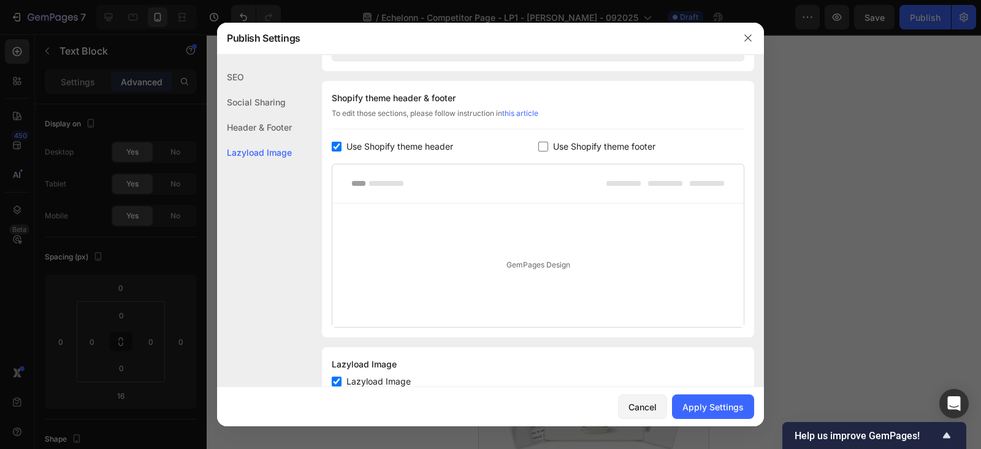
click at [529, 142] on div "Use Shopify theme header" at bounding box center [435, 146] width 207 height 15
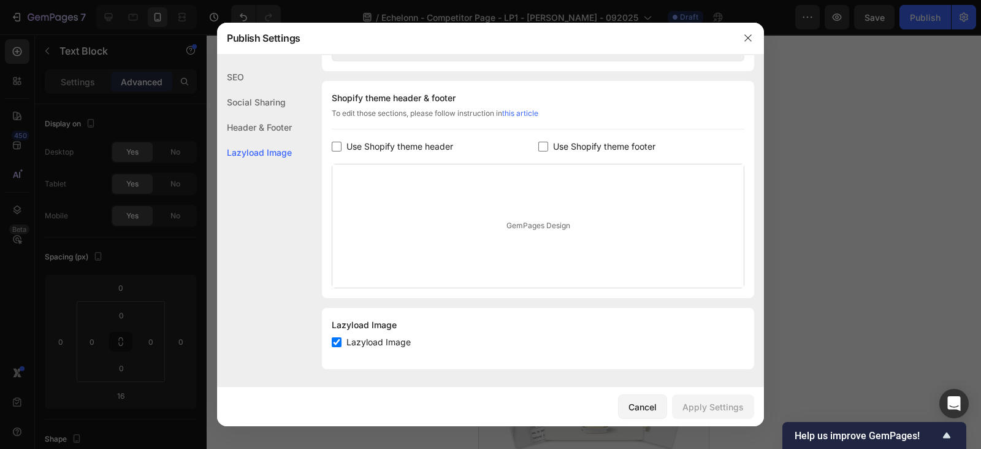
click at [347, 145] on span "Use Shopify theme header" at bounding box center [399, 146] width 107 height 15
checkbox input "true"
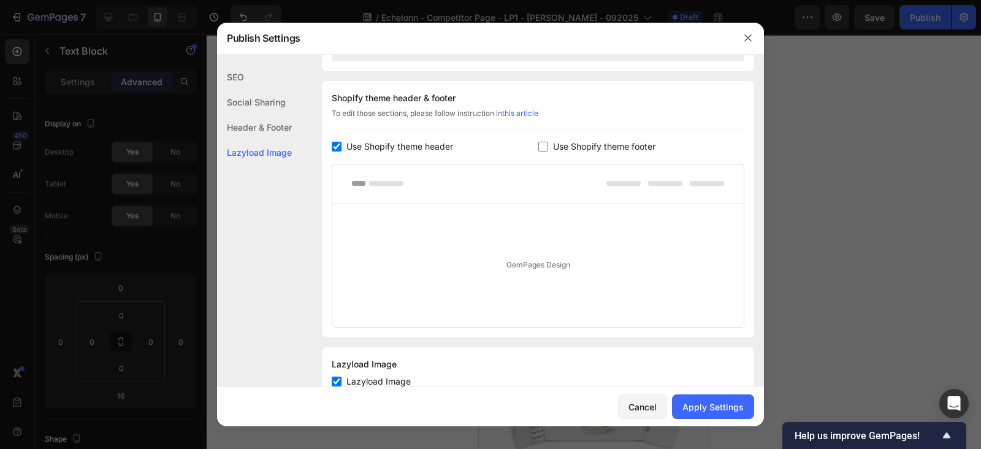
click at [548, 145] on label "Use Shopify theme footer" at bounding box center [601, 146] width 107 height 15
checkbox input "true"
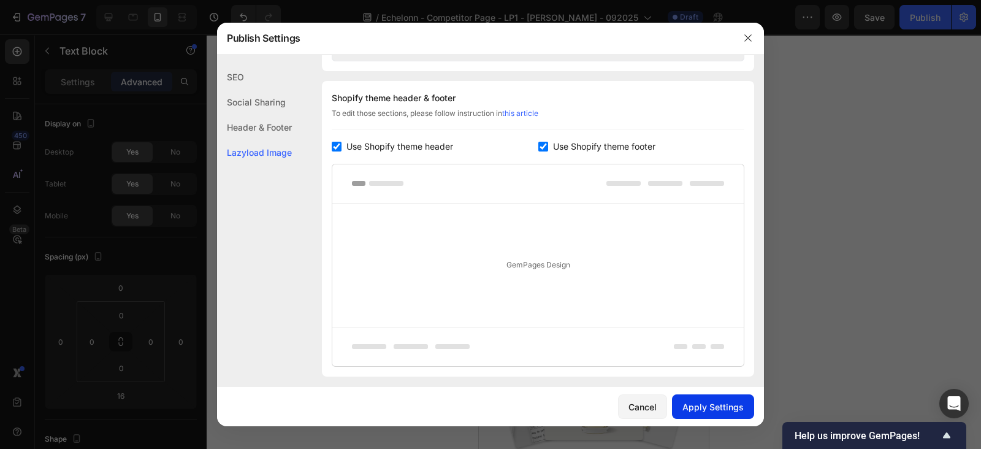
click at [697, 403] on div "Apply Settings" at bounding box center [712, 406] width 61 height 13
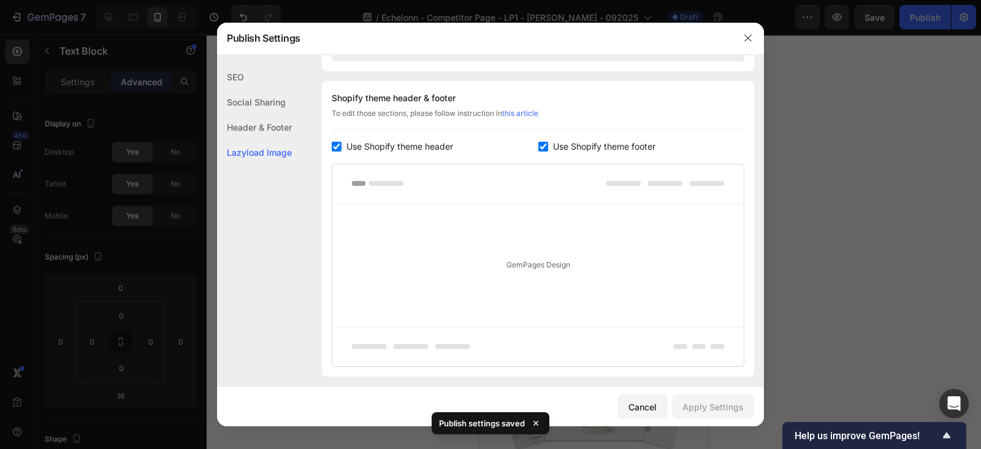
click at [850, 215] on div at bounding box center [490, 224] width 981 height 449
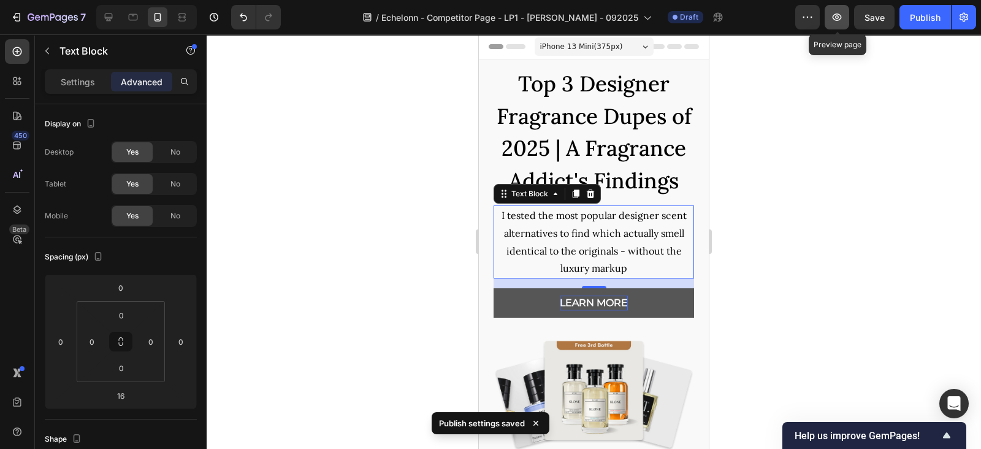
click at [833, 20] on icon "button" at bounding box center [836, 17] width 12 height 12
click at [843, 20] on icon "button" at bounding box center [836, 17] width 12 height 12
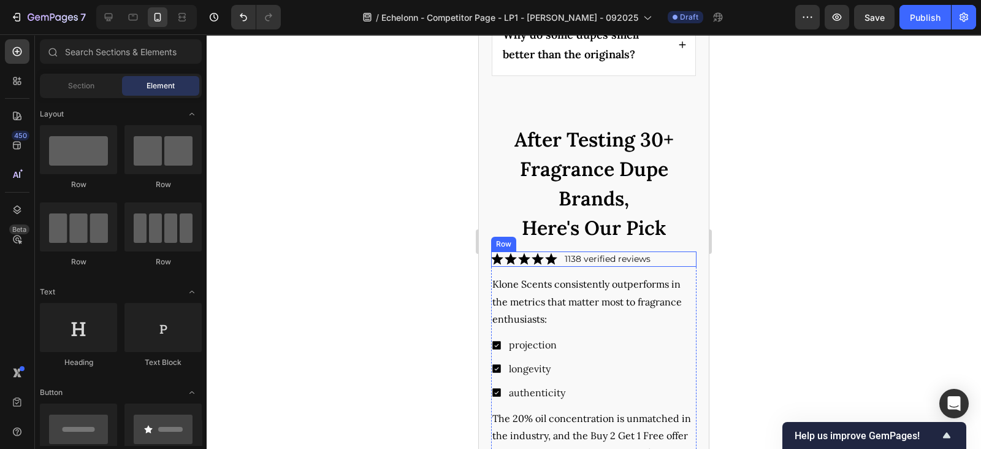
scroll to position [4858, 0]
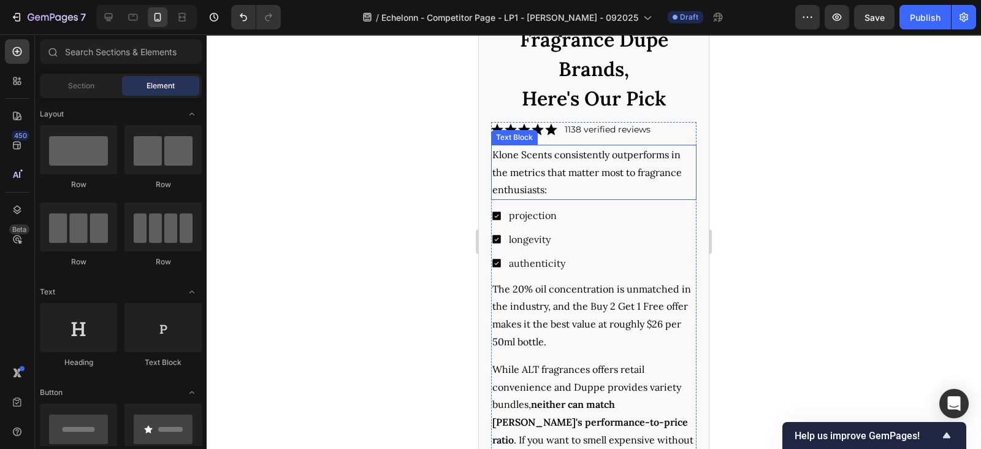
click at [561, 167] on p "Klone Scents consistently outperforms in the metrics that matter most to fragra…" at bounding box center [593, 172] width 203 height 53
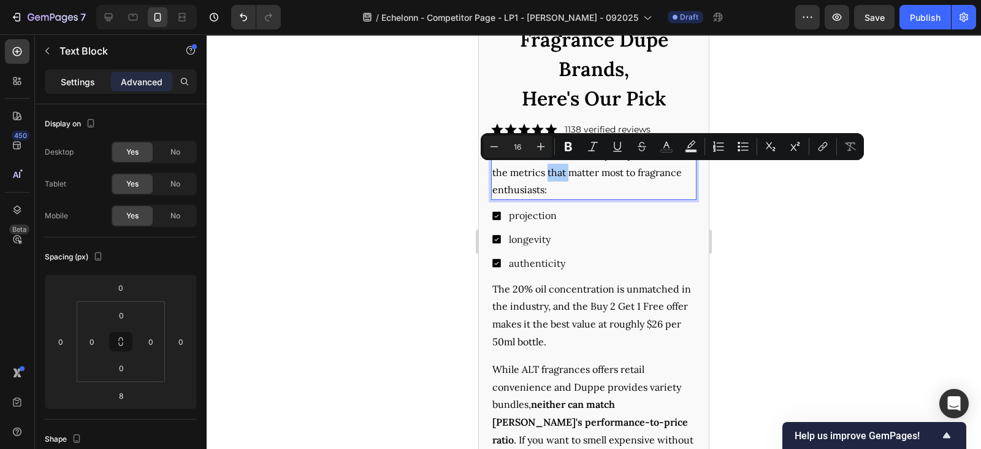
click at [78, 84] on p "Settings" at bounding box center [78, 81] width 34 height 13
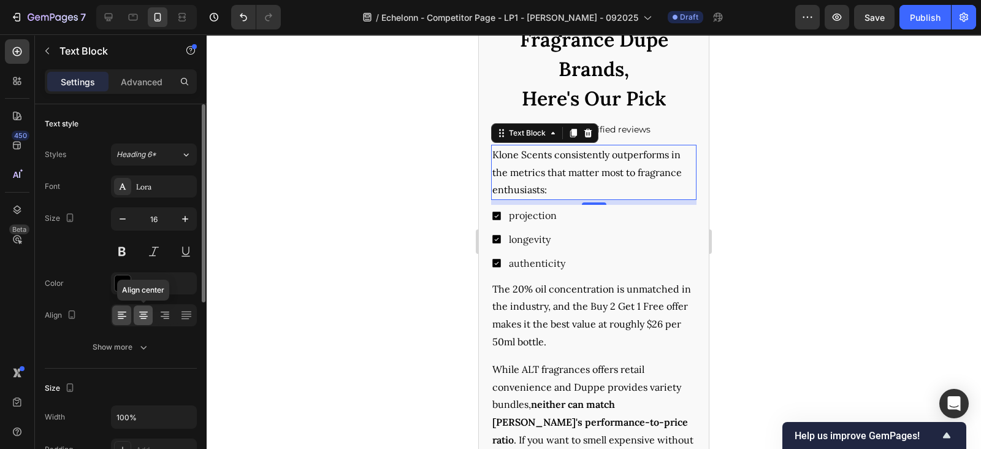
click at [139, 320] on icon at bounding box center [143, 315] width 12 height 12
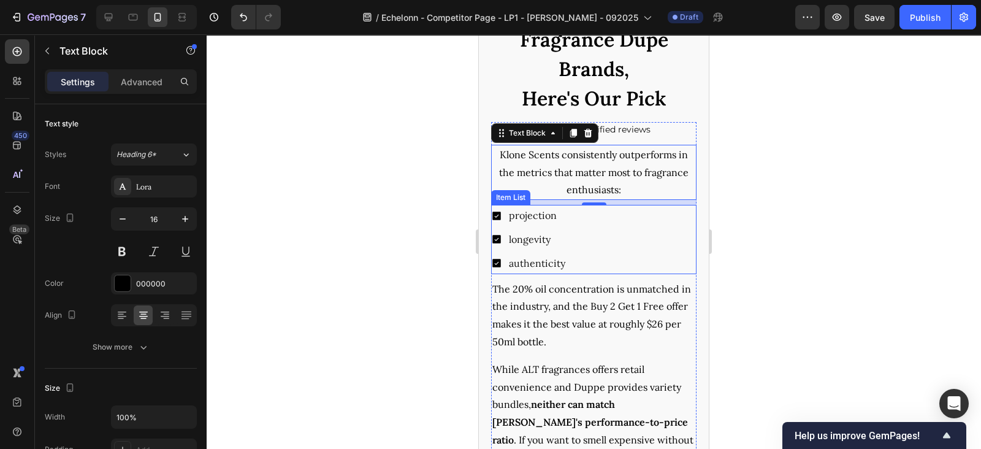
click at [624, 245] on div "projection longevity authenticity" at bounding box center [593, 239] width 205 height 69
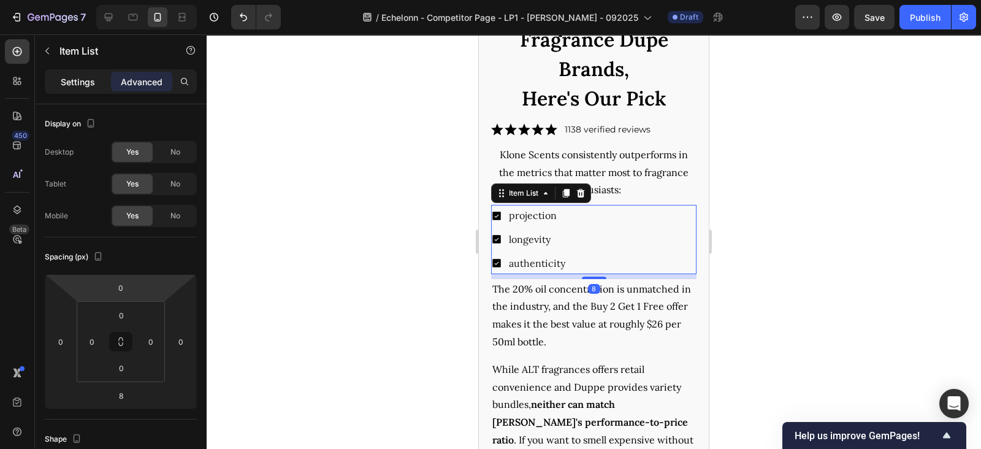
click at [86, 78] on p "Settings" at bounding box center [78, 81] width 34 height 13
type input "8"
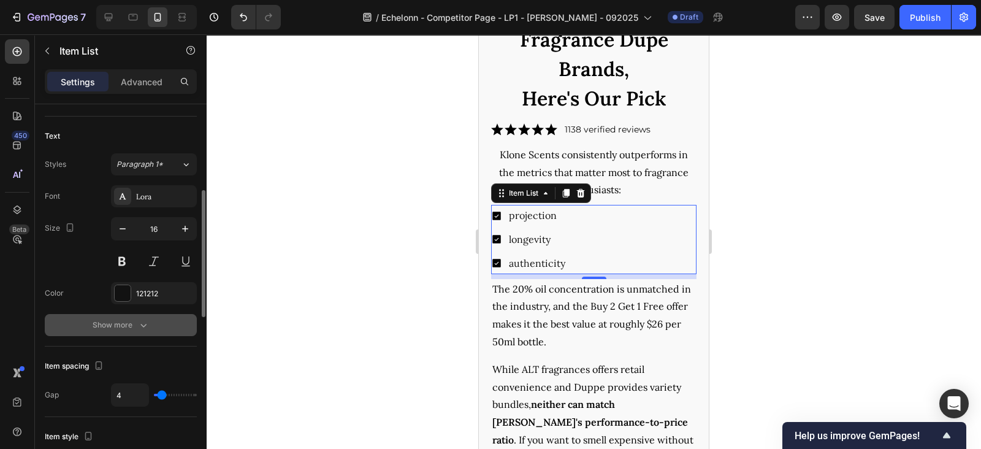
scroll to position [750, 0]
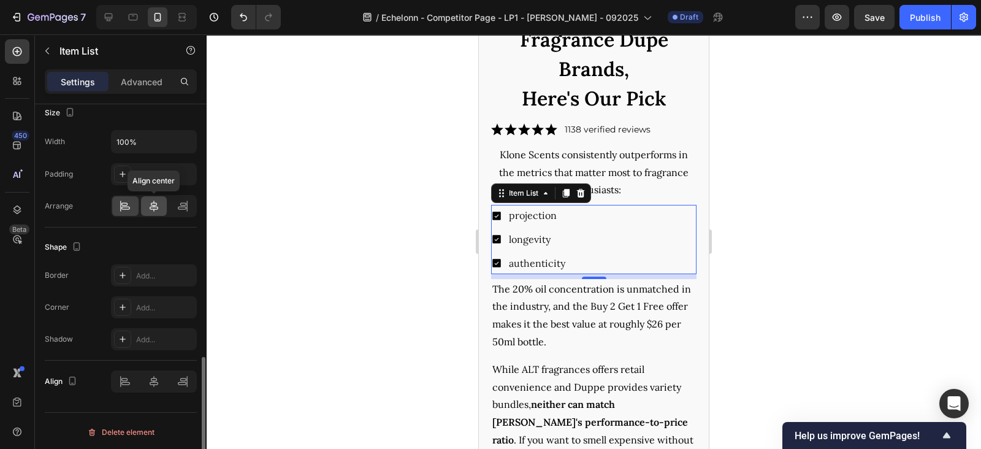
click at [164, 203] on div at bounding box center [154, 206] width 26 height 20
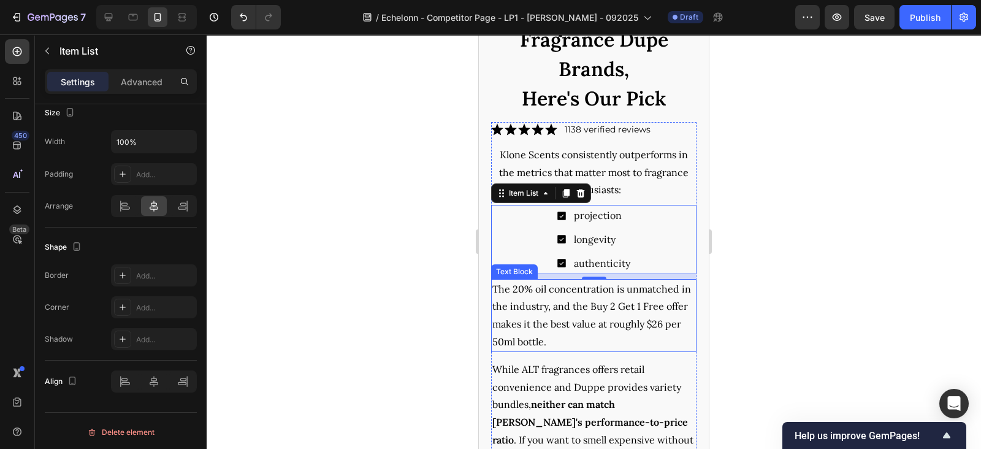
click at [536, 292] on p "The 20% oil concentration is unmatched in the industry, and the Buy 2 Get 1 Fre…" at bounding box center [593, 315] width 203 height 70
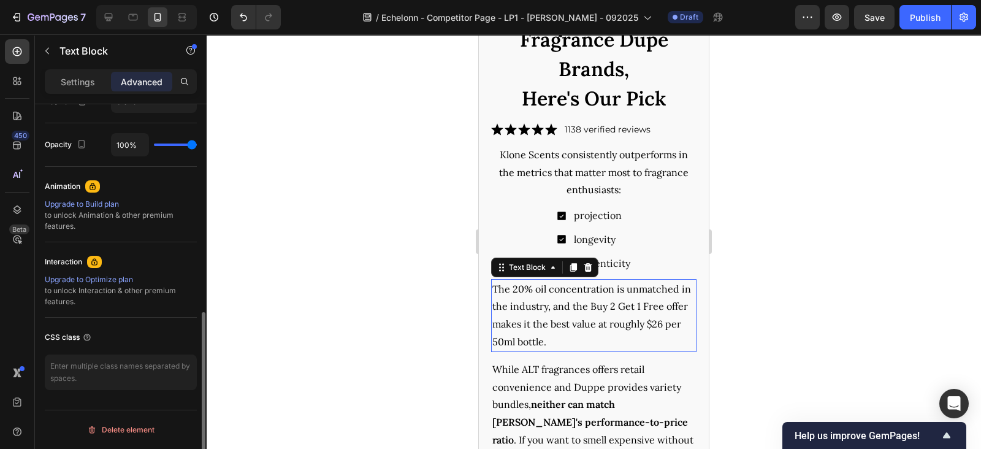
scroll to position [0, 0]
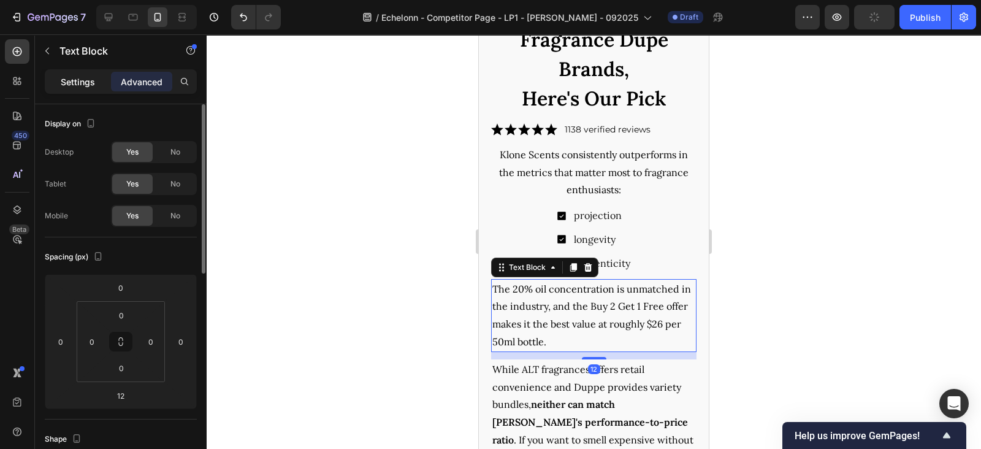
click at [58, 87] on div "Settings" at bounding box center [77, 82] width 61 height 20
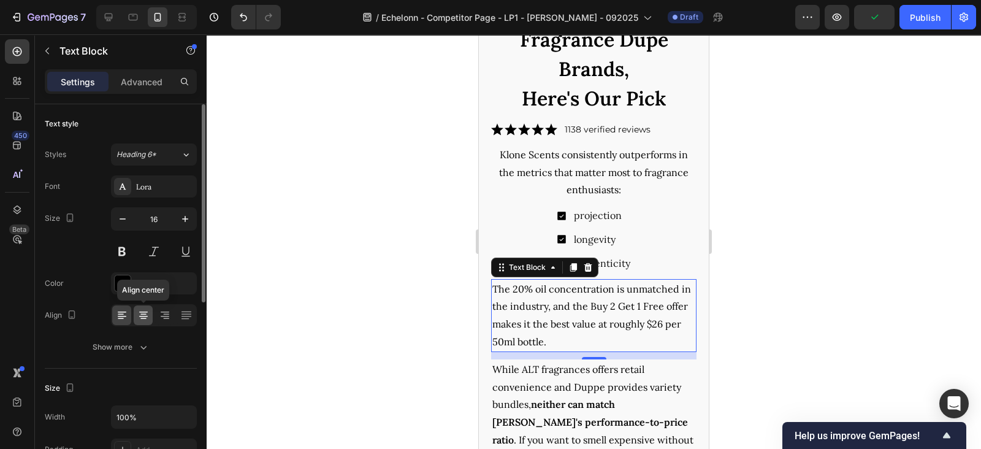
drag, startPoint x: 141, startPoint y: 323, endPoint x: 104, endPoint y: 248, distance: 83.3
click at [141, 323] on div at bounding box center [143, 315] width 19 height 20
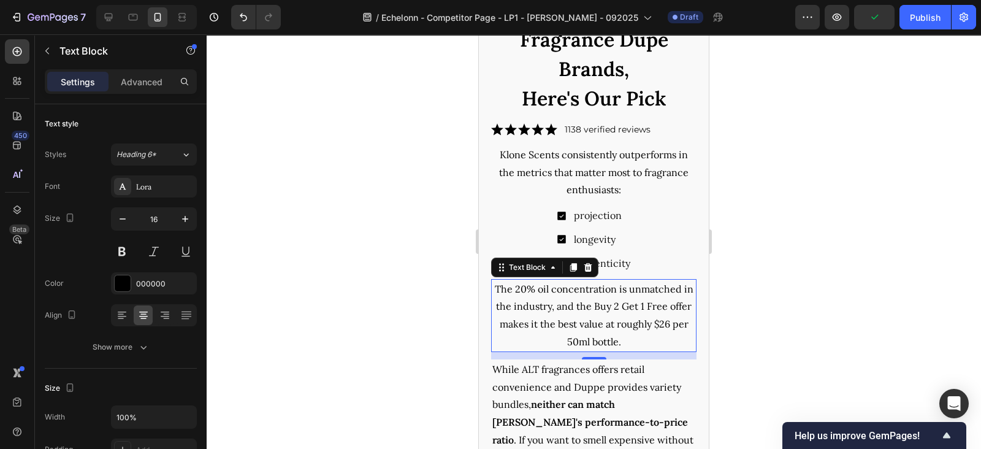
scroll to position [5113, 0]
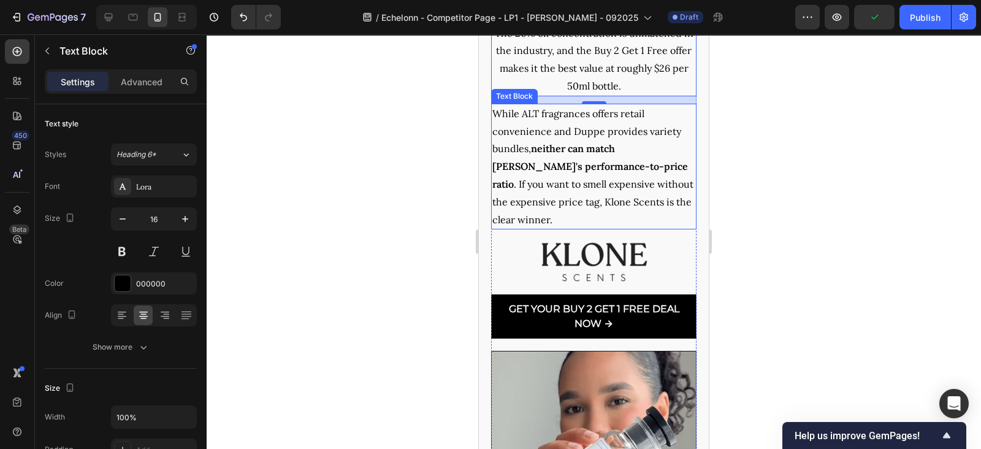
click at [539, 169] on strong "neither can match [PERSON_NAME]'s performance-to-price ratio" at bounding box center [590, 166] width 196 height 48
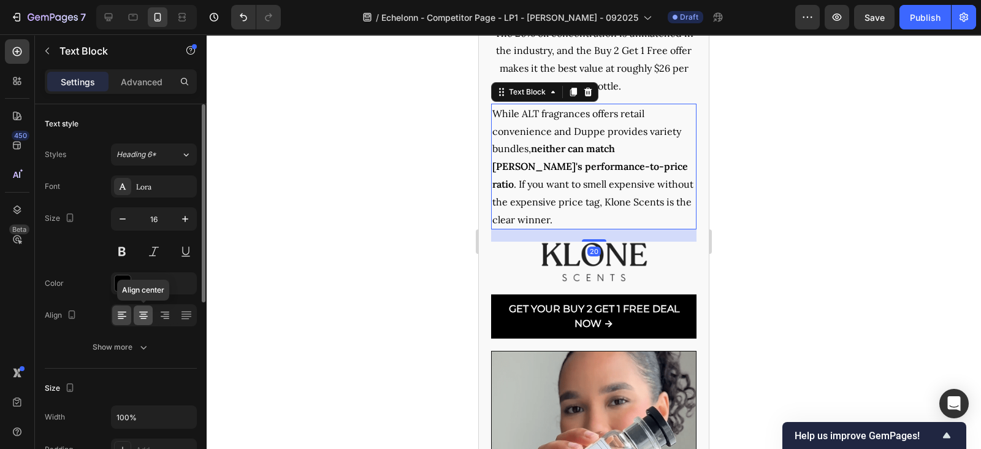
click at [144, 318] on icon at bounding box center [143, 318] width 6 height 1
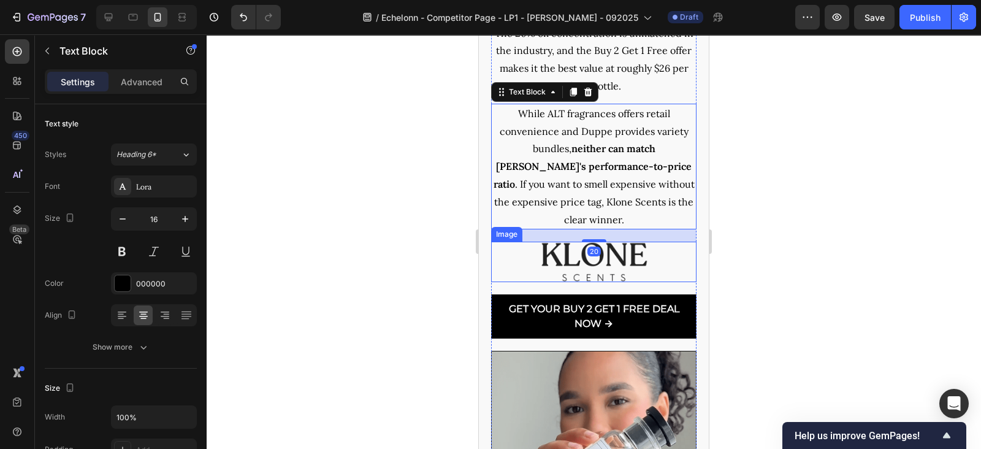
click at [592, 262] on img at bounding box center [594, 261] width 134 height 40
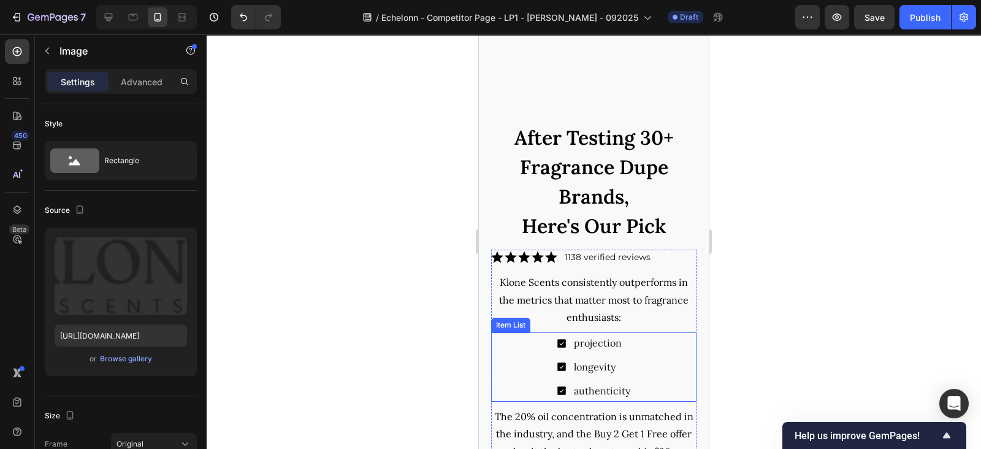
scroll to position [4858, 0]
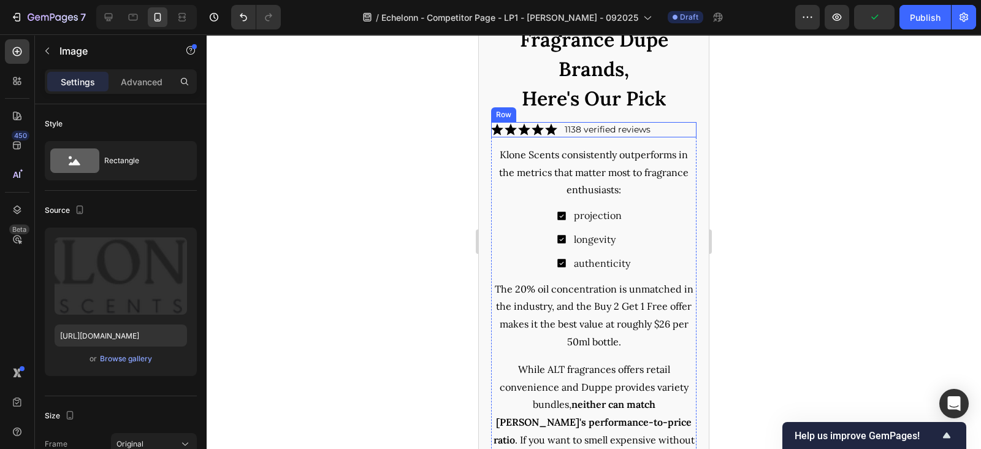
click at [671, 134] on div "Icon Icon Icon Icon Icon Icon List 1138 verified reviews Text block Row" at bounding box center [593, 129] width 205 height 15
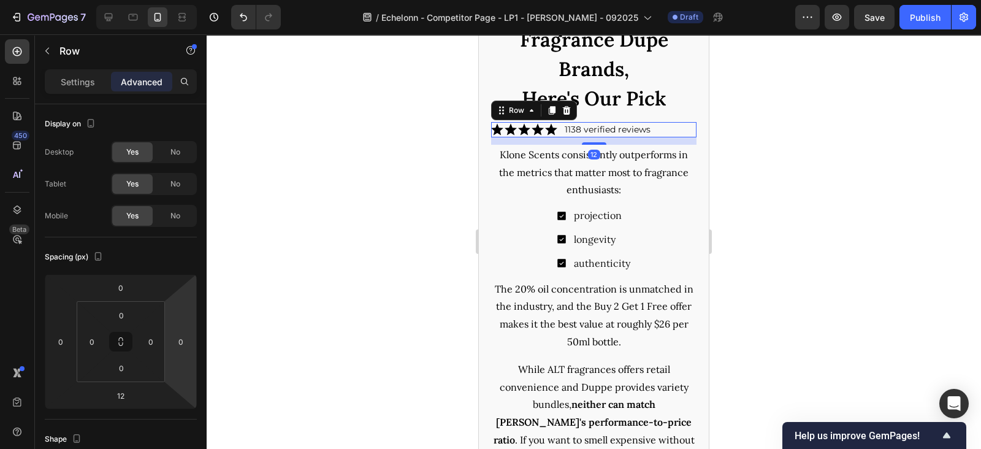
scroll to position [469, 0]
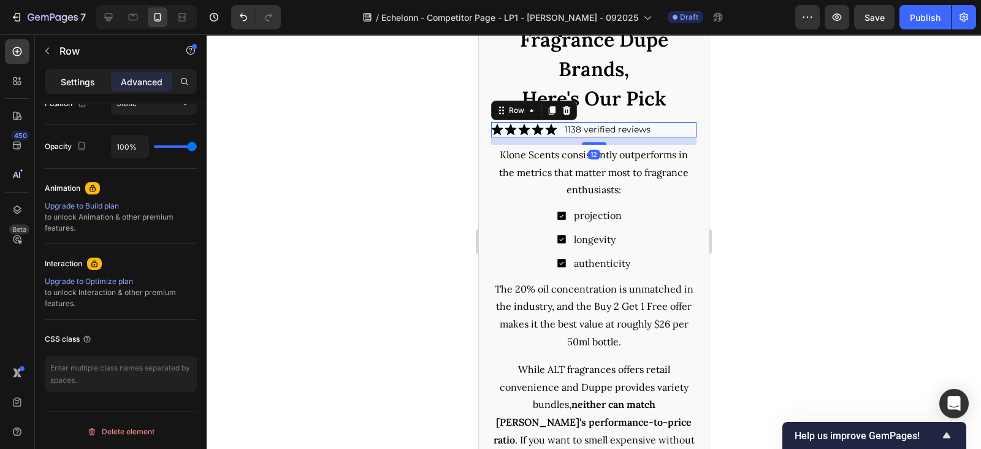
click at [82, 87] on p "Settings" at bounding box center [78, 81] width 34 height 13
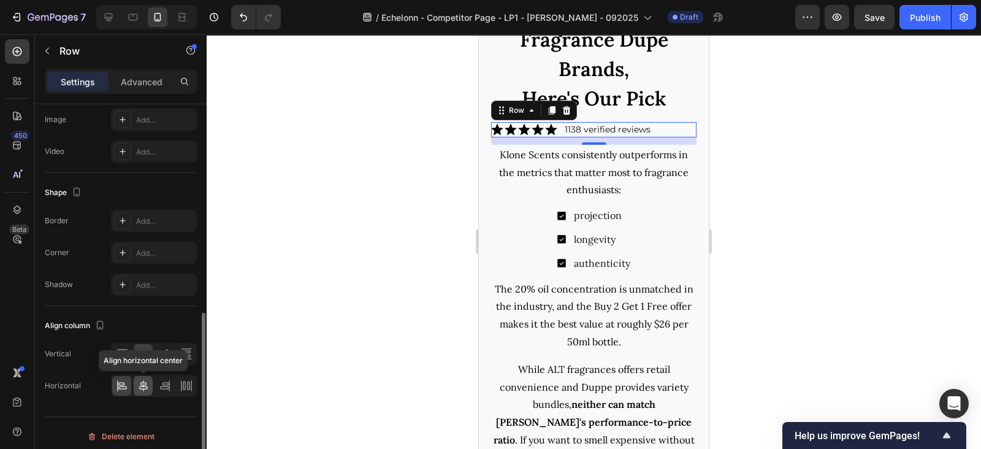
click at [135, 385] on div at bounding box center [143, 386] width 19 height 20
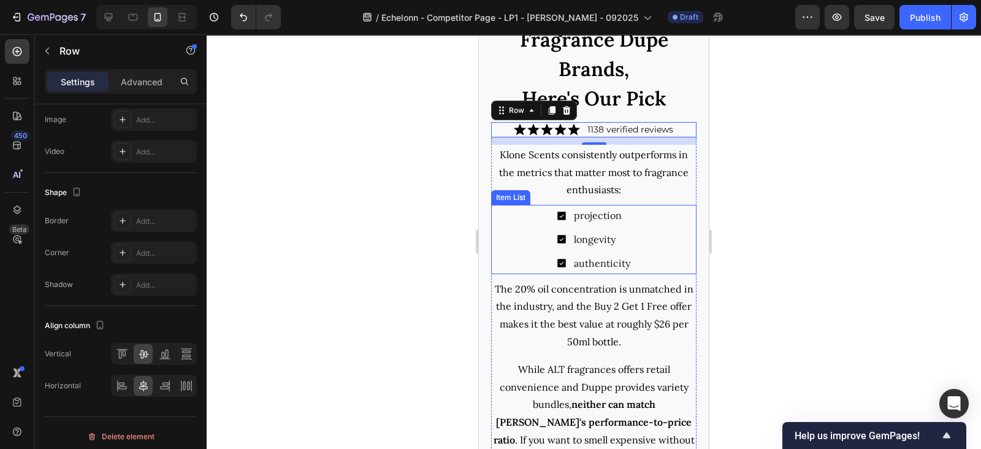
click at [658, 222] on div "projection longevity authenticity" at bounding box center [593, 239] width 205 height 69
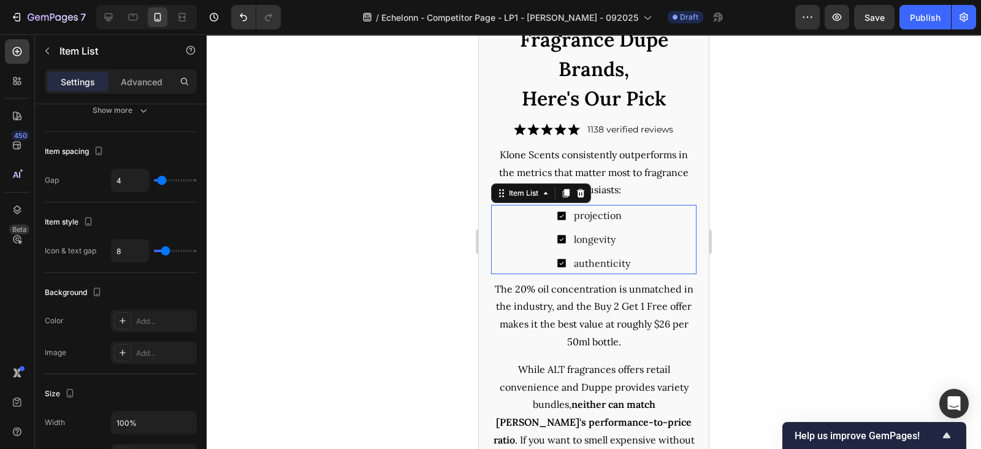
scroll to position [0, 0]
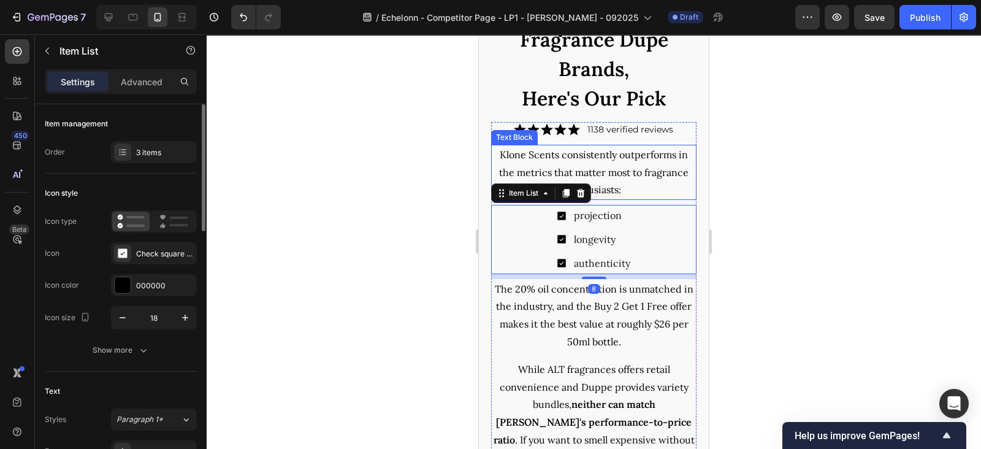
click at [640, 173] on p "Klone Scents consistently outperforms in the metrics that matter most to fragra…" at bounding box center [593, 172] width 203 height 53
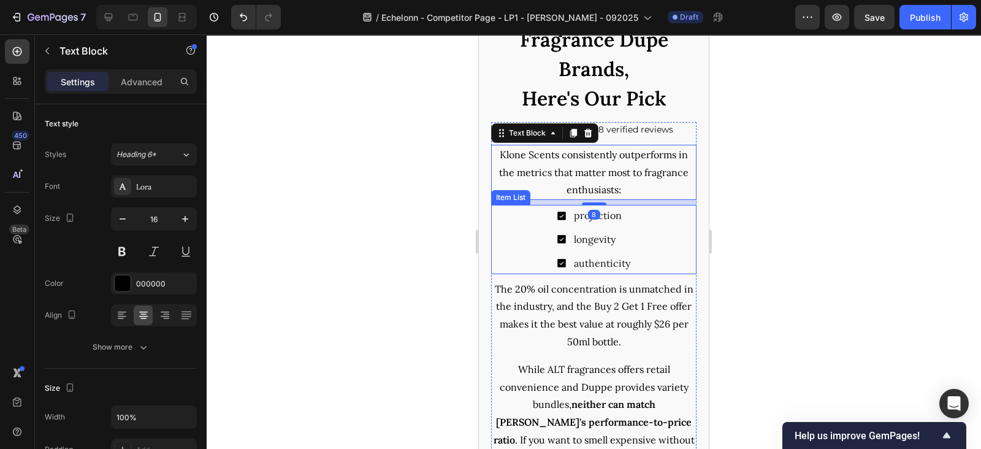
click at [625, 246] on div "projection longevity authenticity" at bounding box center [593, 239] width 205 height 69
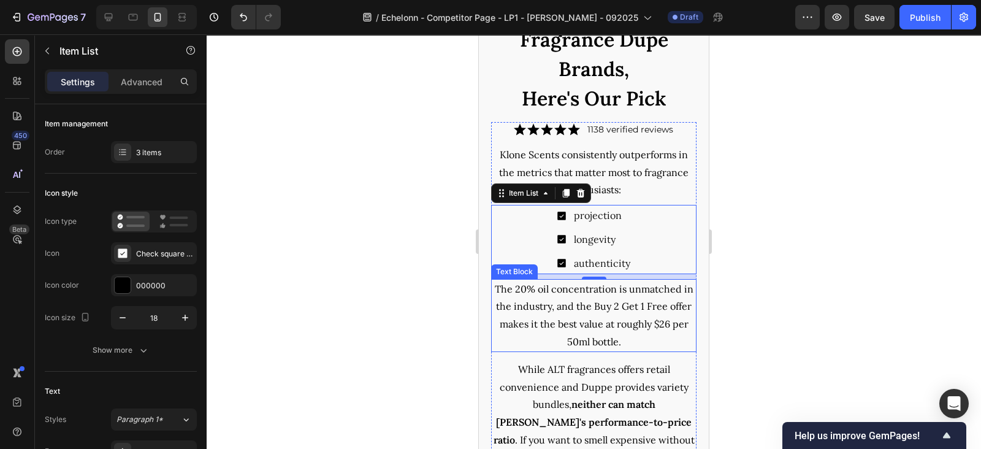
click at [592, 321] on p "The 20% oil concentration is unmatched in the industry, and the Buy 2 Get 1 Fre…" at bounding box center [593, 315] width 203 height 70
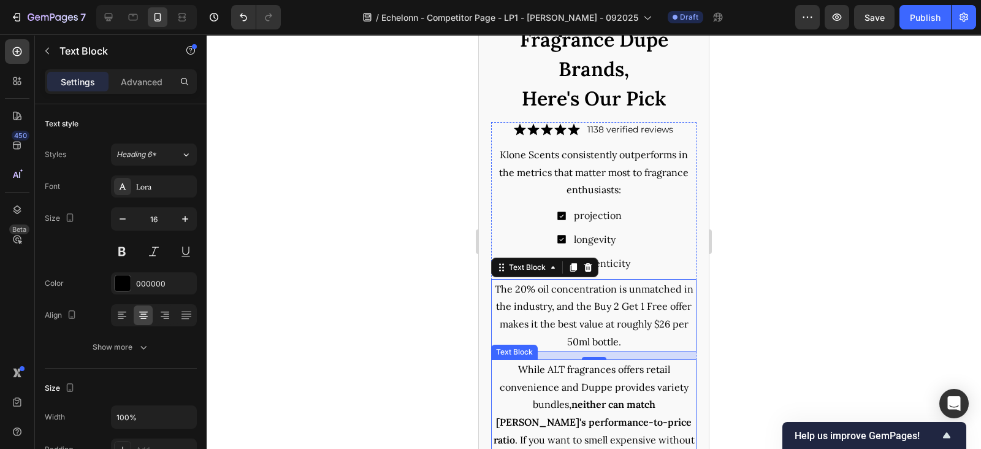
click at [586, 384] on p "While ALT fragrances offers retail convenience and Duppe provides variety bundl…" at bounding box center [593, 422] width 203 height 124
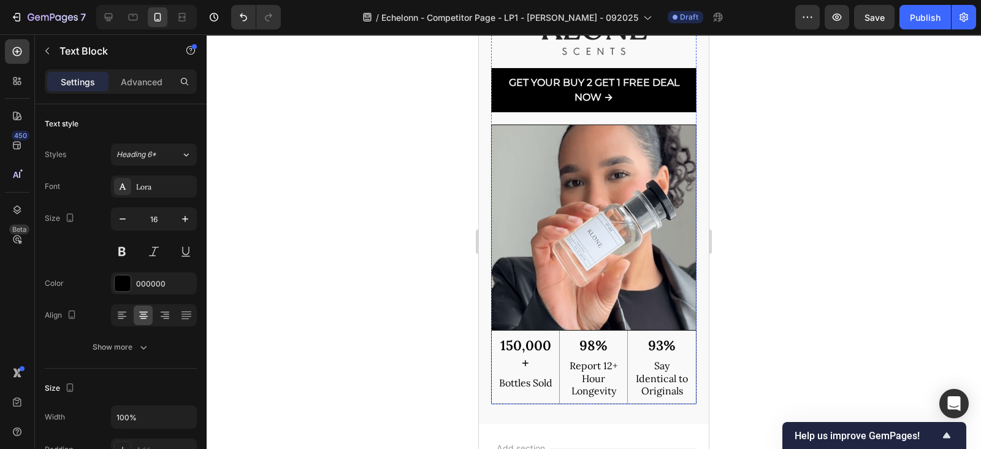
scroll to position [5369, 0]
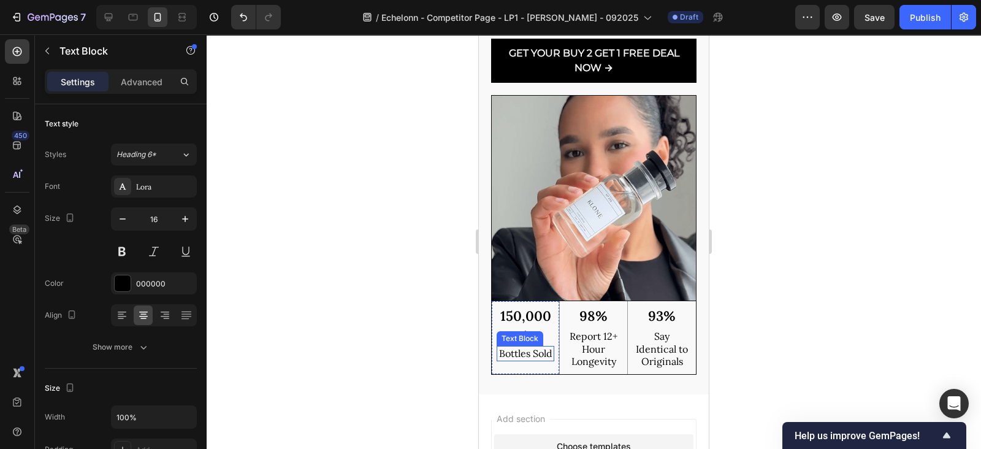
click at [512, 347] on p "Bottles Sold" at bounding box center [525, 353] width 55 height 13
click at [523, 347] on p "Bottles Sold" at bounding box center [525, 353] width 55 height 13
click at [514, 351] on p "Bottles Sold" at bounding box center [525, 353] width 55 height 13
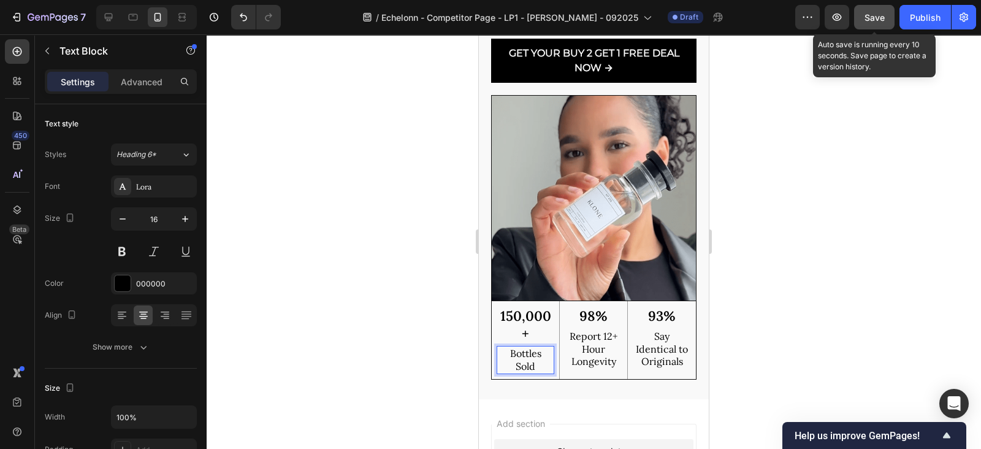
click at [867, 26] on button "Save" at bounding box center [874, 17] width 40 height 25
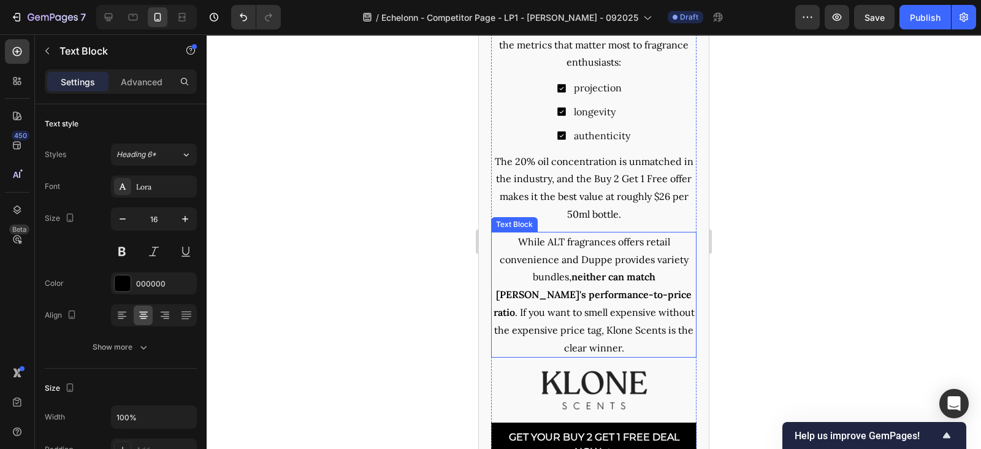
scroll to position [4858, 0]
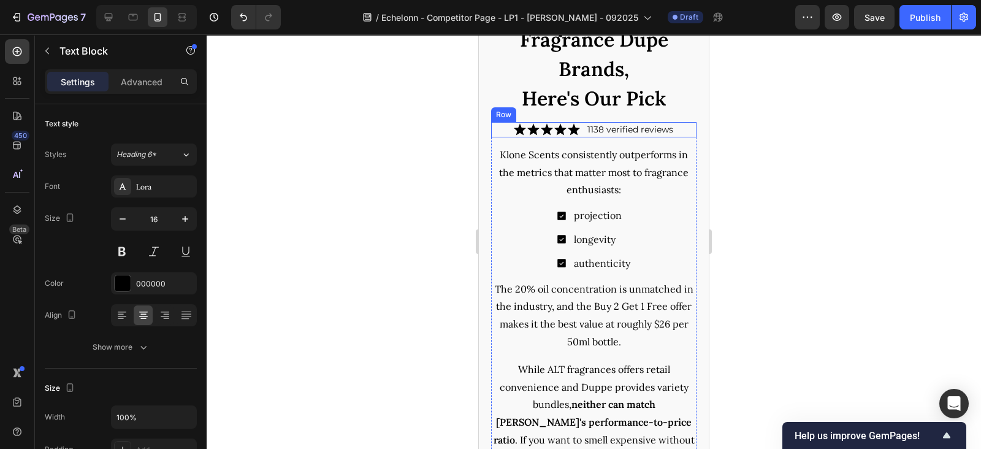
click at [671, 132] on div "Icon Icon Icon Icon Icon Icon List 1138 verified reviews Text block Row" at bounding box center [593, 129] width 205 height 15
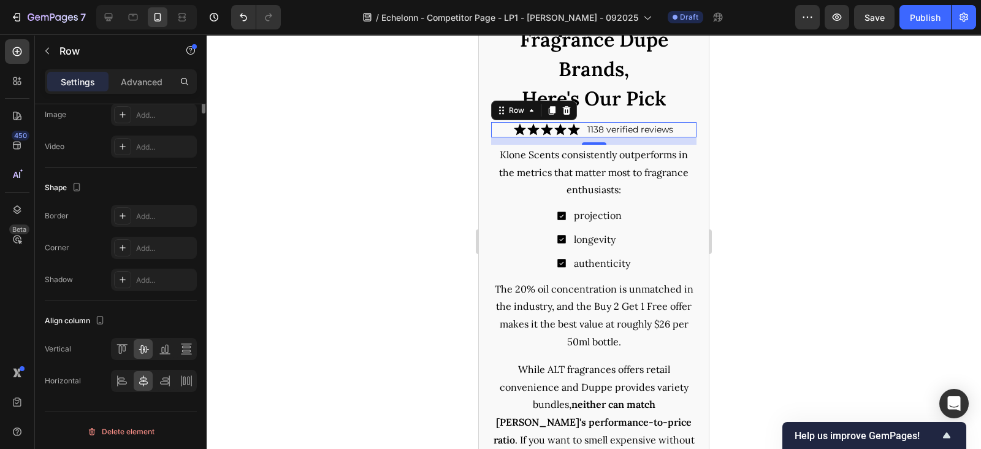
scroll to position [0, 0]
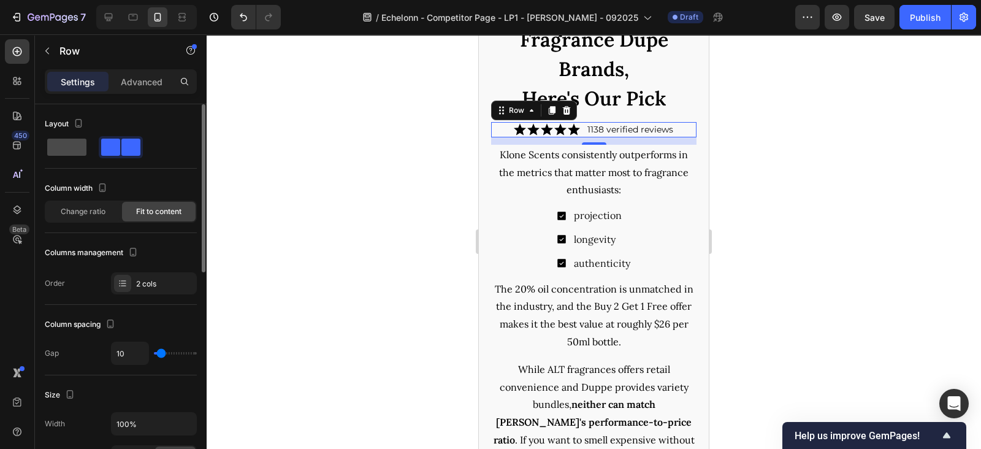
click at [57, 142] on span at bounding box center [66, 147] width 39 height 17
type input "0"
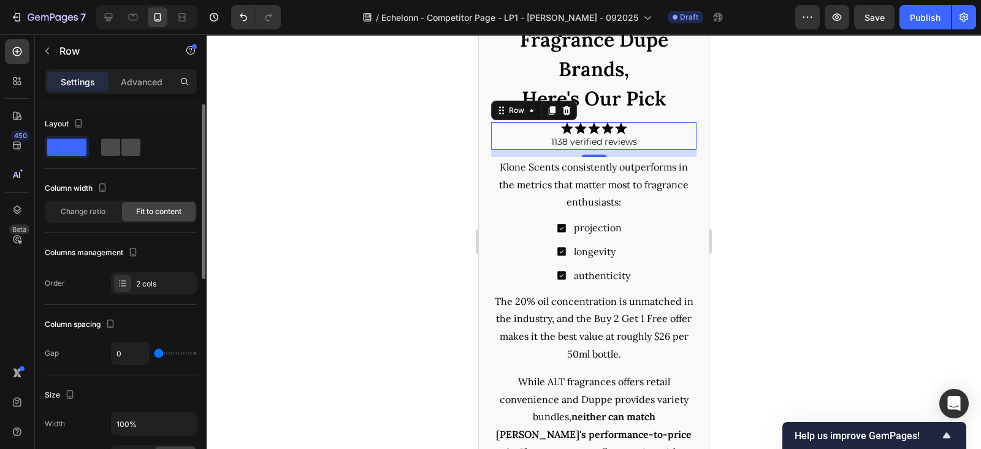
click at [121, 146] on span at bounding box center [130, 147] width 19 height 17
type input "10"
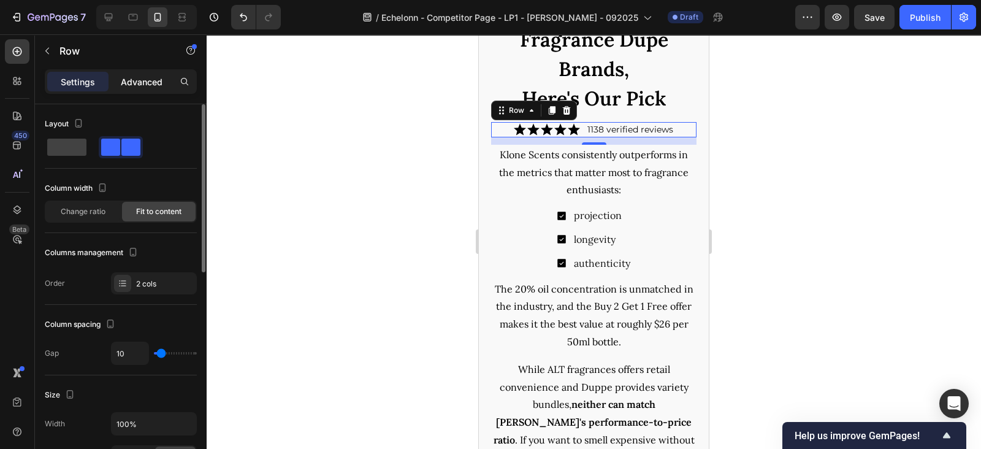
click at [126, 82] on p "Advanced" at bounding box center [142, 81] width 42 height 13
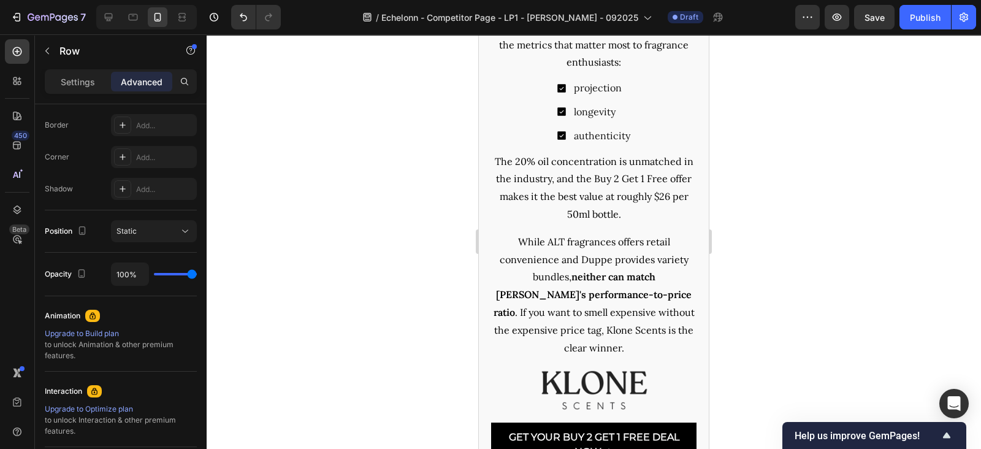
scroll to position [5113, 0]
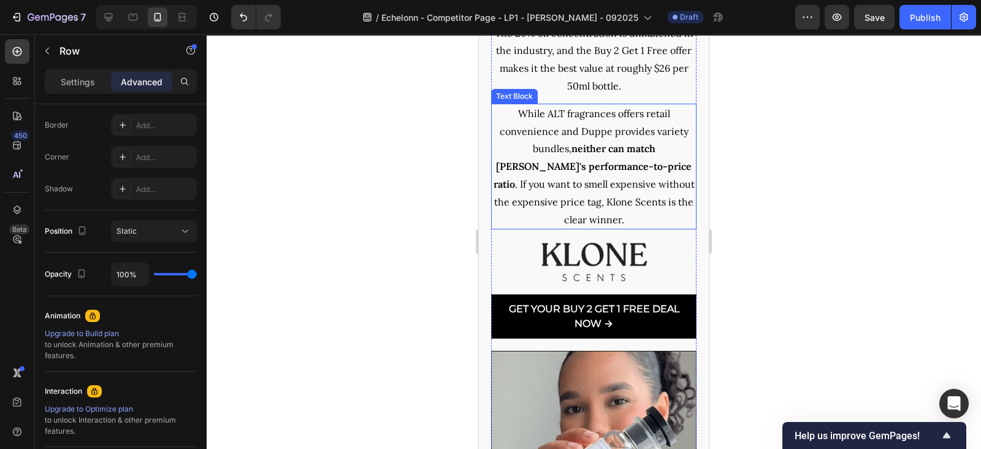
click at [546, 156] on p "While ALT fragrances offers retail convenience and Duppe provides variety bundl…" at bounding box center [593, 167] width 203 height 124
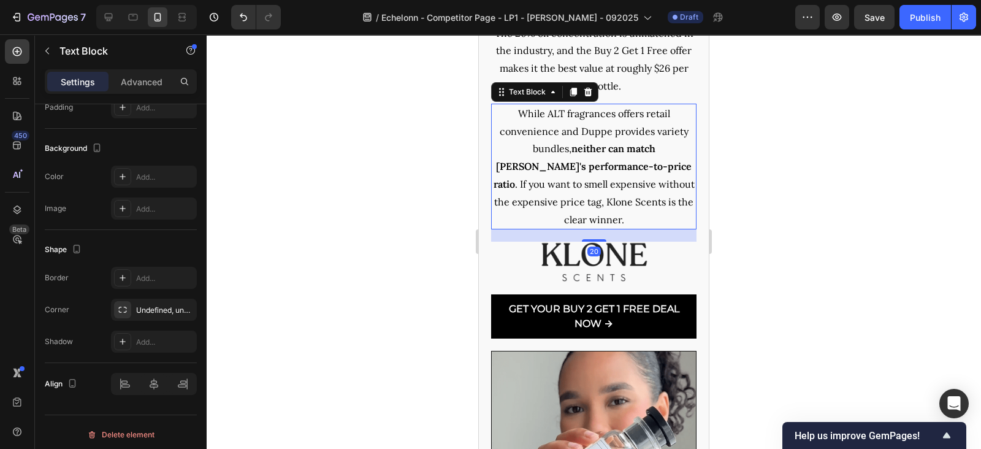
scroll to position [0, 0]
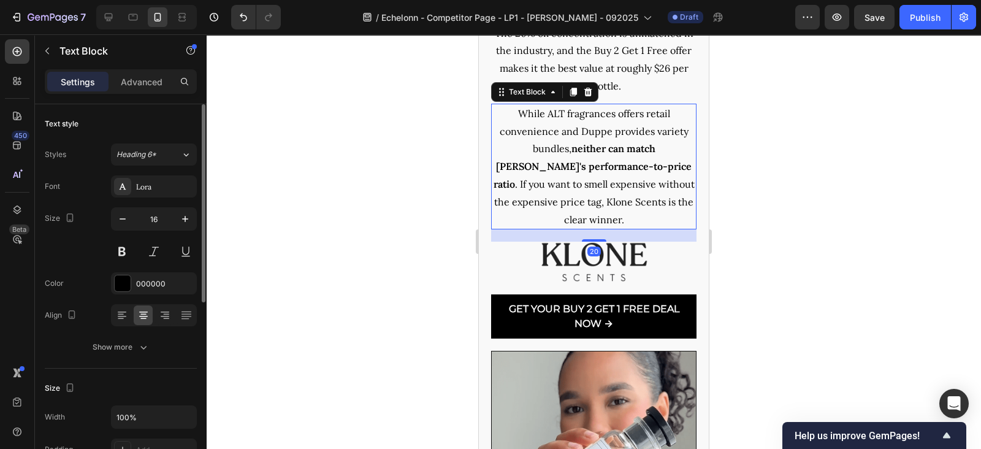
click at [547, 146] on strong "neither can match [PERSON_NAME]'s performance-to-price ratio" at bounding box center [592, 166] width 199 height 48
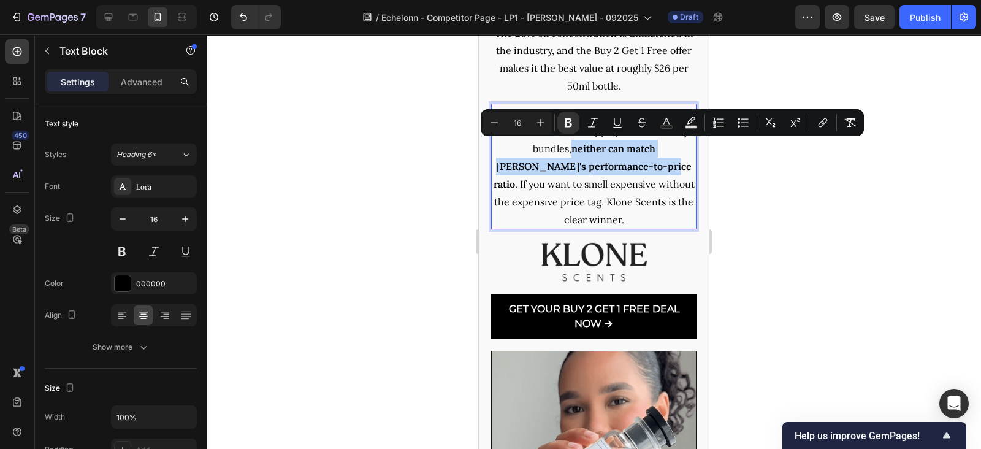
drag, startPoint x: 547, startPoint y: 147, endPoint x: 622, endPoint y: 166, distance: 77.1
click at [622, 166] on strong "neither can match [PERSON_NAME]'s performance-to-price ratio" at bounding box center [592, 166] width 199 height 48
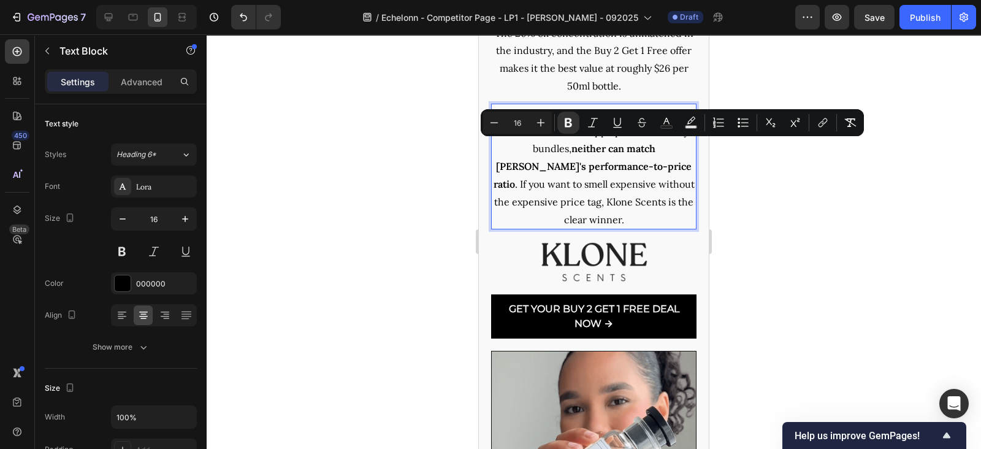
click at [626, 191] on p "While ALT fragrances offers retail convenience and Duppe provides variety bundl…" at bounding box center [593, 167] width 203 height 124
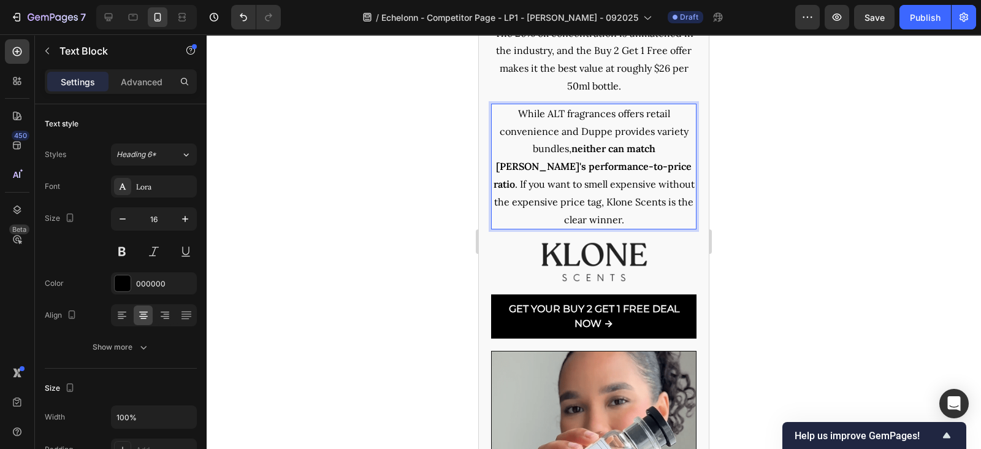
click at [591, 206] on p "While ALT fragrances offers retail convenience and Duppe provides variety bundl…" at bounding box center [593, 167] width 203 height 124
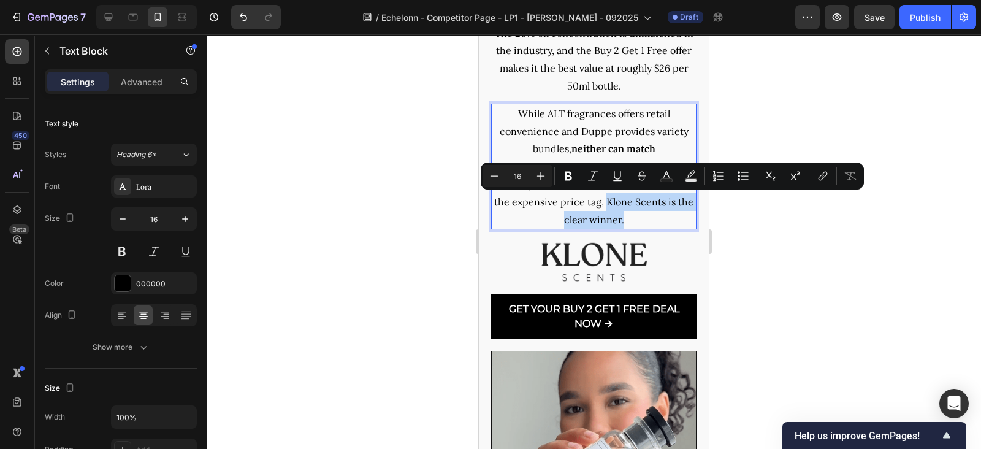
drag, startPoint x: 555, startPoint y: 203, endPoint x: 609, endPoint y: 217, distance: 55.7
click at [609, 217] on p "While ALT fragrances offers retail convenience and Duppe provides variety bundl…" at bounding box center [593, 167] width 203 height 124
drag, startPoint x: 569, startPoint y: 178, endPoint x: 99, endPoint y: 83, distance: 479.5
click at [569, 178] on icon "Editor contextual toolbar" at bounding box center [567, 176] width 7 height 9
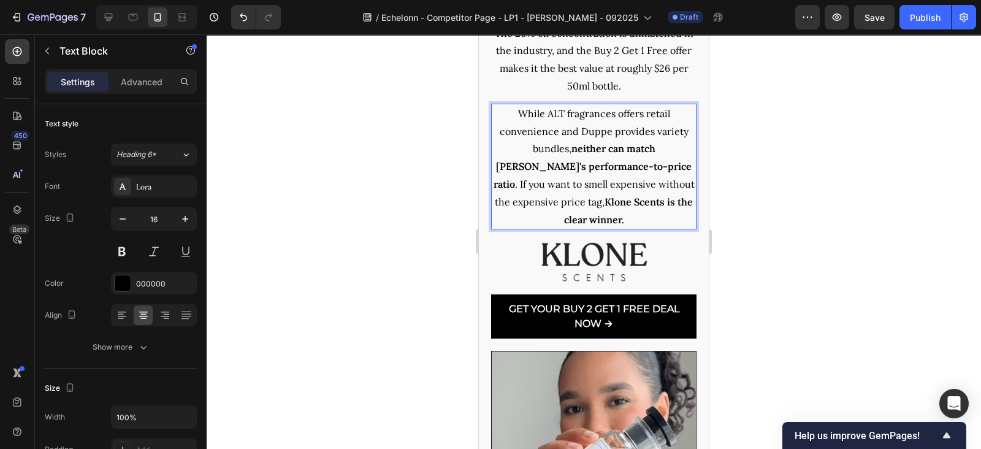
click at [578, 118] on p "While ALT fragrances offers retail convenience and Duppe provides variety bundl…" at bounding box center [593, 167] width 203 height 124
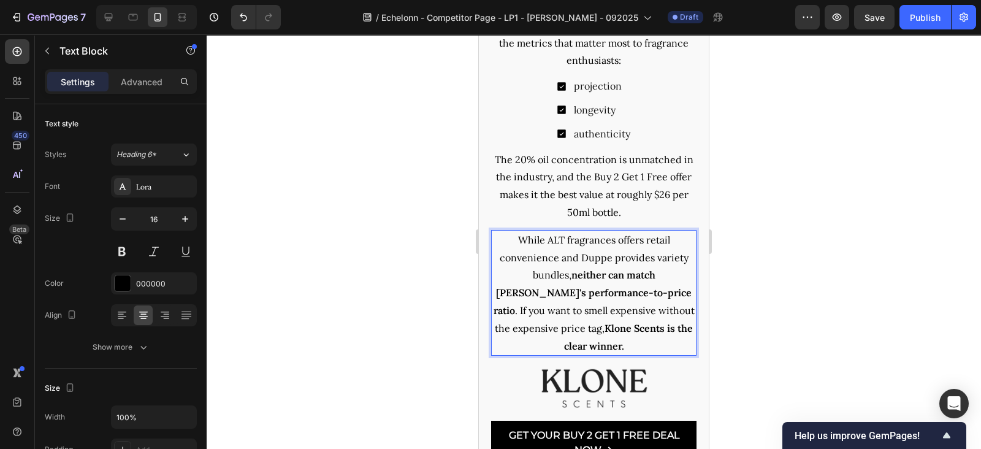
scroll to position [4985, 0]
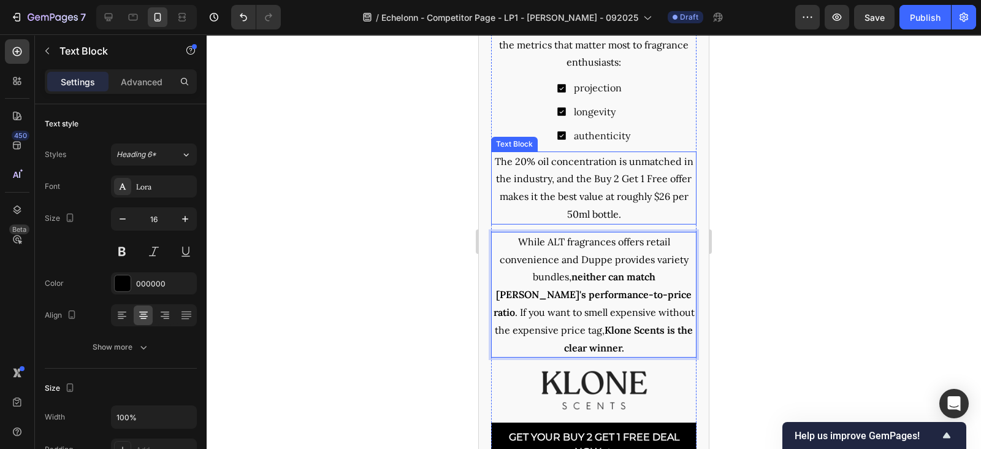
click at [573, 185] on p "The 20% oil concentration is unmatched in the industry, and the Buy 2 Get 1 Fre…" at bounding box center [593, 188] width 203 height 70
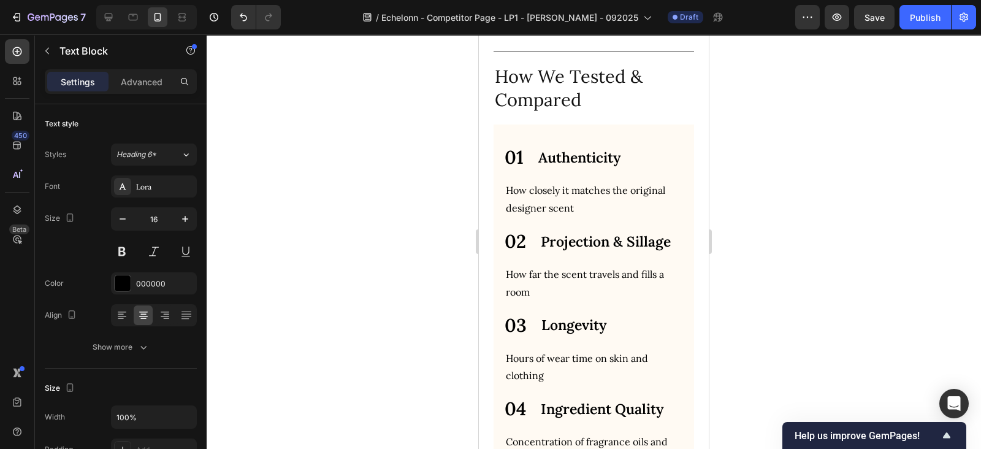
scroll to position [1047, 0]
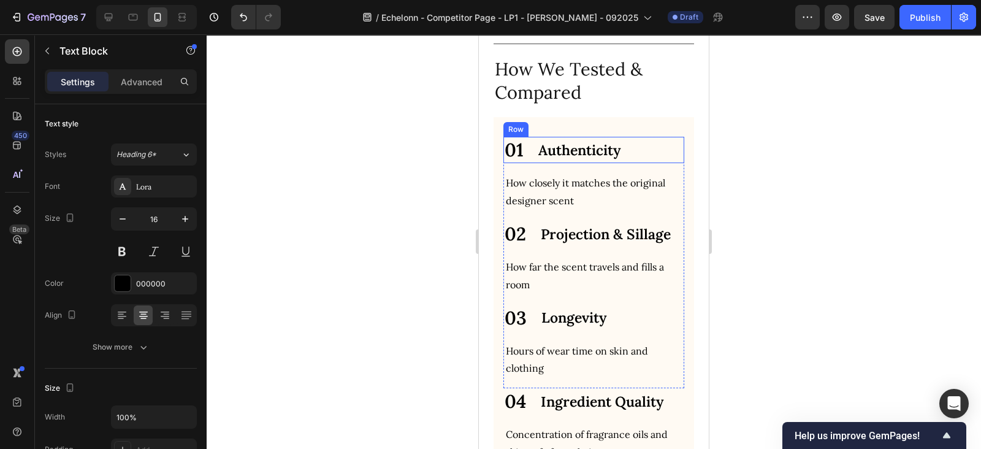
click at [634, 163] on div "01 Text Block Authenticity Text Block Row" at bounding box center [593, 150] width 181 height 26
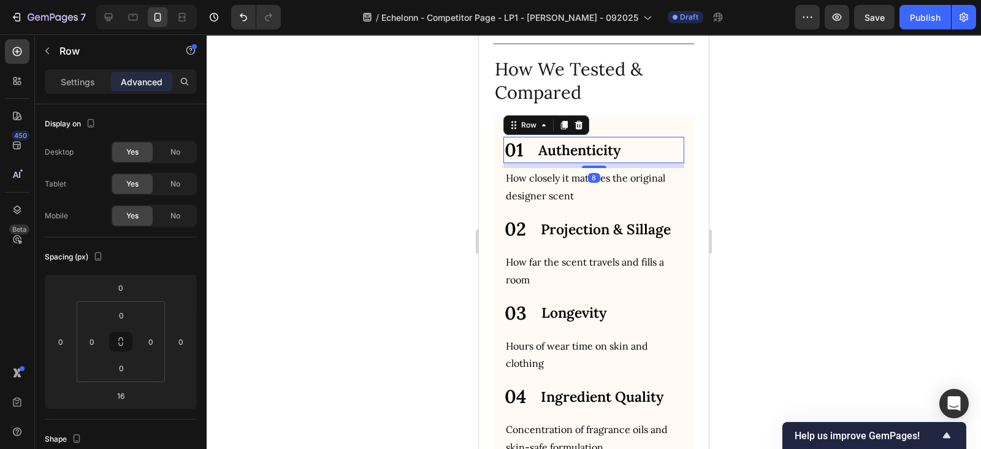
click at [584, 168] on div at bounding box center [594, 166] width 25 height 2
type input "8"
click at [537, 242] on div "02 Text Block Projection & Sillage Text Block Projection Text Block Row" at bounding box center [593, 229] width 181 height 26
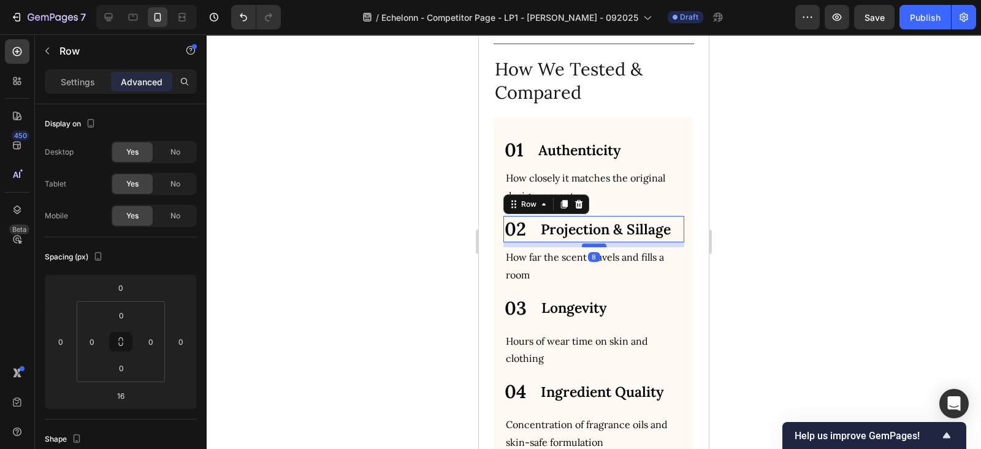
click at [585, 247] on div at bounding box center [594, 245] width 25 height 4
type input "8"
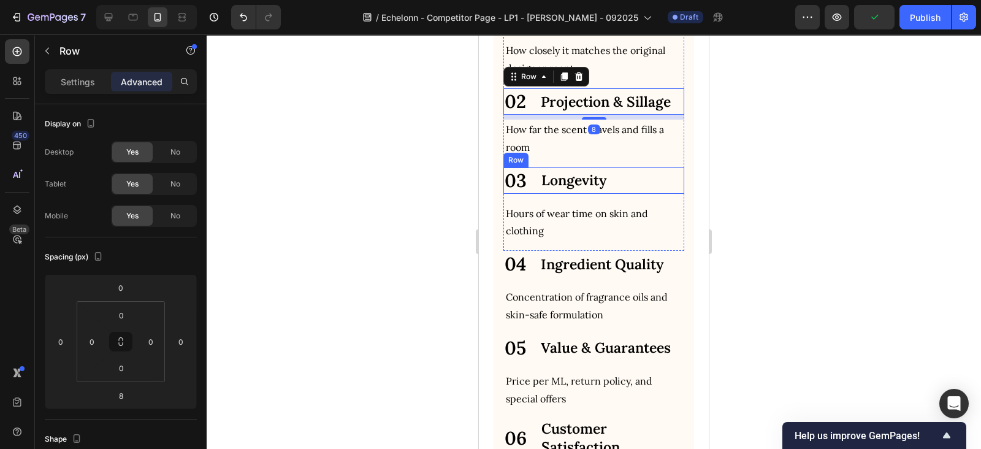
click at [532, 194] on div "03 Text Block Longevity Text Block Row" at bounding box center [593, 180] width 181 height 26
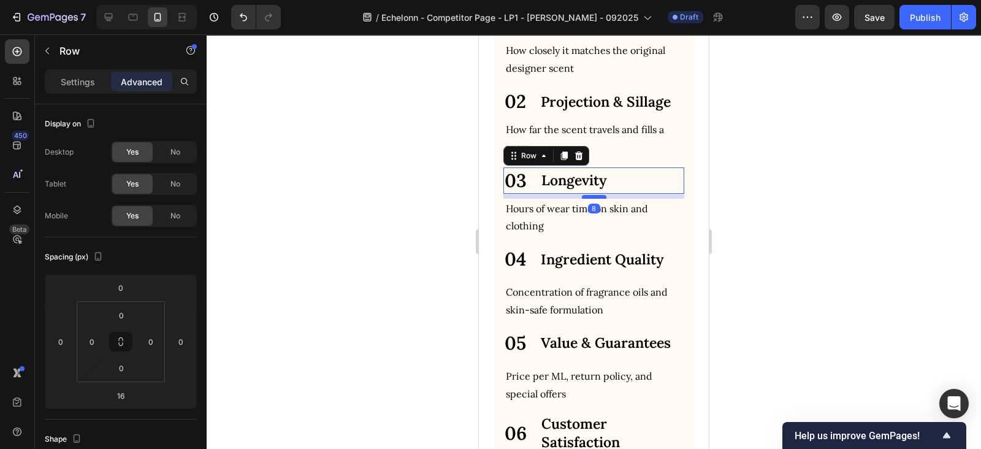
click at [588, 199] on div at bounding box center [594, 197] width 25 height 4
type input "8"
click at [536, 272] on div "04 Text Block Ingredient Quality Text Block Row" at bounding box center [593, 259] width 181 height 26
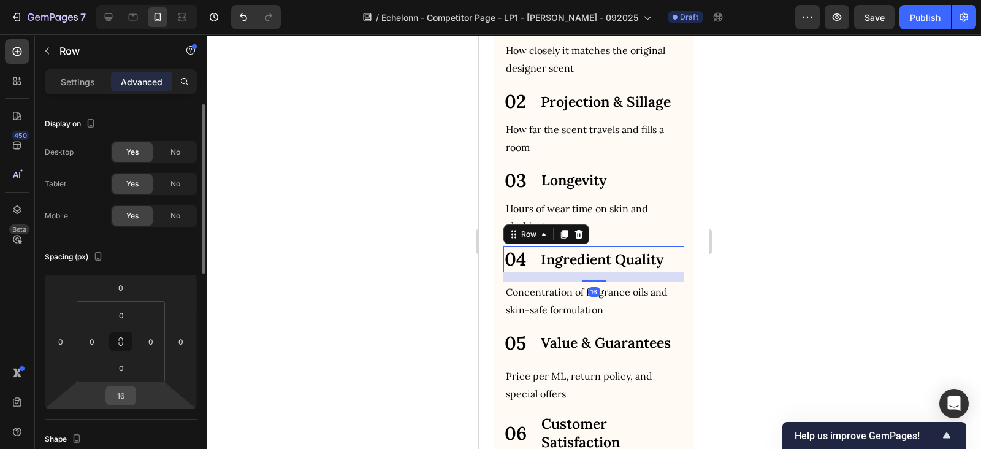
click at [126, 397] on input "16" at bounding box center [120, 395] width 25 height 18
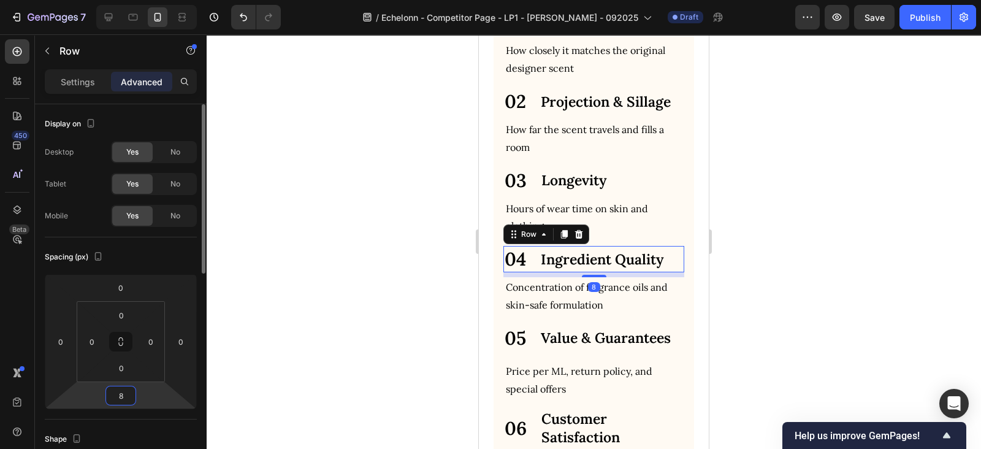
type input "8"
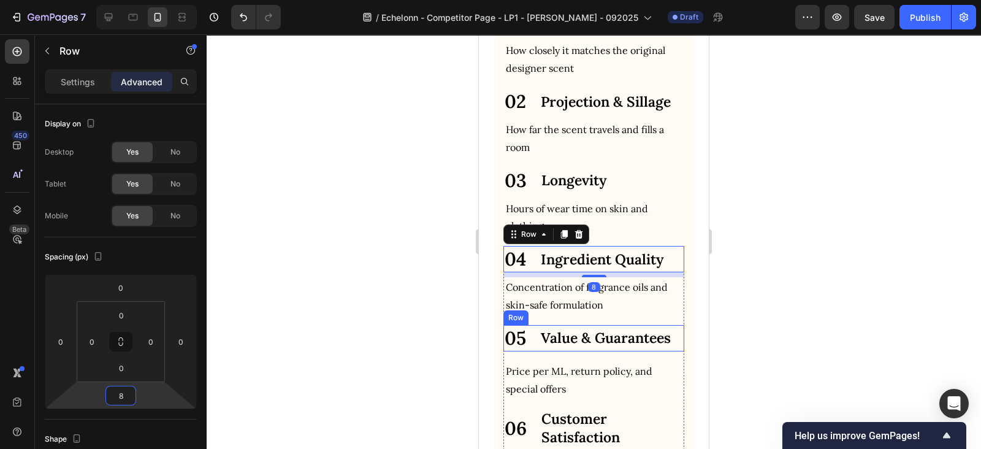
scroll to position [1302, 0]
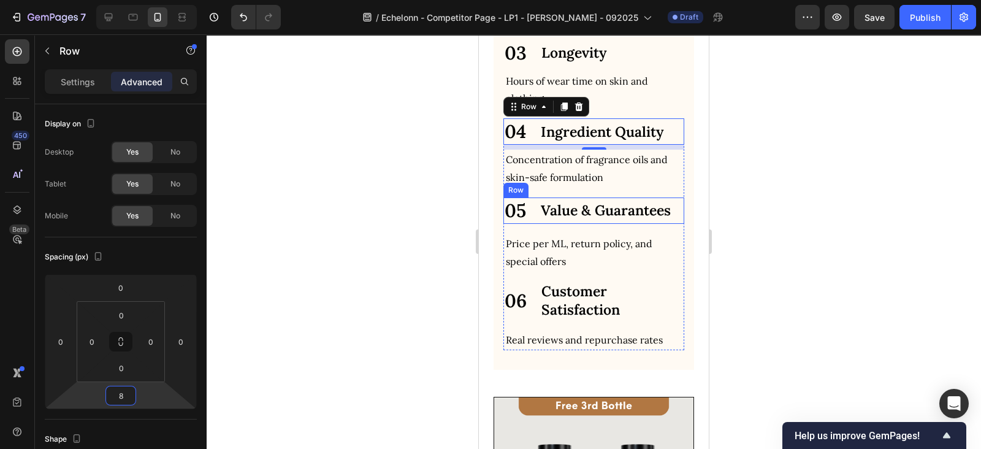
click at [536, 224] on div "05 Text Block Value & Guarantees Text Block Row" at bounding box center [593, 210] width 181 height 26
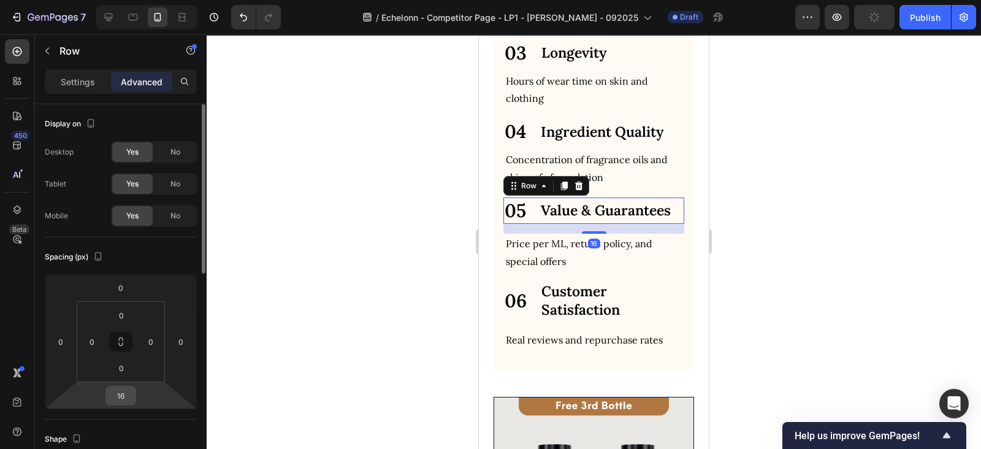
click at [123, 397] on input "16" at bounding box center [120, 395] width 25 height 18
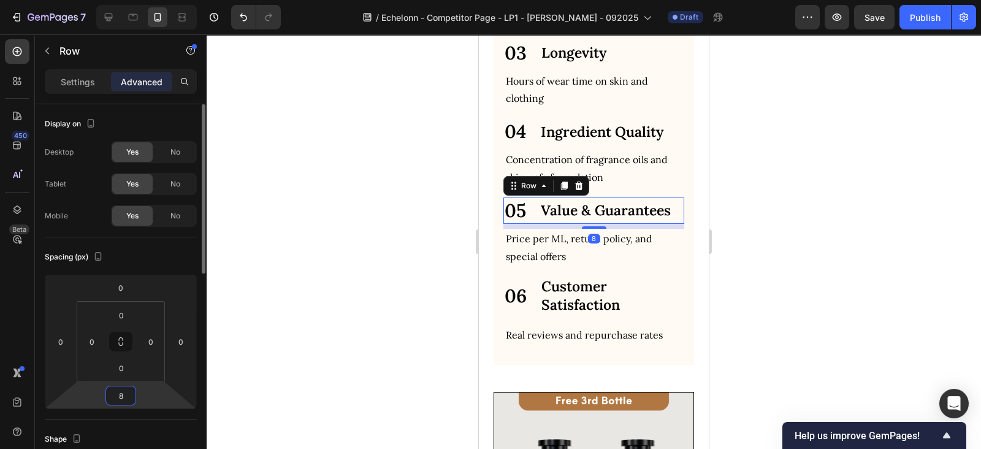
type input "8"
click at [531, 315] on div "06 Text Block Customer Satisfaction Text Block Row" at bounding box center [593, 295] width 181 height 39
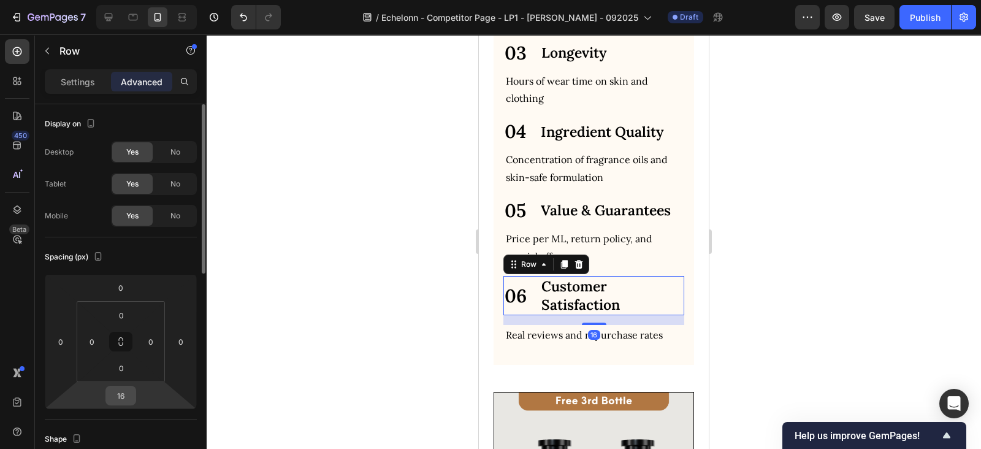
click at [129, 397] on input "16" at bounding box center [120, 395] width 25 height 18
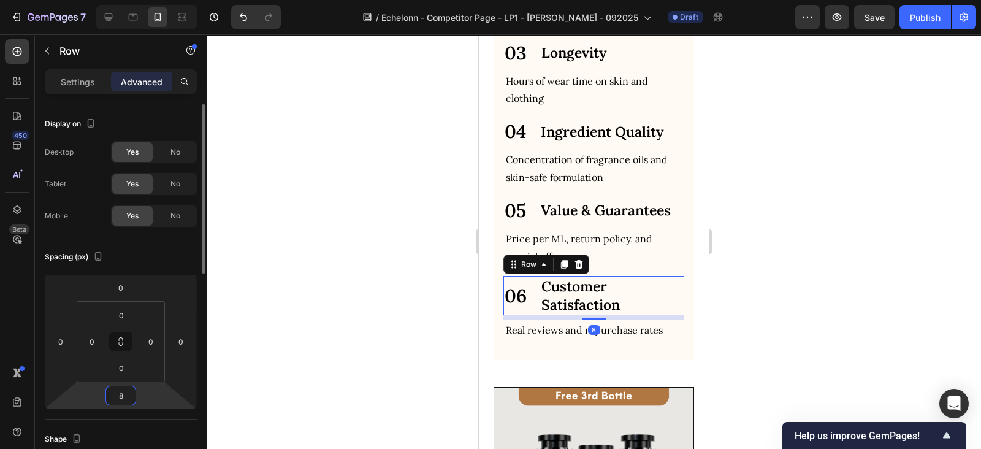
type input "8"
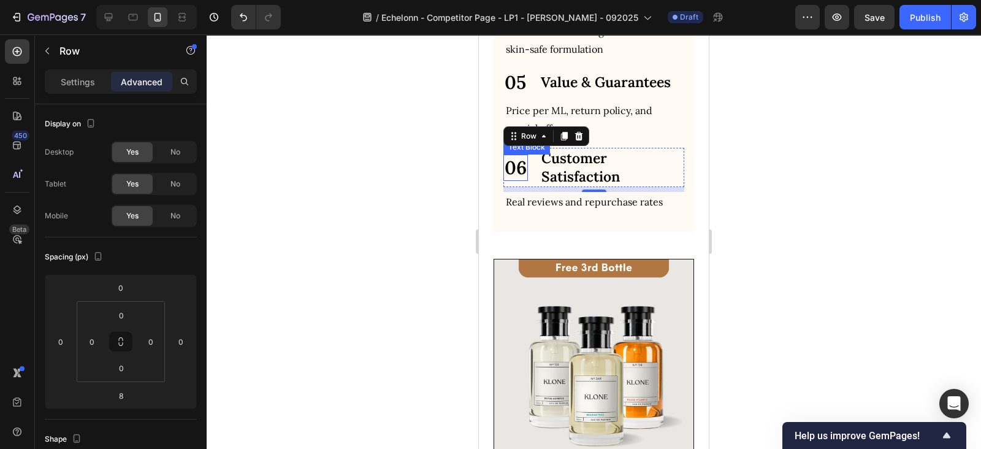
scroll to position [1558, 0]
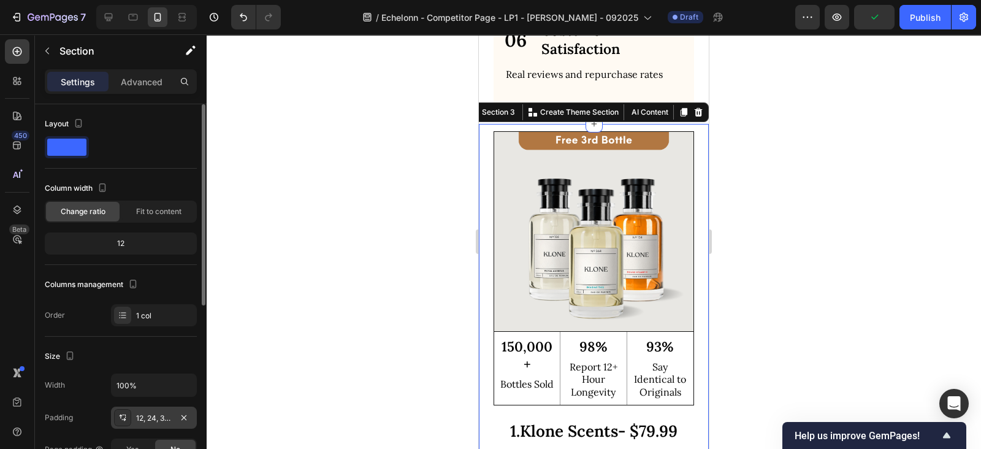
click at [139, 412] on div "12, 24, 32, 24" at bounding box center [154, 417] width 36 height 11
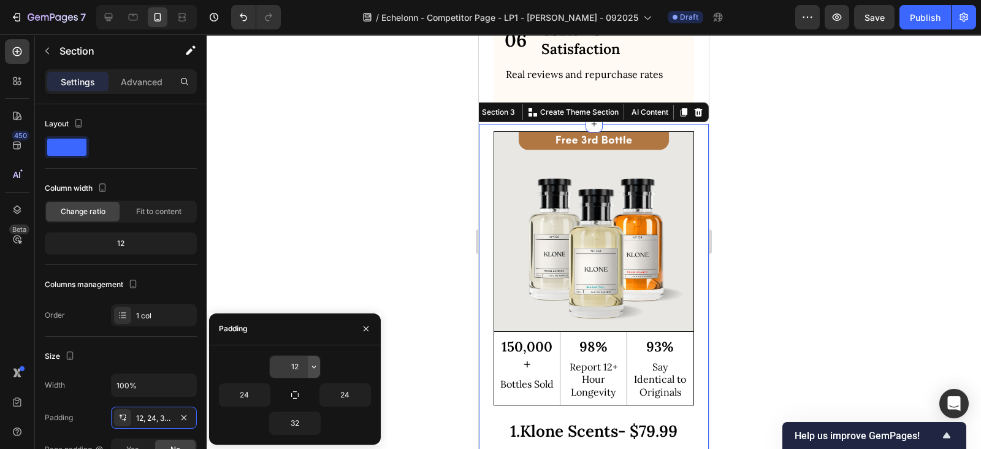
click at [313, 366] on icon "button" at bounding box center [314, 367] width 10 height 10
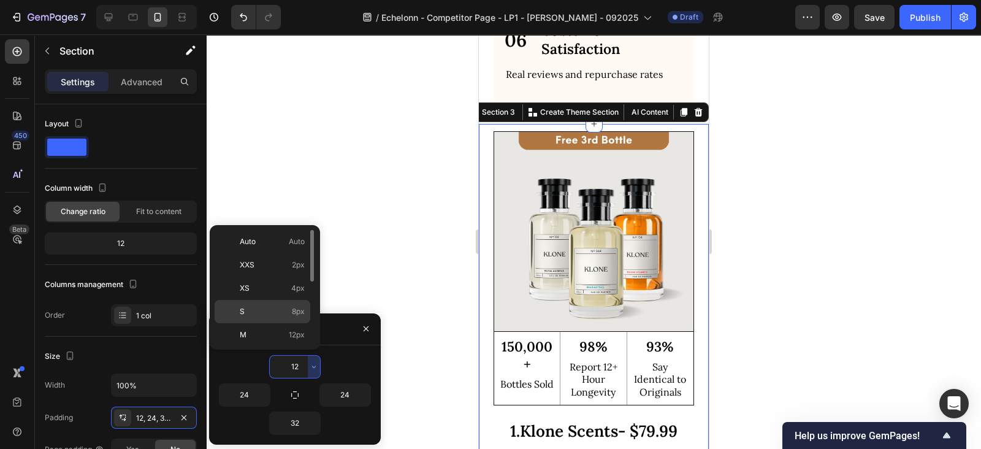
scroll to position [127, 0]
click at [279, 273] on p "2XL 32px" at bounding box center [272, 277] width 65 height 11
type input "32"
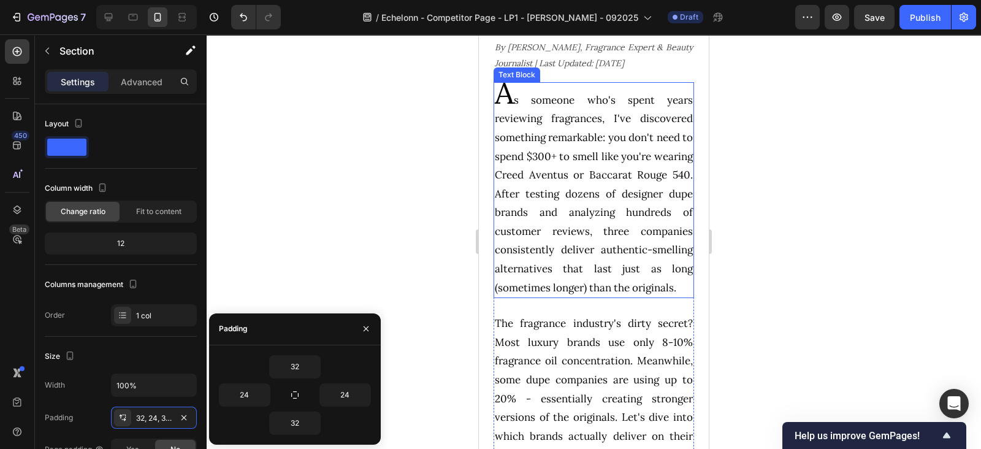
scroll to position [461, 0]
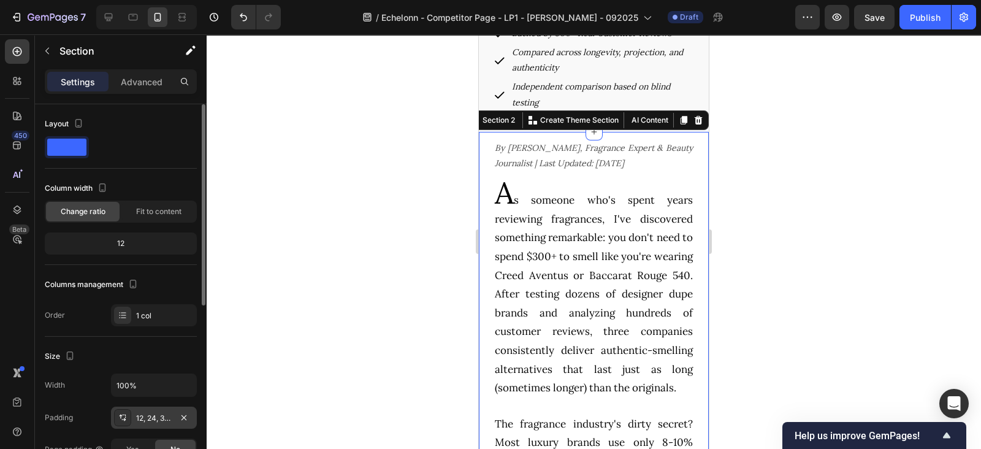
click at [153, 415] on div "12, 24, 32, 24" at bounding box center [154, 417] width 36 height 11
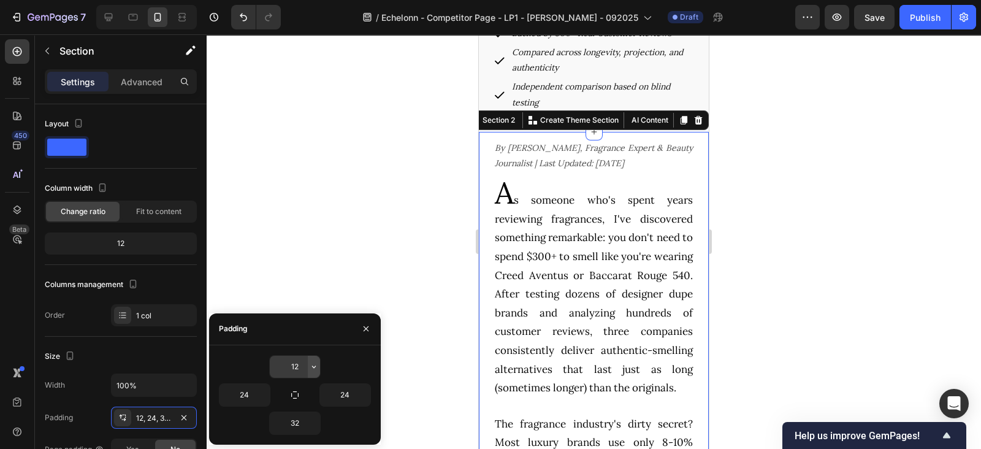
click at [319, 369] on icon "button" at bounding box center [314, 367] width 10 height 10
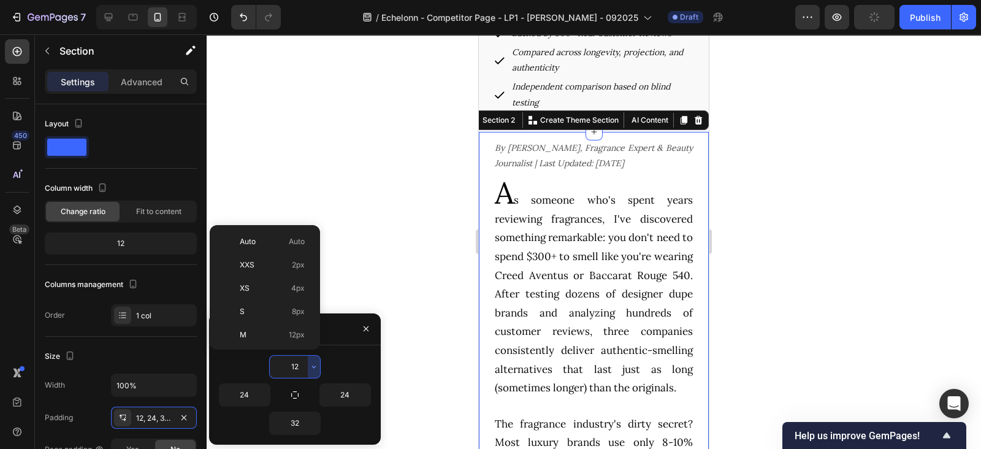
scroll to position [127, 0]
drag, startPoint x: 275, startPoint y: 281, endPoint x: 18, endPoint y: 221, distance: 263.7
click at [275, 281] on div "2XL 32px" at bounding box center [263, 276] width 96 height 23
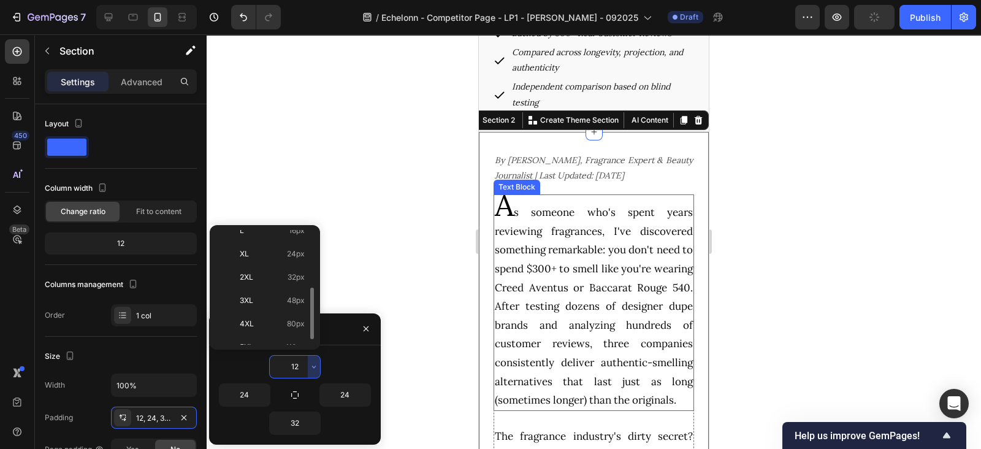
type input "32"
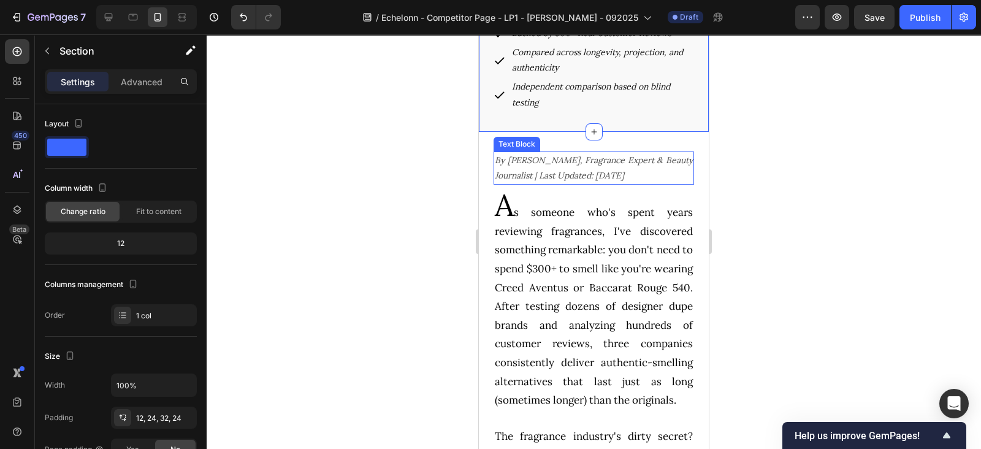
scroll to position [0, 0]
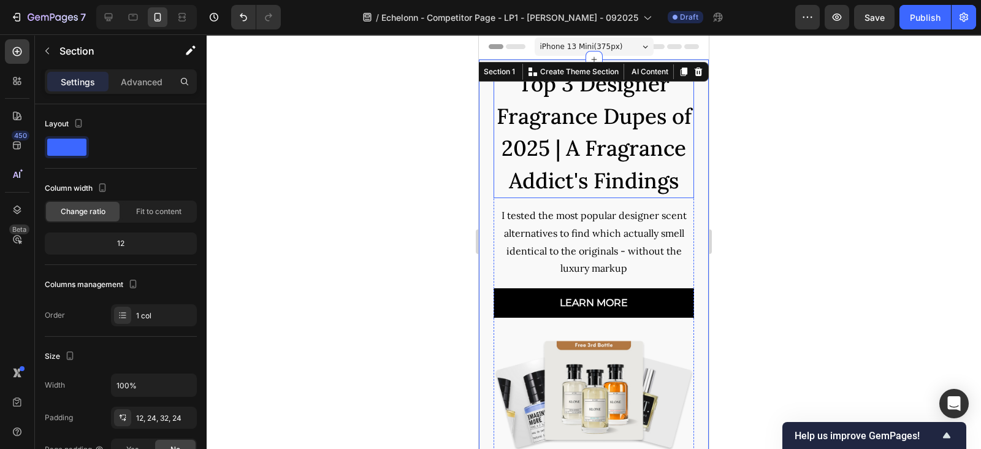
click at [558, 194] on span "Top 3 Designer Fragrance Dupes of 2025 | A Fragrance Addict's Findings" at bounding box center [593, 132] width 195 height 124
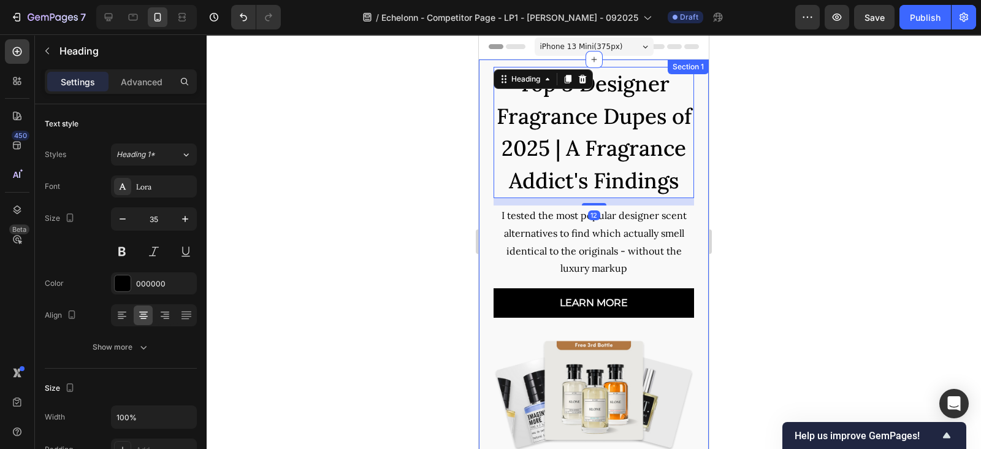
click at [479, 218] on div "Top 3 Designer Fragrance Dupes of 2025 | A Fragrance Addict's Findings Heading …" at bounding box center [594, 325] width 230 height 533
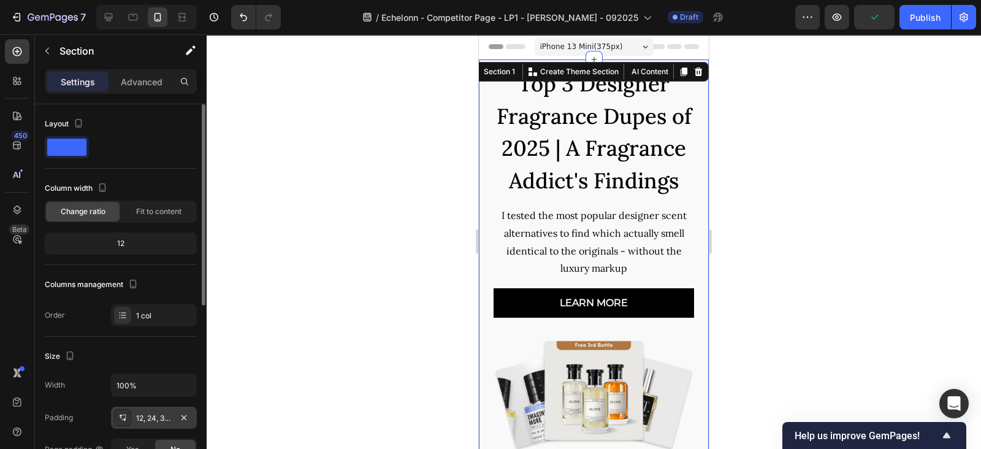
click at [131, 414] on div at bounding box center [122, 417] width 17 height 17
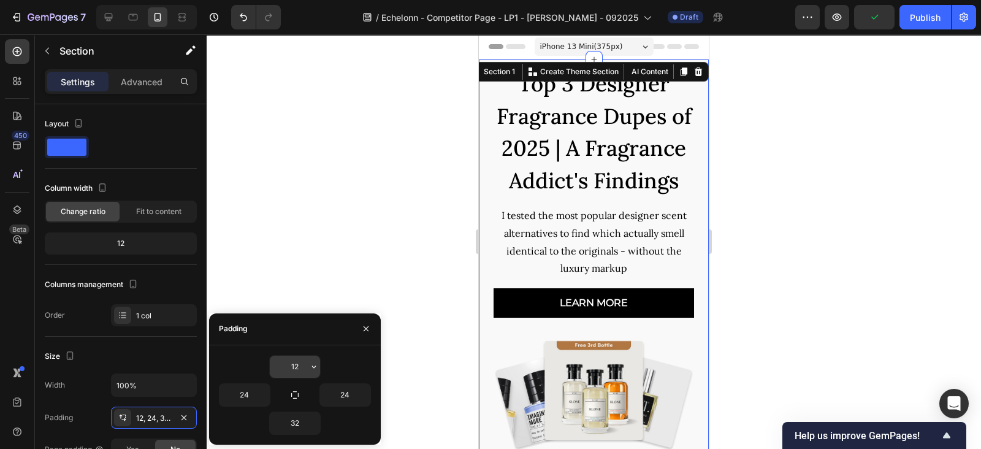
click at [316, 364] on icon "button" at bounding box center [314, 367] width 10 height 10
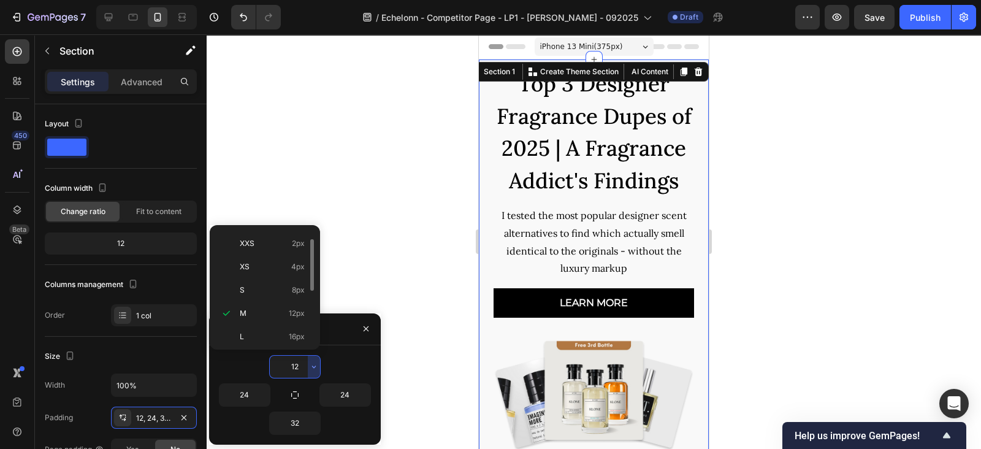
scroll to position [139, 0]
drag, startPoint x: 281, startPoint y: 257, endPoint x: 188, endPoint y: 146, distance: 144.8
click at [281, 256] on div "2XL 32px" at bounding box center [263, 265] width 96 height 23
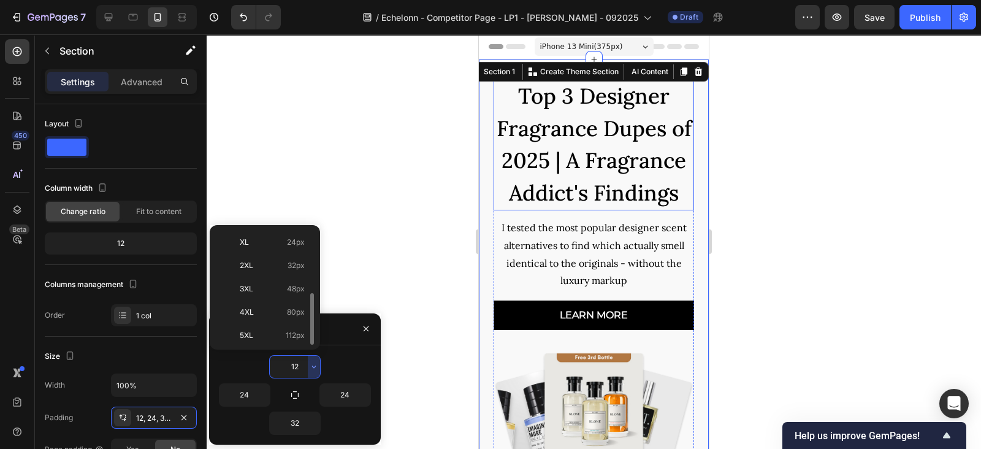
type input "32"
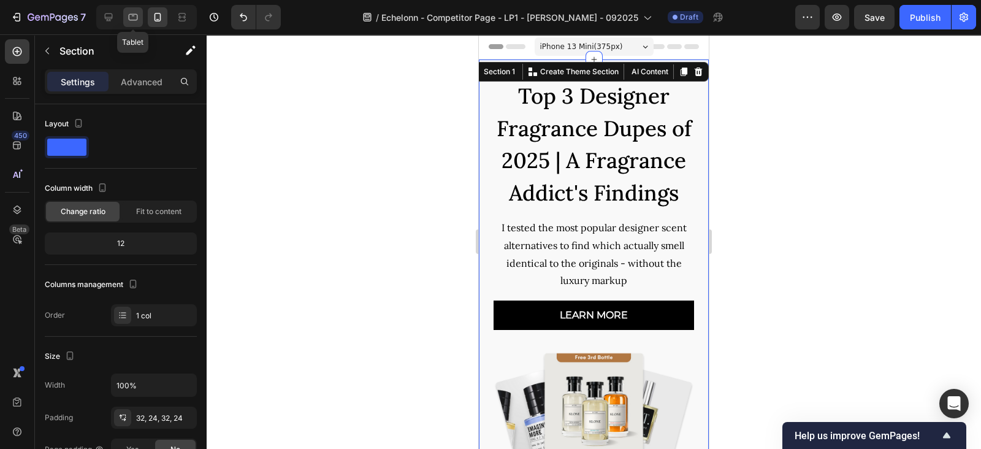
click at [135, 12] on icon at bounding box center [133, 17] width 12 height 12
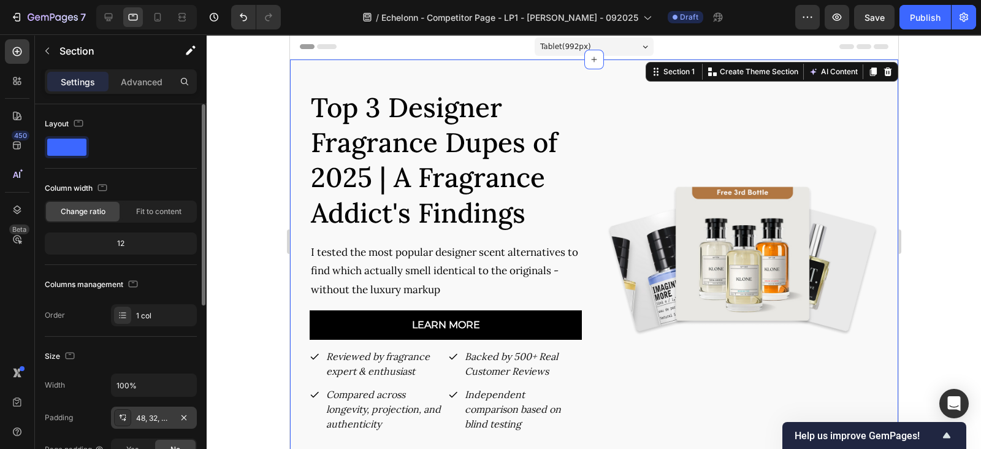
click at [144, 424] on div "48, 32, 48, 32" at bounding box center [154, 417] width 86 height 22
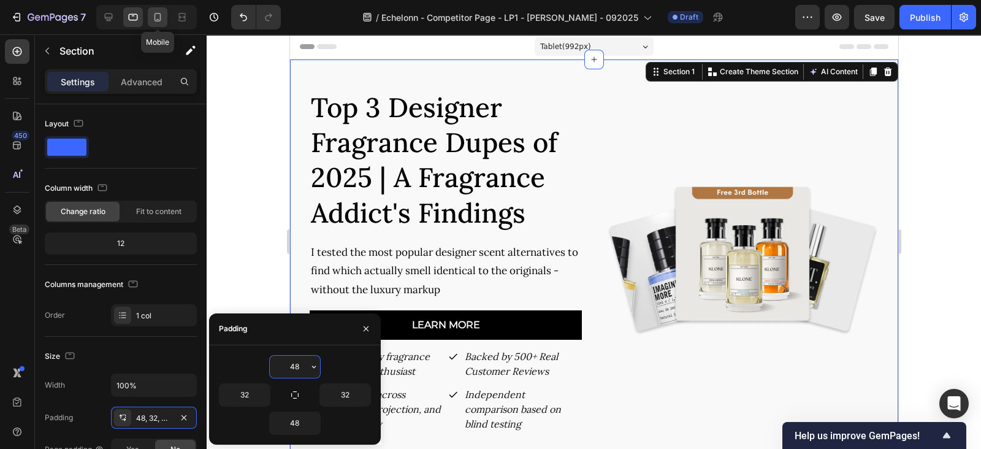
click at [161, 11] on icon at bounding box center [157, 17] width 12 height 12
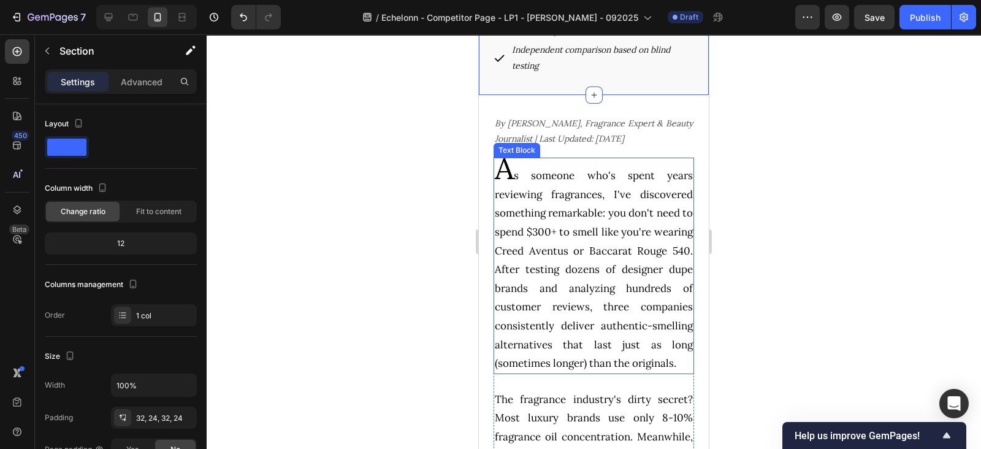
scroll to position [511, 0]
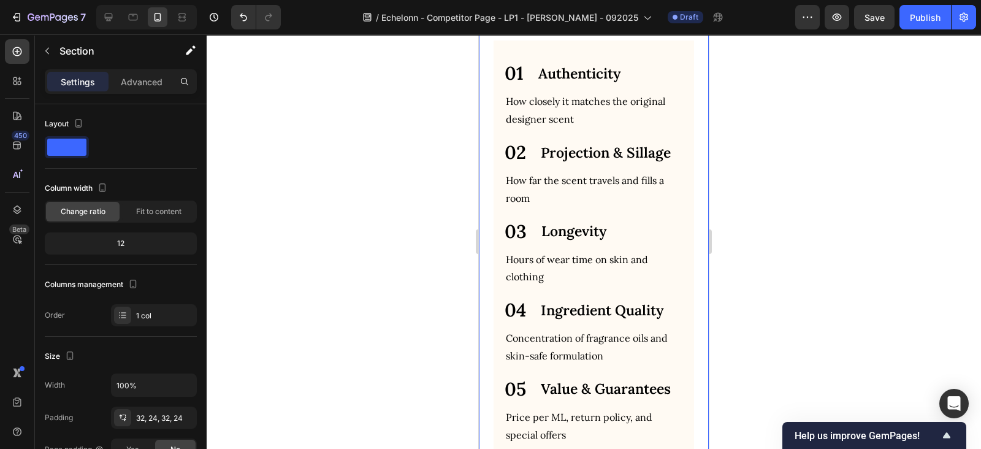
scroll to position [1532, 0]
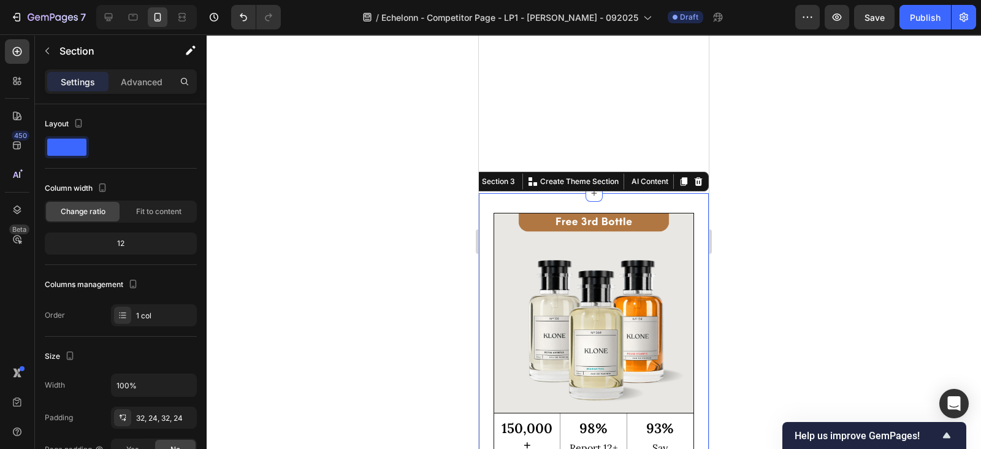
scroll to position [1915, 0]
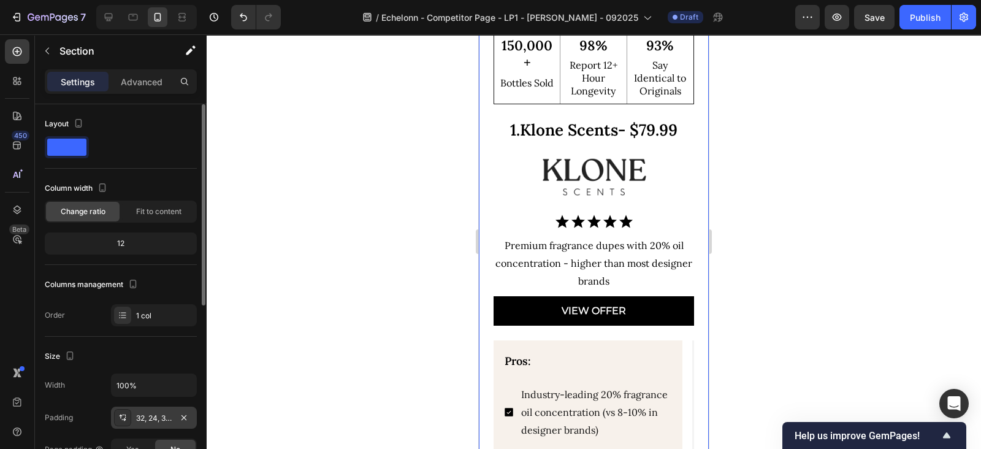
click at [146, 420] on div "32, 24, 32, 24" at bounding box center [154, 417] width 36 height 11
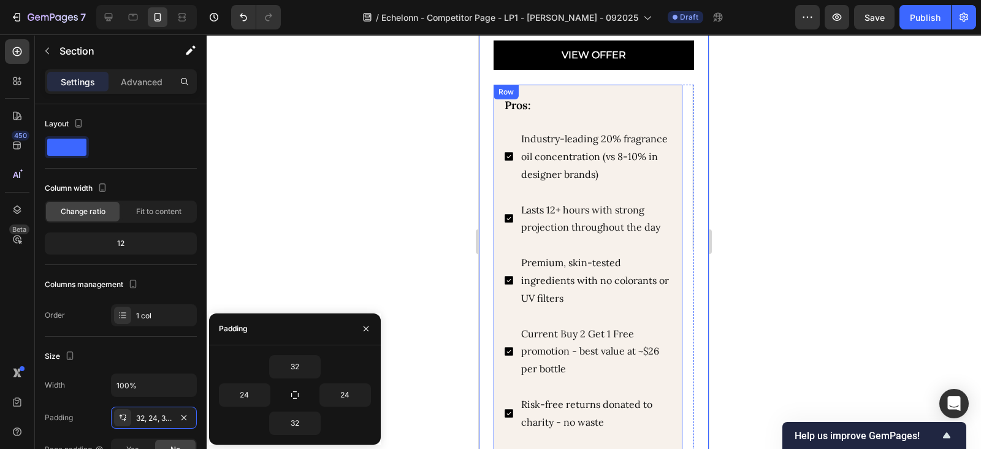
scroll to position [2681, 0]
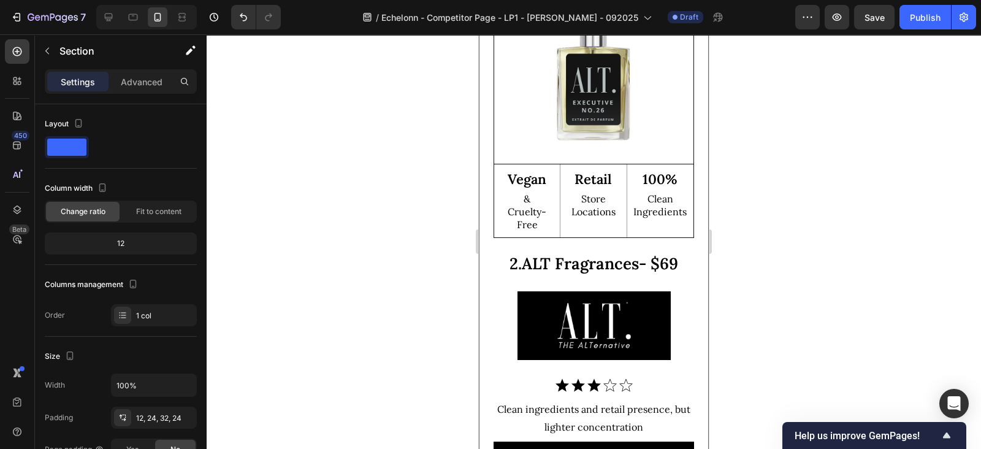
scroll to position [2536, 0]
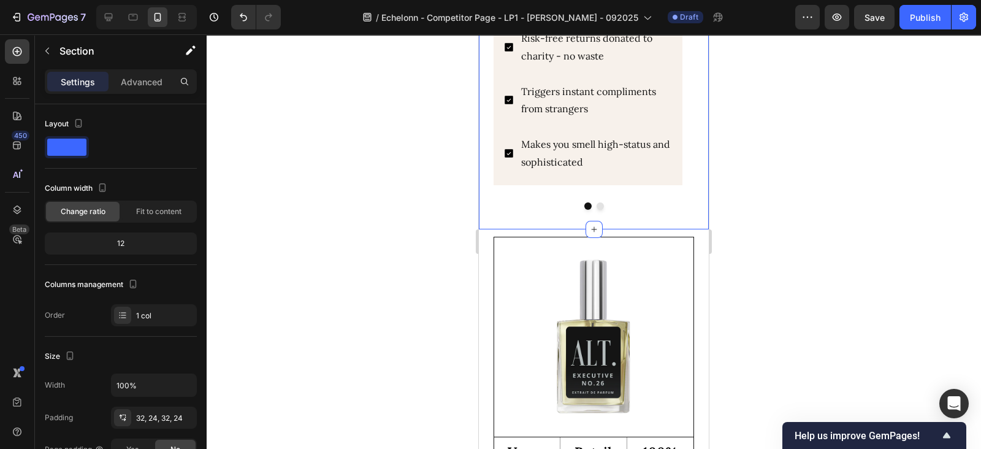
click at [774, 249] on div at bounding box center [594, 241] width 774 height 414
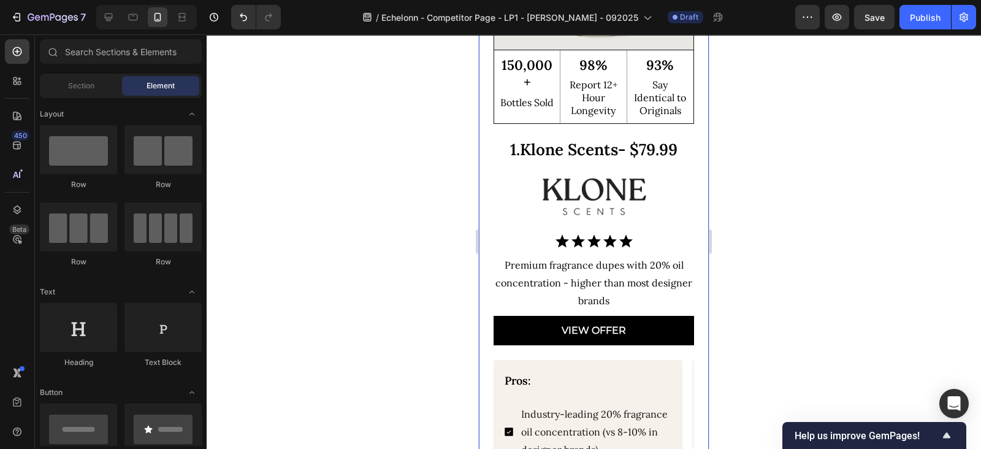
scroll to position [1514, 0]
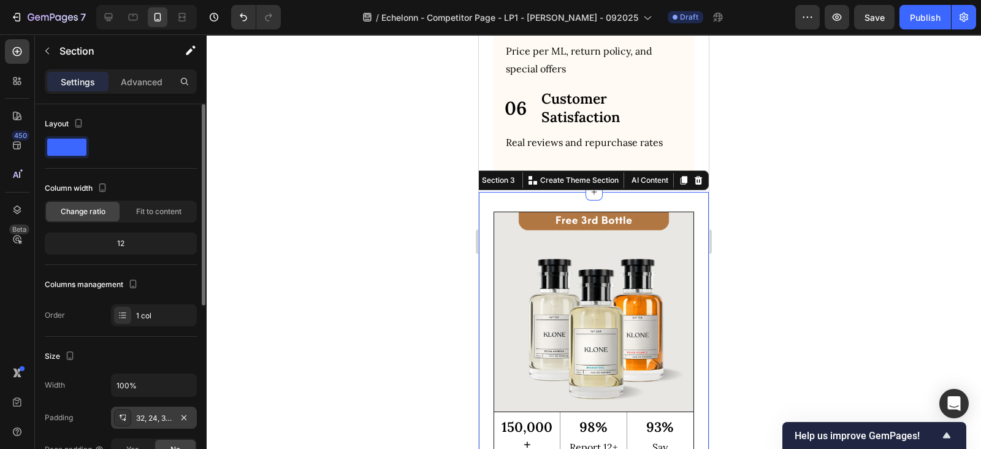
click at [147, 409] on div "32, 24, 32, 24" at bounding box center [154, 417] width 86 height 22
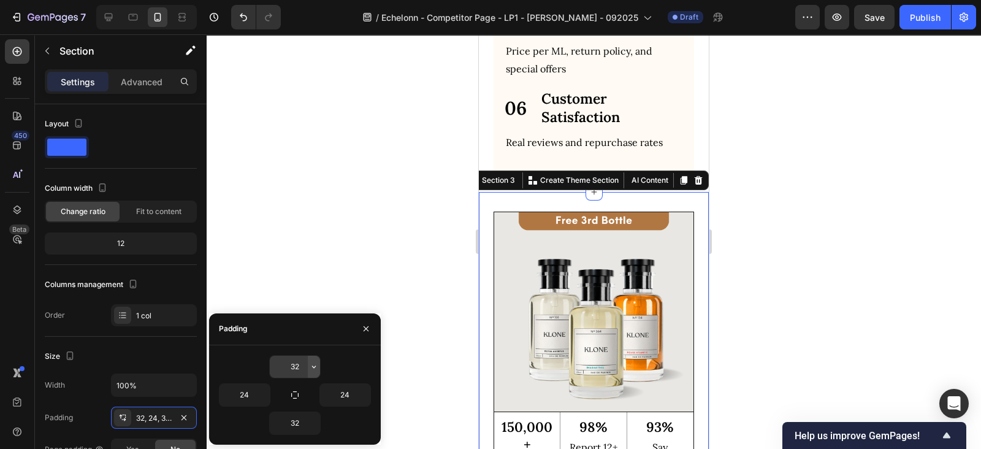
click at [311, 369] on icon "button" at bounding box center [314, 367] width 10 height 10
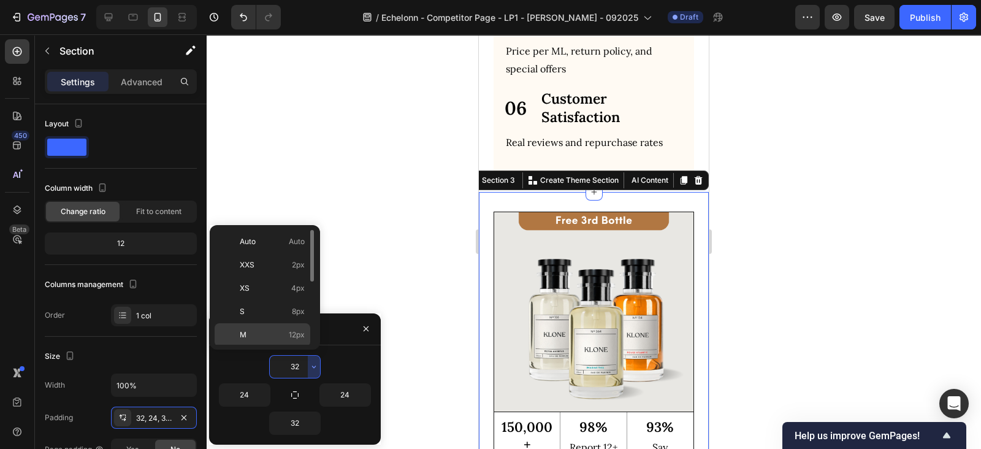
drag, startPoint x: 294, startPoint y: 337, endPoint x: 86, endPoint y: 246, distance: 226.1
click at [294, 337] on span "12px" at bounding box center [297, 334] width 16 height 11
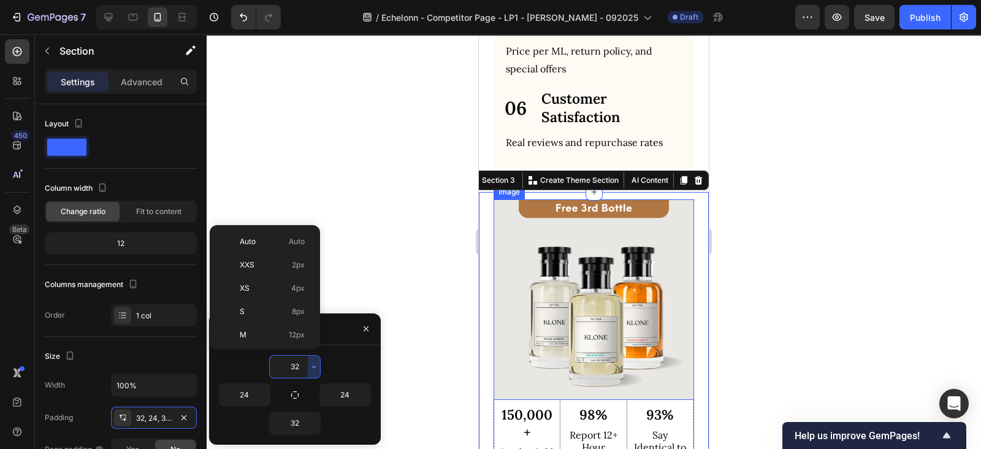
type input "12"
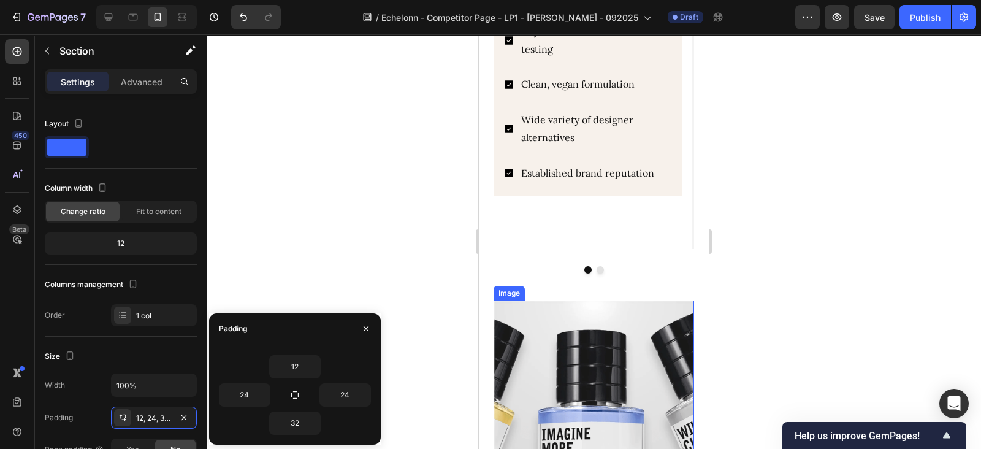
scroll to position [3430, 0]
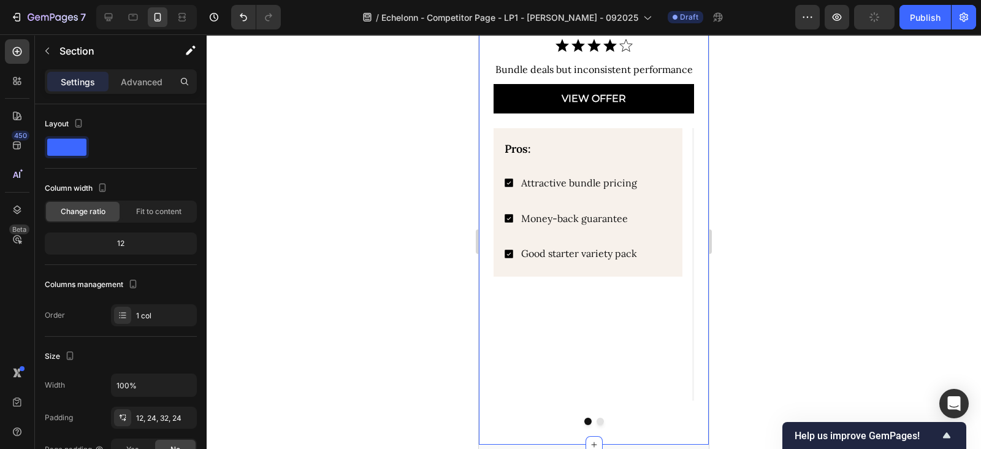
scroll to position [4196, 0]
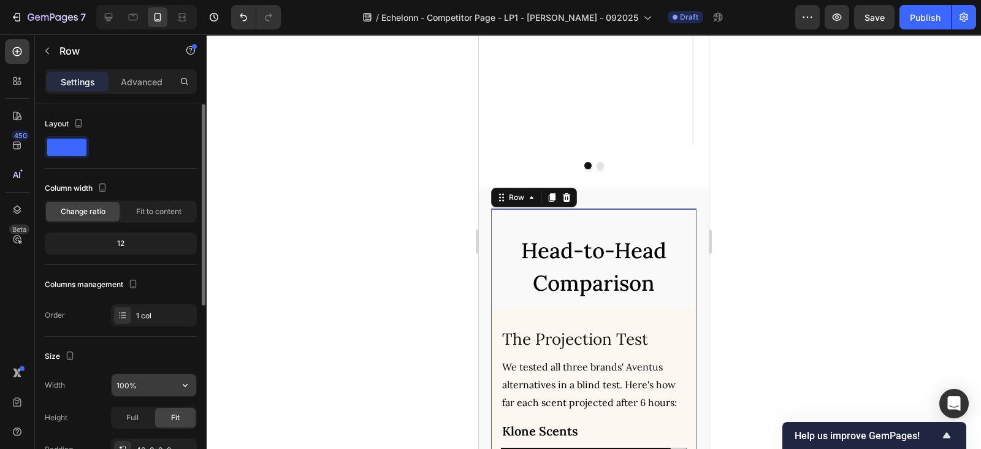
scroll to position [127, 0]
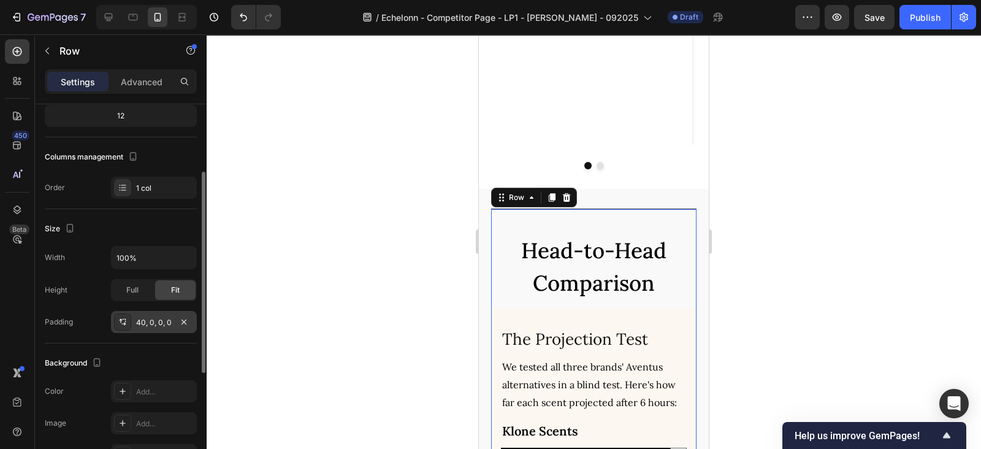
click at [151, 327] on div "40, 0, 0, 0" at bounding box center [154, 322] width 86 height 22
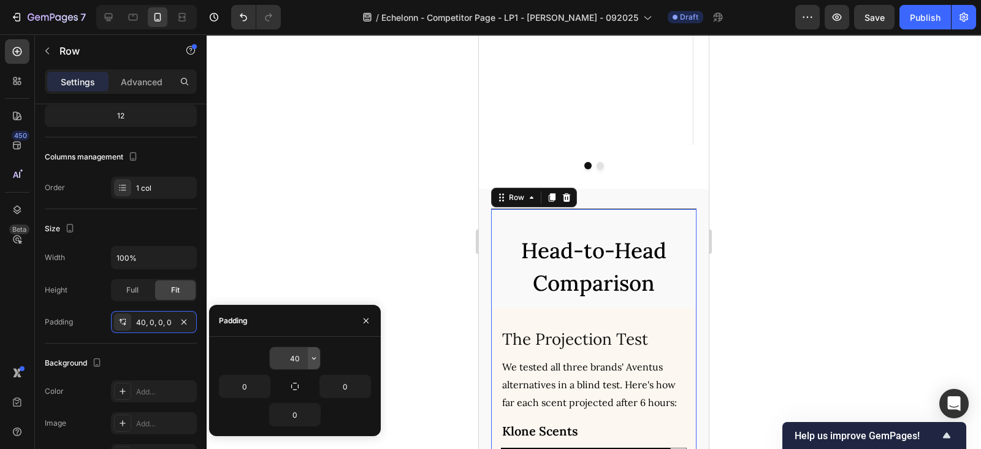
click at [314, 358] on icon "button" at bounding box center [314, 358] width 4 height 2
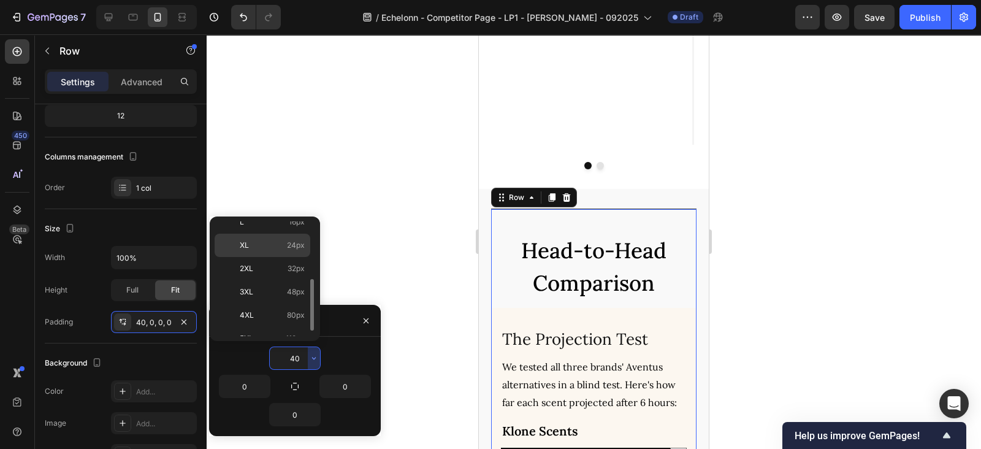
drag, startPoint x: 279, startPoint y: 243, endPoint x: 128, endPoint y: 194, distance: 159.3
click at [279, 243] on p "XL 24px" at bounding box center [272, 245] width 65 height 11
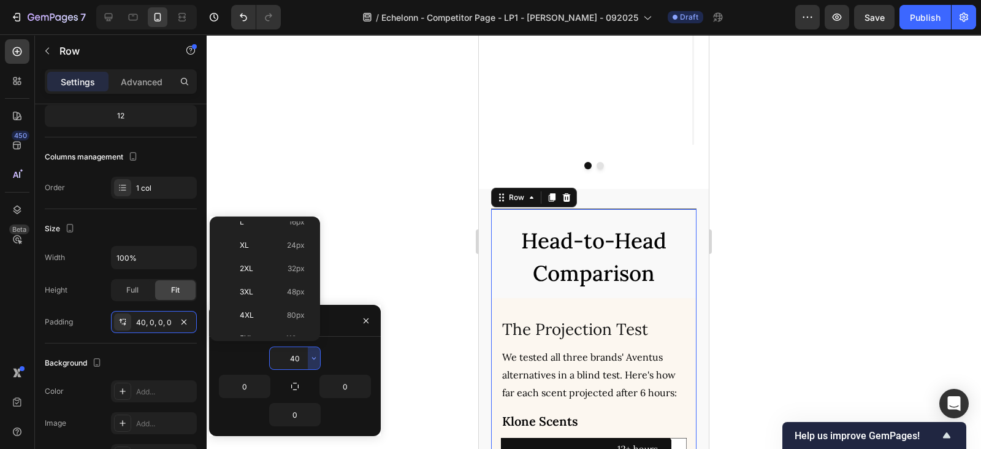
type input "24"
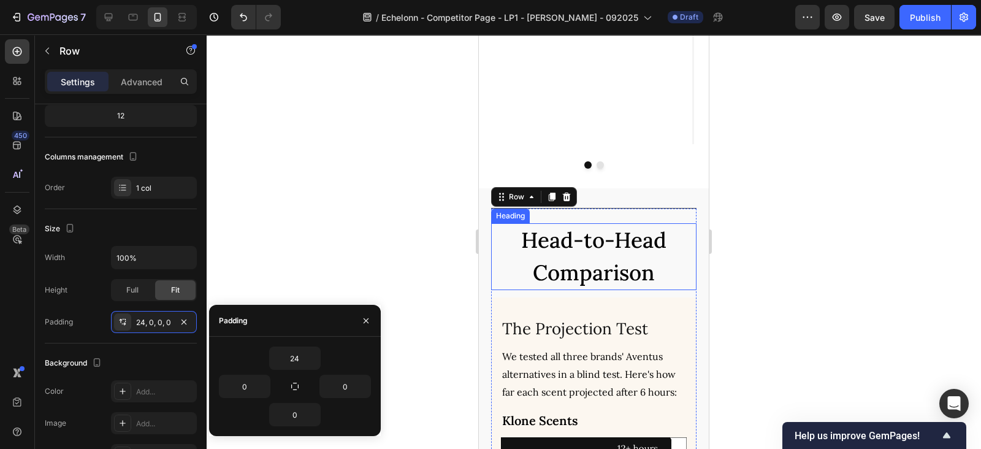
scroll to position [4196, 0]
click at [623, 230] on h2 "Head-to-Head Comparison" at bounding box center [593, 257] width 205 height 67
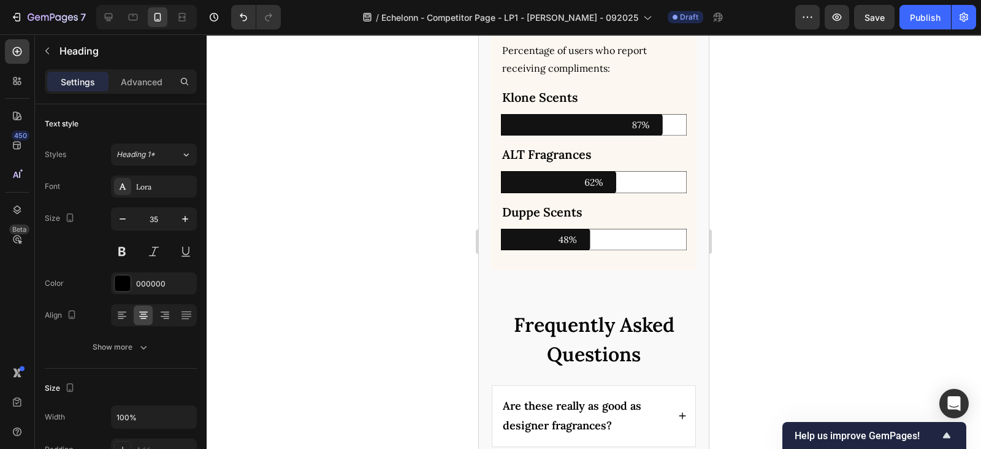
scroll to position [4945, 0]
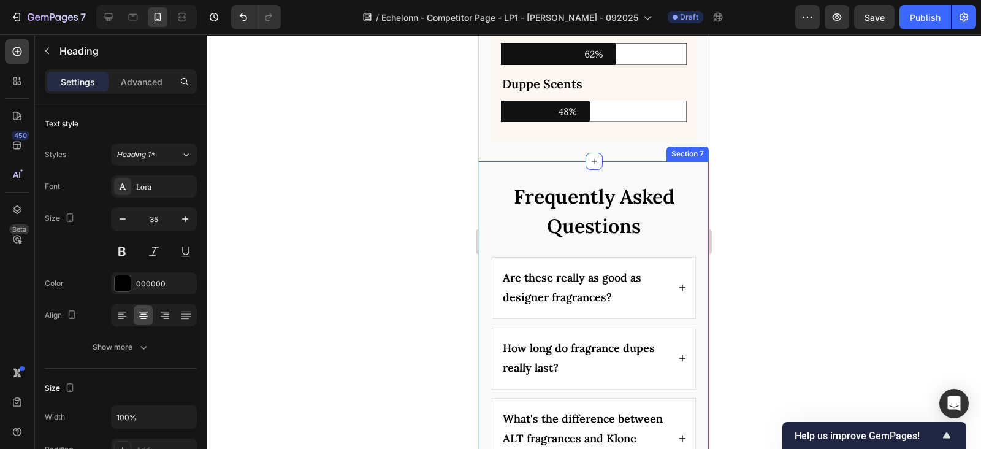
click at [484, 207] on div "Frequently Asked Questions Heading Are these really as good as designer fragran…" at bounding box center [594, 369] width 230 height 417
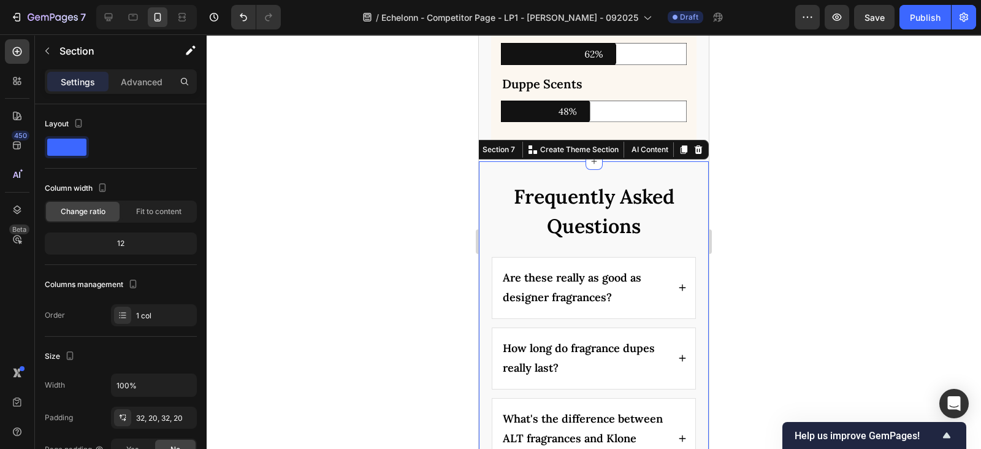
click at [545, 202] on div "Frequently Asked Questions Heading Are these really as good as designer fragran…" at bounding box center [594, 369] width 230 height 417
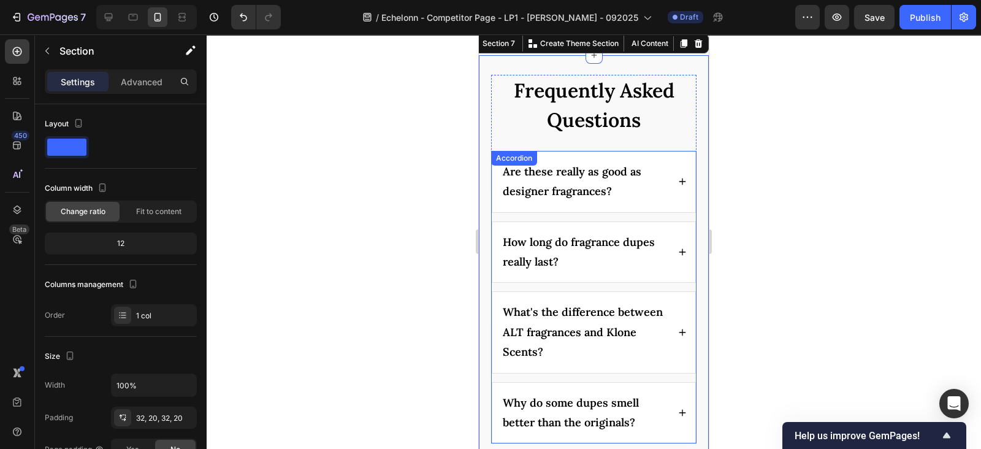
scroll to position [5328, 0]
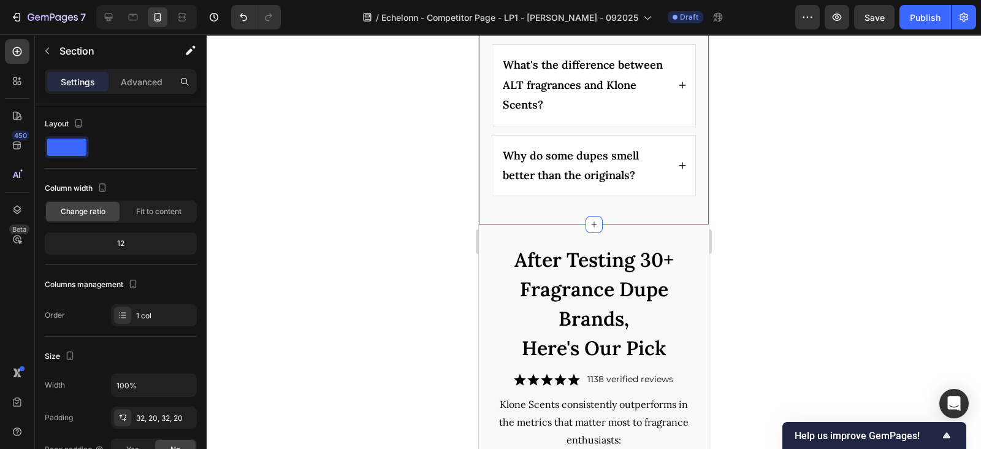
click at [525, 208] on div "Frequently Asked Questions Heading Are these really as good as designer fragran…" at bounding box center [594, 16] width 230 height 417
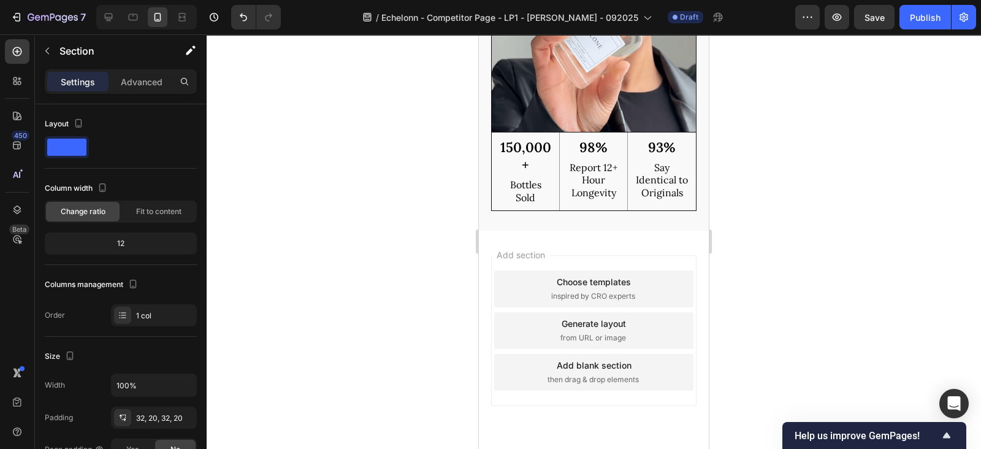
scroll to position [6282, 0]
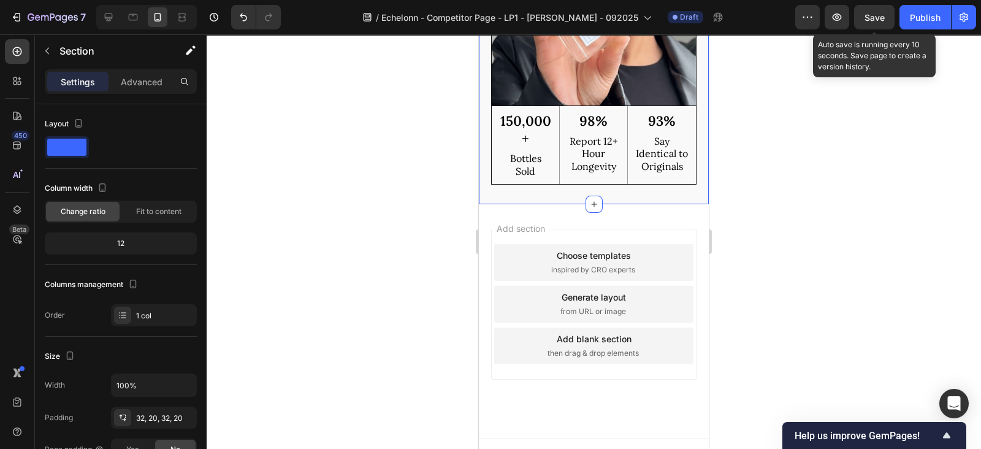
click at [872, 18] on span "Save" at bounding box center [874, 17] width 20 height 10
click at [886, 17] on button "Save" at bounding box center [874, 17] width 40 height 25
